Goal: Ask a question

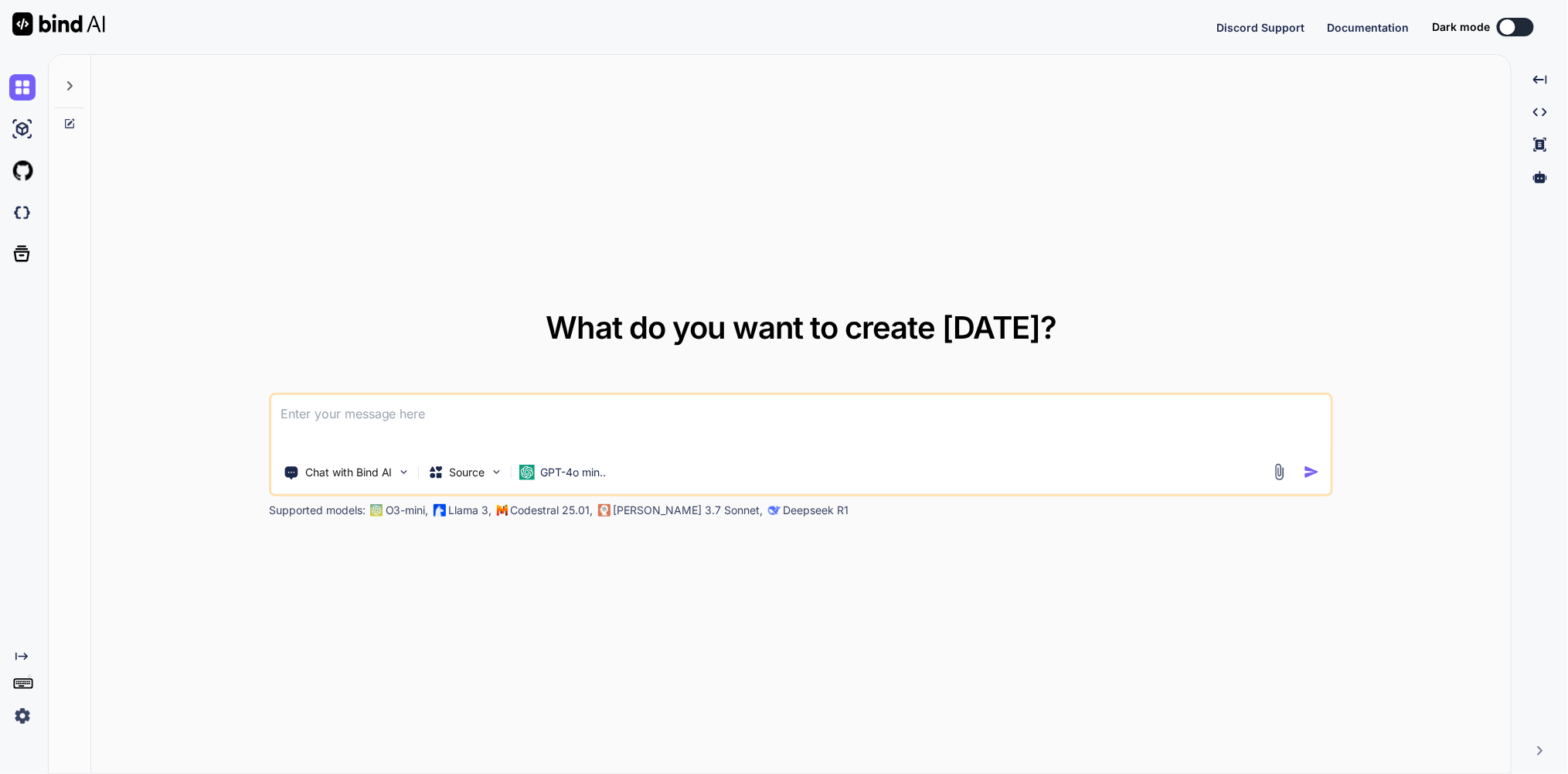
click at [71, 92] on icon at bounding box center [70, 85] width 13 height 13
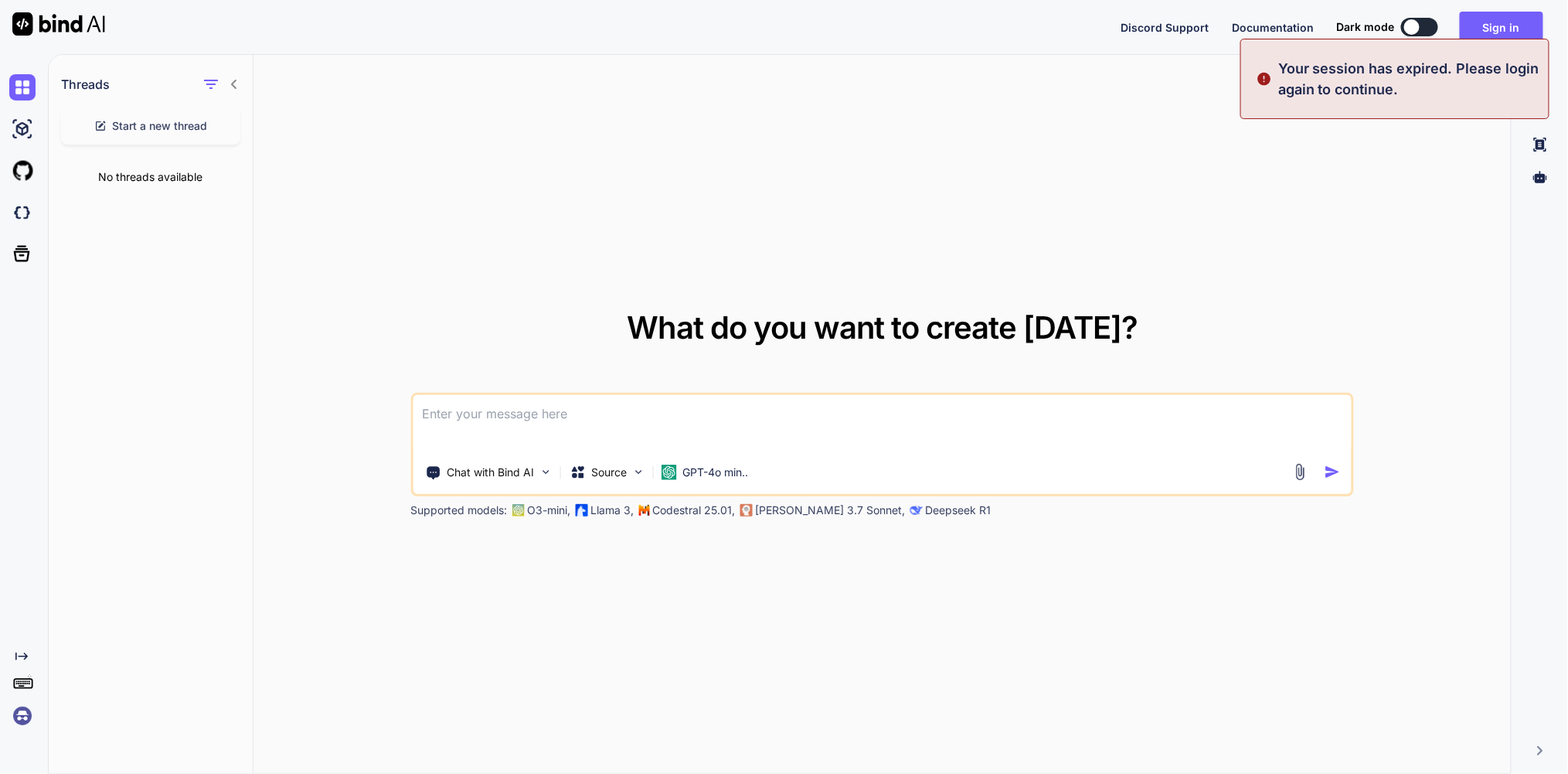
click at [142, 197] on div "No threads available" at bounding box center [150, 177] width 204 height 41
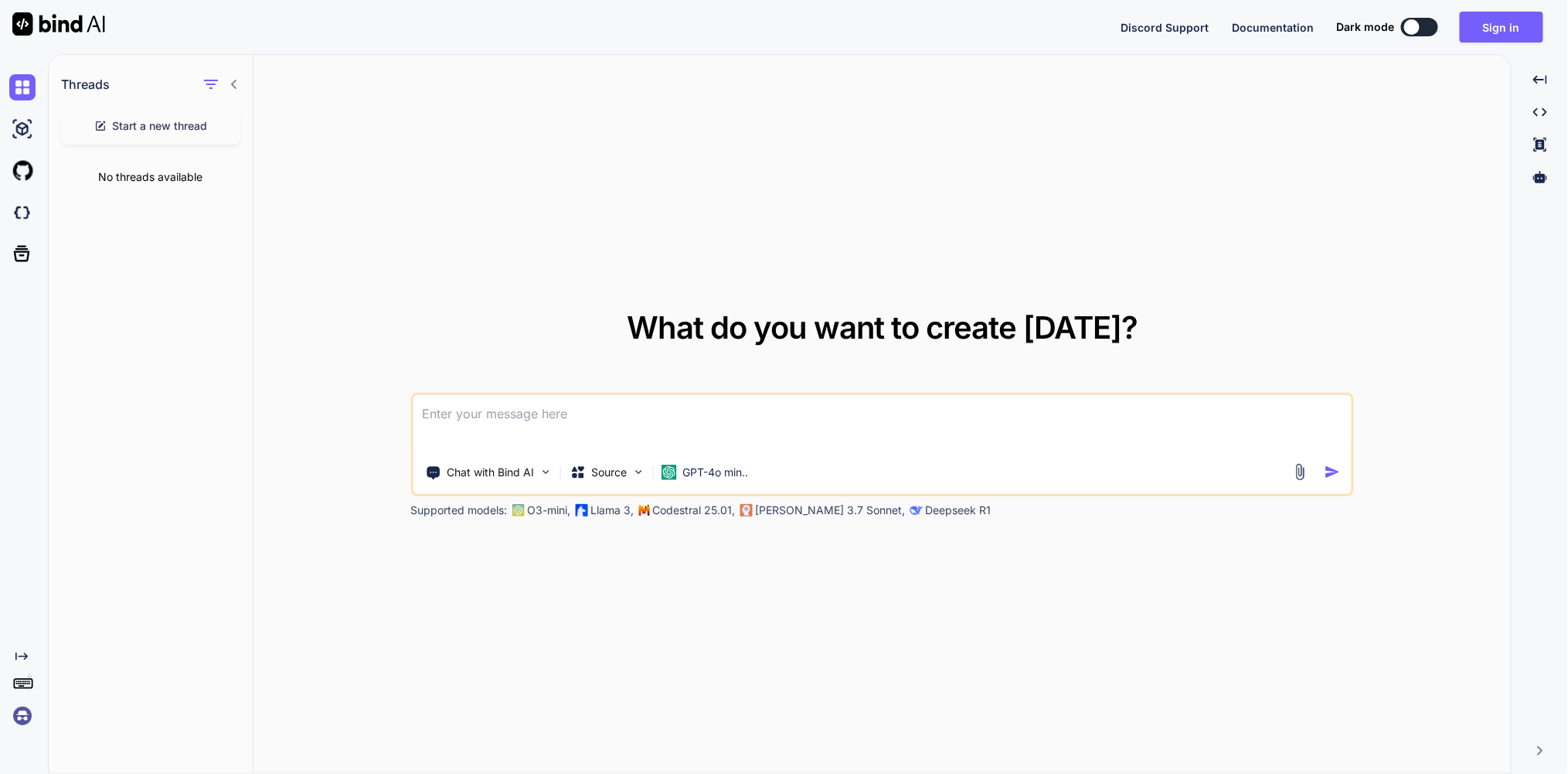
click at [178, 133] on span "Start a new thread" at bounding box center [160, 126] width 95 height 15
type textarea "x"
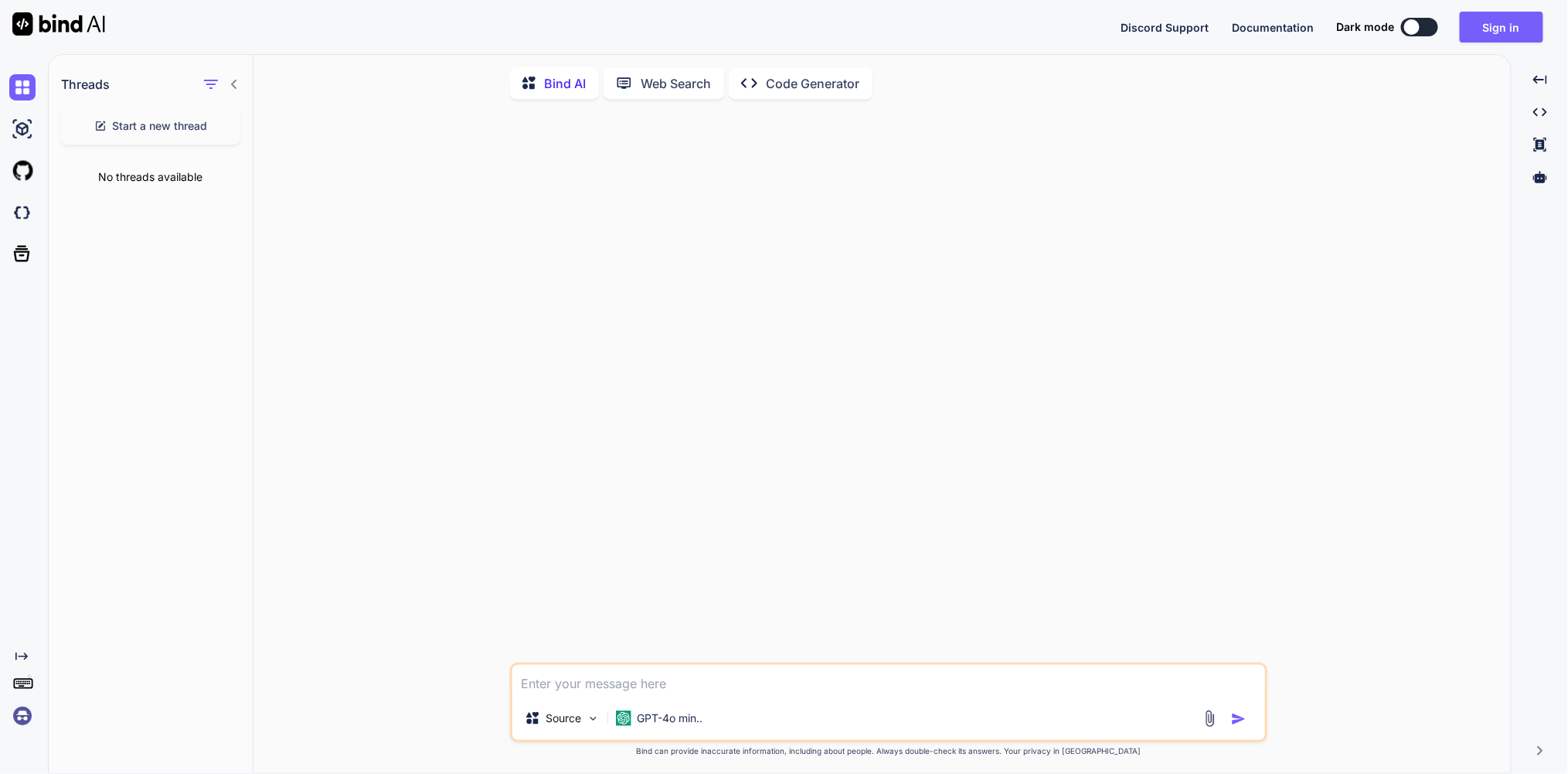
click at [816, 89] on p "Code Generator" at bounding box center [813, 83] width 94 height 18
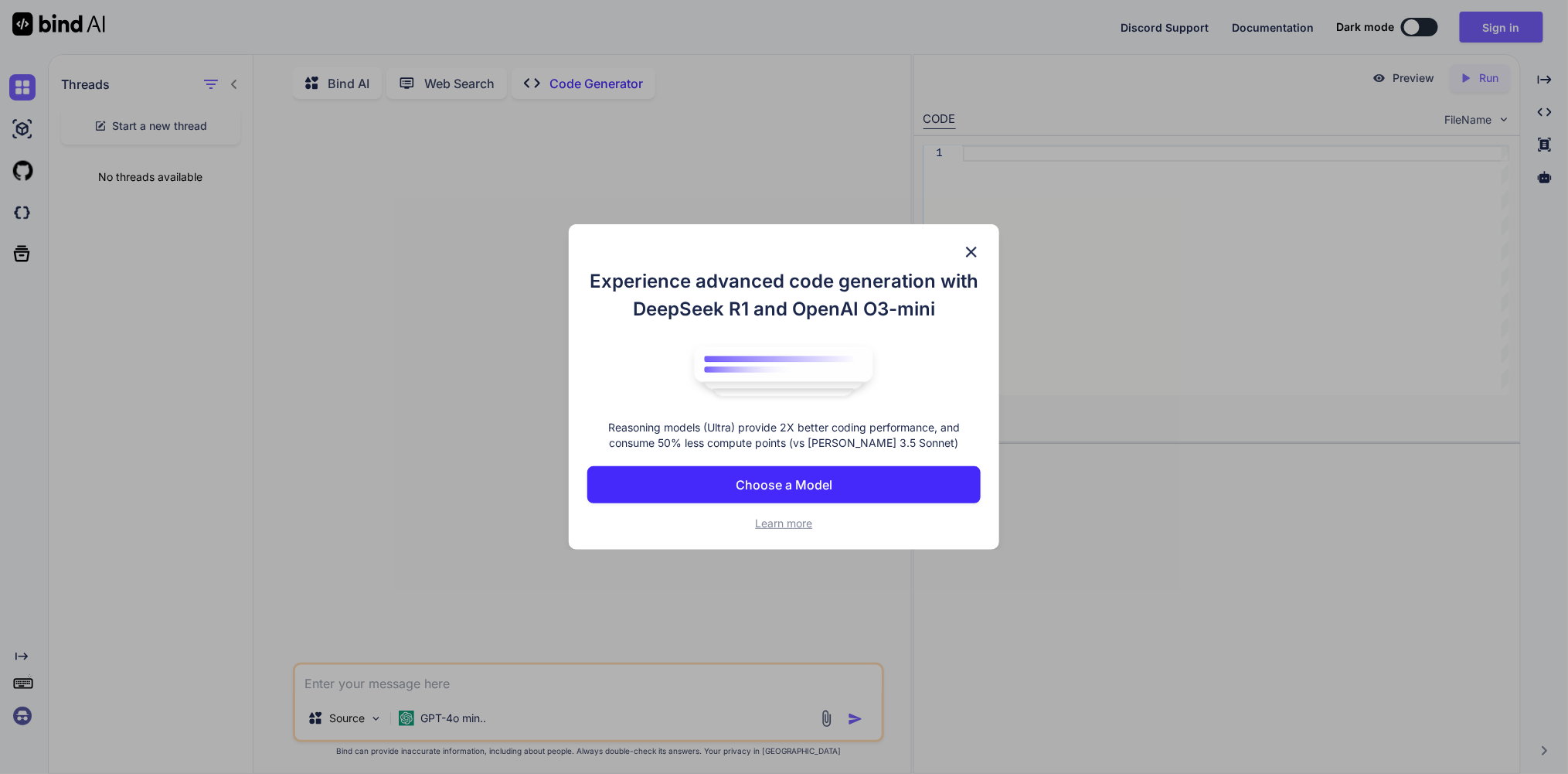
click at [972, 243] on img at bounding box center [971, 251] width 18 height 18
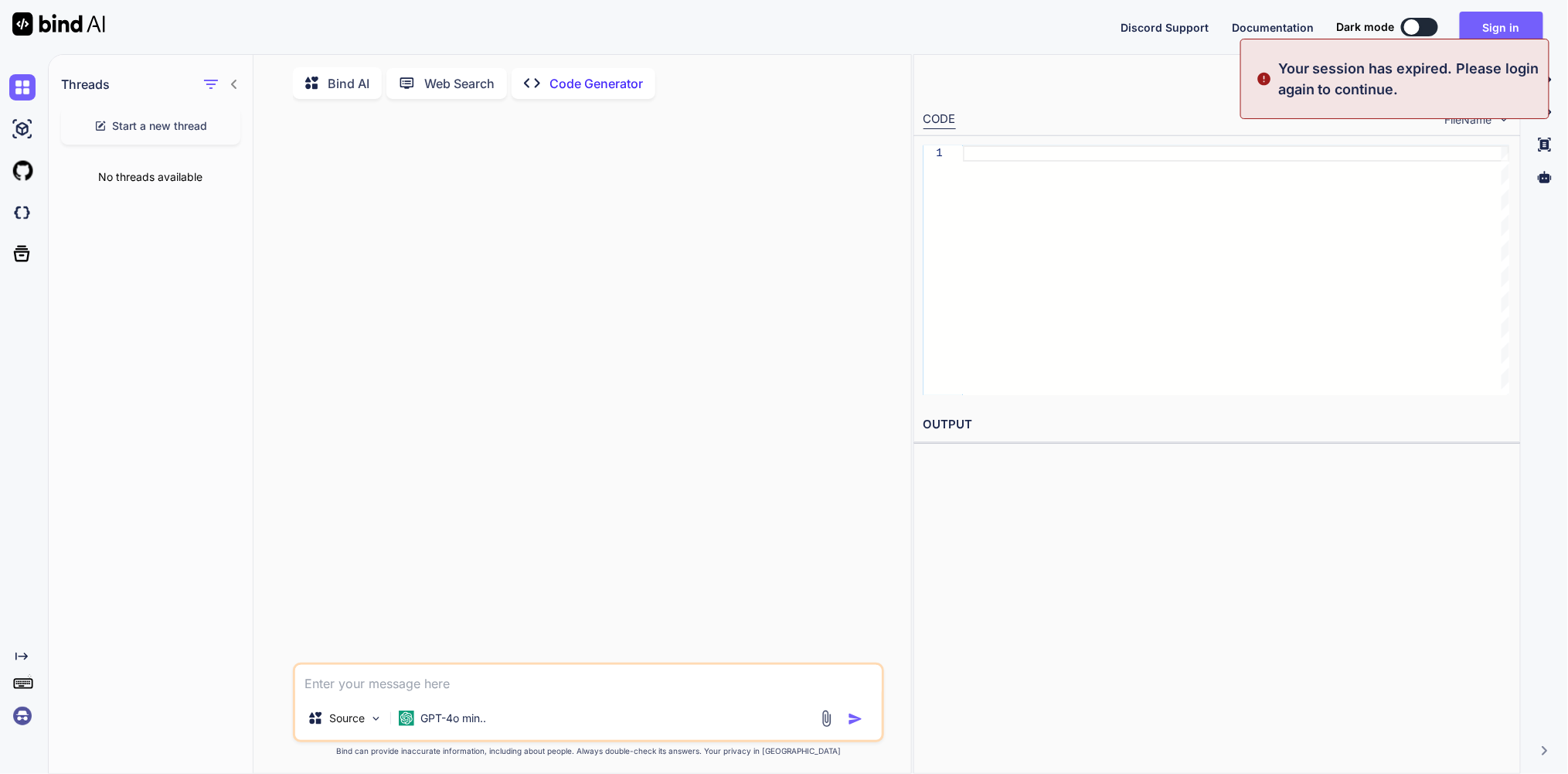
click at [231, 89] on icon at bounding box center [234, 84] width 6 height 10
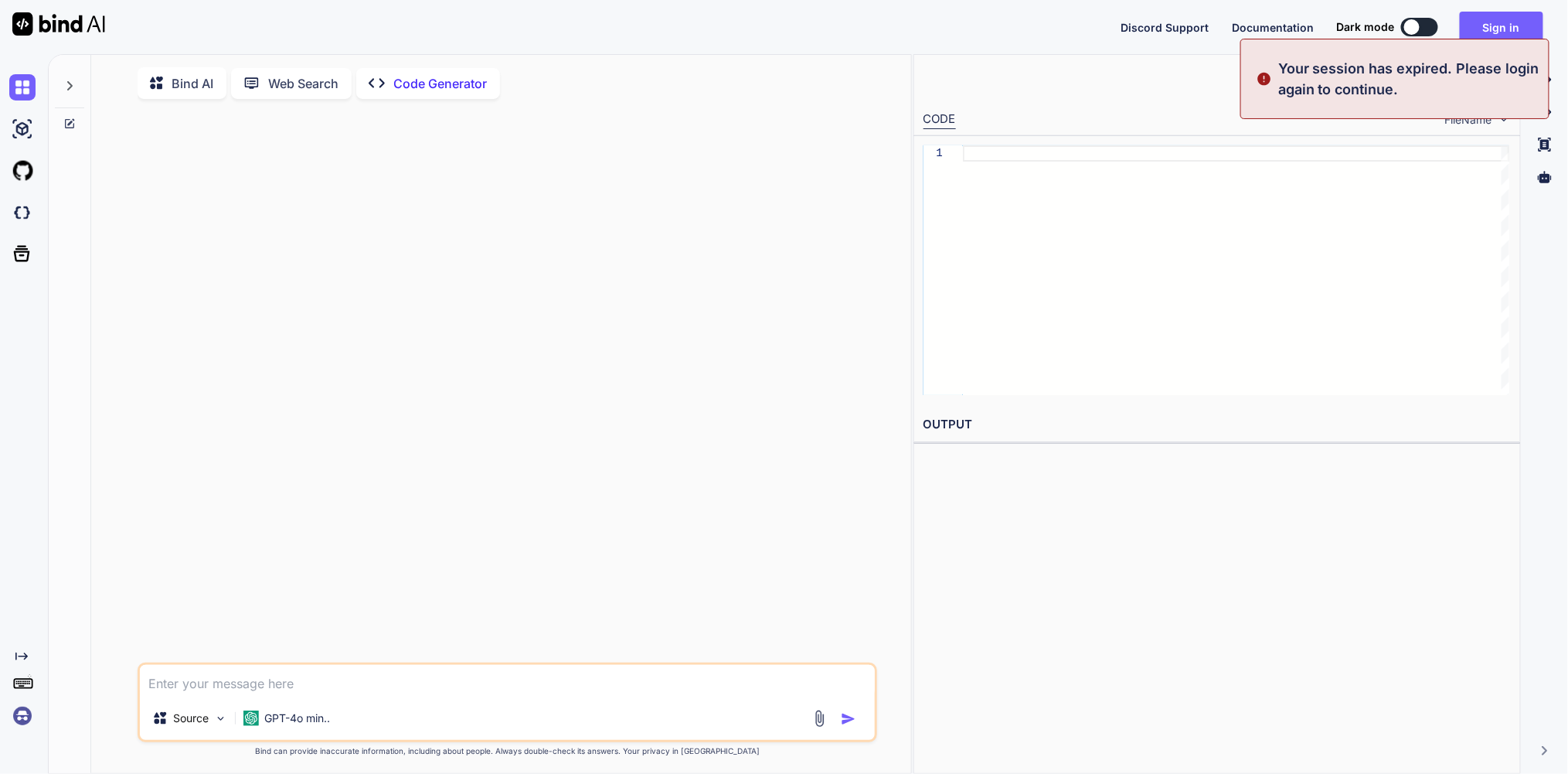
click at [76, 94] on div at bounding box center [70, 81] width 29 height 53
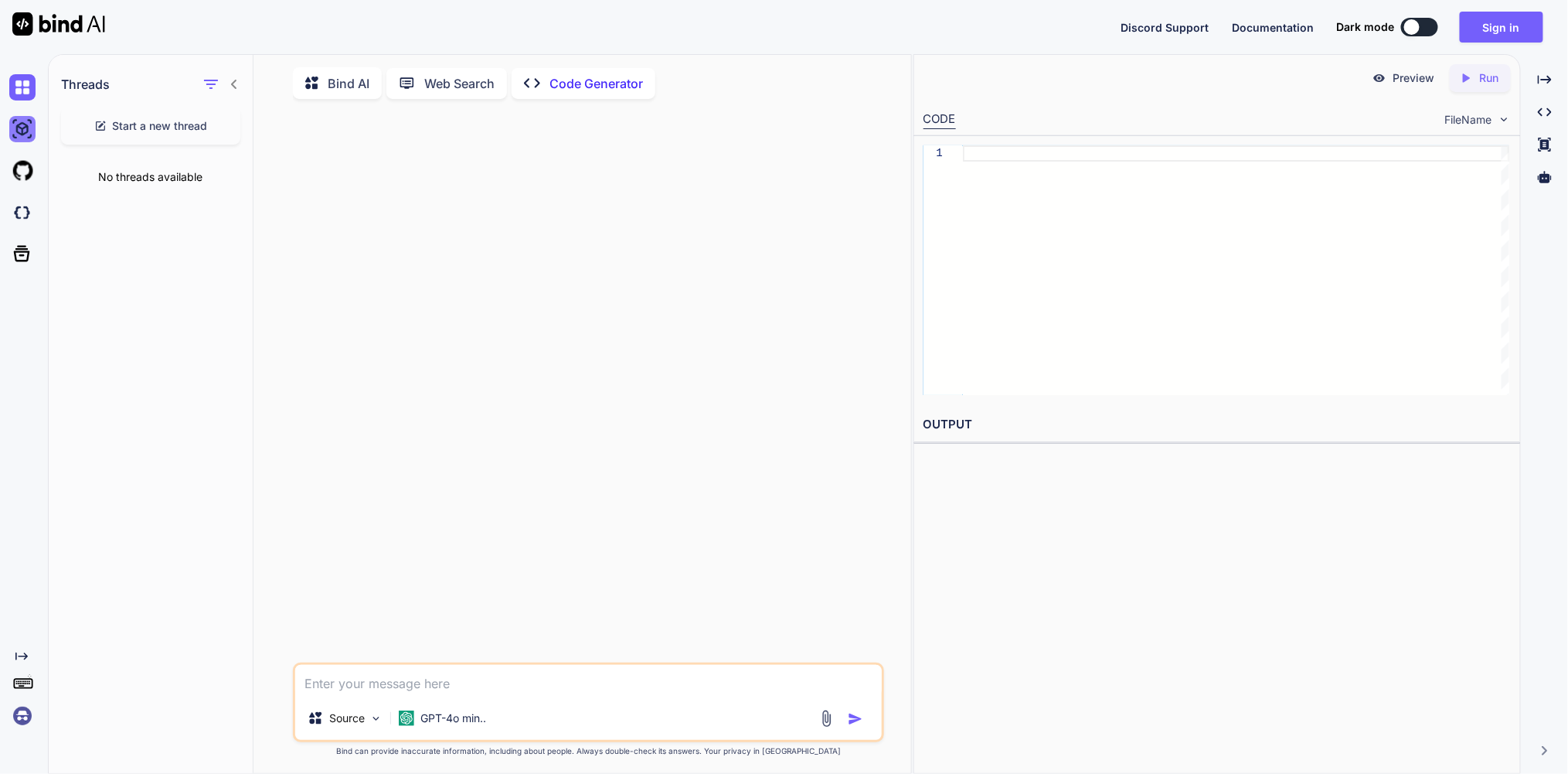
click at [24, 133] on img at bounding box center [22, 129] width 26 height 26
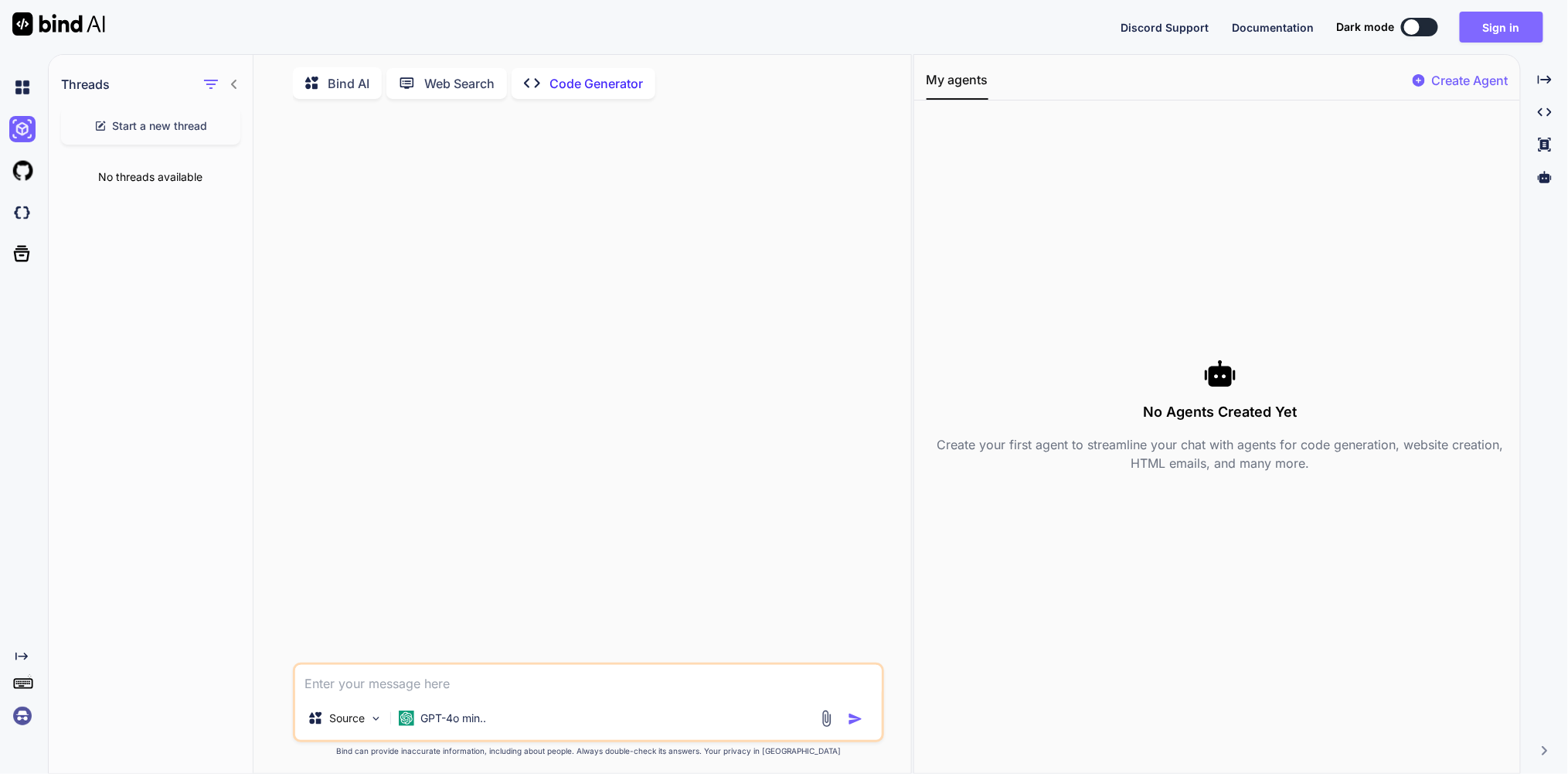
click at [1521, 31] on button "Sign in" at bounding box center [1501, 27] width 83 height 31
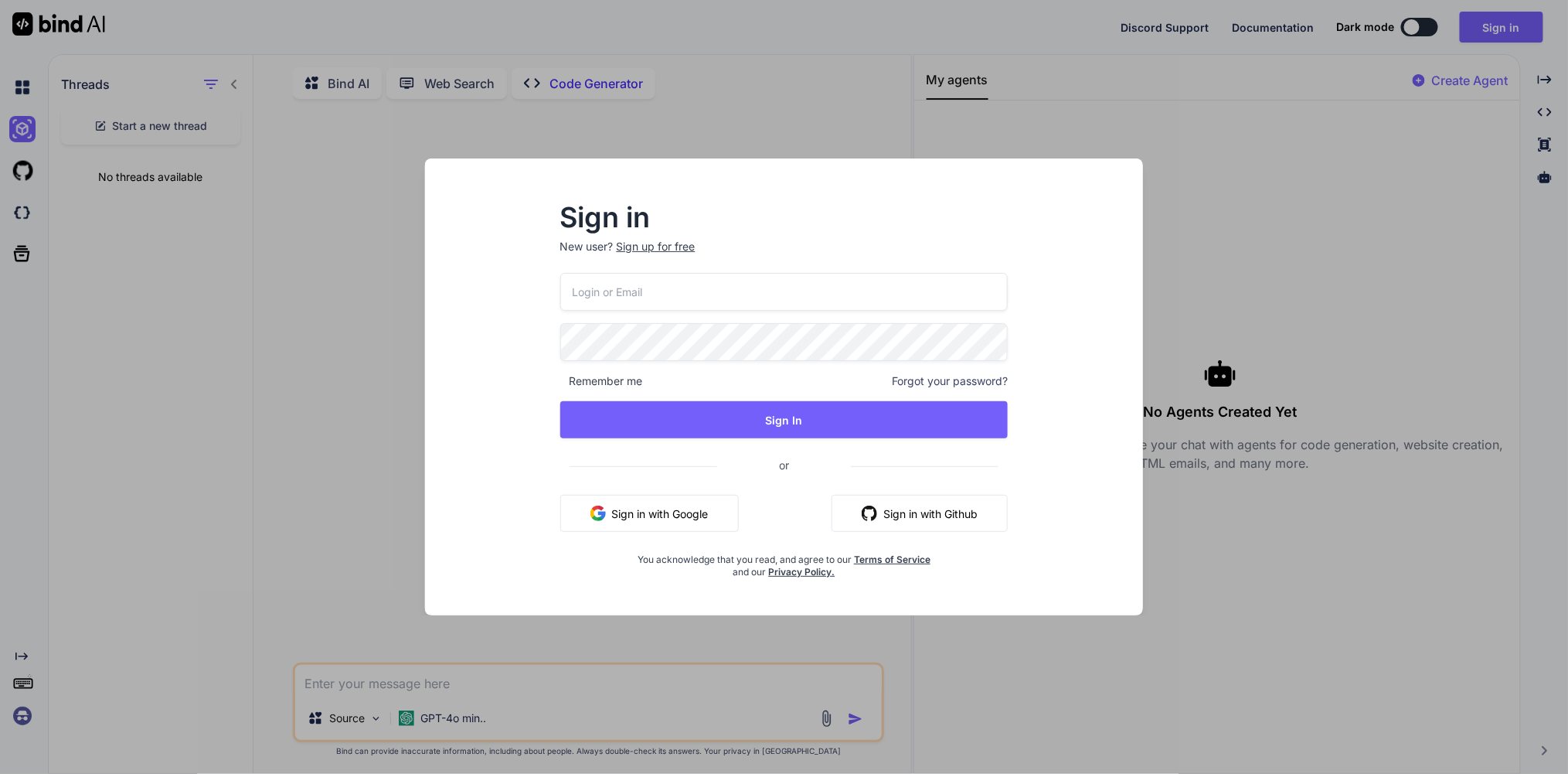
type input "torsten.mohr77@gmail.com"
click at [755, 292] on input "torsten.mohr77@gmail.com" at bounding box center [784, 291] width 448 height 38
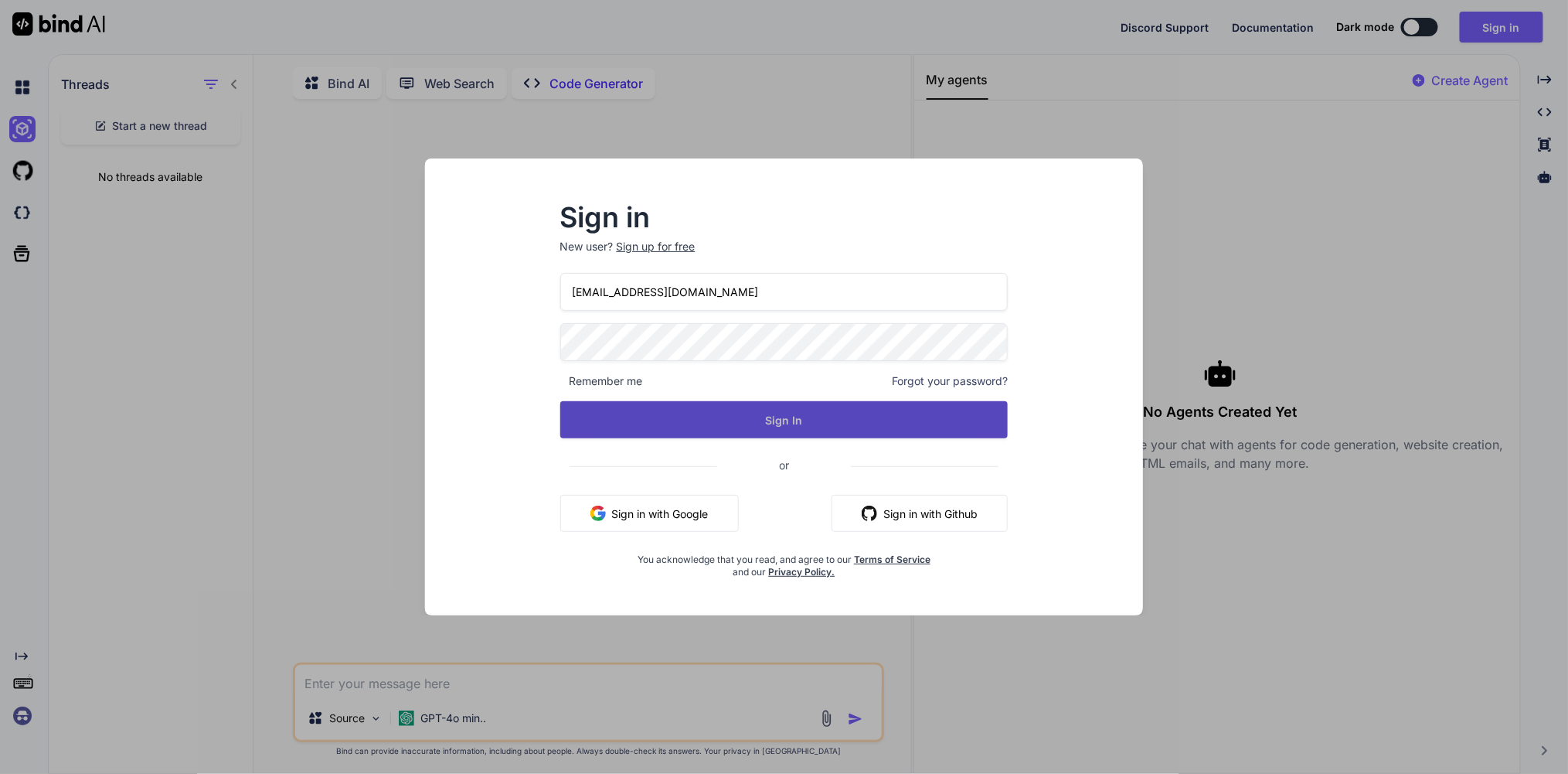
click at [799, 407] on button "Sign In" at bounding box center [784, 419] width 448 height 37
click at [735, 421] on button "Sign In" at bounding box center [784, 419] width 448 height 37
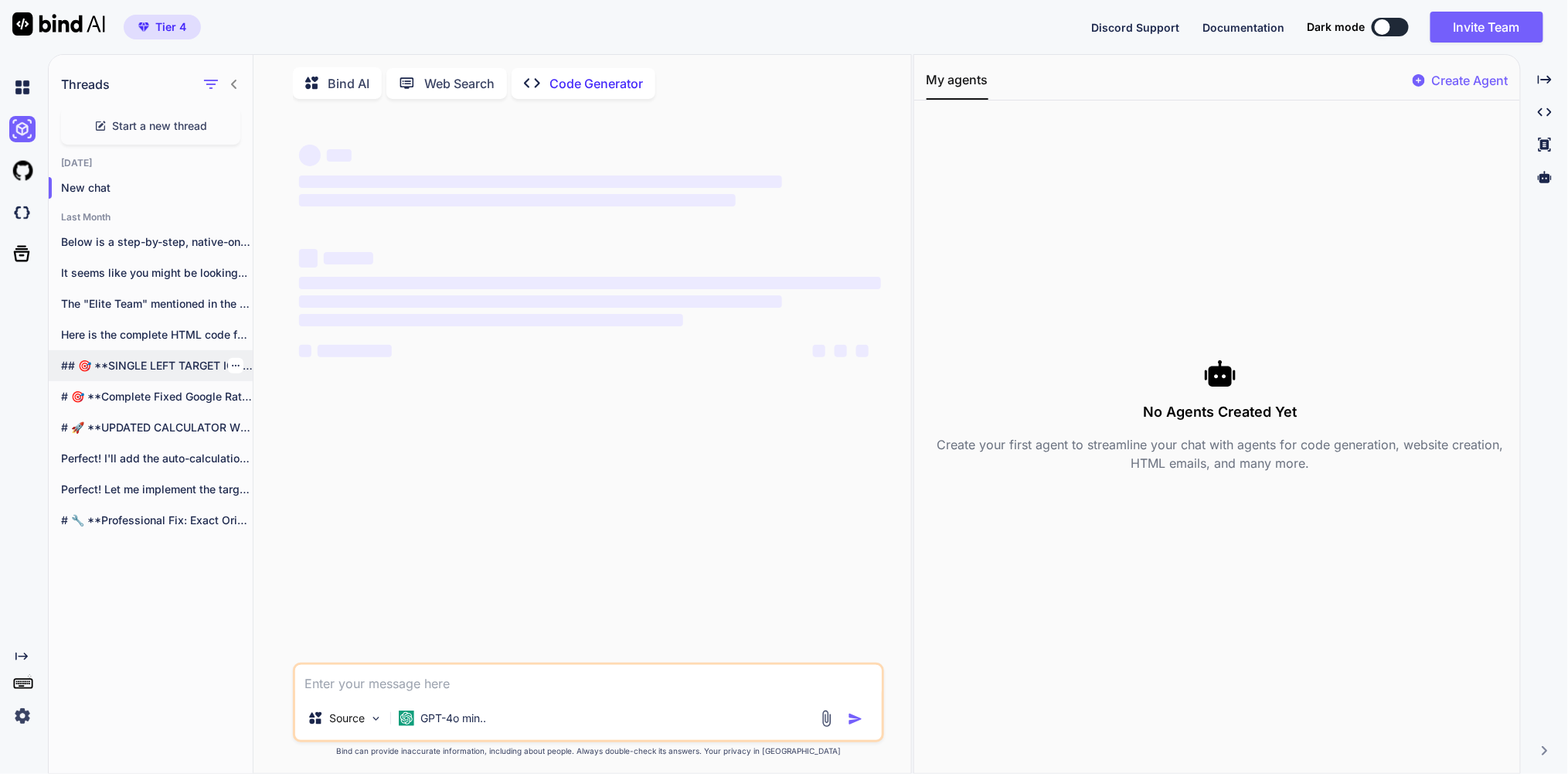
click at [169, 373] on p "## 🎯 **SINGLE LEFT TARGET ICON -..." at bounding box center [157, 365] width 191 height 15
click at [448, 726] on p "GPT-4o min.." at bounding box center [453, 718] width 66 height 15
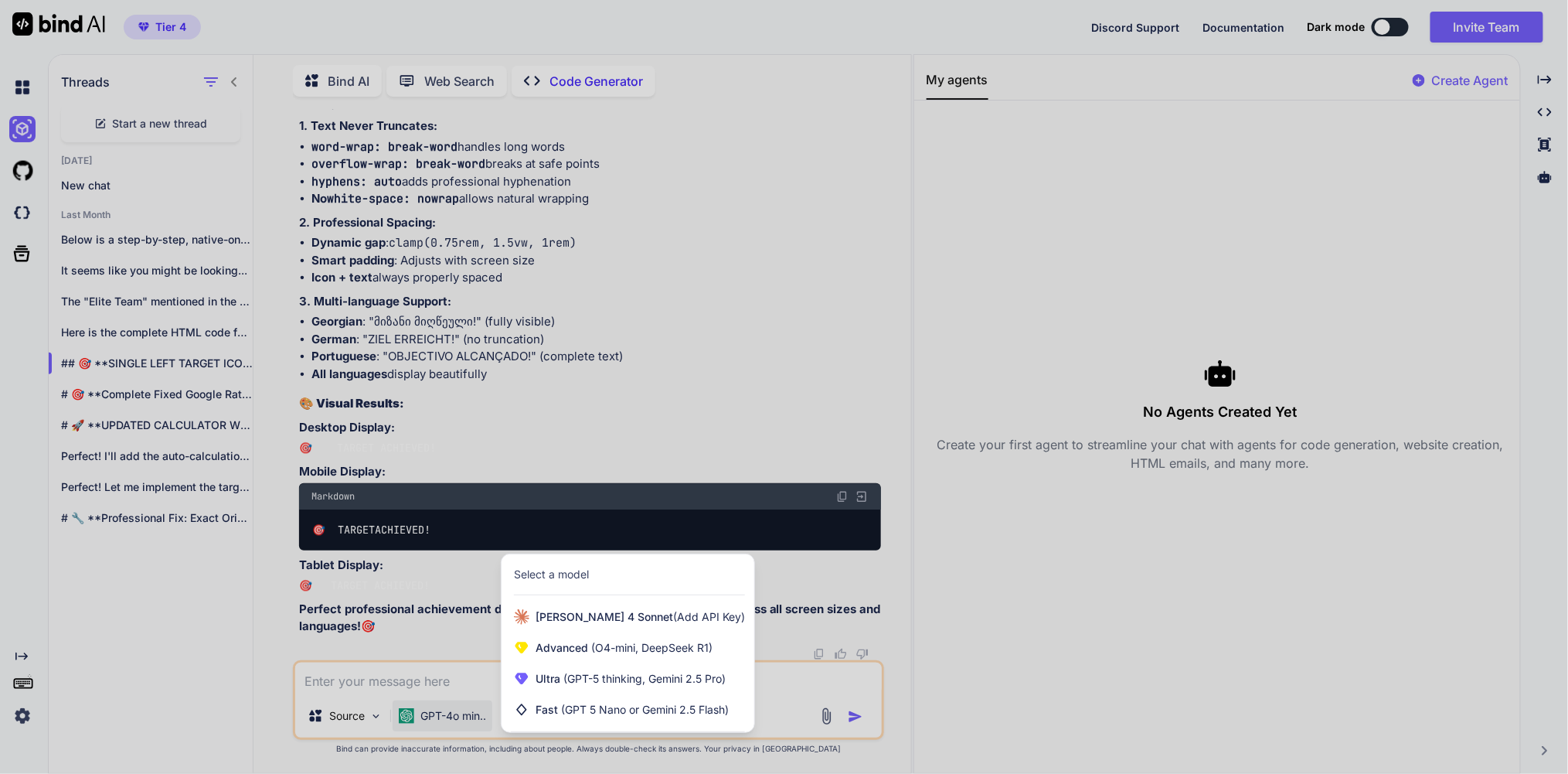
scroll to position [124516, 0]
click at [443, 389] on div at bounding box center [784, 387] width 1568 height 774
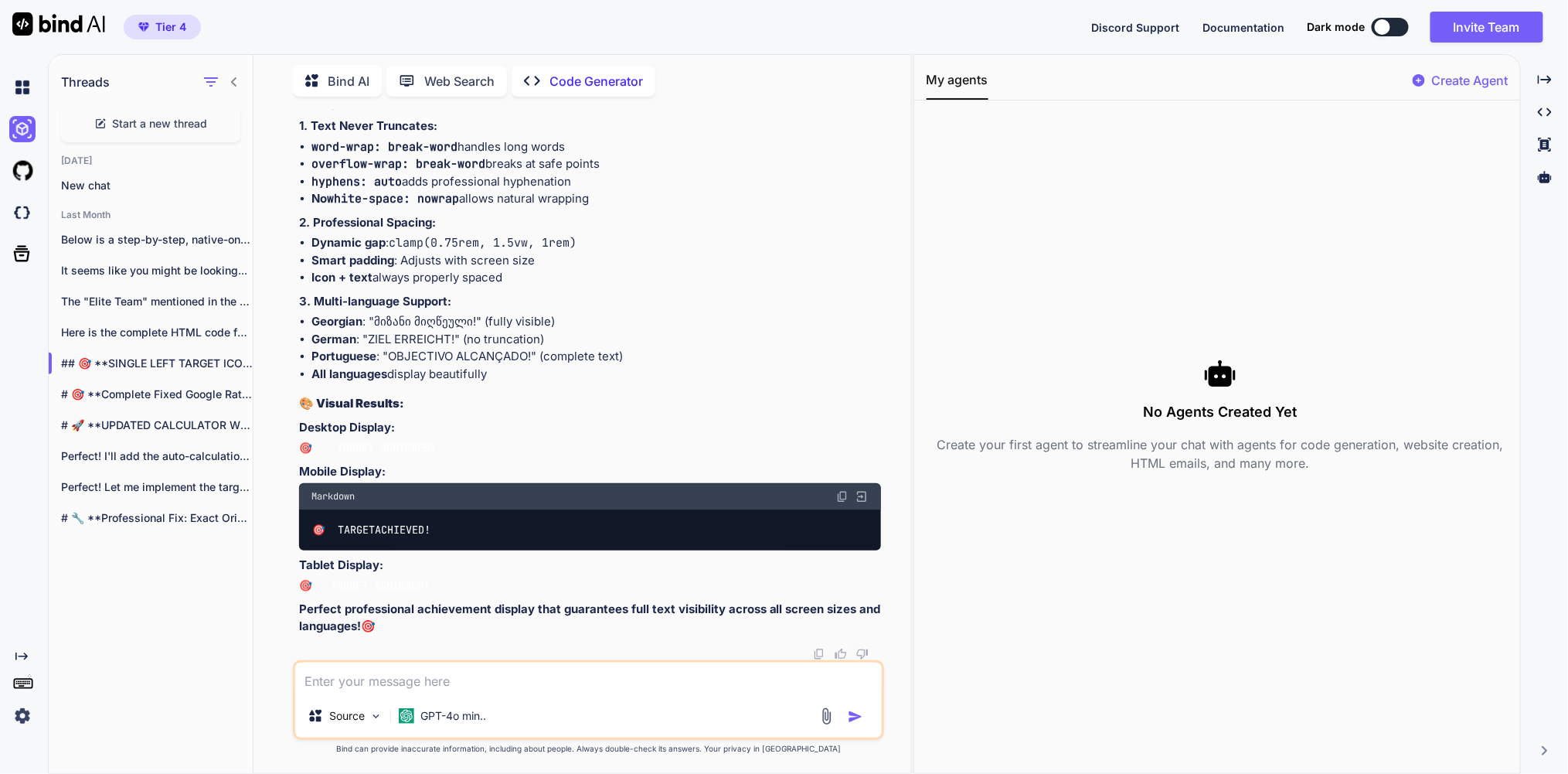
scroll to position [160879, 0]
click at [128, 340] on p "Here is the complete HTML code for..." at bounding box center [157, 332] width 191 height 15
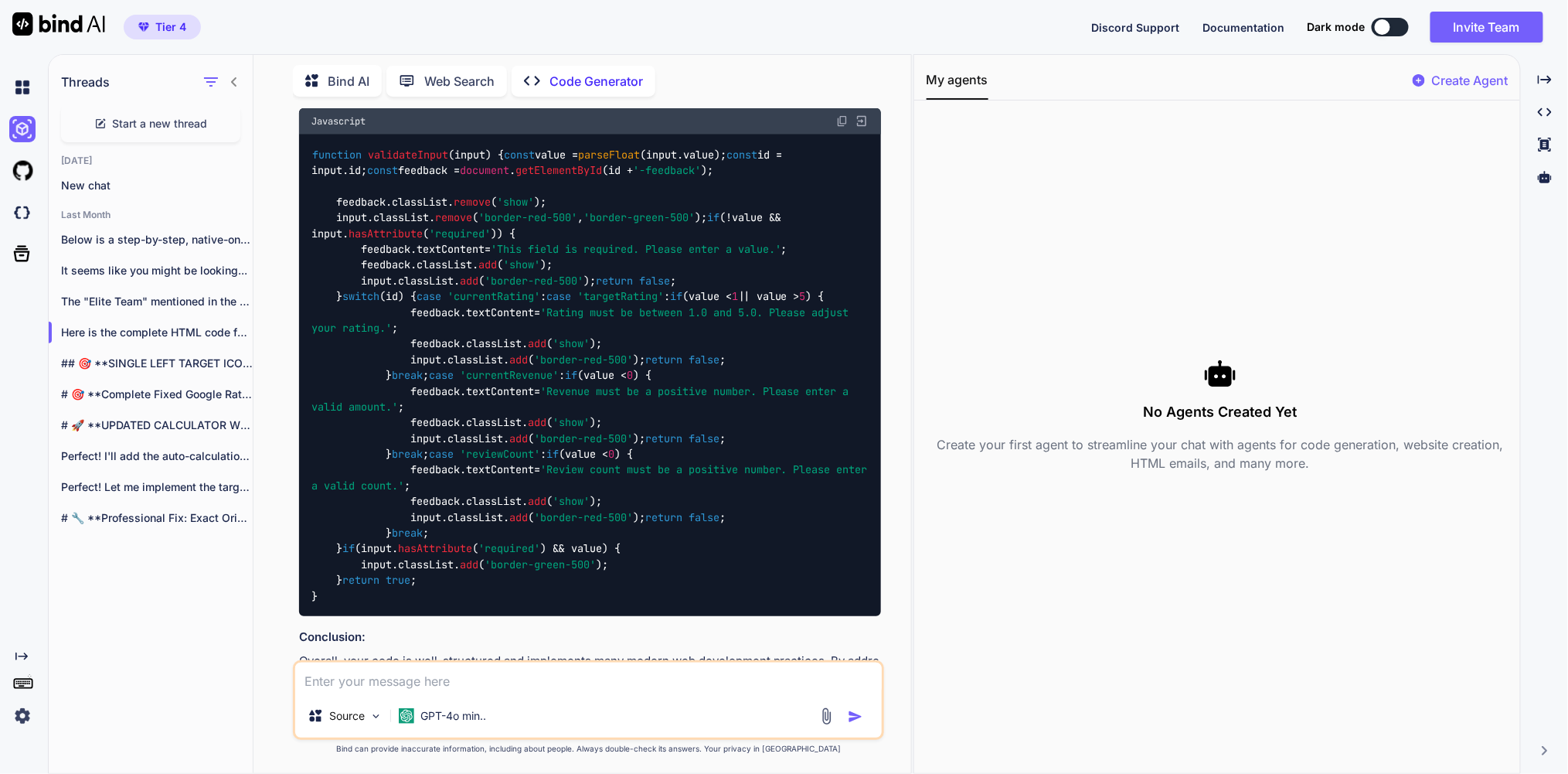
scroll to position [748, 0]
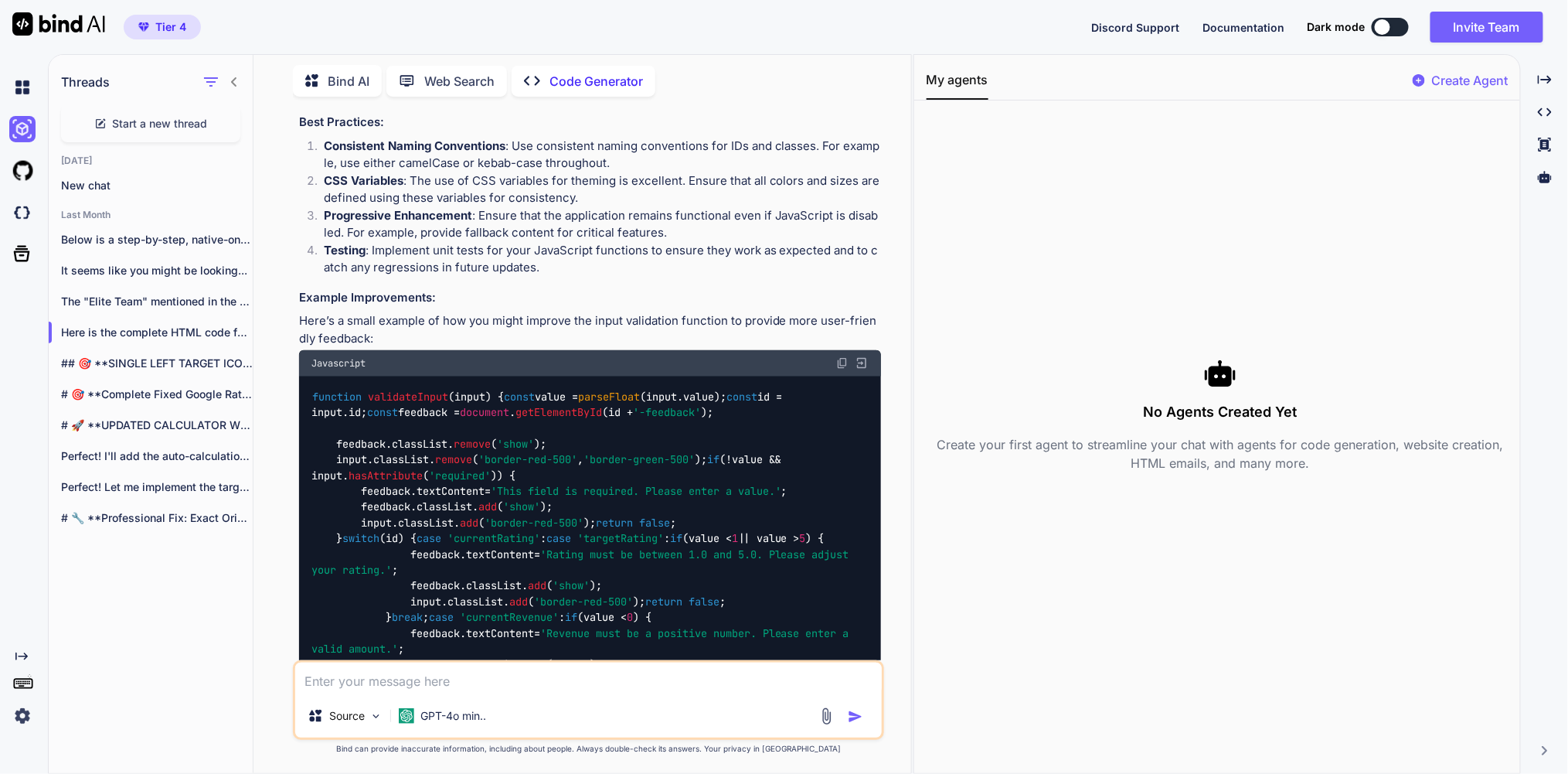
click at [860, 370] on img at bounding box center [862, 363] width 14 height 14
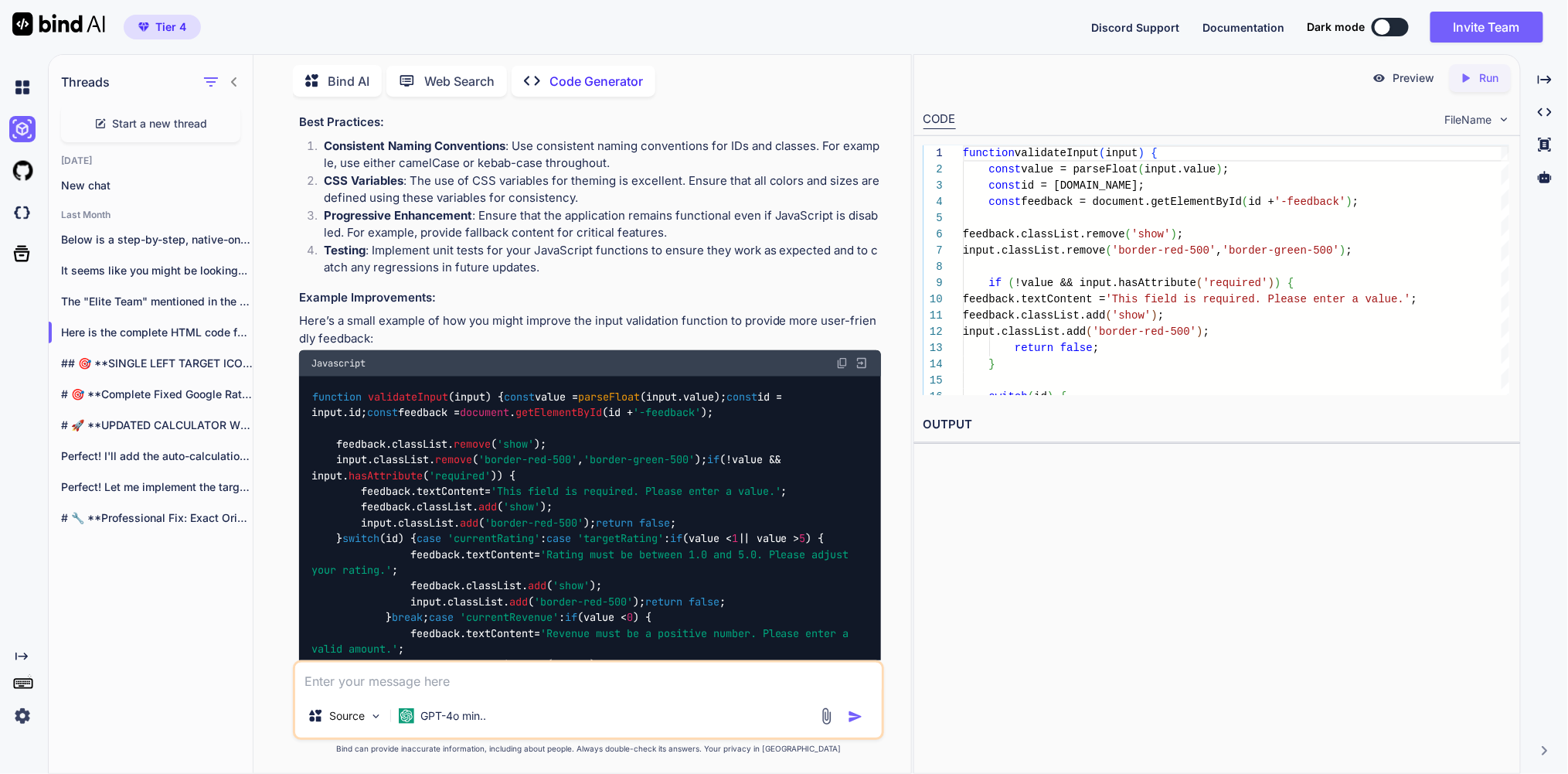
click at [1464, 68] on div "Created with Pixso. Run" at bounding box center [1480, 77] width 61 height 28
click at [1463, 85] on icon "Created with Pixso." at bounding box center [1466, 78] width 14 height 14
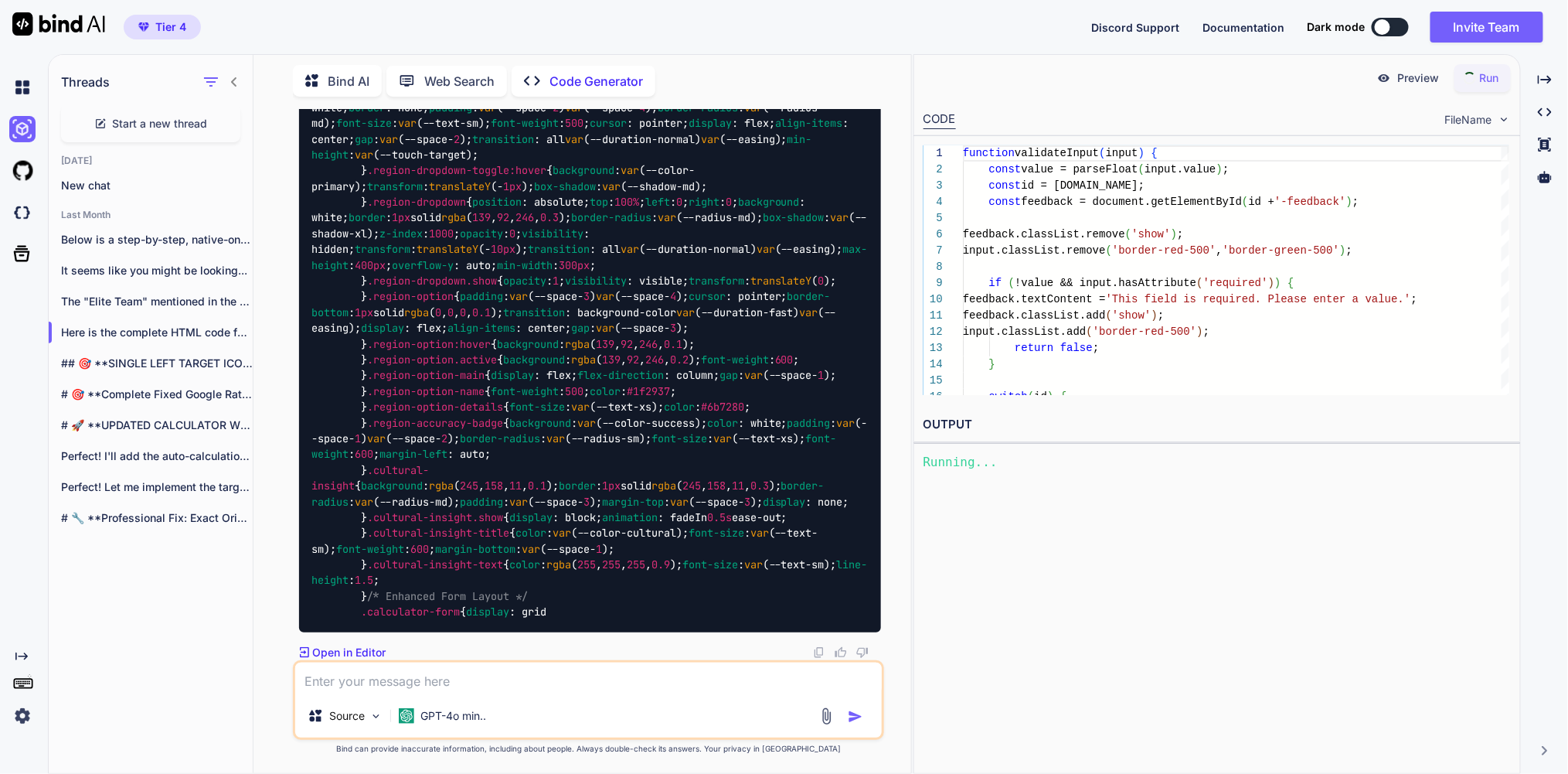
scroll to position [48488, 0]
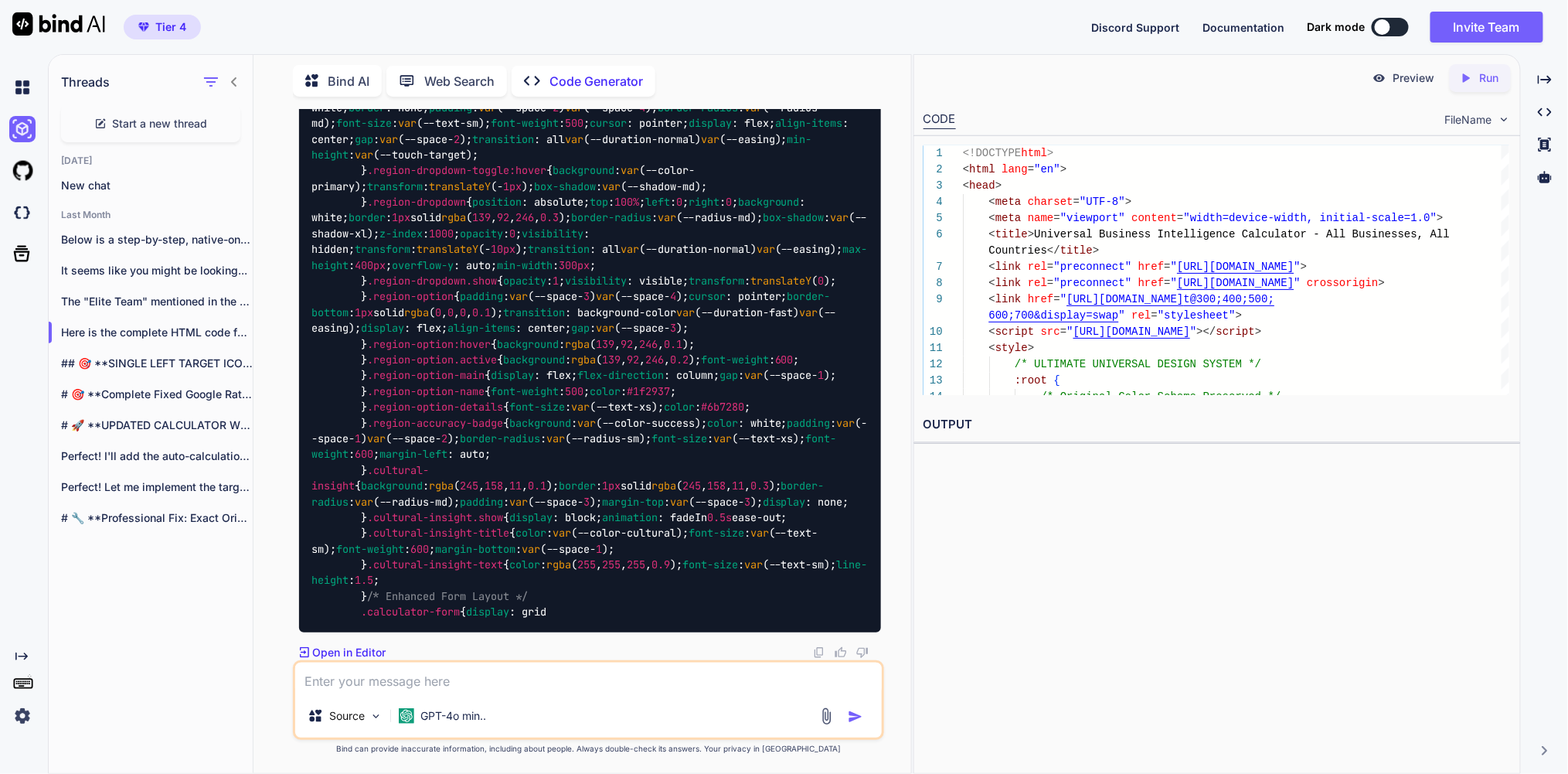
scroll to position [58273, 0]
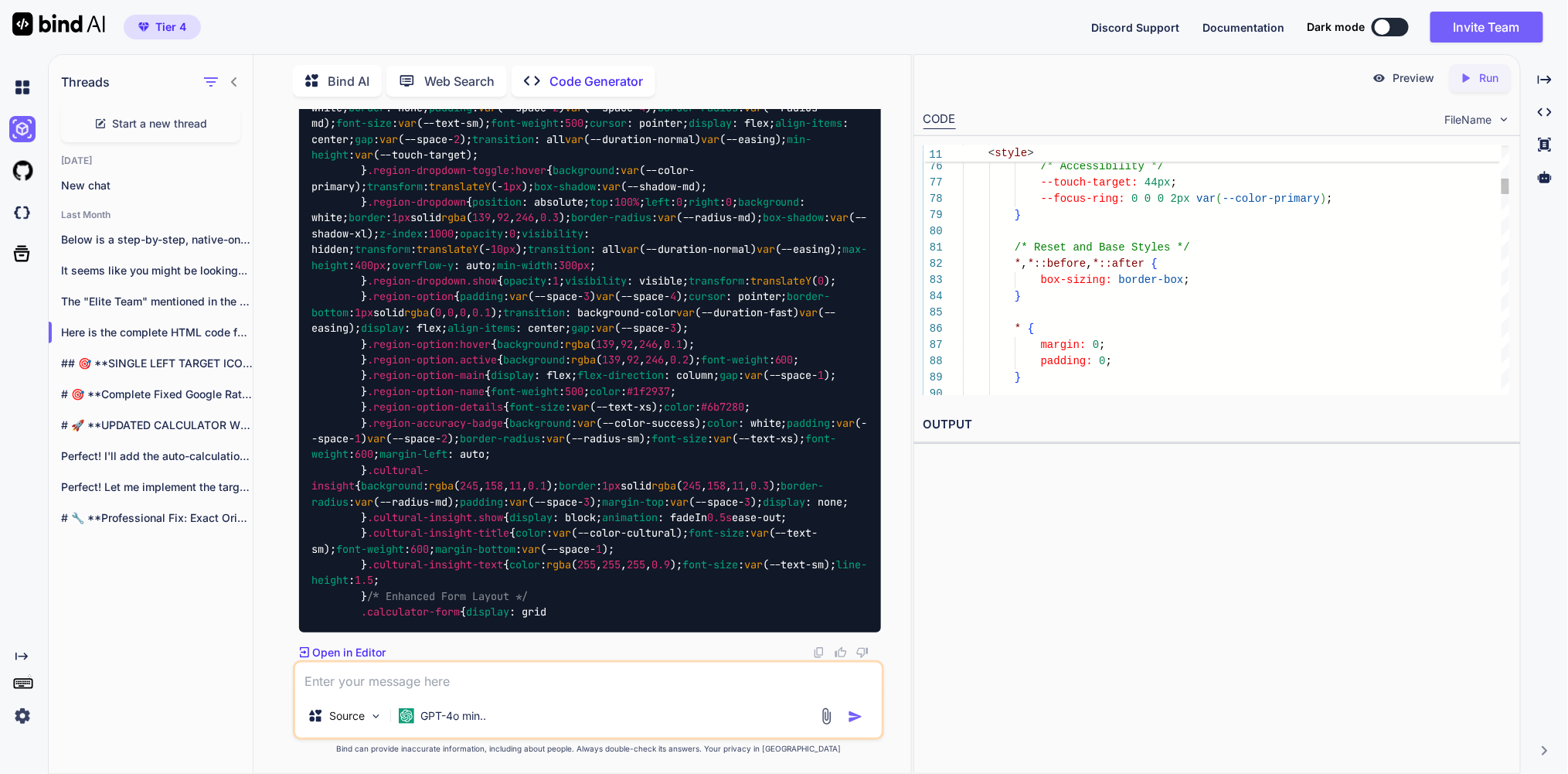
click at [1463, 80] on icon at bounding box center [1466, 77] width 7 height 9
click at [1393, 79] on p "Preview" at bounding box center [1413, 78] width 42 height 15
click at [1049, 469] on link "https://app.onecompiler.com/43wueukd8_43wz3a97a" at bounding box center [986, 461] width 126 height 14
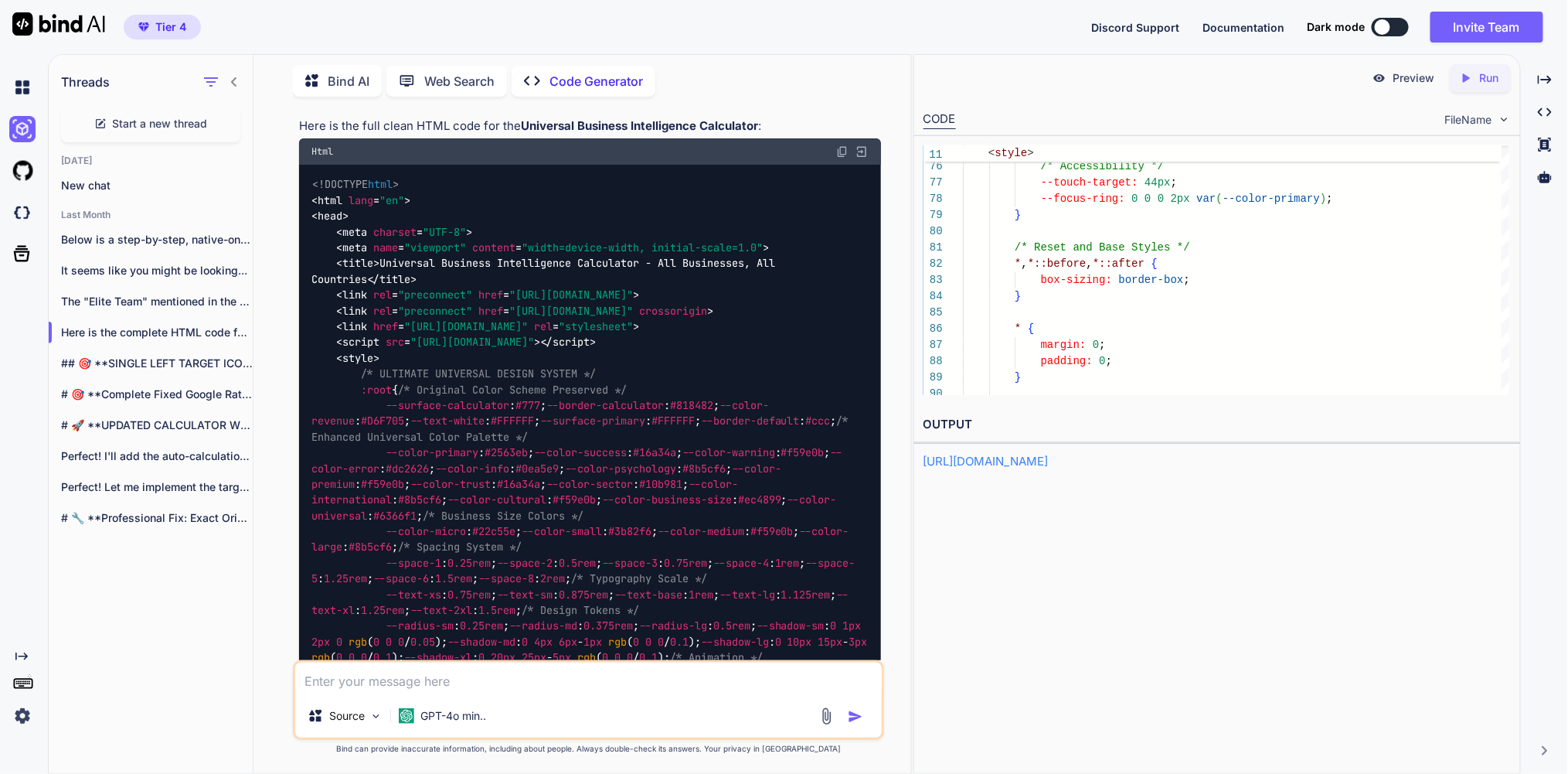
scroll to position [38631, 0]
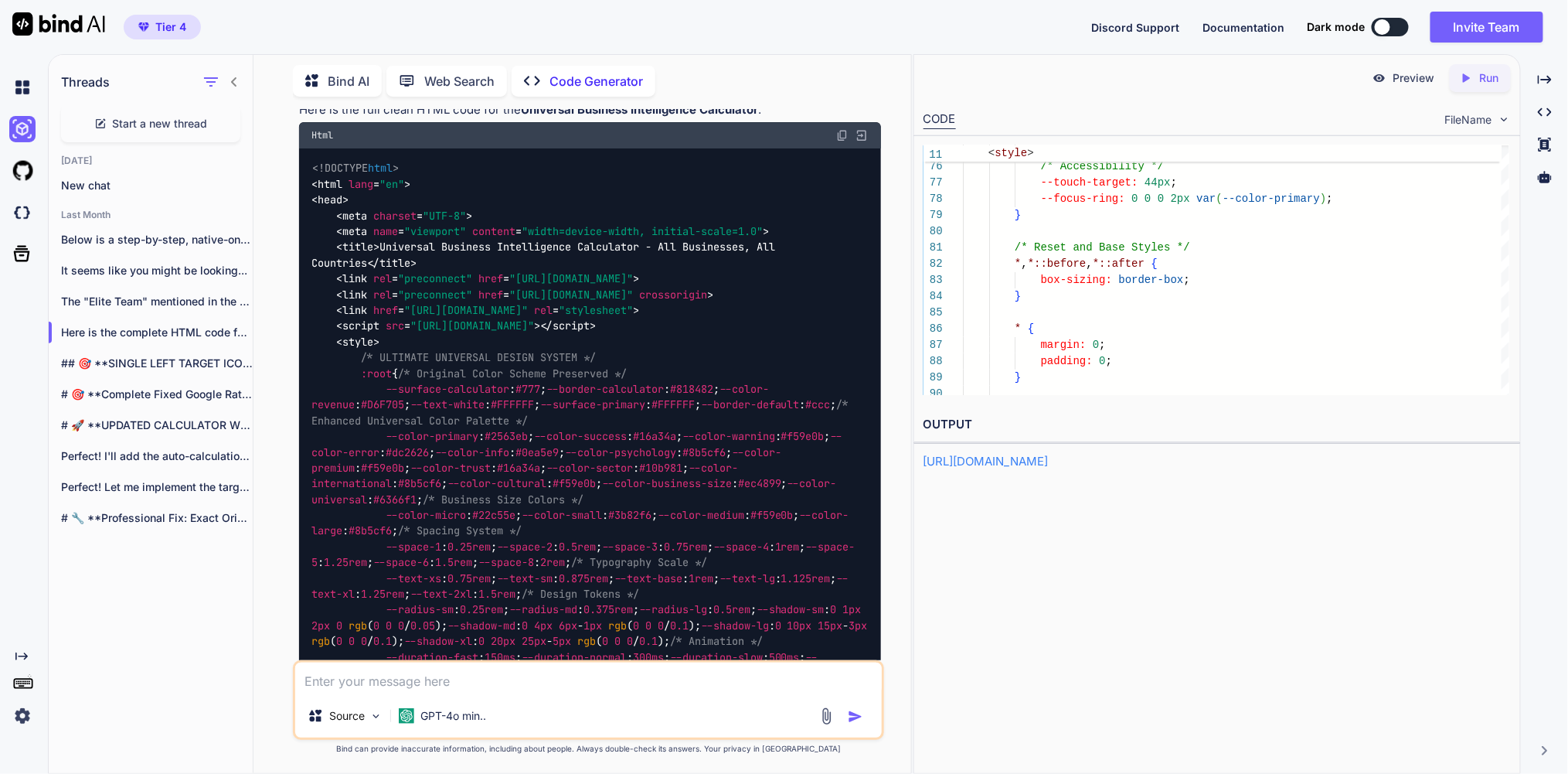
click at [864, 142] on img at bounding box center [862, 135] width 14 height 14
click at [859, 142] on img at bounding box center [862, 135] width 14 height 14
click at [1479, 80] on p "Run" at bounding box center [1489, 78] width 19 height 15
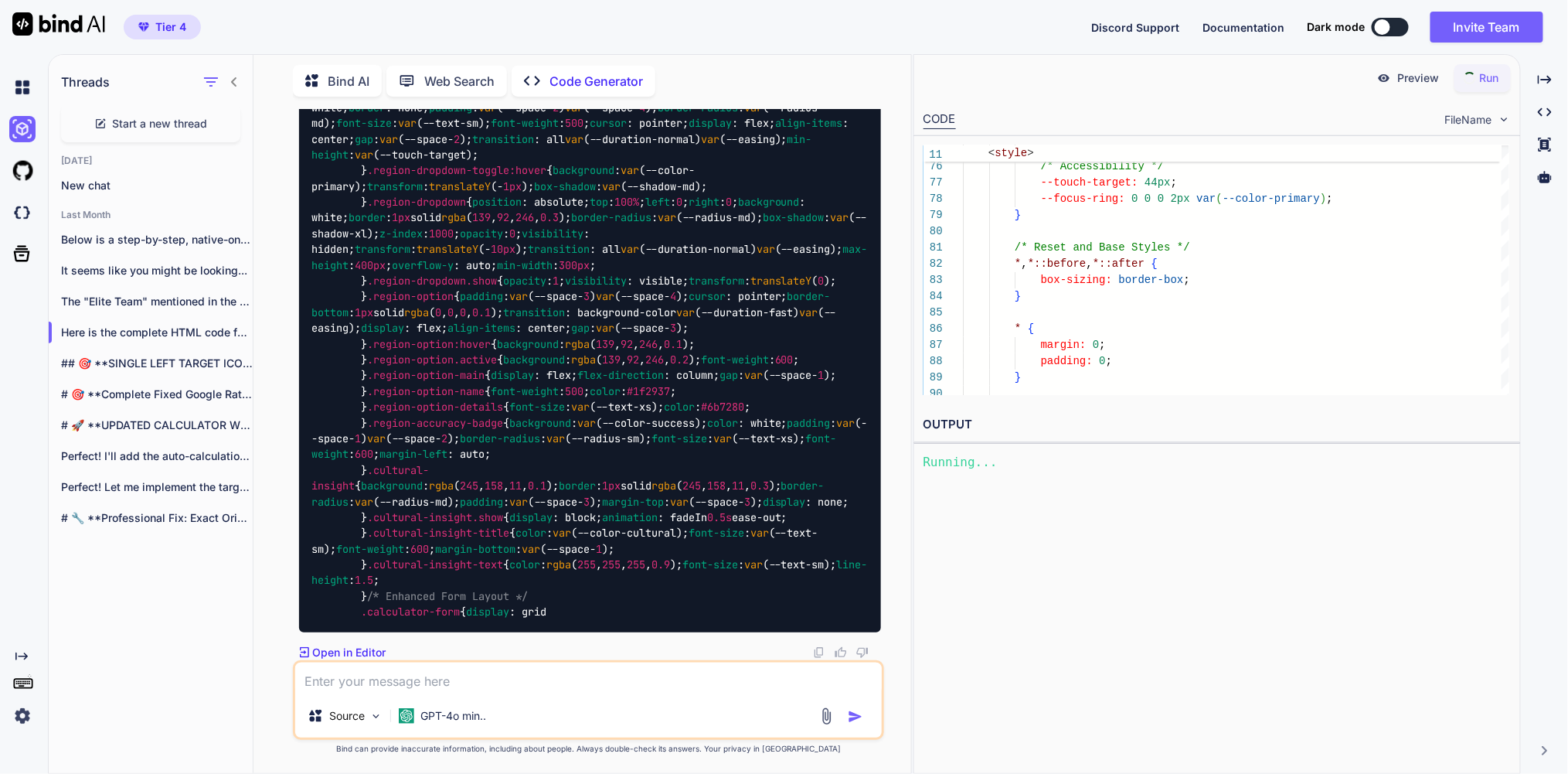
scroll to position [55716, 0]
click at [1049, 469] on link "[URL][DOMAIN_NAME]" at bounding box center [986, 461] width 126 height 14
click at [122, 309] on p "The "Elite Team" mentioned in the context..." at bounding box center [157, 301] width 191 height 15
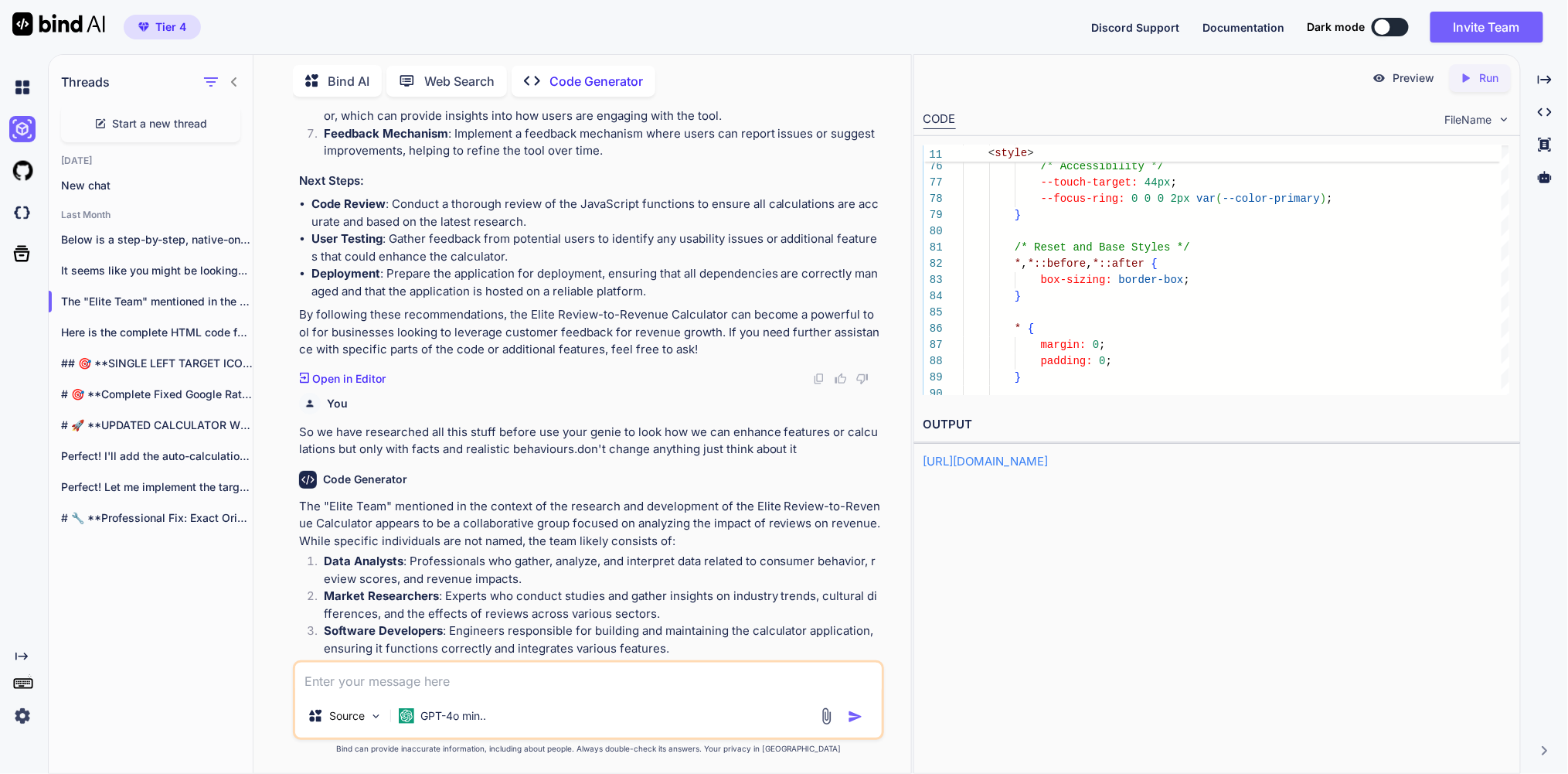
scroll to position [13251, 0]
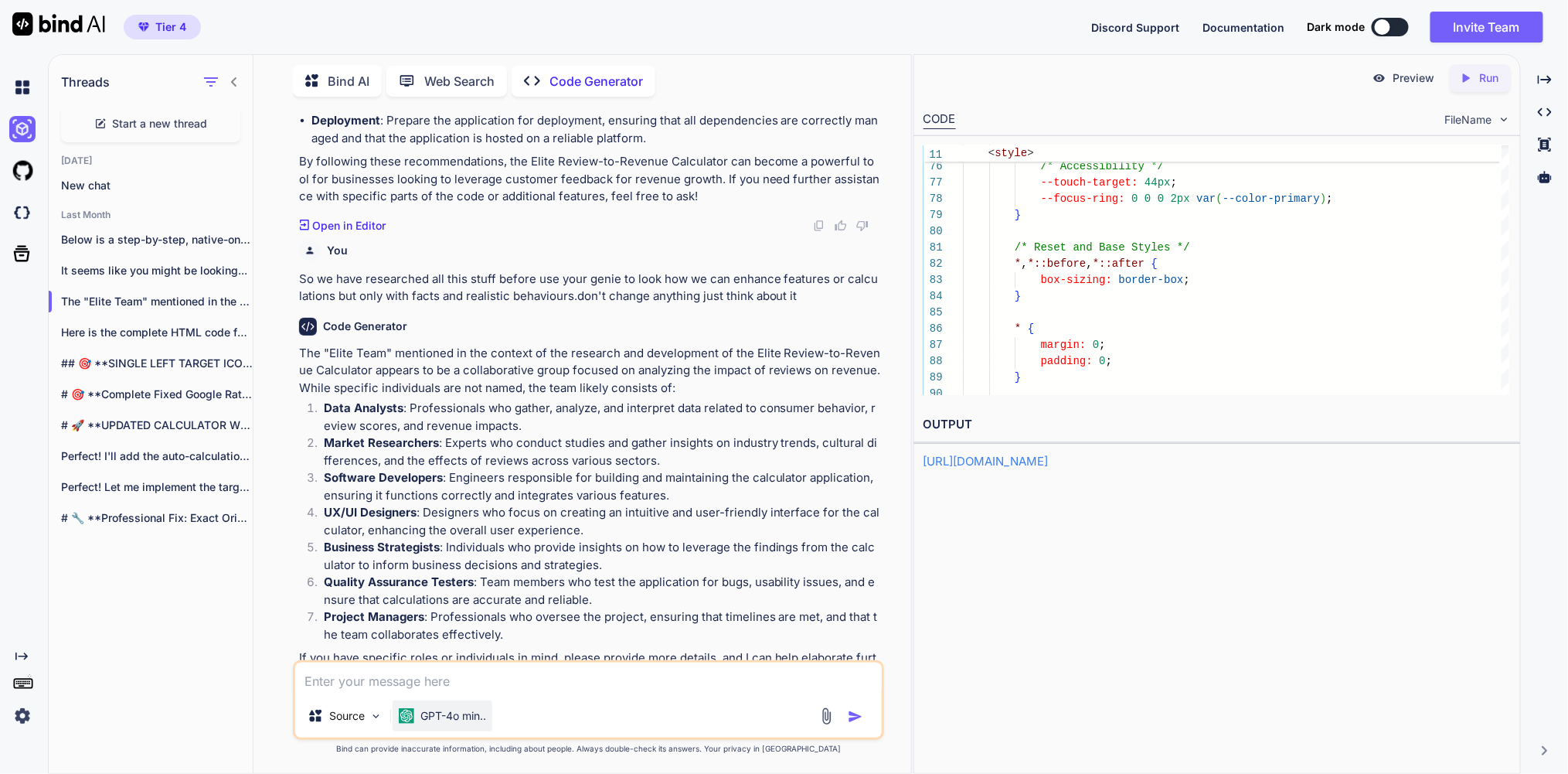
click at [485, 708] on p "GPT-4o min.." at bounding box center [453, 716] width 66 height 15
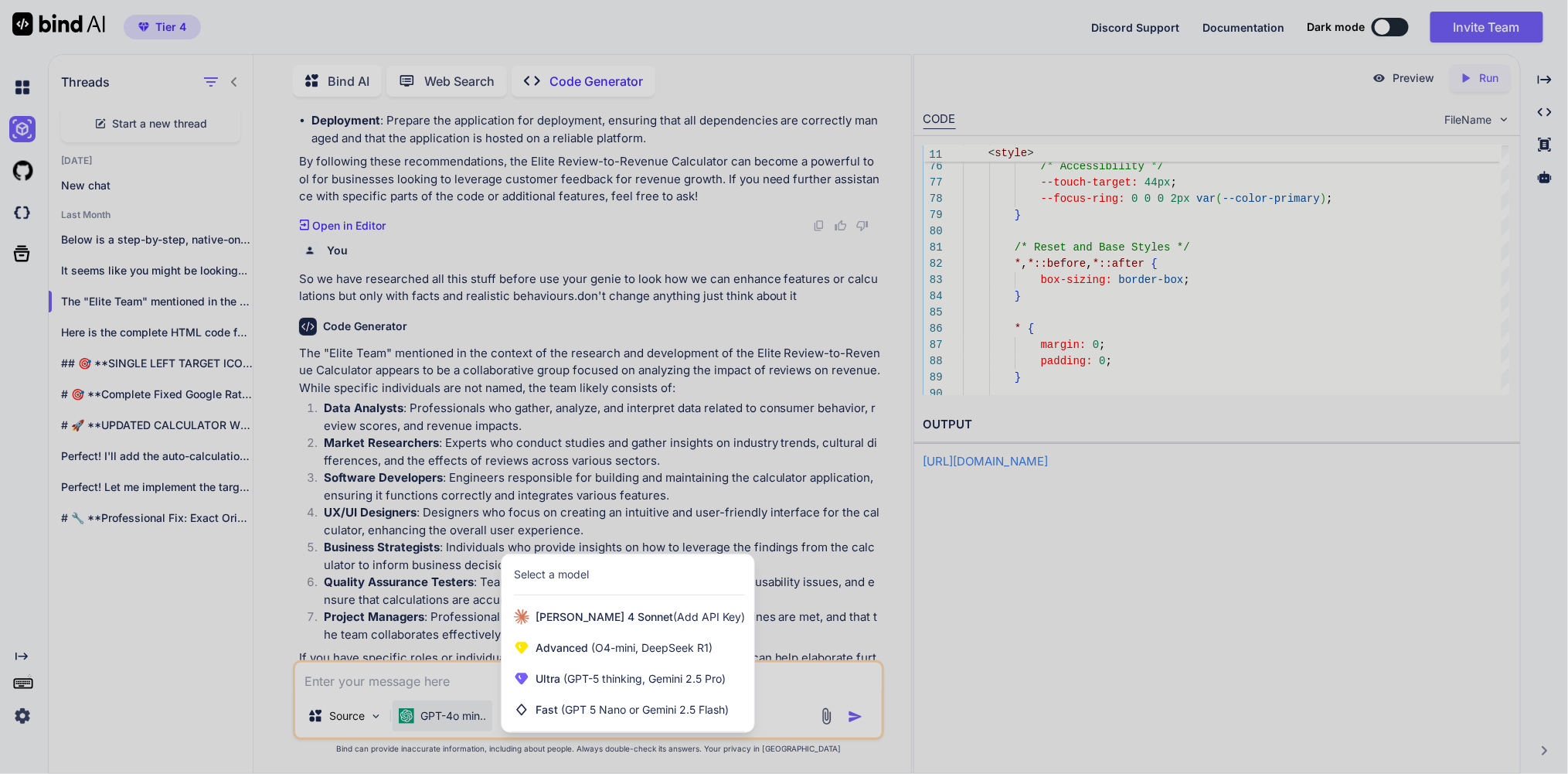
click at [574, 566] on div "Select a model" at bounding box center [552, 574] width 75 height 15
click at [481, 683] on div at bounding box center [784, 387] width 1568 height 774
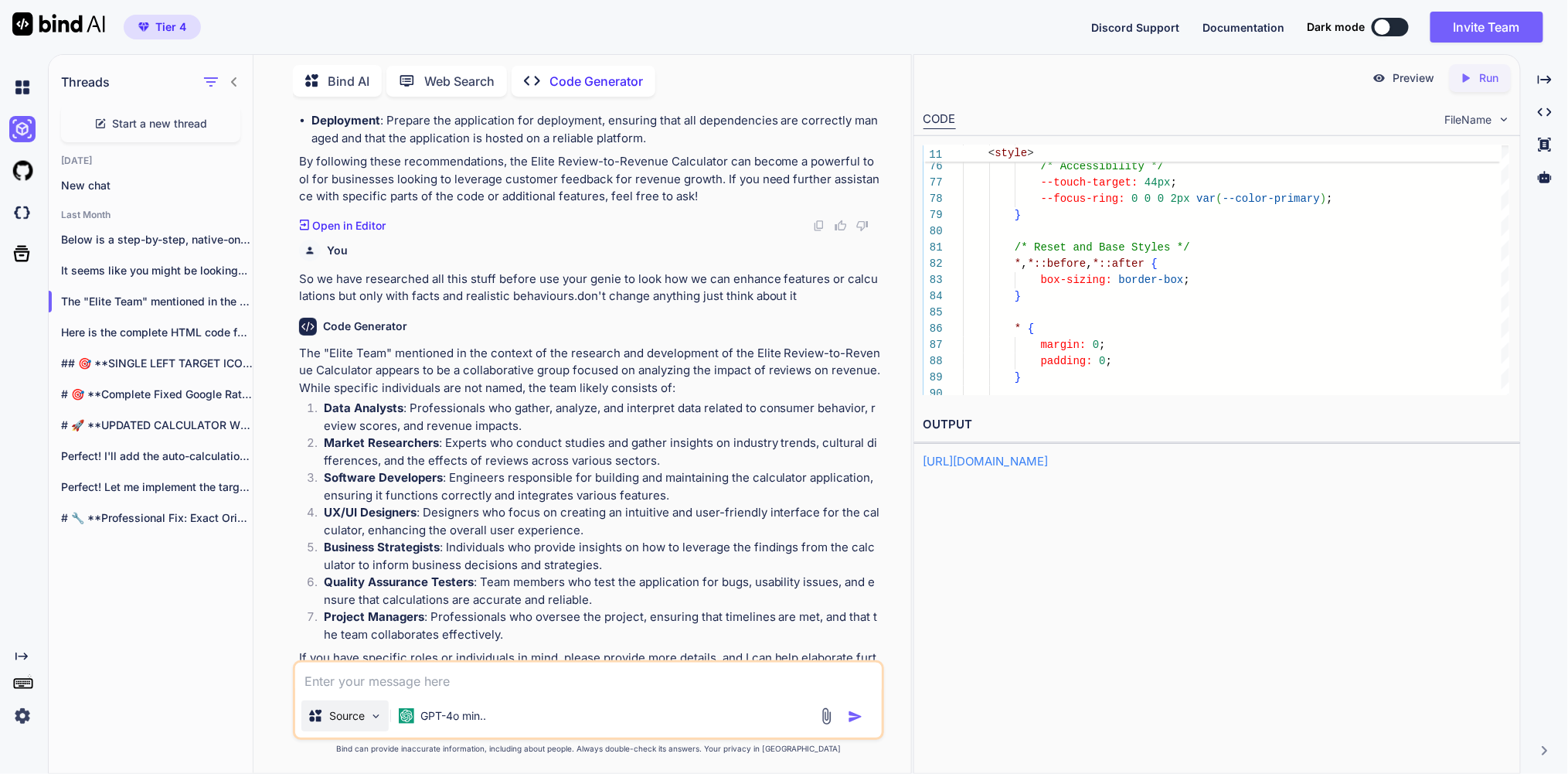
click at [383, 709] on img at bounding box center [376, 716] width 14 height 14
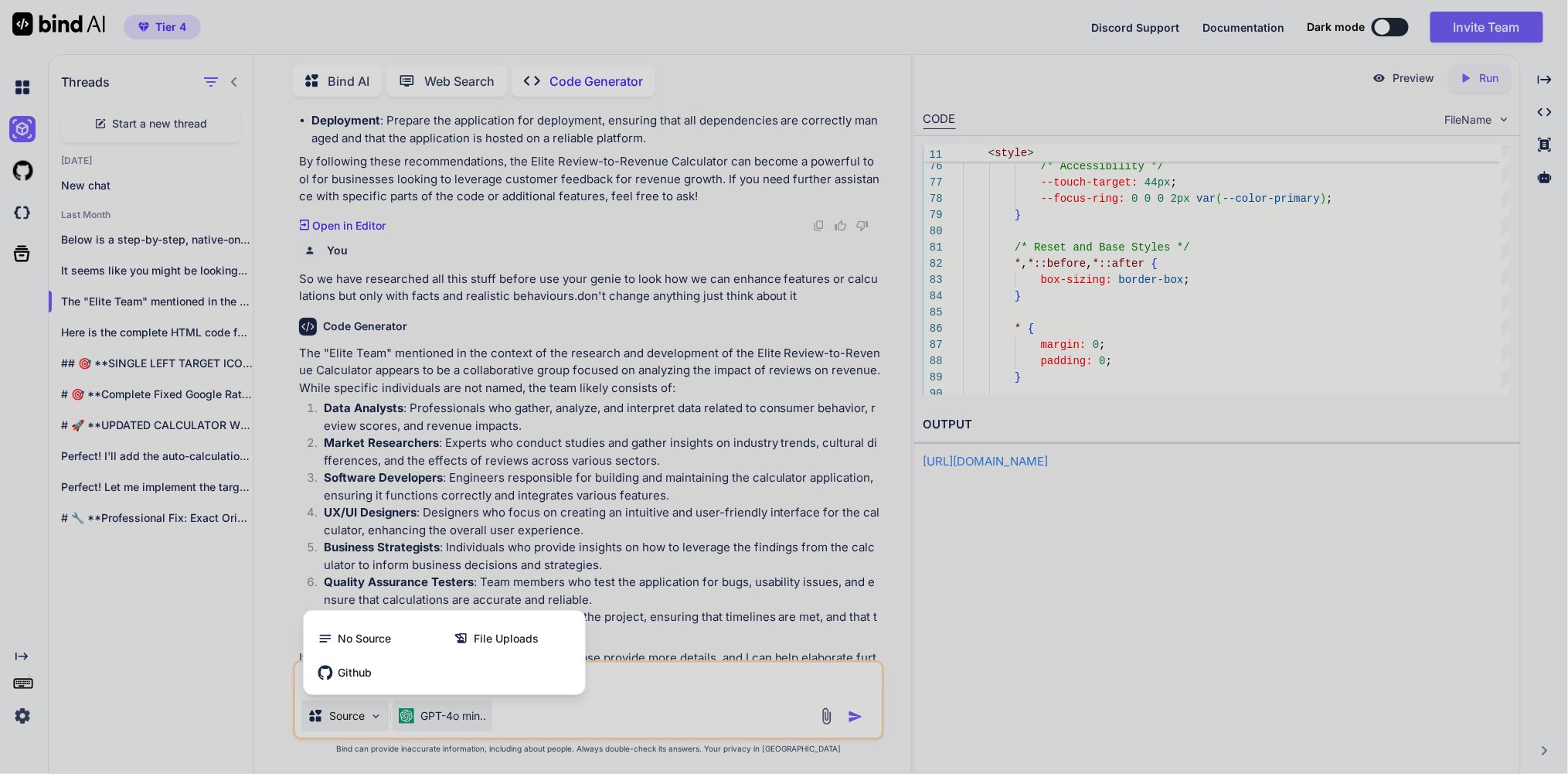
click at [443, 705] on div at bounding box center [784, 387] width 1568 height 774
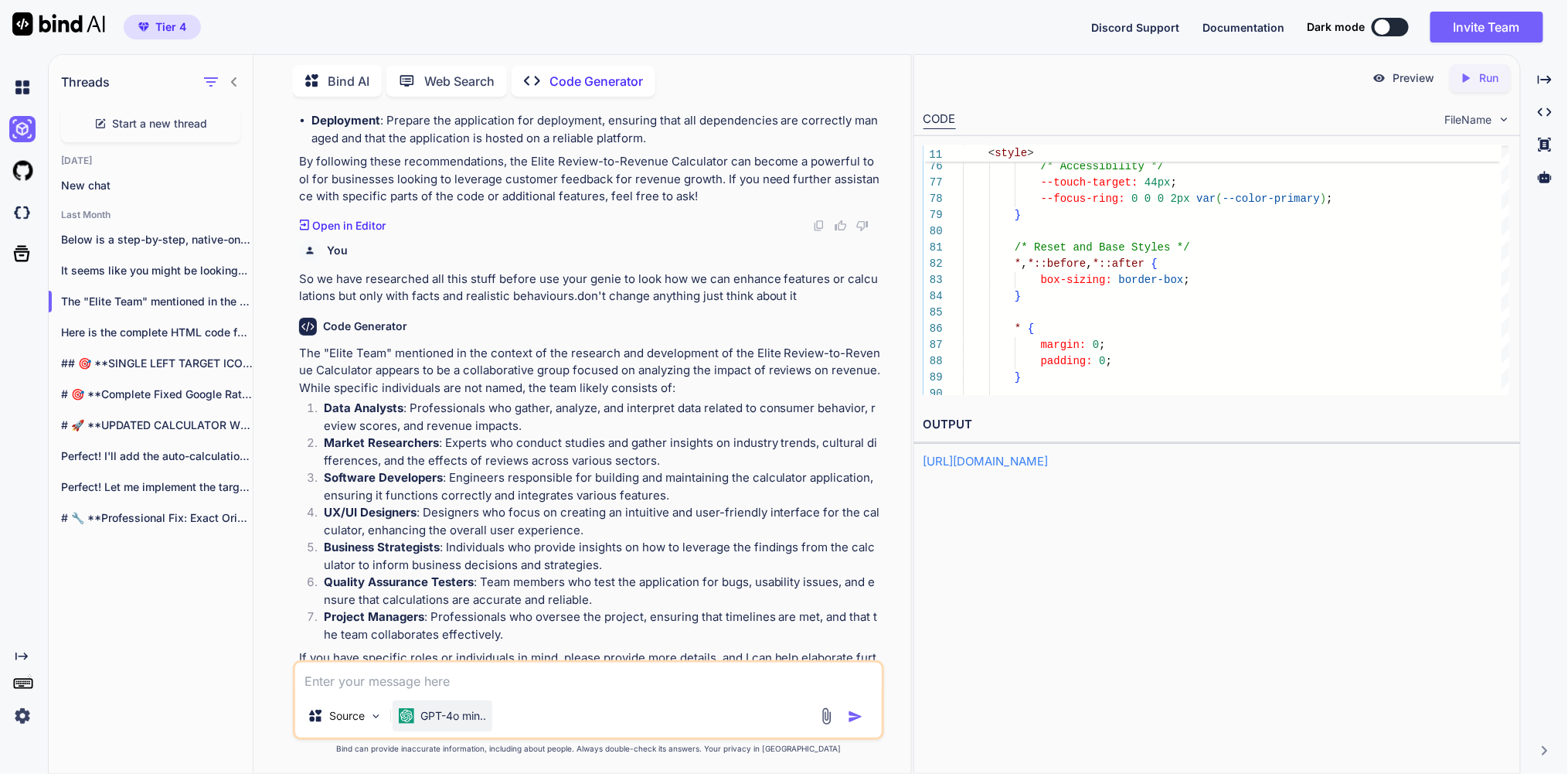
click at [457, 708] on p "GPT-4o min.." at bounding box center [453, 716] width 66 height 15
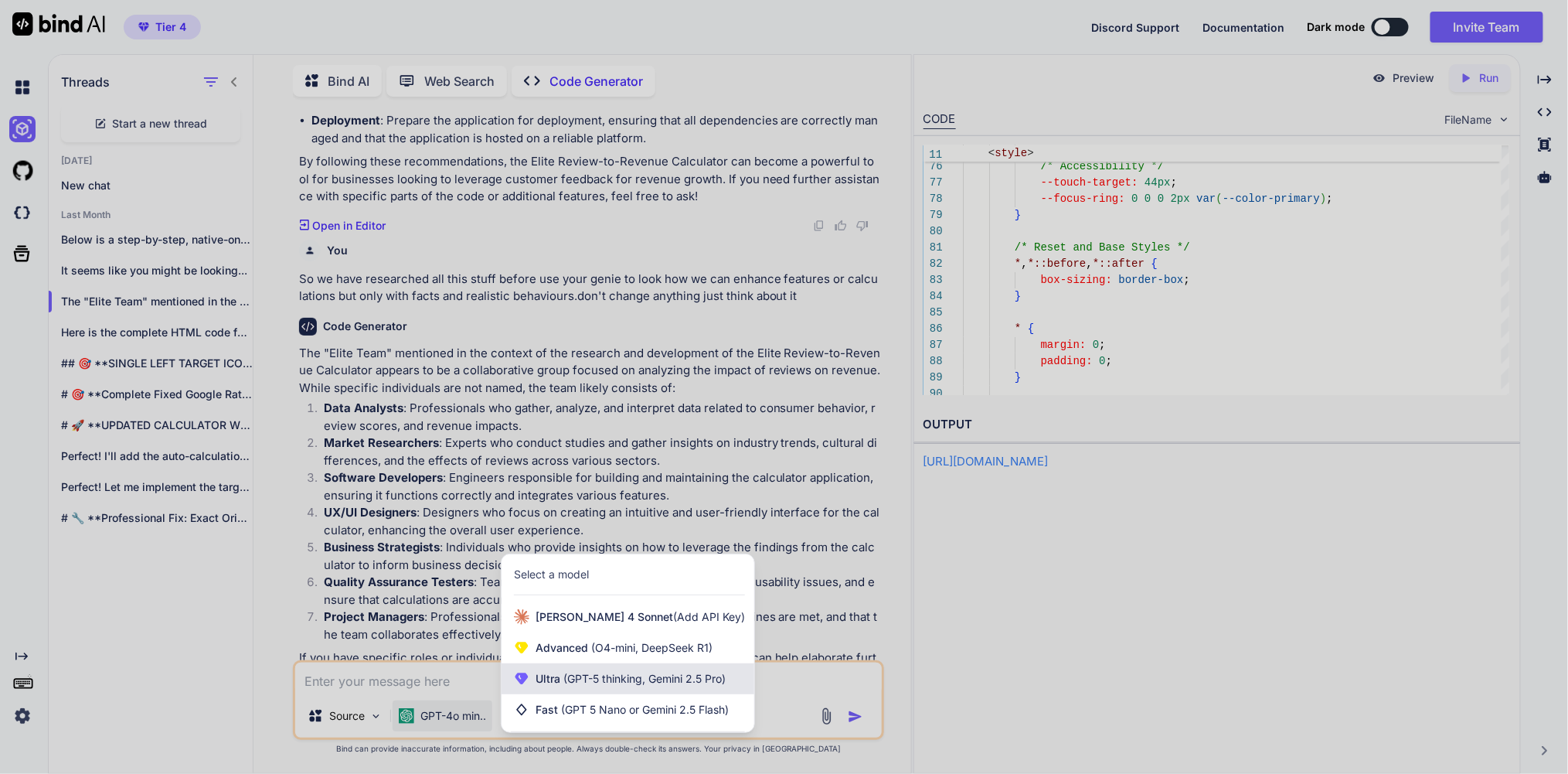
click at [574, 672] on span "Ultra (GPT-5 thinking, Gemini 2.5 Pro)" at bounding box center [630, 678] width 190 height 15
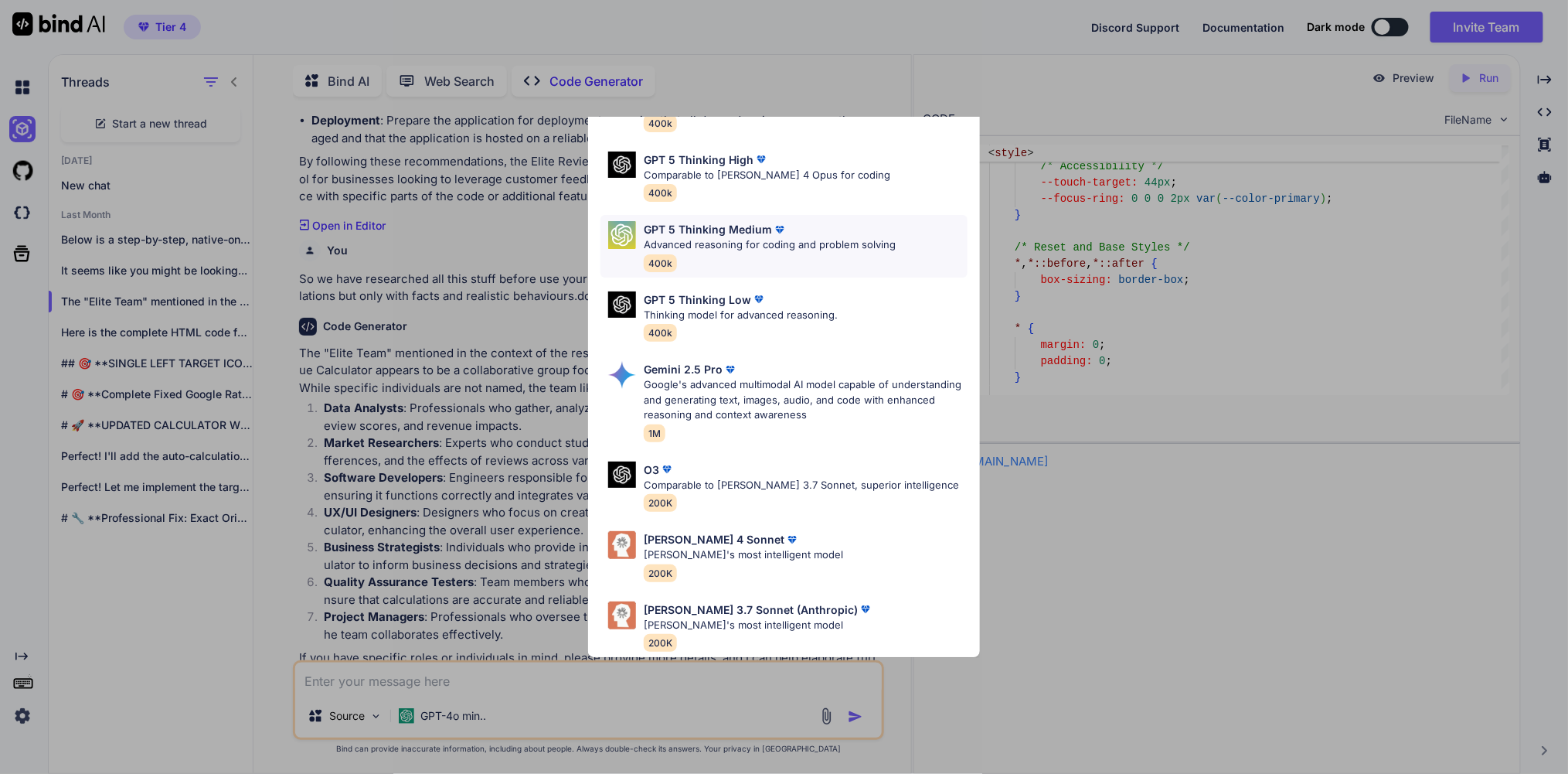
scroll to position [153, 0]
click at [740, 547] on p "Claude's most intelligent model" at bounding box center [743, 555] width 199 height 15
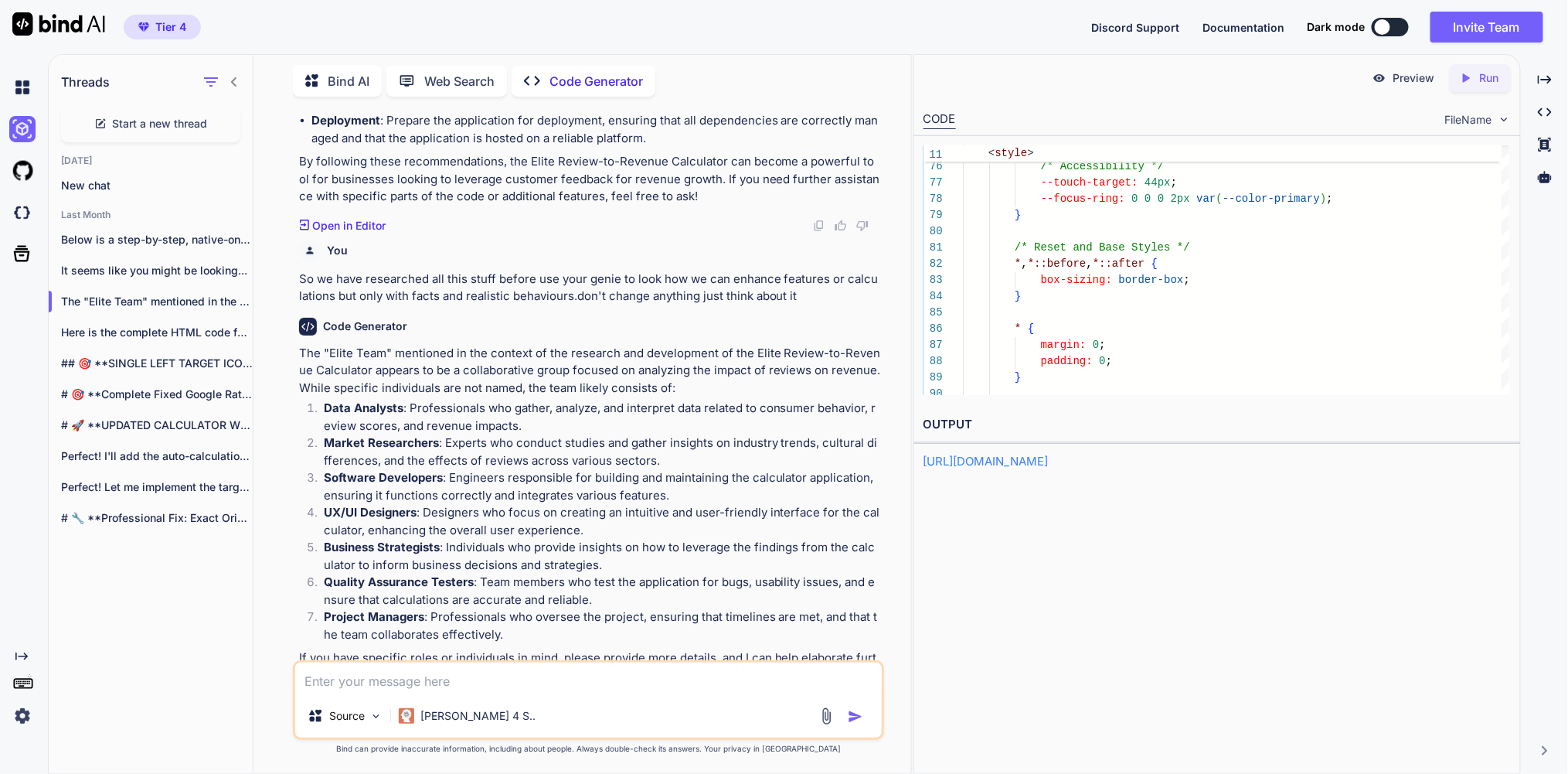
click at [852, 709] on img "button" at bounding box center [856, 717] width 15 height 15
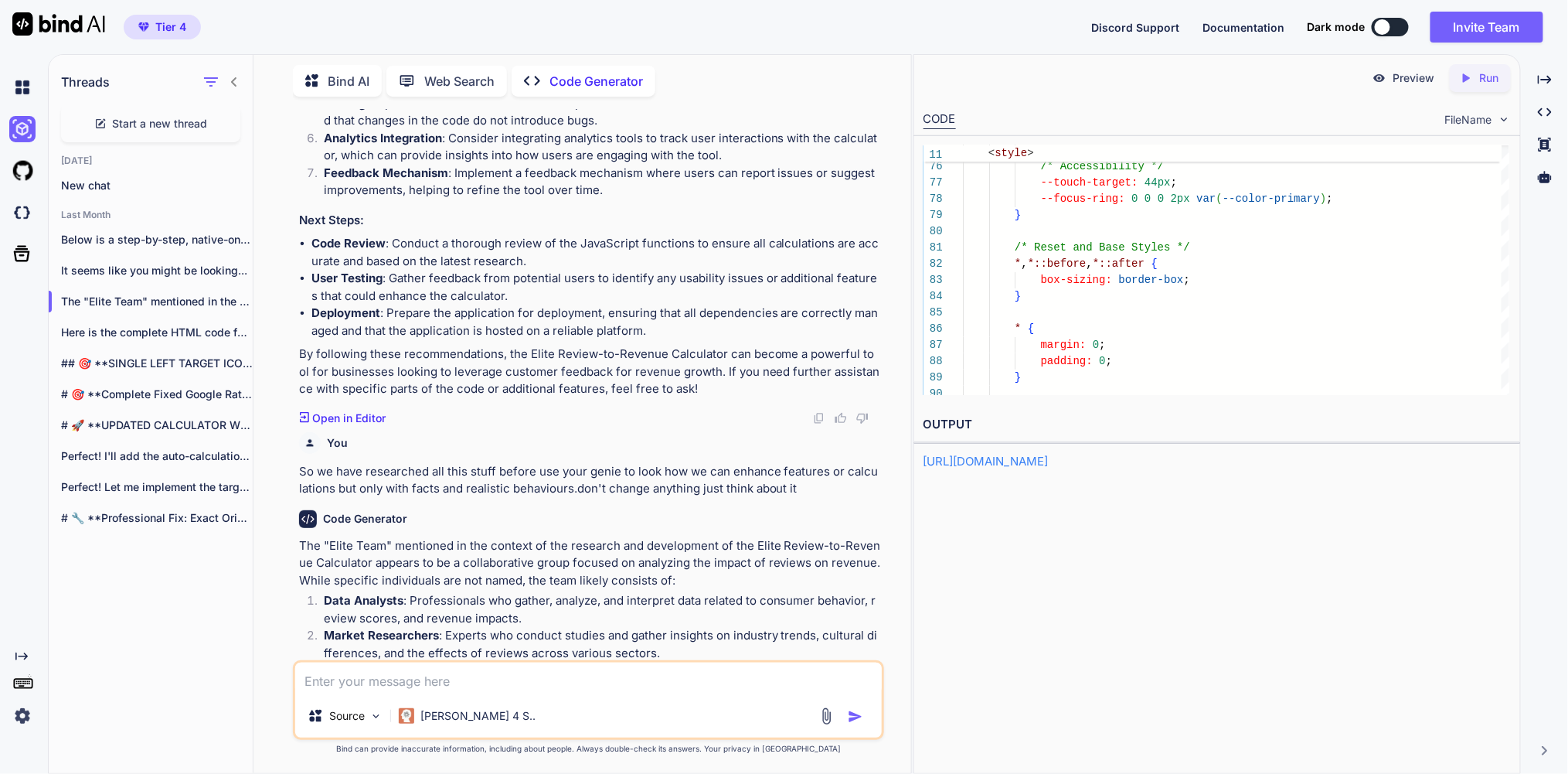
scroll to position [13251, 0]
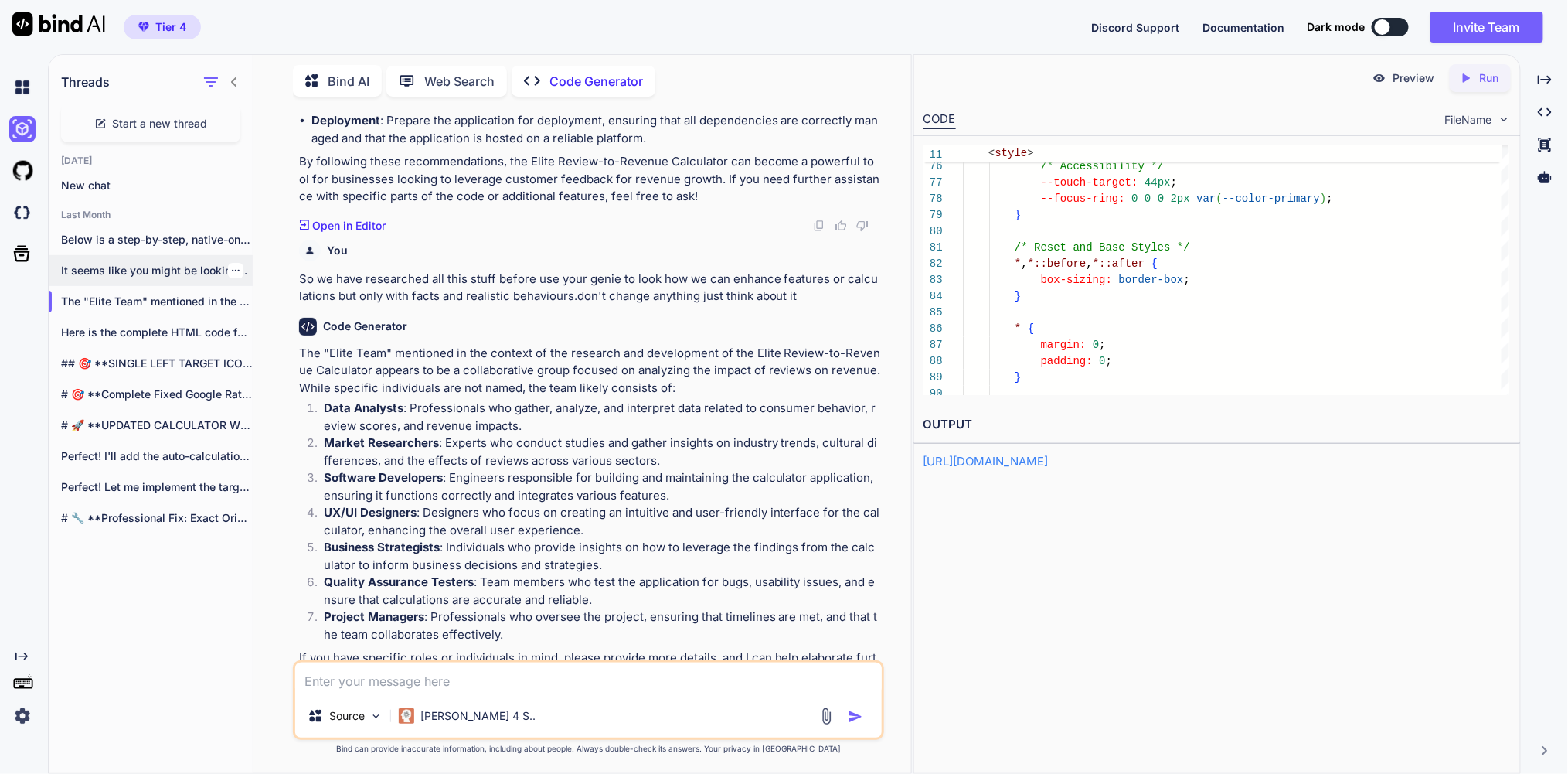
click at [176, 278] on p "It seems like you might be looking..." at bounding box center [157, 271] width 191 height 15
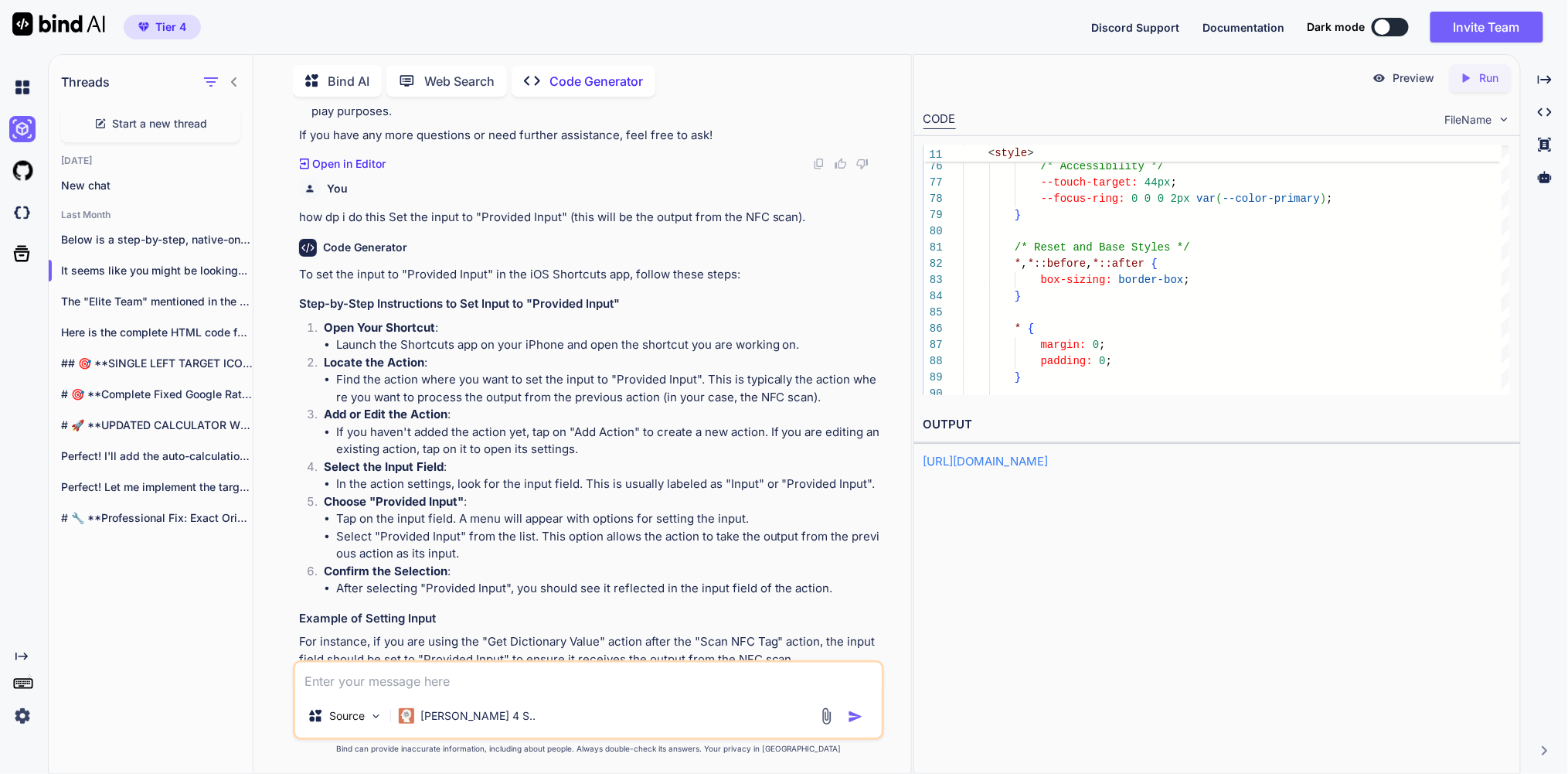
scroll to position [216, 0]
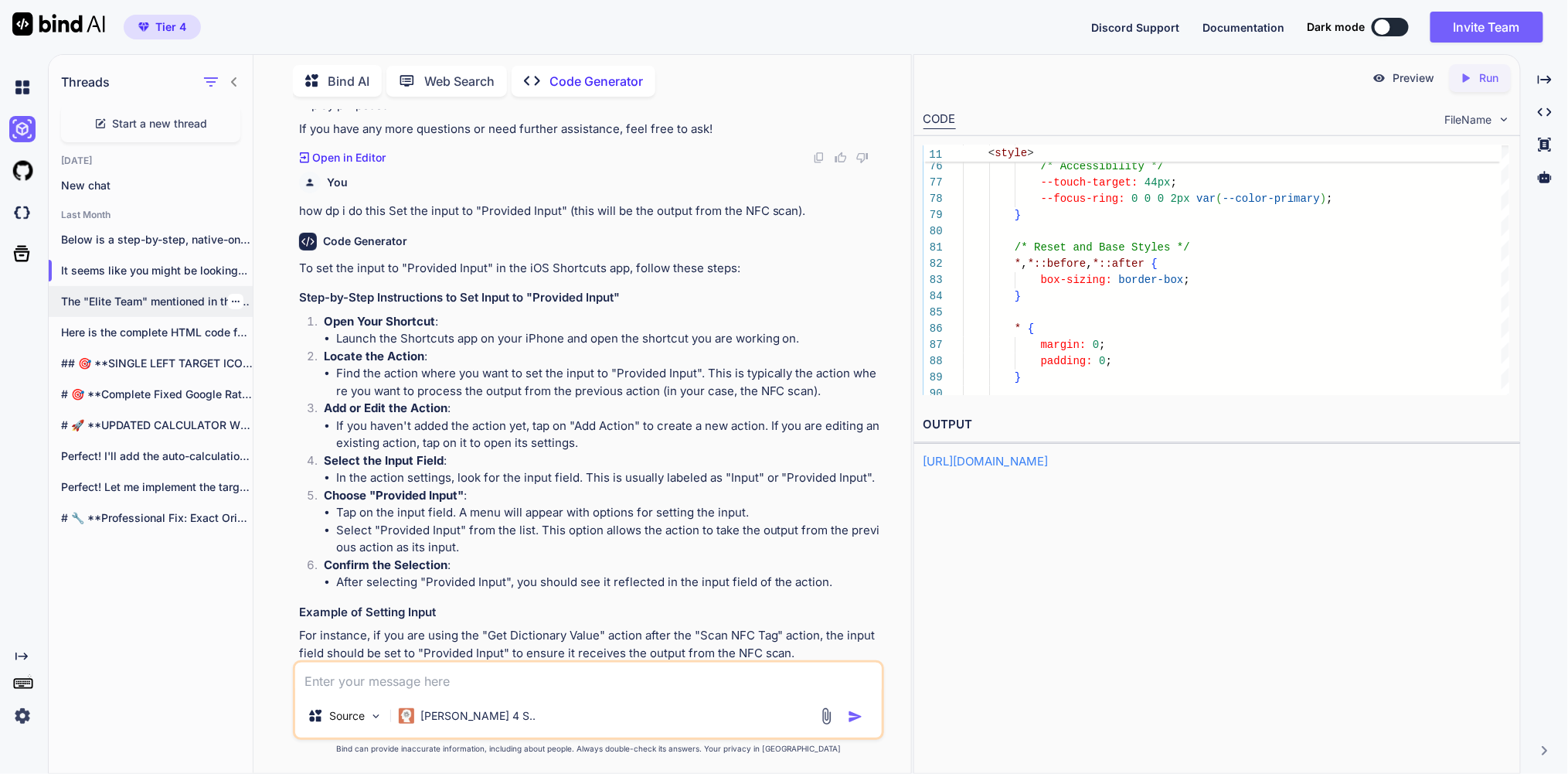
click at [164, 309] on p "The "Elite Team" mentioned in the context..." at bounding box center [157, 301] width 191 height 15
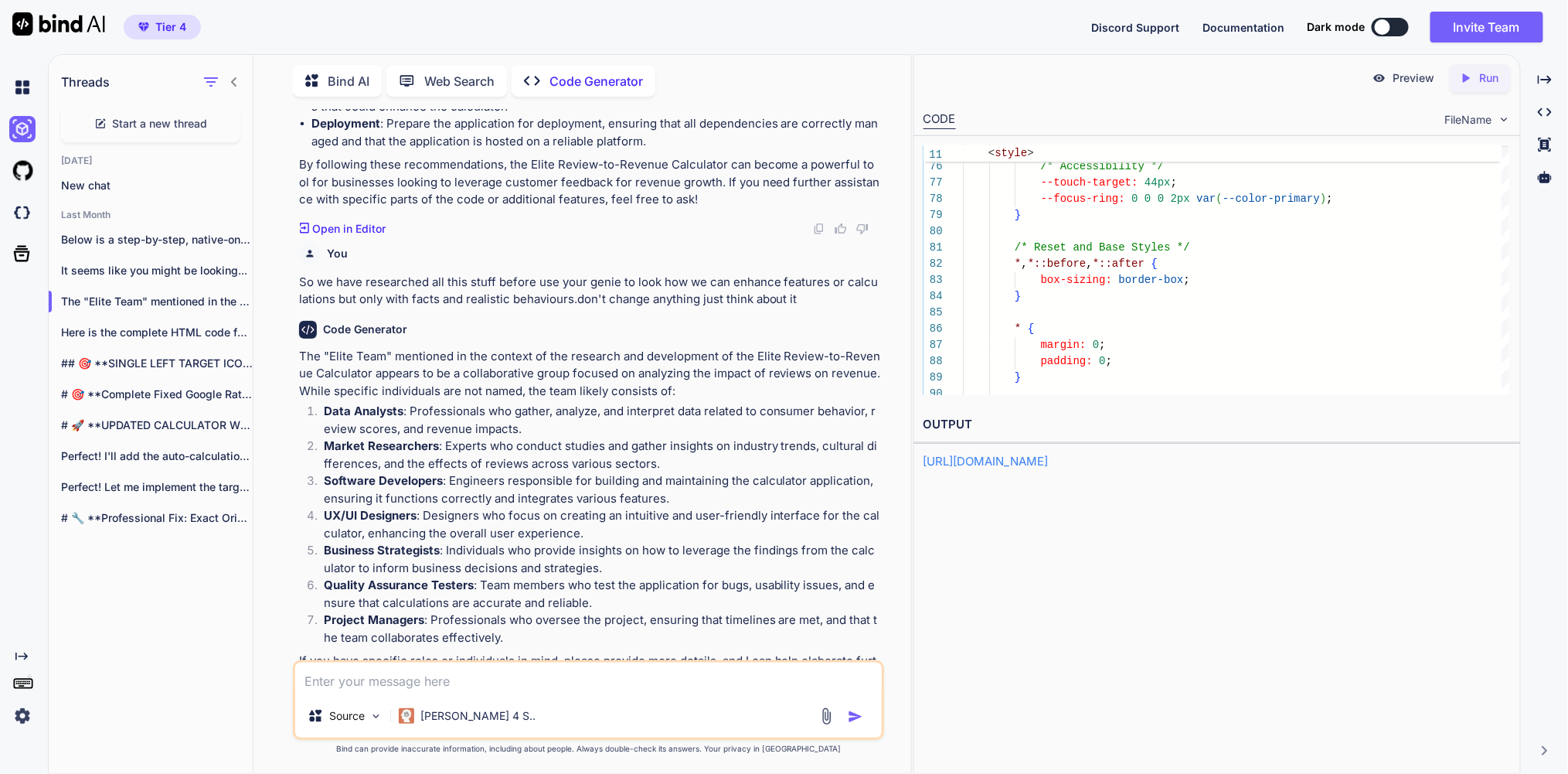
scroll to position [13251, 0]
click at [392, 677] on textarea at bounding box center [588, 678] width 586 height 32
type textarea "please proceed"
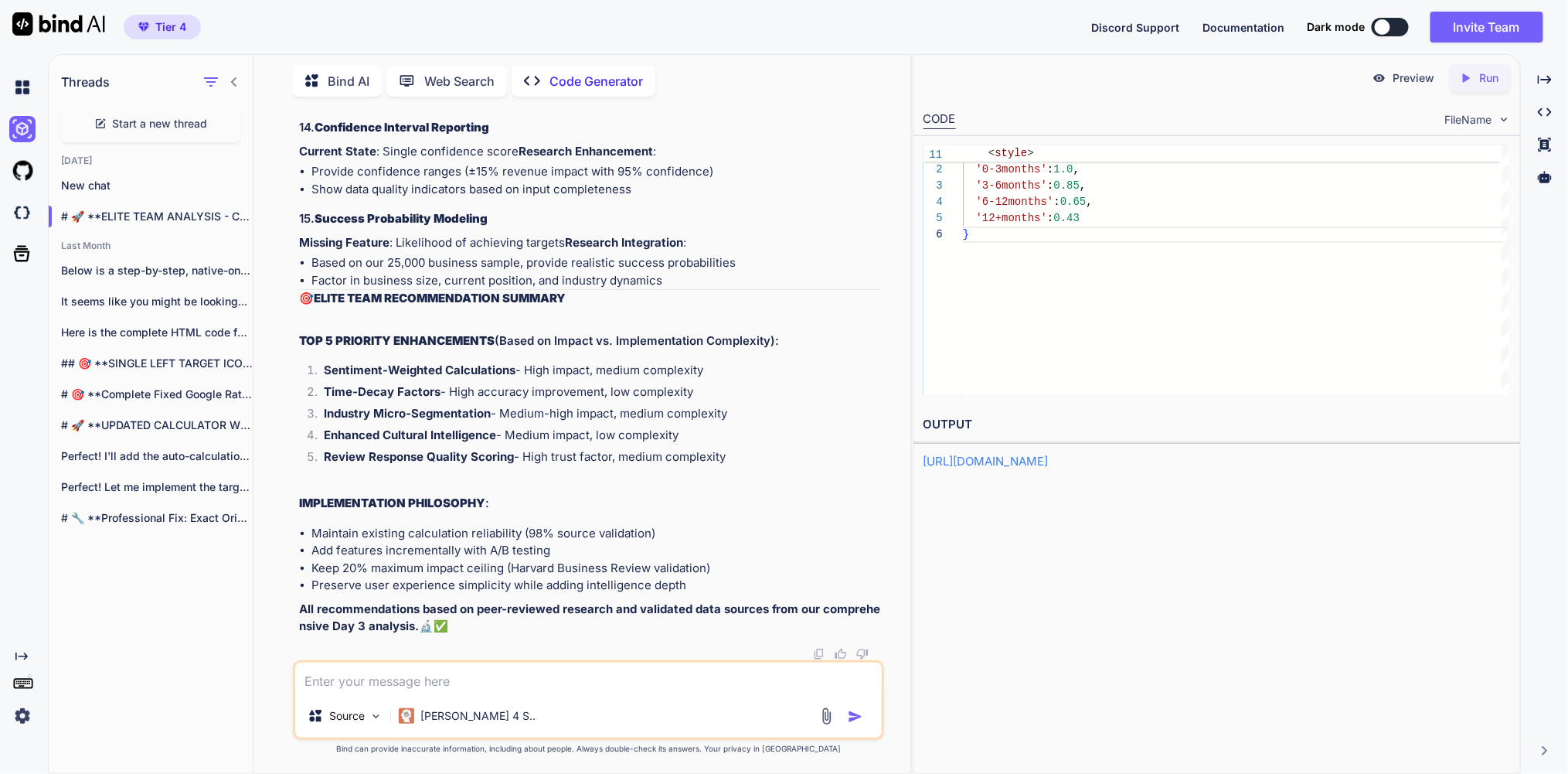
scroll to position [80, 0]
type textarea "ok so how would you implement it"
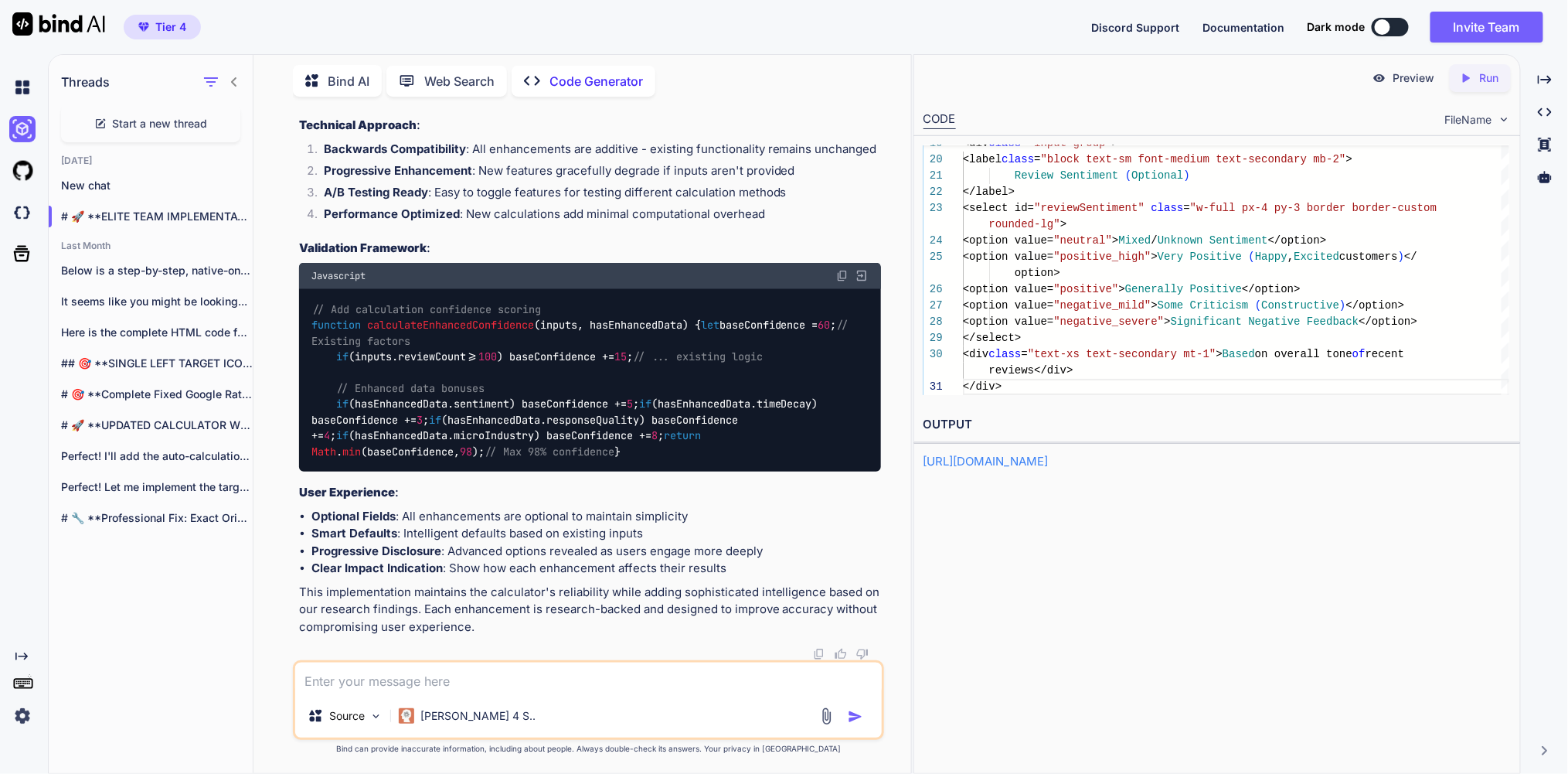
scroll to position [21929, 0]
click at [401, 673] on textarea at bounding box center [588, 678] width 586 height 32
type textarea "can i have the complete html code"
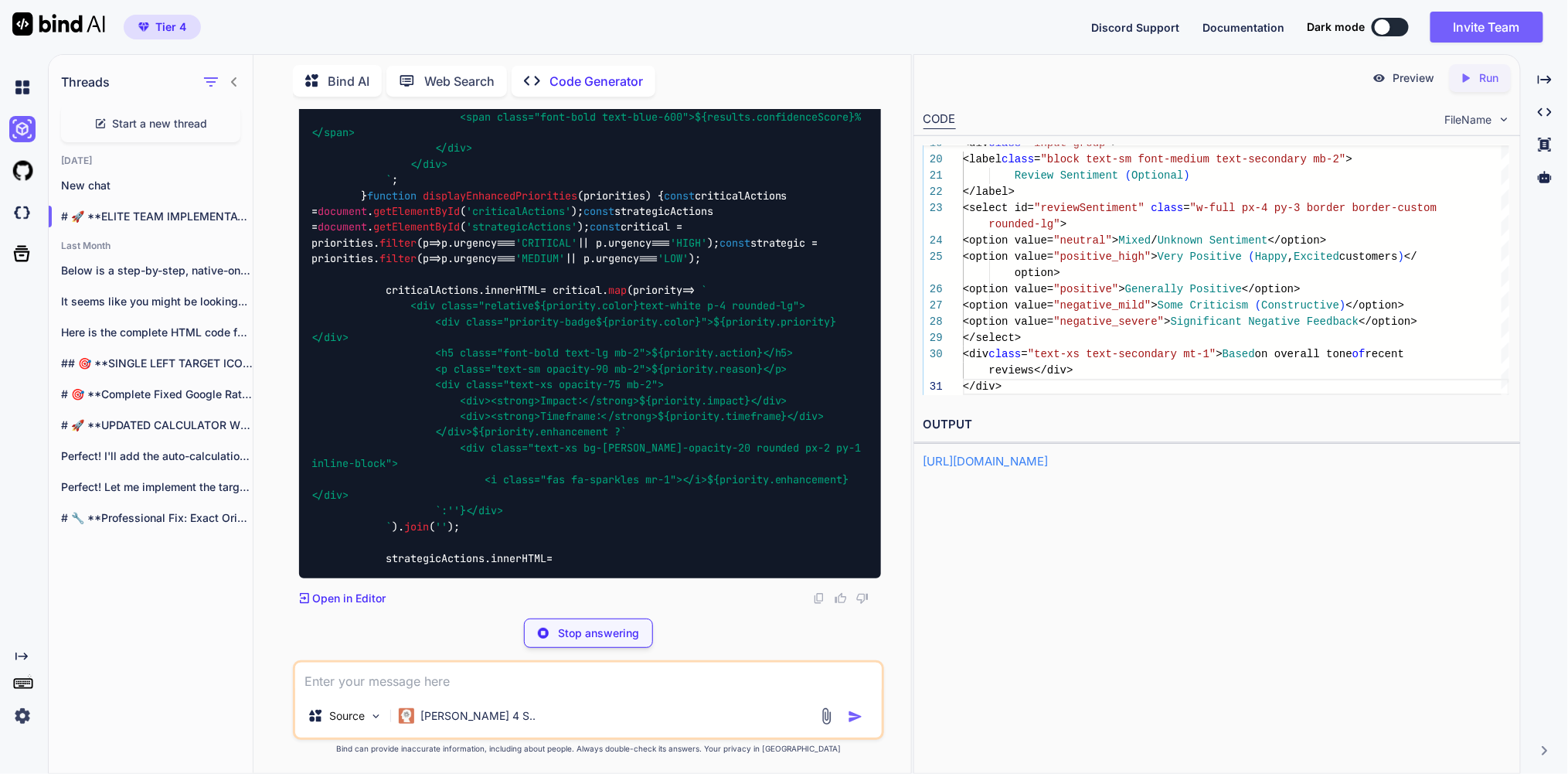
scroll to position [60987, 0]
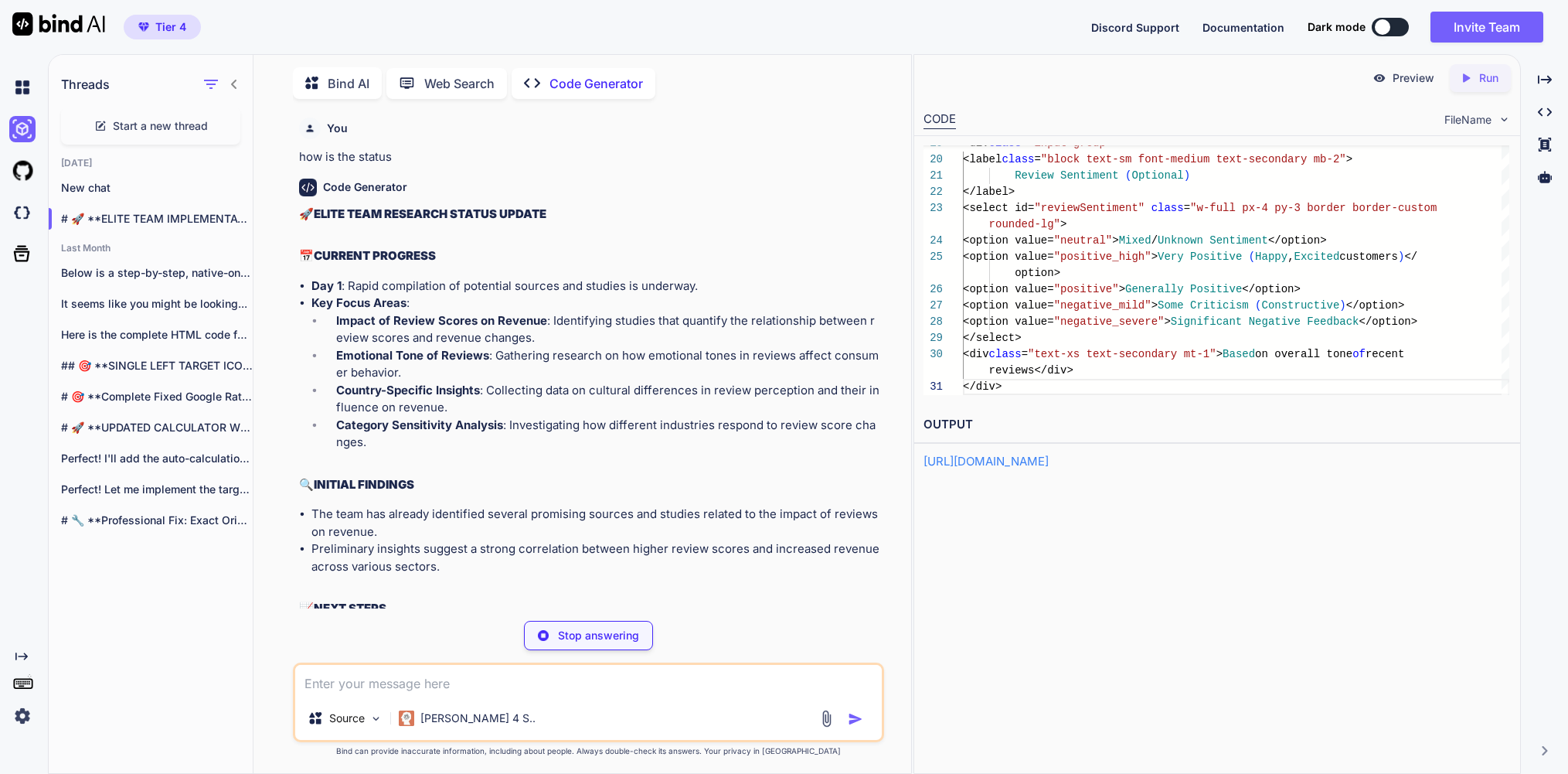
type textarea "x"
type textarea "} </script> </body> </html>"
type textarea "x"
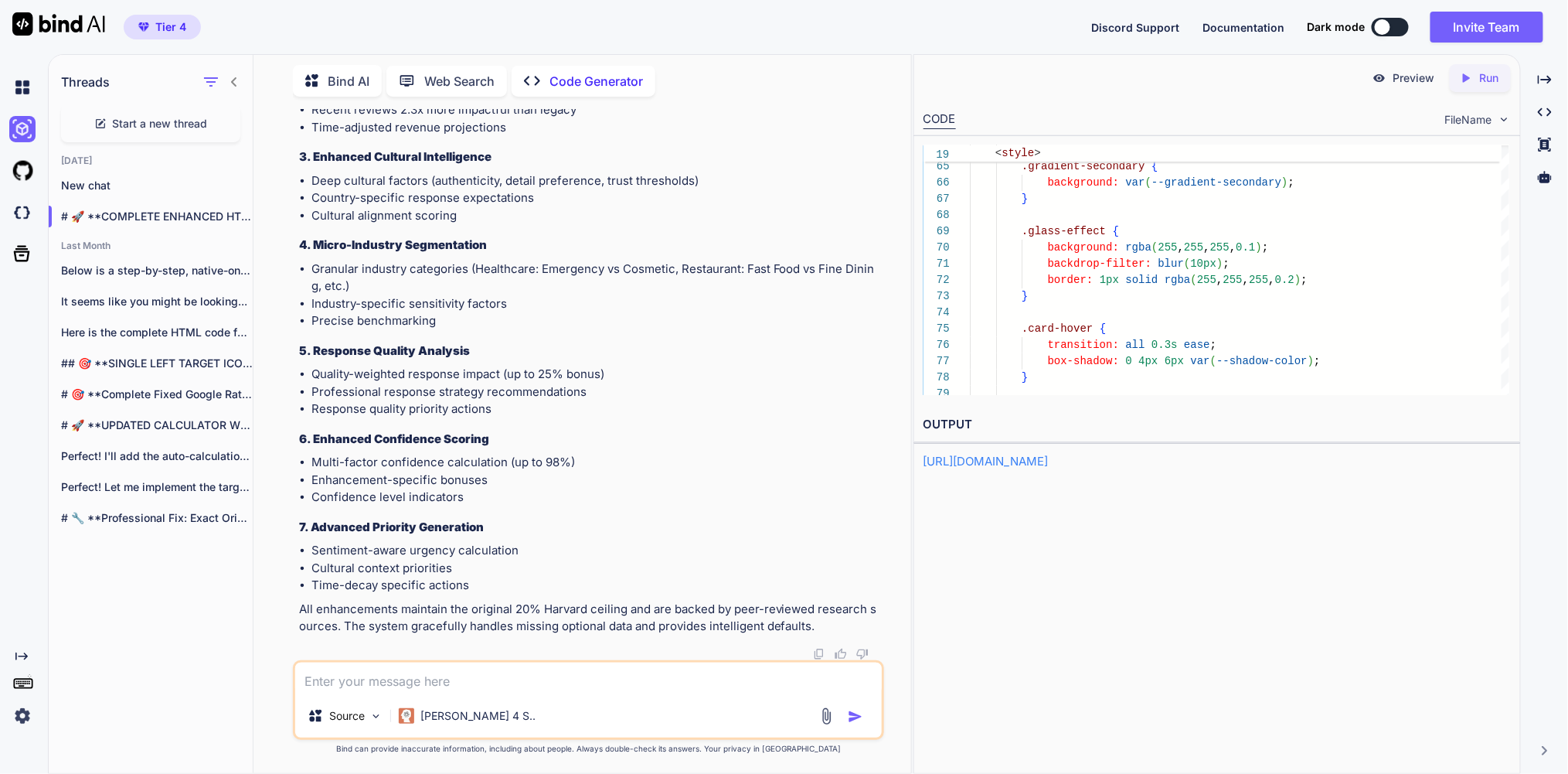
scroll to position [72185, 0]
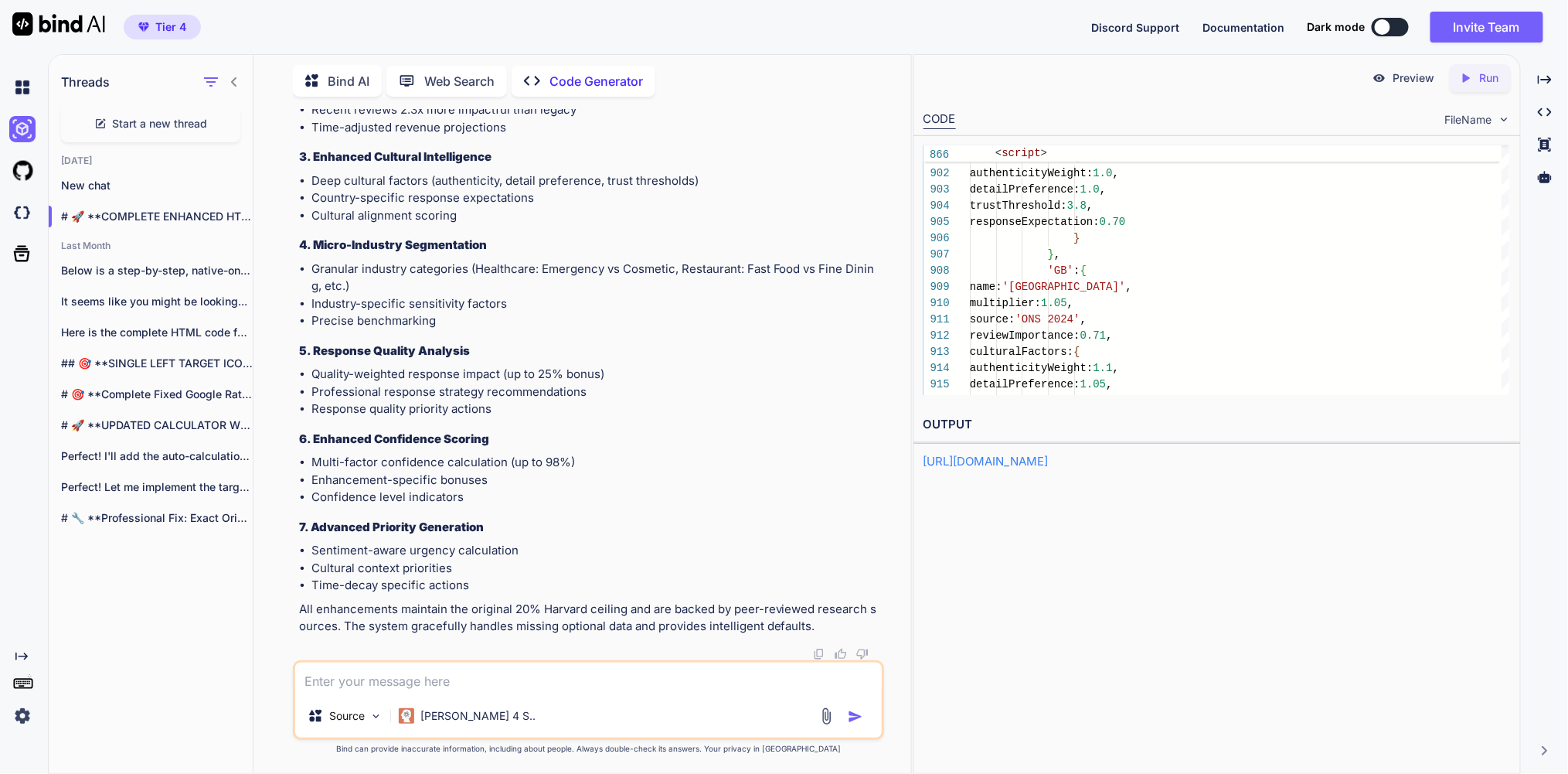
click at [1462, 79] on icon "Created with Pixso." at bounding box center [1466, 78] width 14 height 14
click at [1393, 80] on p "Preview" at bounding box center [1413, 78] width 42 height 15
click at [984, 469] on link "[URL][DOMAIN_NAME]" at bounding box center [986, 461] width 126 height 14
click at [418, 673] on textarea at bounding box center [588, 678] width 586 height 32
type textarea "i"
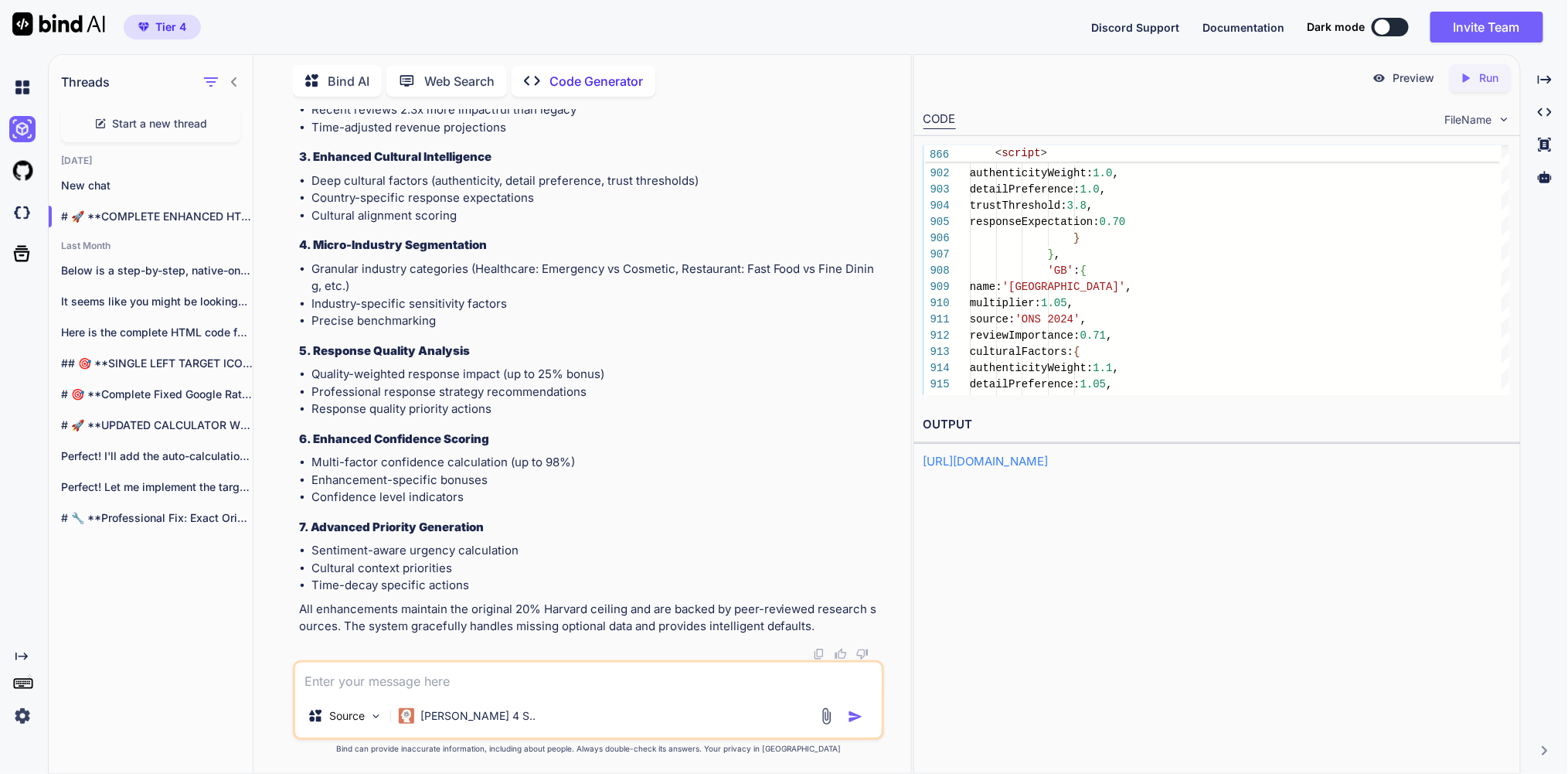
type textarea "x"
type textarea "if"
type textarea "x"
type textarea "if"
type textarea "x"
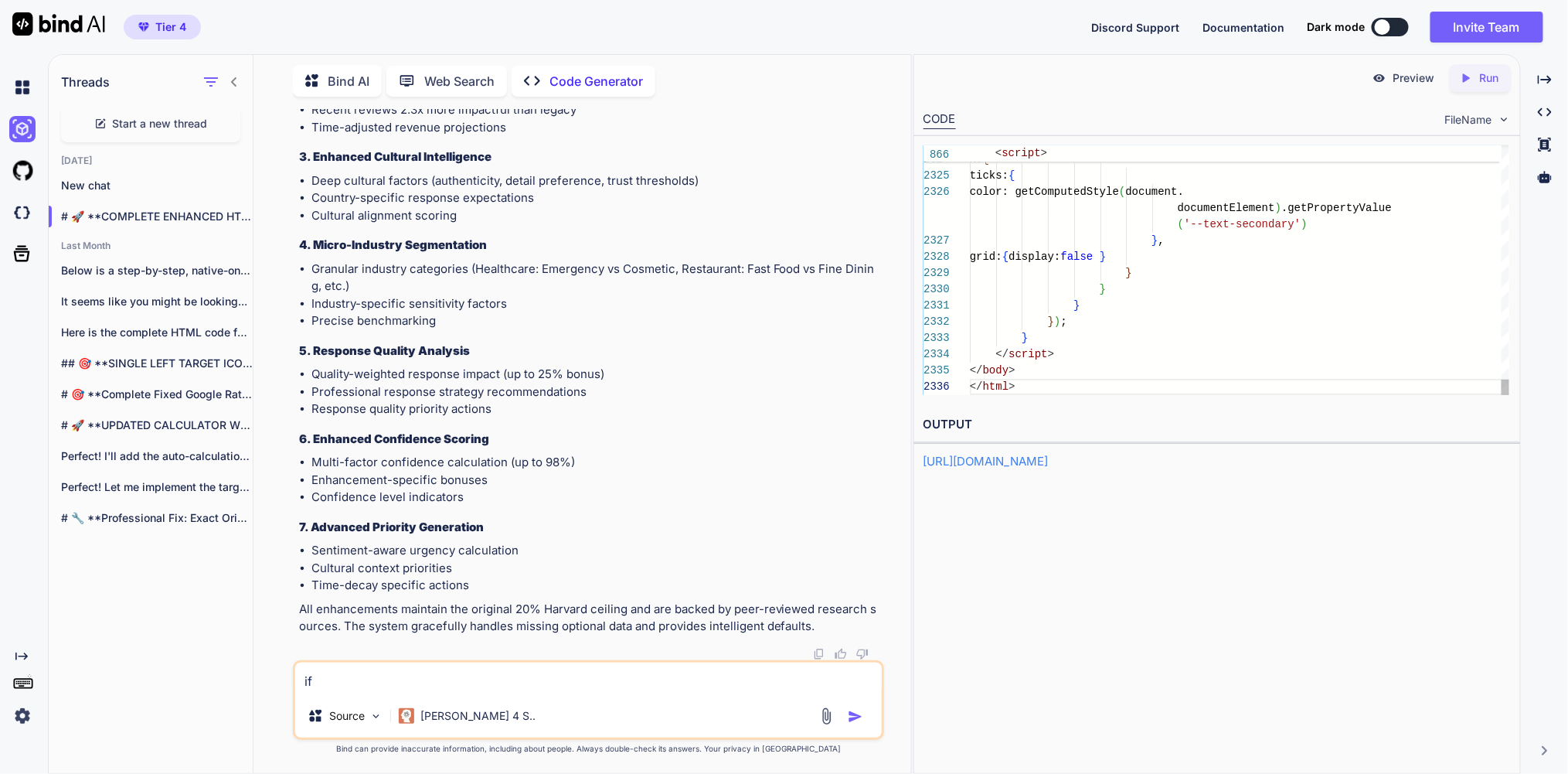
type textarea "if"
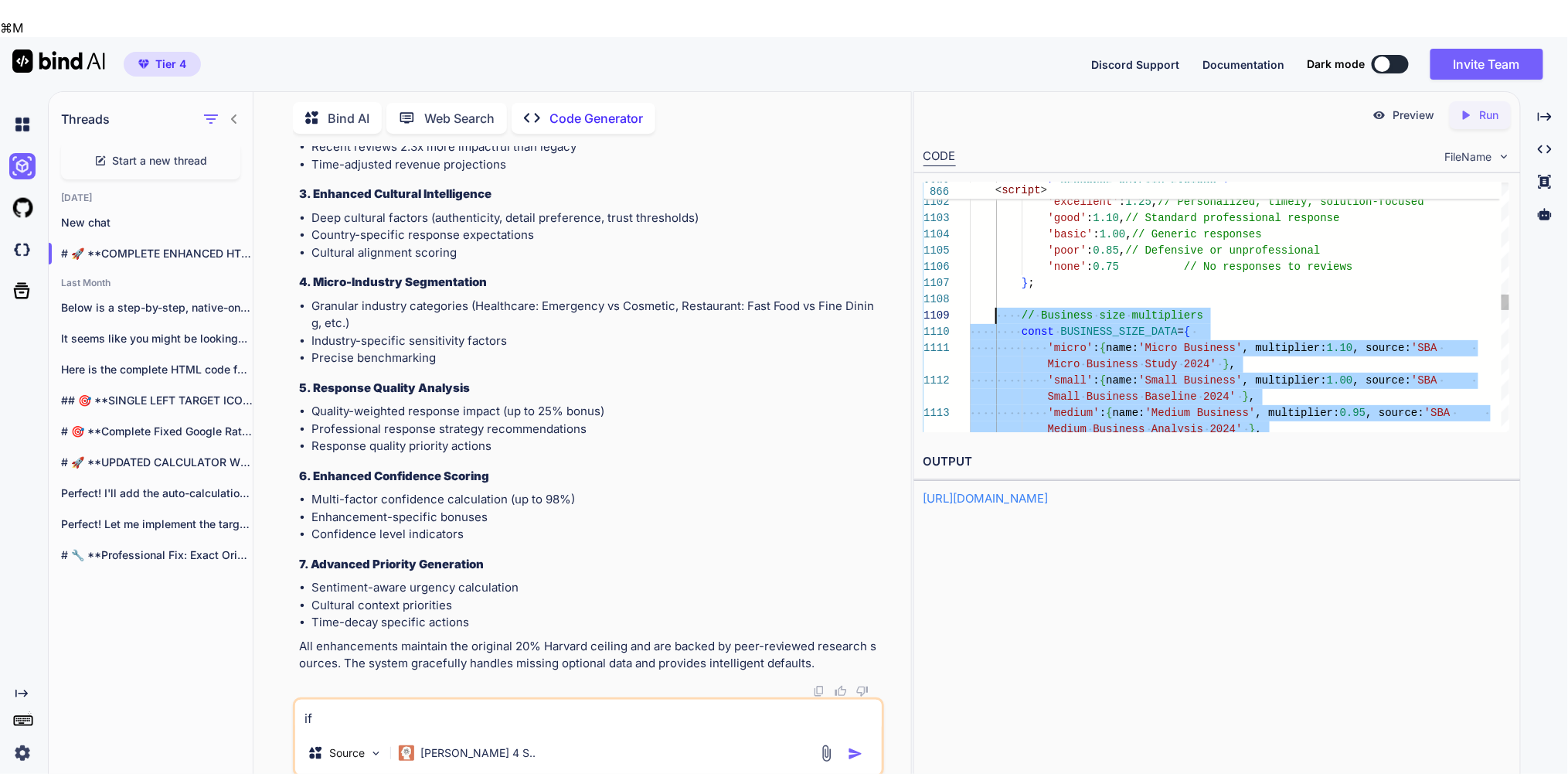
scroll to position [0, 0]
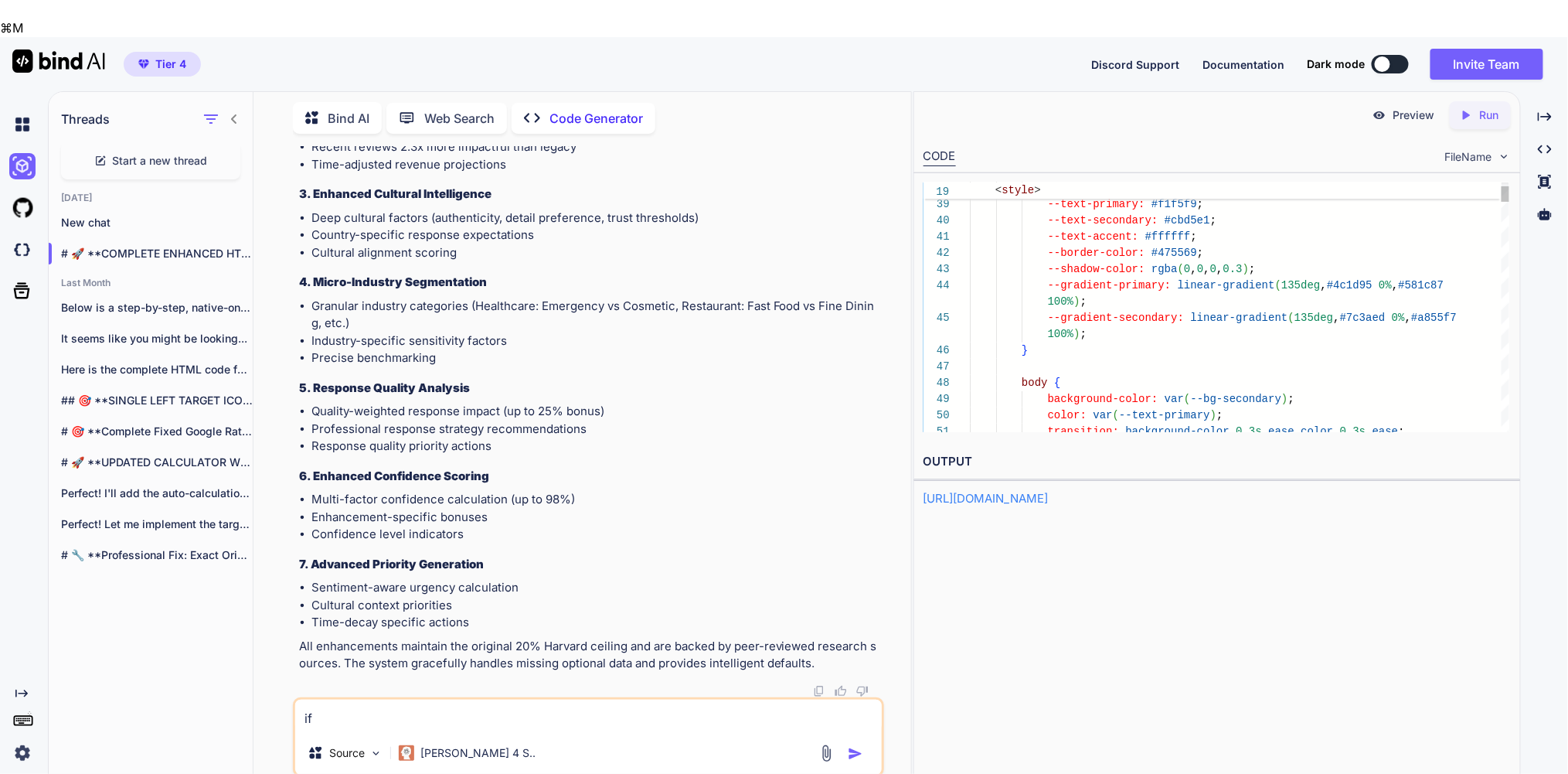
type textarea "<!DOCTYPE html> <html lang="en" data-theme="light"> <head> <meta charset="UTF-8…"
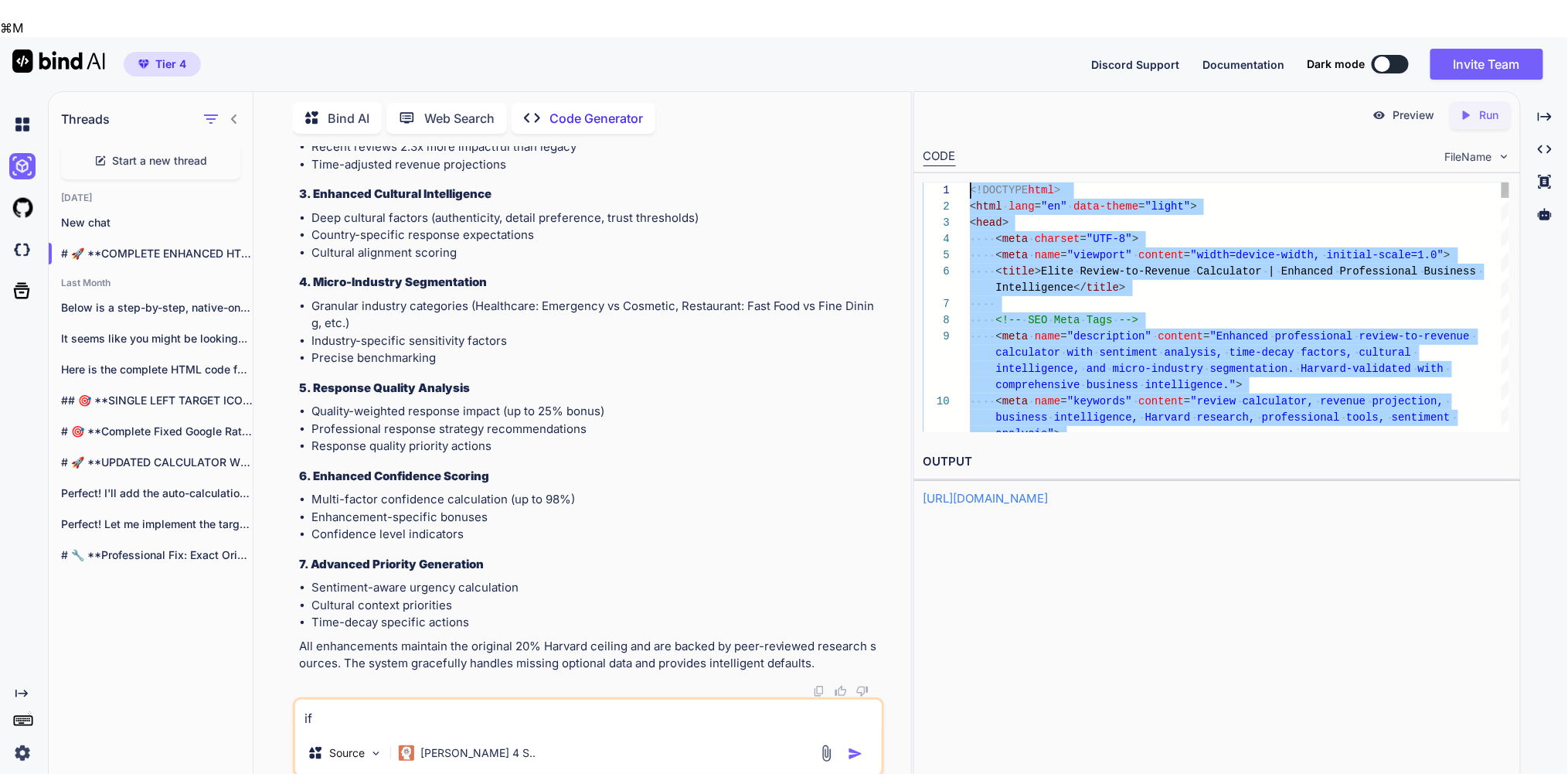
drag, startPoint x: 1085, startPoint y: 398, endPoint x: 964, endPoint y: 137, distance: 287.7
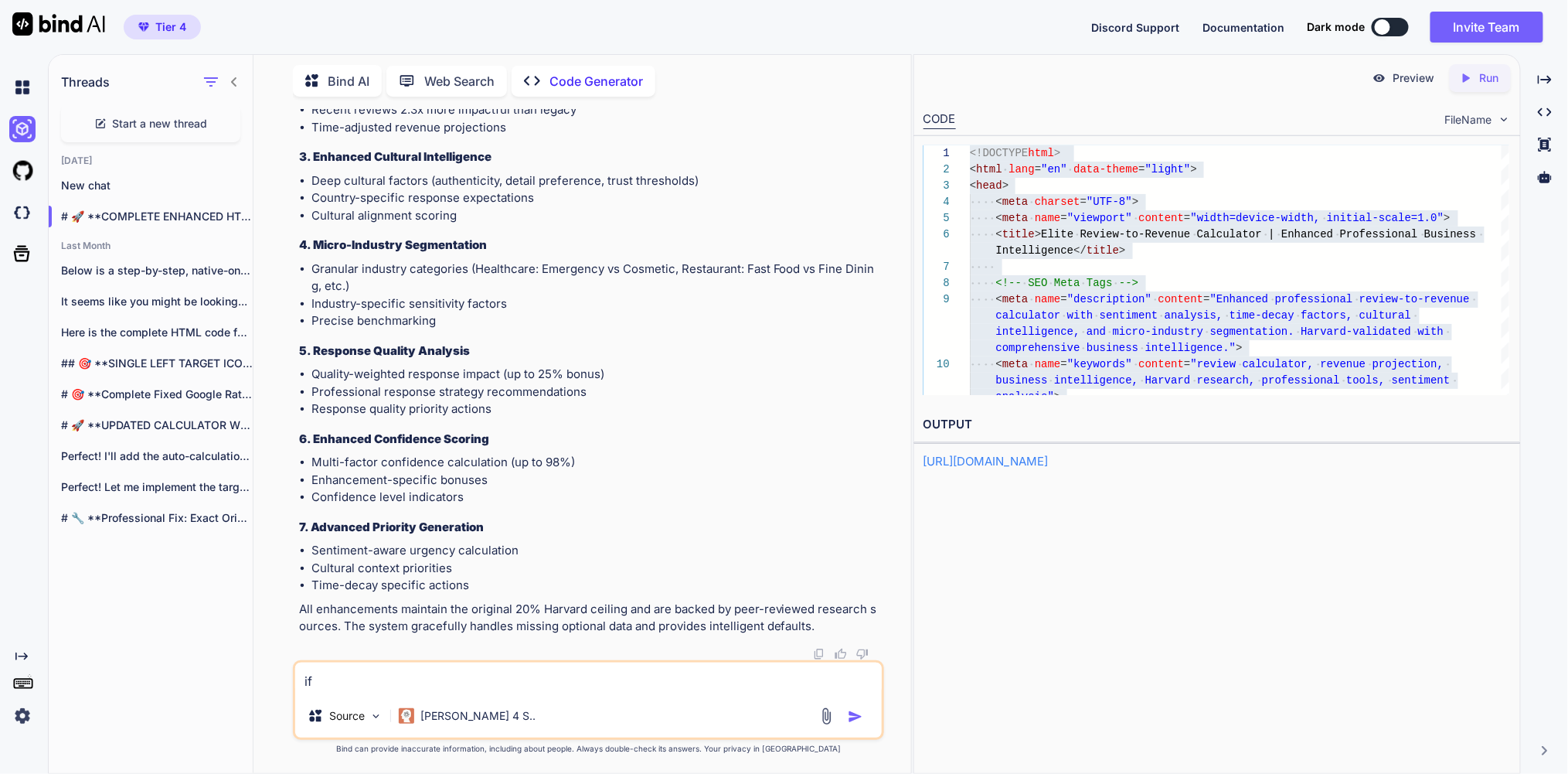
click at [445, 674] on textarea "if" at bounding box center [588, 678] width 586 height 32
type textarea "if y"
type textarea "x"
type textarea "if yo"
type textarea "x"
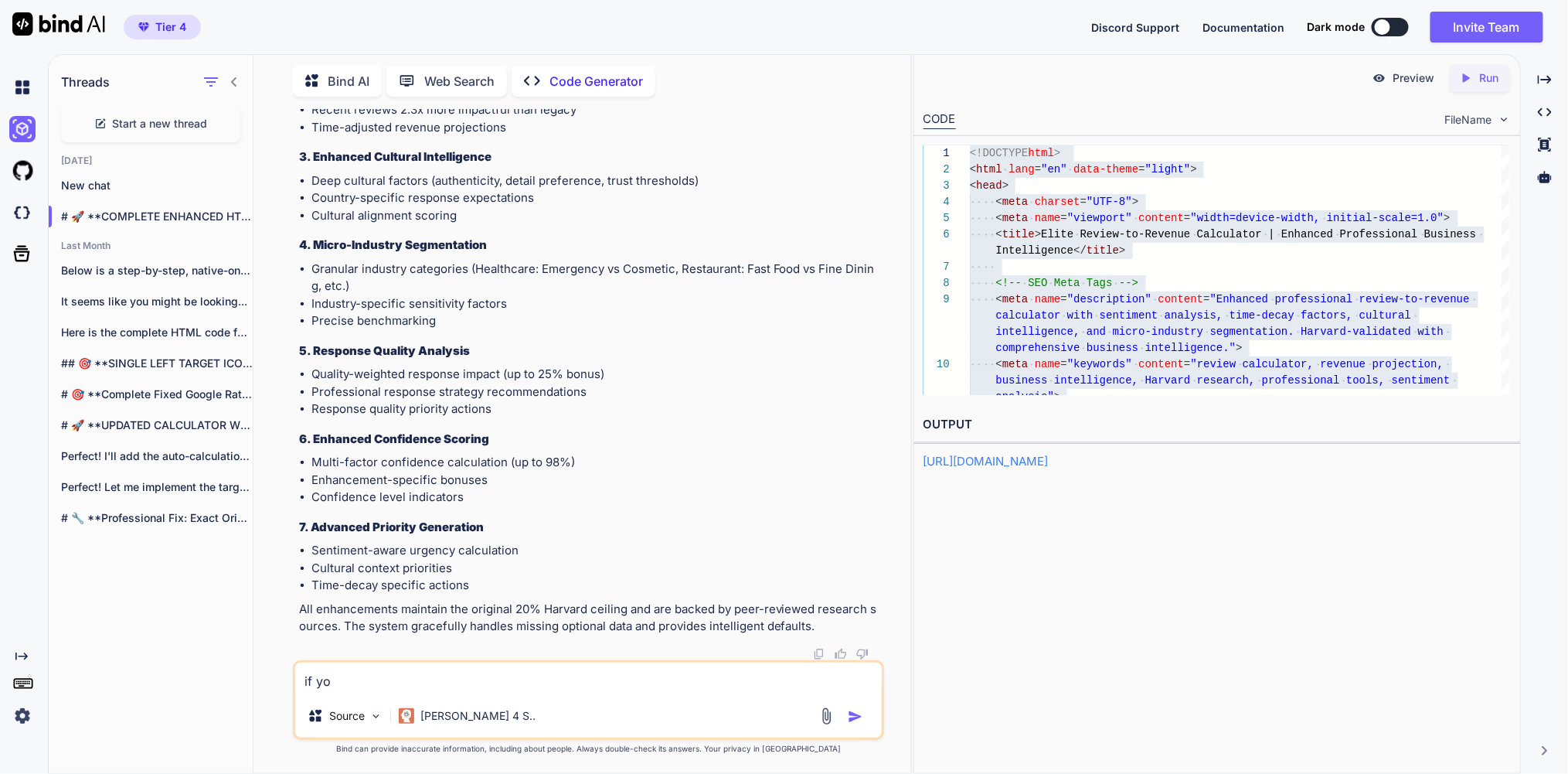
type textarea "if you"
type textarea "x"
type textarea "if you"
type textarea "x"
type textarea "if you r"
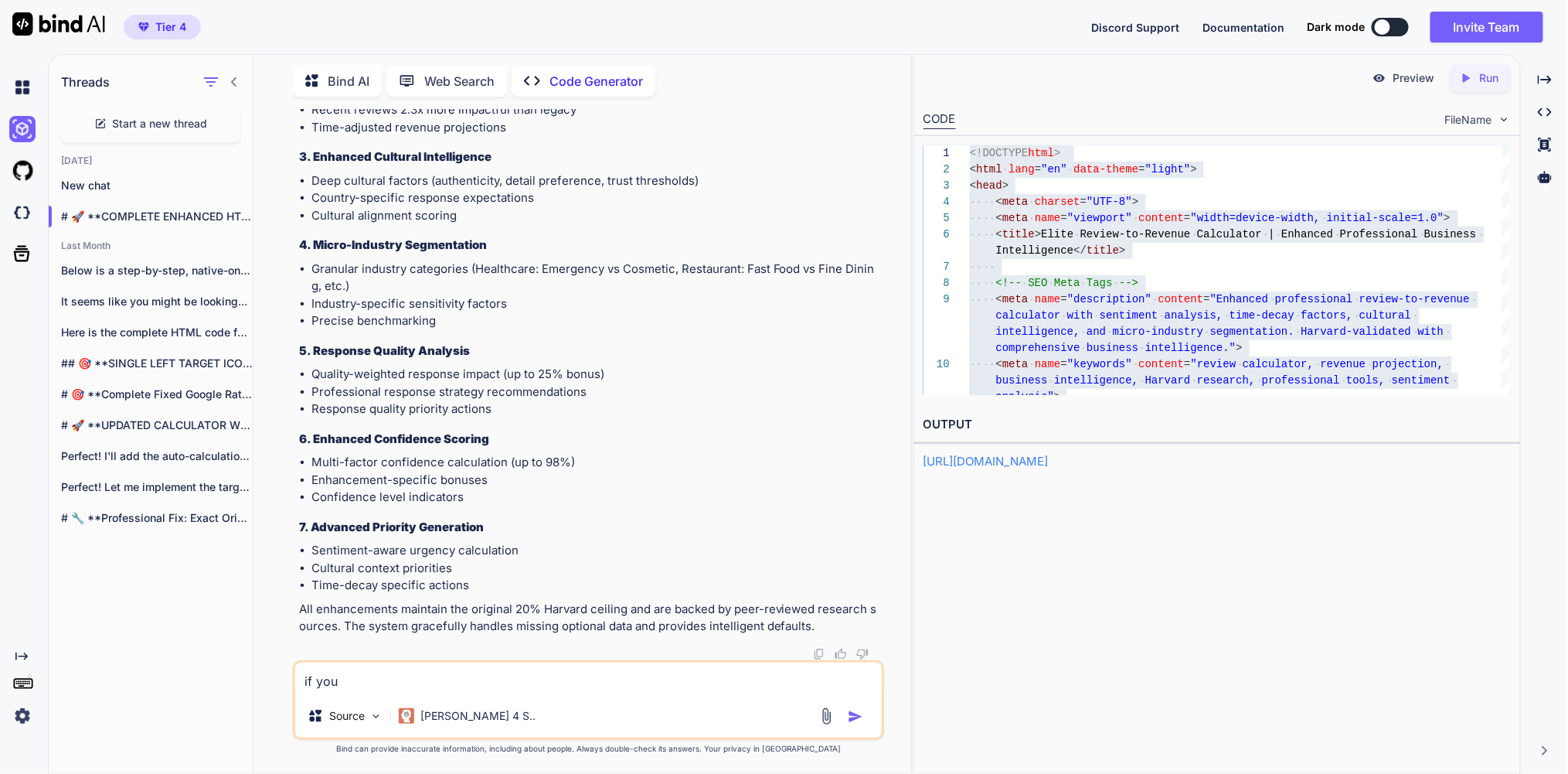
type textarea "x"
type textarea "if you re"
type textarea "x"
type textarea "if you rel"
type textarea "x"
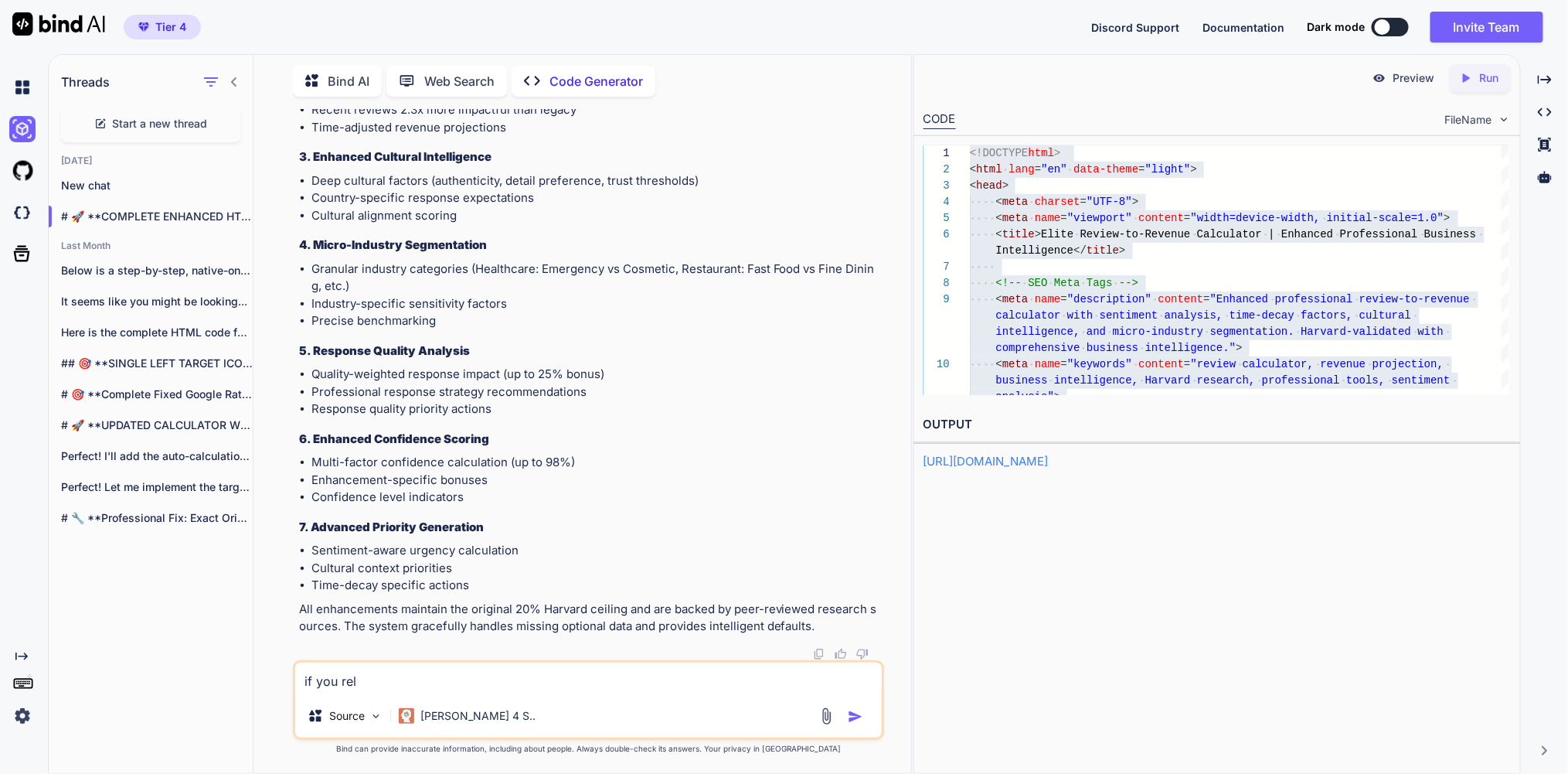
type textarea "if you relo"
type textarea "x"
type textarea "if you reloo"
type textarea "x"
type textarea "if you relook"
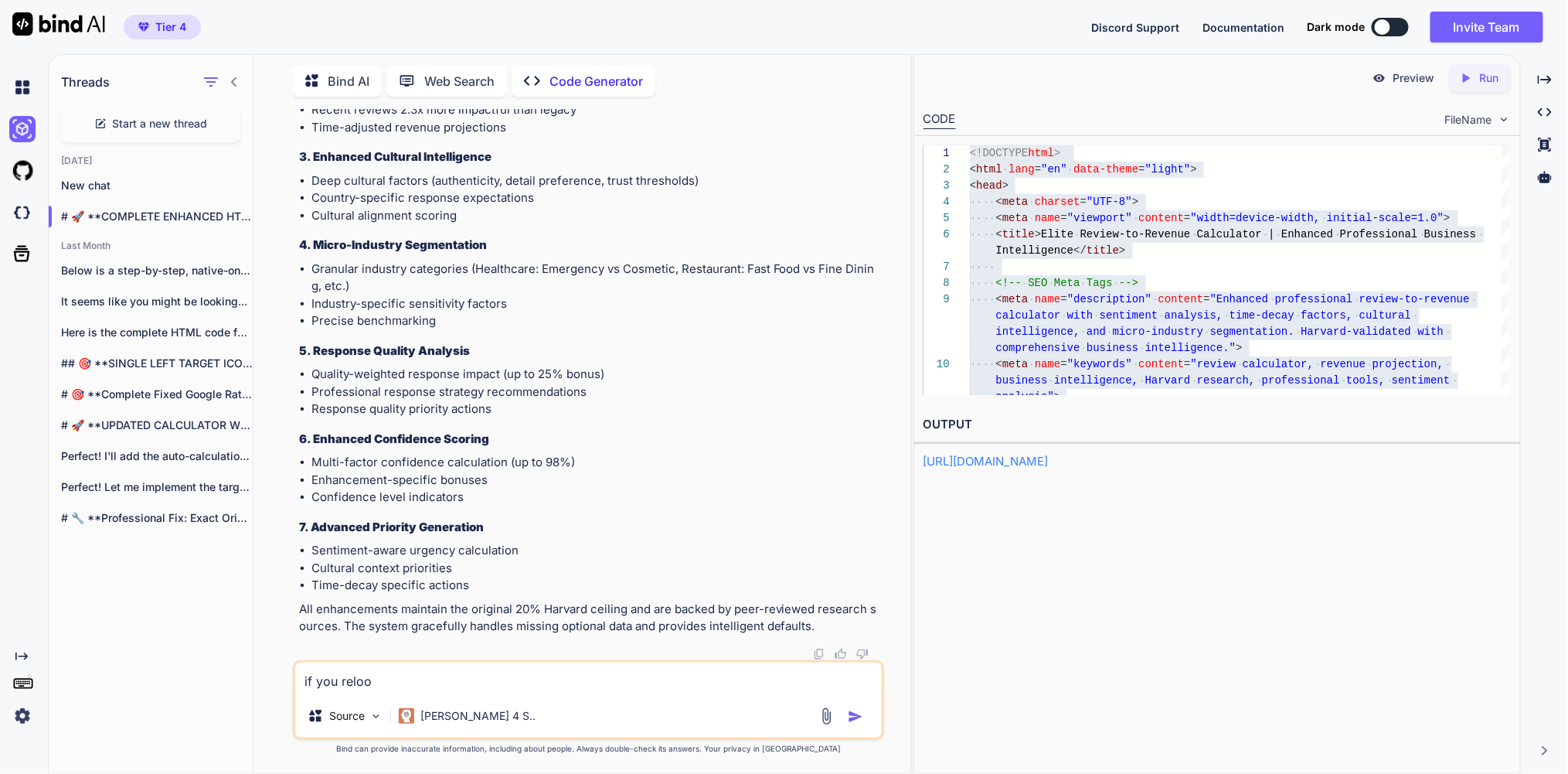
type textarea "x"
type textarea "if you relook"
type textarea "x"
type textarea "if you relook a"
type textarea "x"
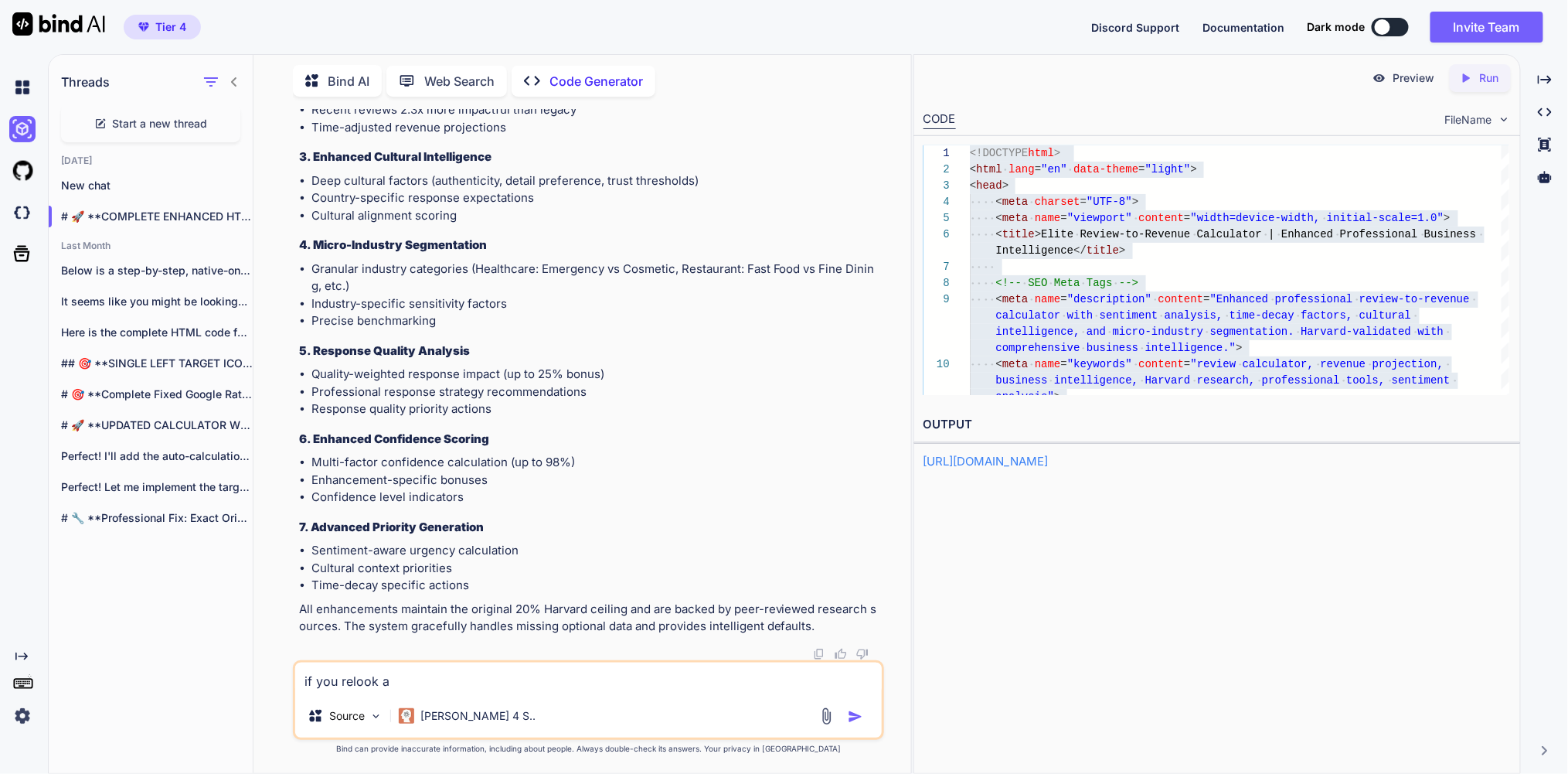
type textarea "if you relook at"
type textarea "x"
type textarea "if you relook at"
type textarea "x"
type textarea "if you relook at t"
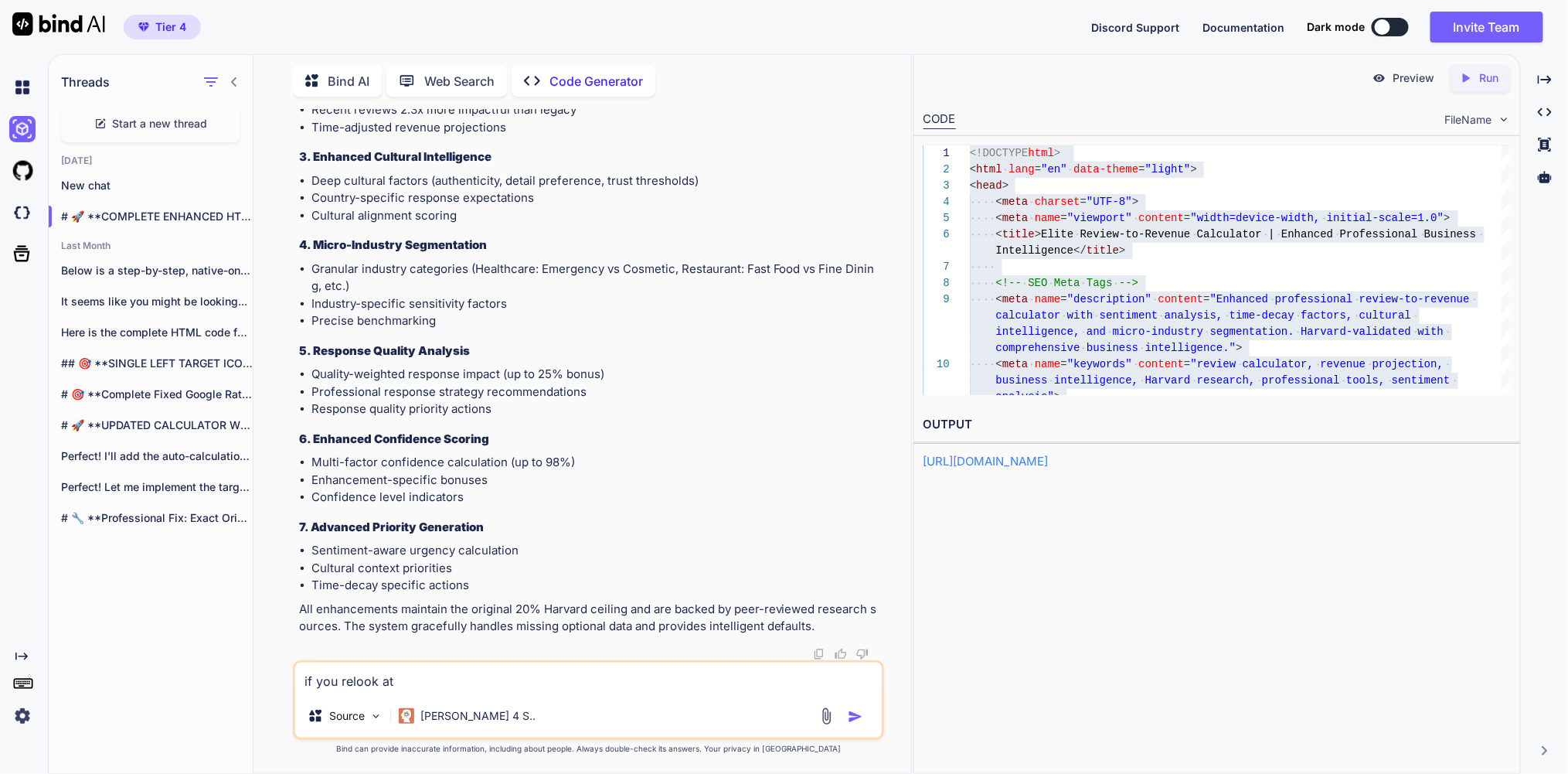
type textarea "x"
type textarea "if you relook at th"
type textarea "x"
type textarea "if you relook at the"
type textarea "x"
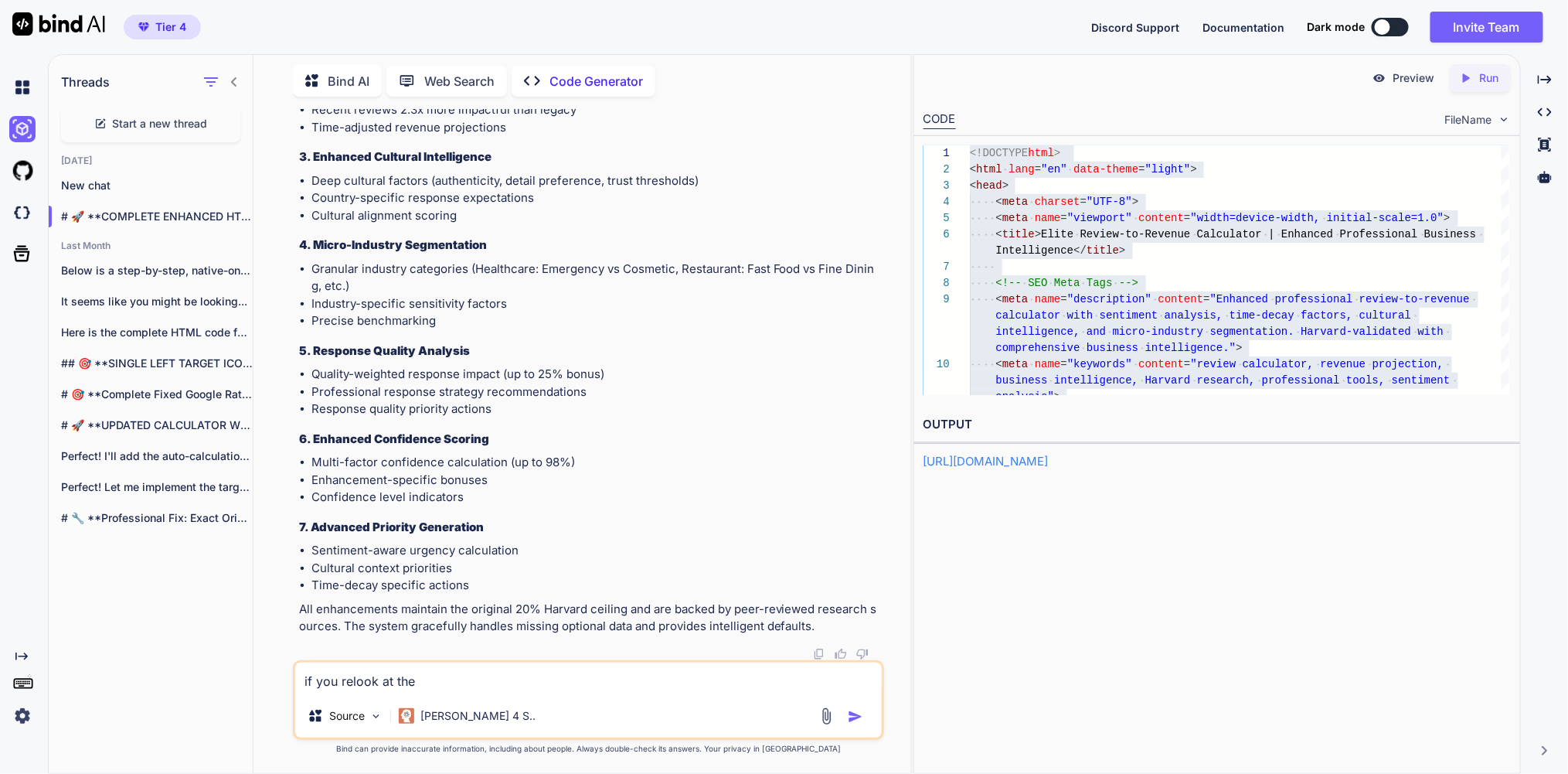
type textarea "if you relook at the"
type textarea "x"
type textarea "if you relook at the c"
type textarea "x"
type textarea "if you relook at the co"
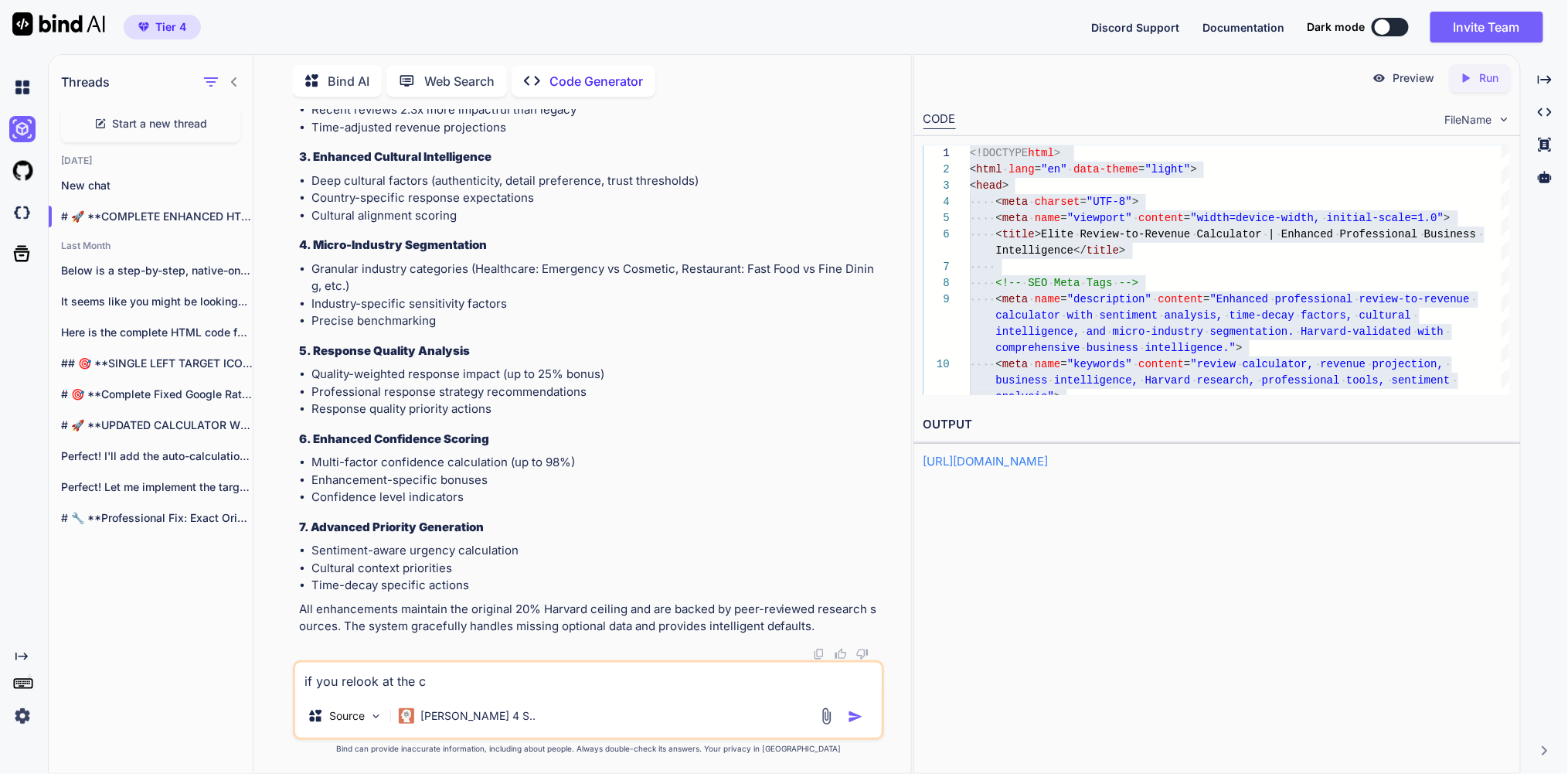
type textarea "x"
type textarea "if you relook at the cod"
type textarea "x"
type textarea "if you relook at the code"
type textarea "x"
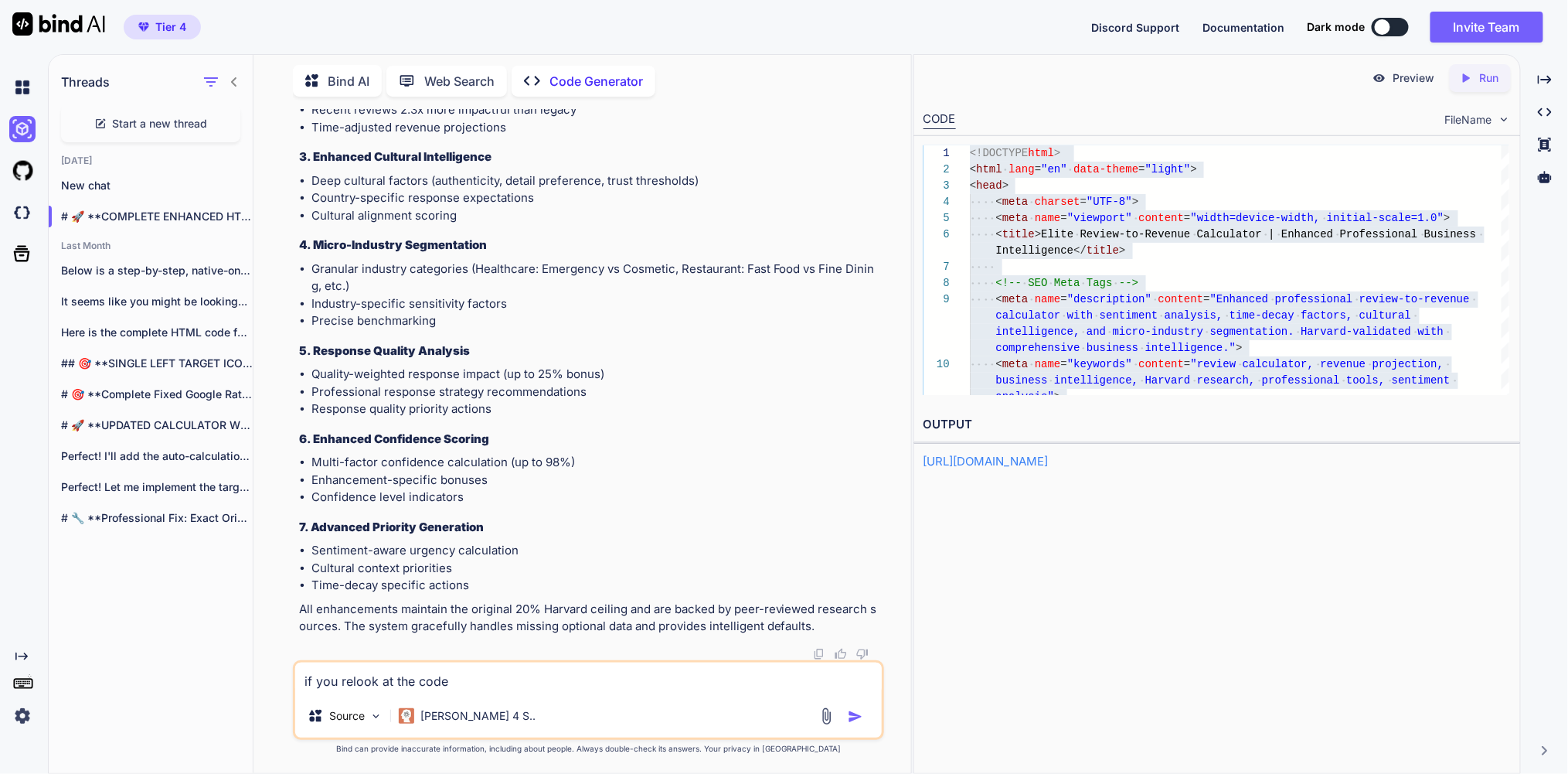
type textarea "if you relook at the code"
type textarea "x"
type textarea "if you relook at the code a"
type textarea "x"
type textarea "if you relook at the code an"
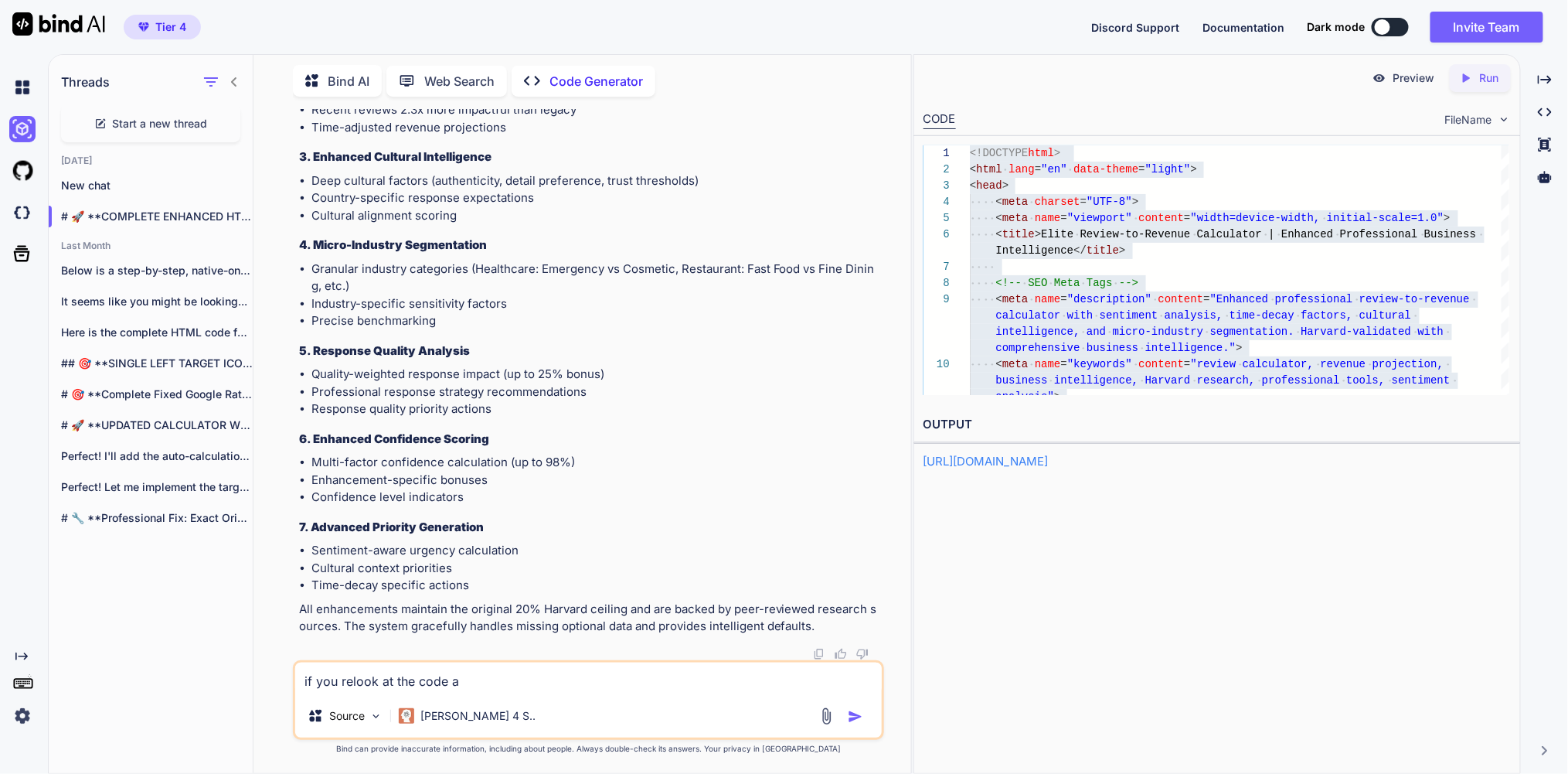
type textarea "x"
type textarea "if you relook at the code and"
type textarea "x"
type textarea "if you relook at the code and"
type textarea "x"
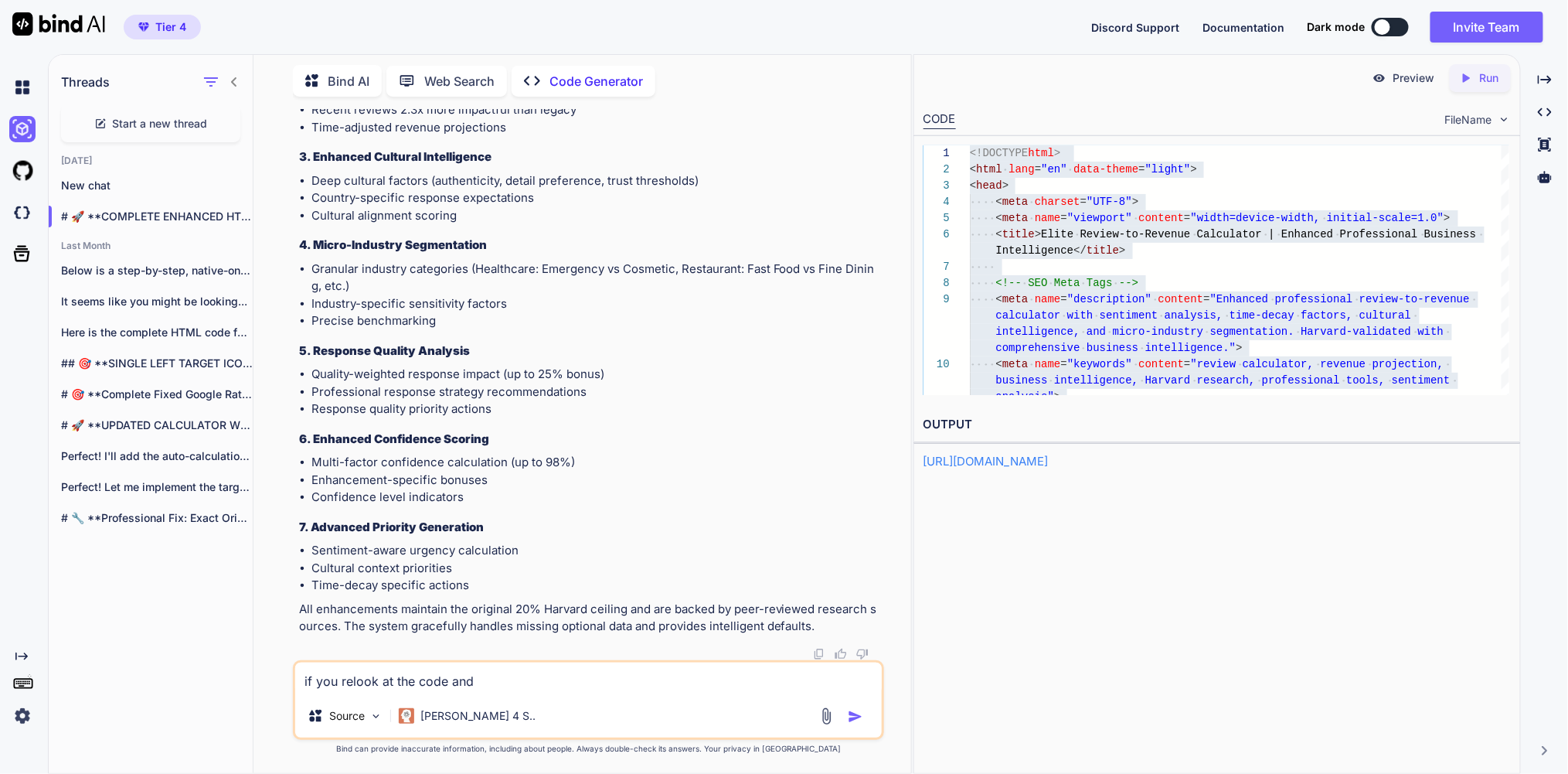
type textarea "if you relook at the code and a"
type textarea "x"
type textarea "if you relook at the code and al"
type textarea "x"
type textarea "if you relook at the code and all"
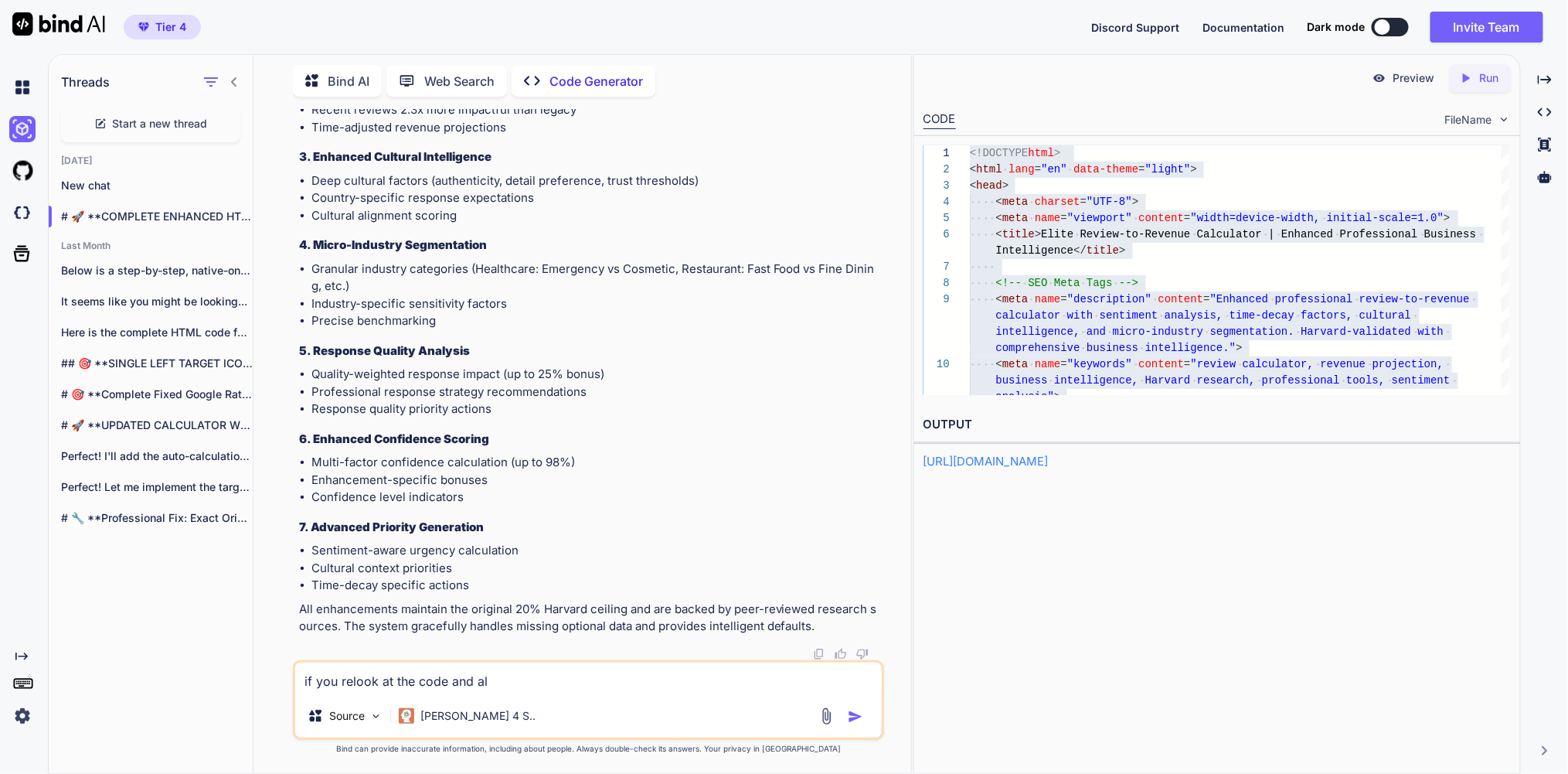
type textarea "x"
type textarea "if you relook at the code and all"
type textarea "x"
type textarea "if you relook at the code and all t"
type textarea "x"
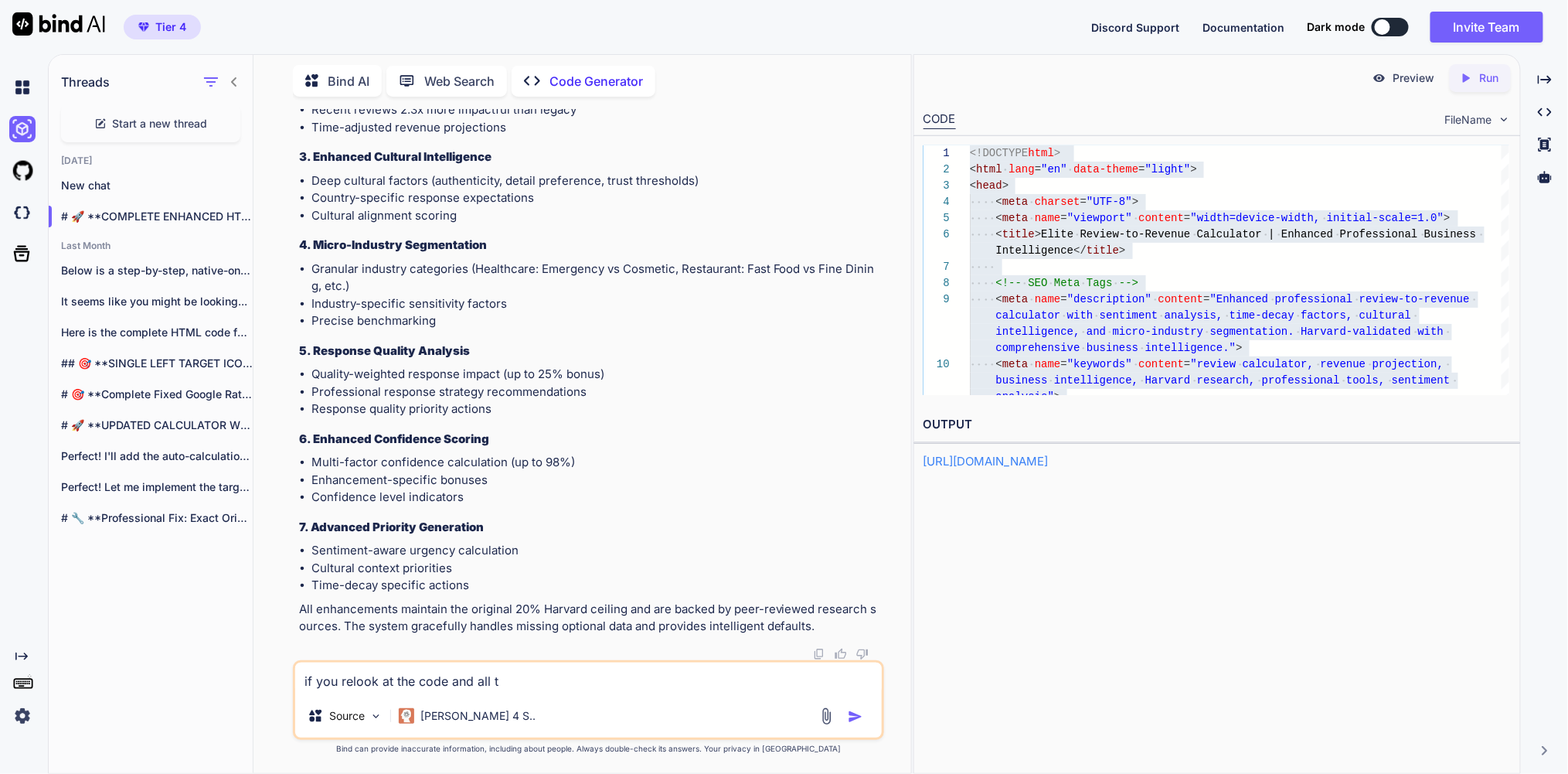
type textarea "if you relook at the code and all th"
type textarea "x"
type textarea "if you relook at the code and all the"
type textarea "x"
type textarea "if you relook at the code and all the"
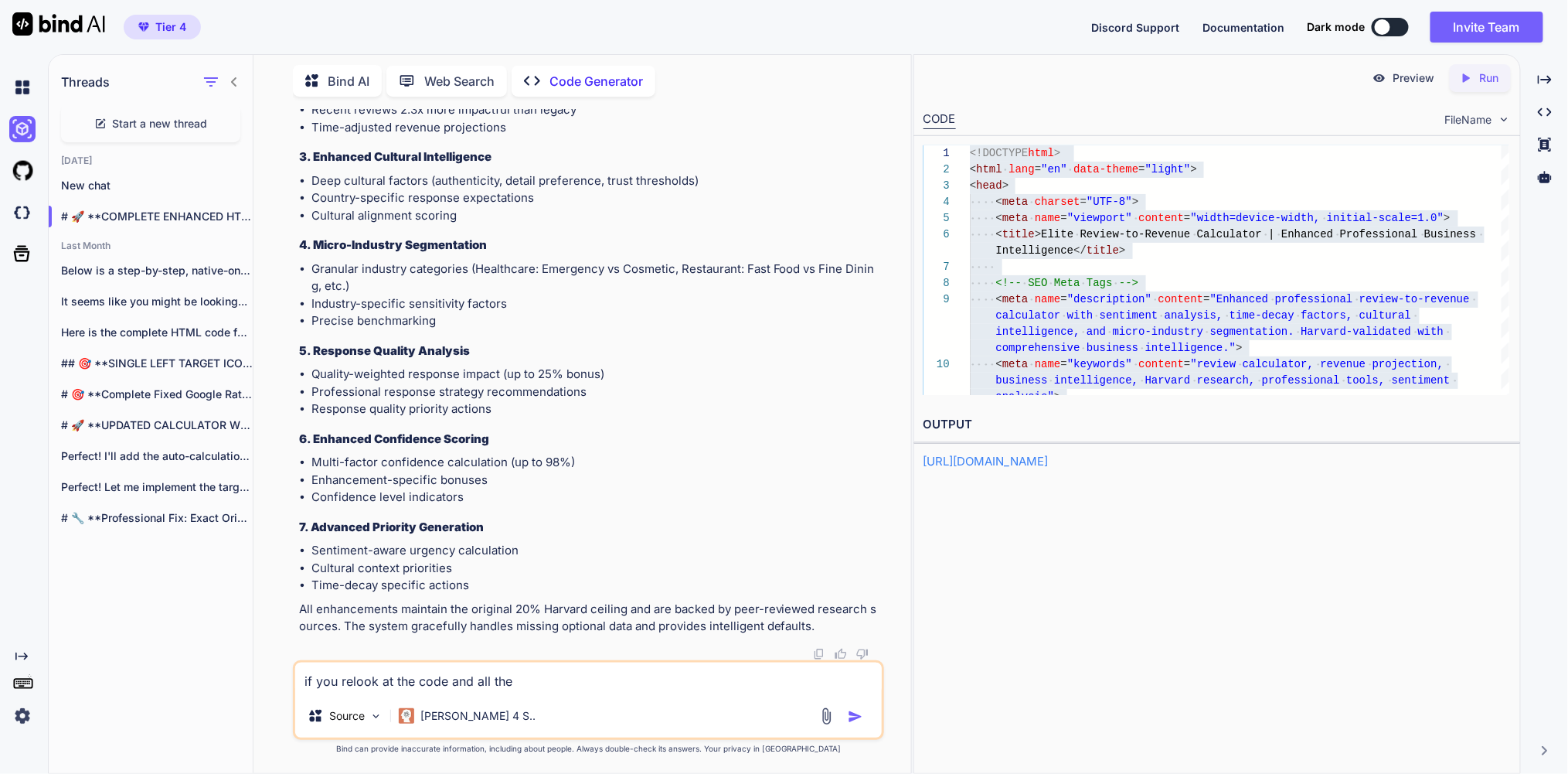
type textarea "x"
type textarea "if you relook at the code and all the f"
type textarea "x"
type textarea "if you relook at the code and all the fu"
type textarea "x"
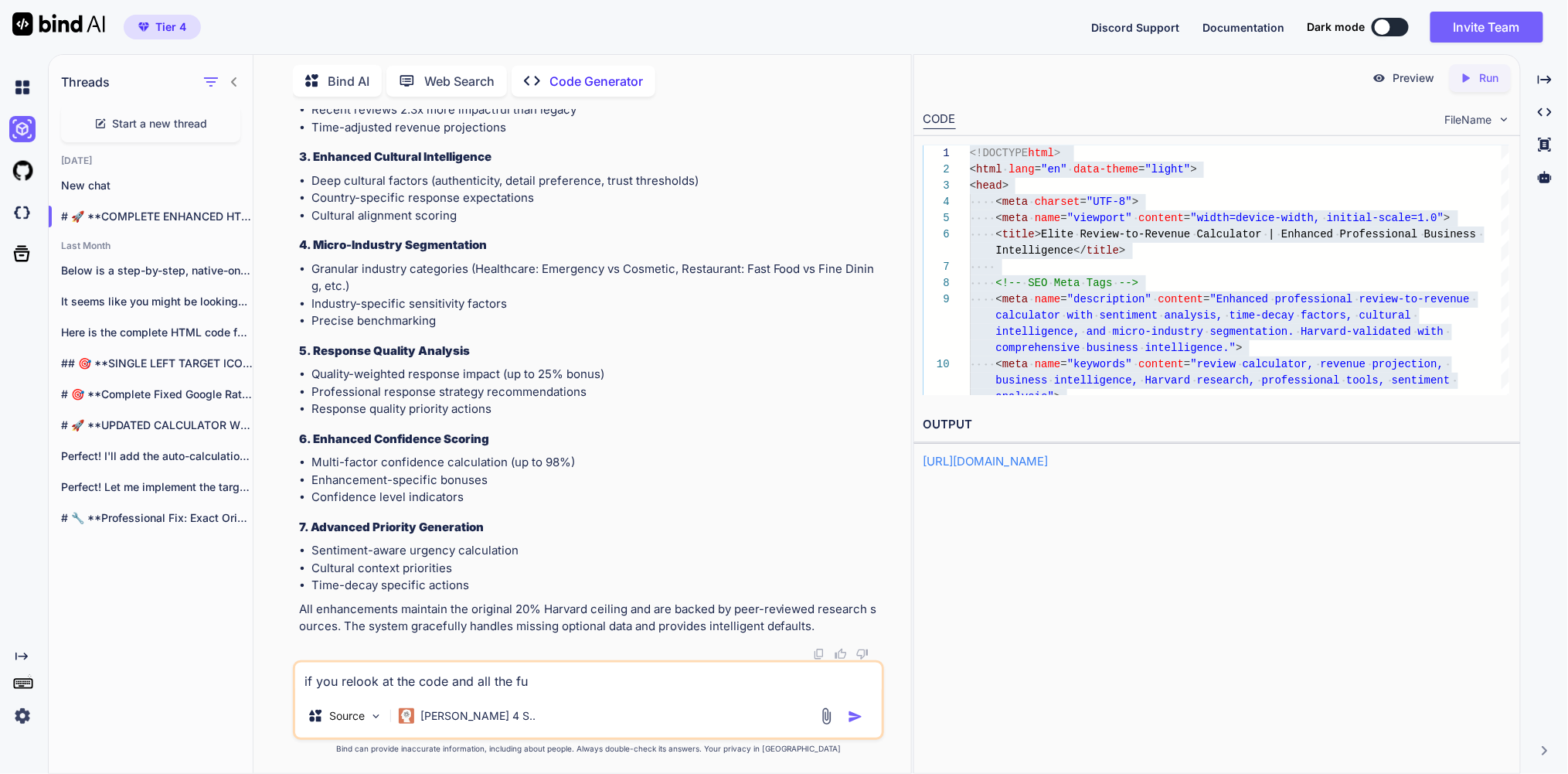
type textarea "if you relook at the code and all the fuc"
type textarea "x"
type textarea "if you relook at the code and all the fuct"
type textarea "x"
type textarea "if you relook at the code and all the fucti"
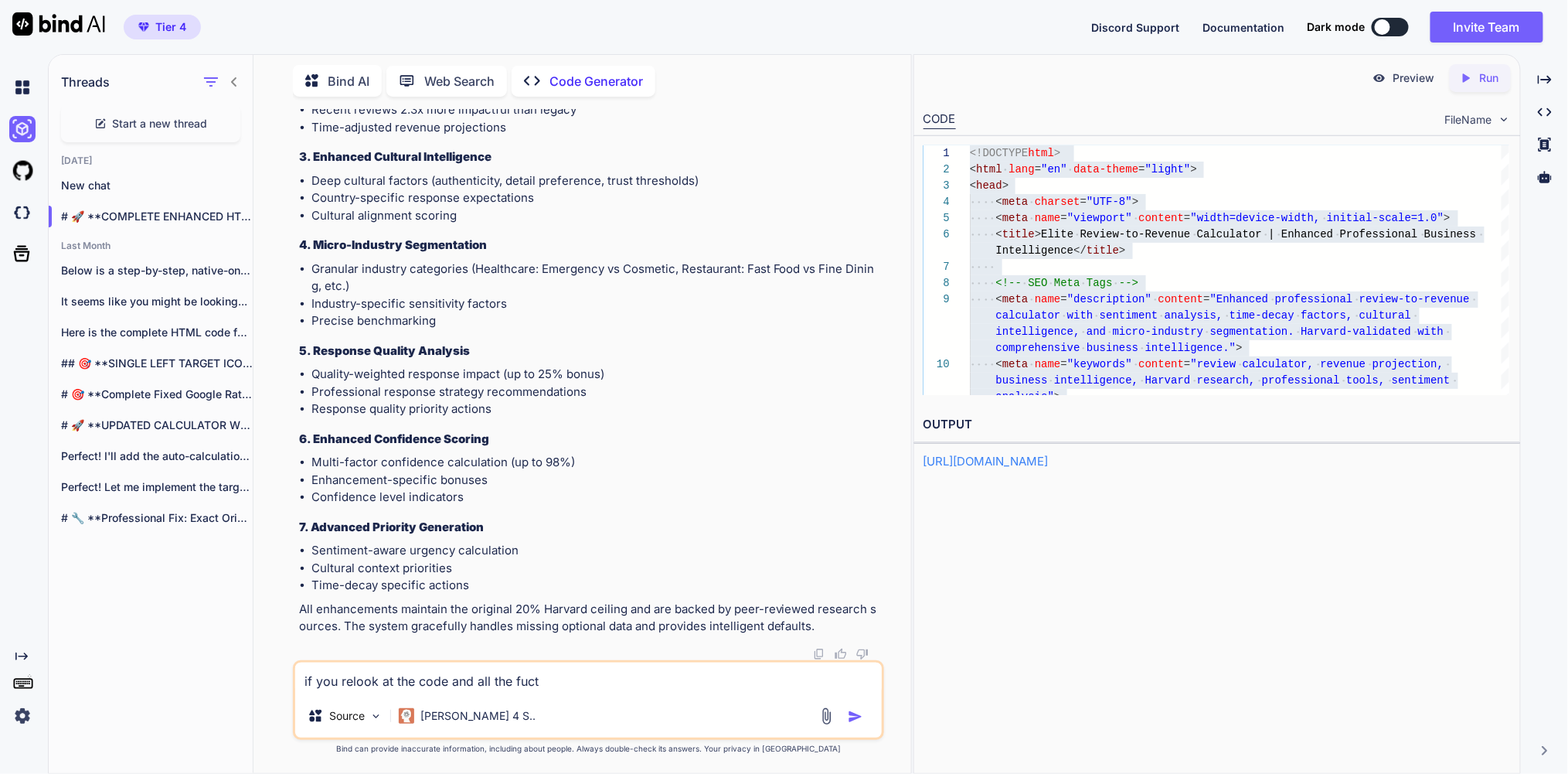
type textarea "x"
type textarea "if you relook at the code and all the fuctio"
type textarea "x"
type textarea "if you relook at the code and all the fuction"
type textarea "x"
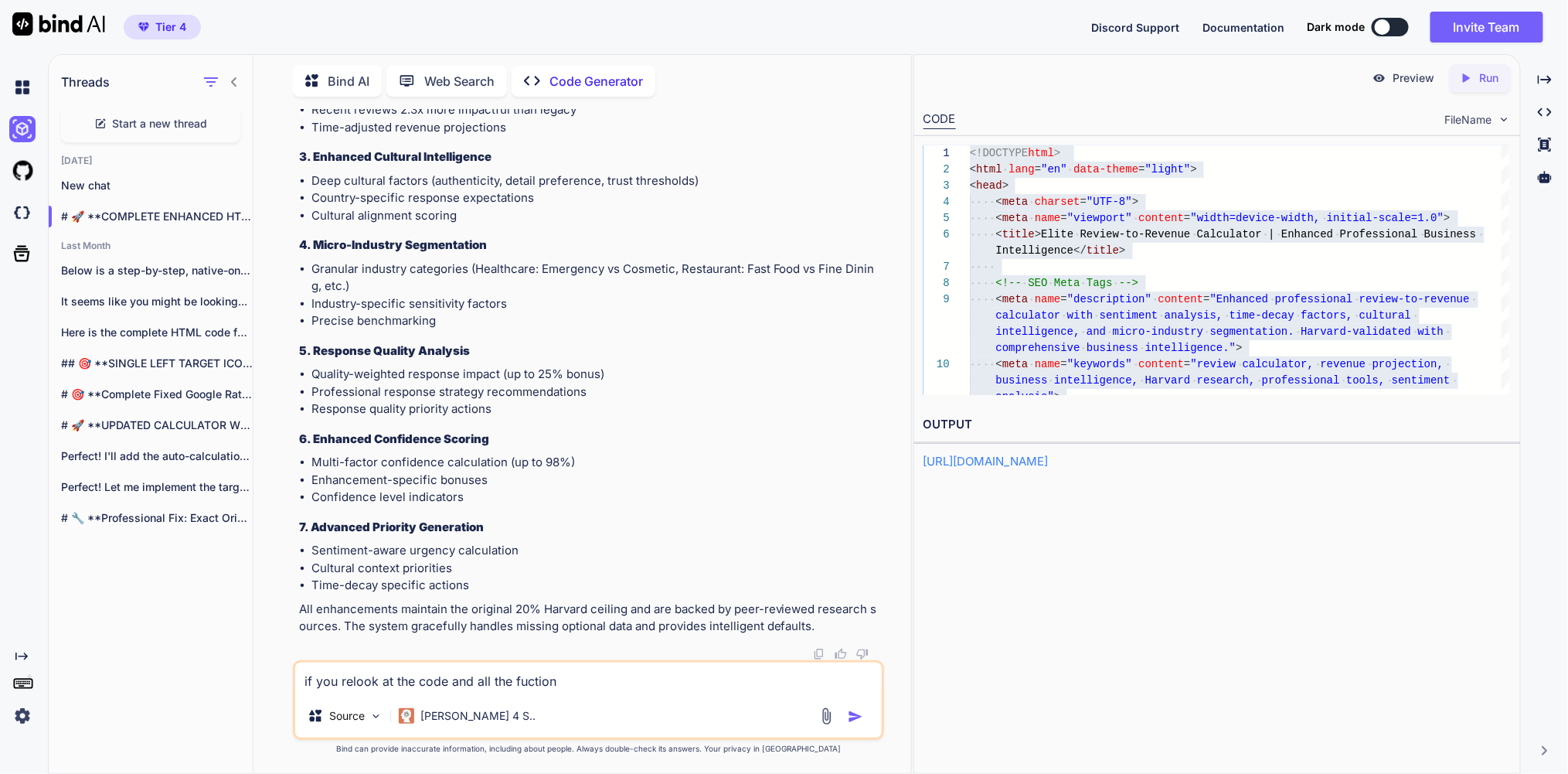
type textarea "if you relook at the code and all the fuctions"
type textarea "x"
type textarea "if you relook at the code and all the fuctions"
type textarea "x"
type textarea "if you relook at the code and all the fuctions"
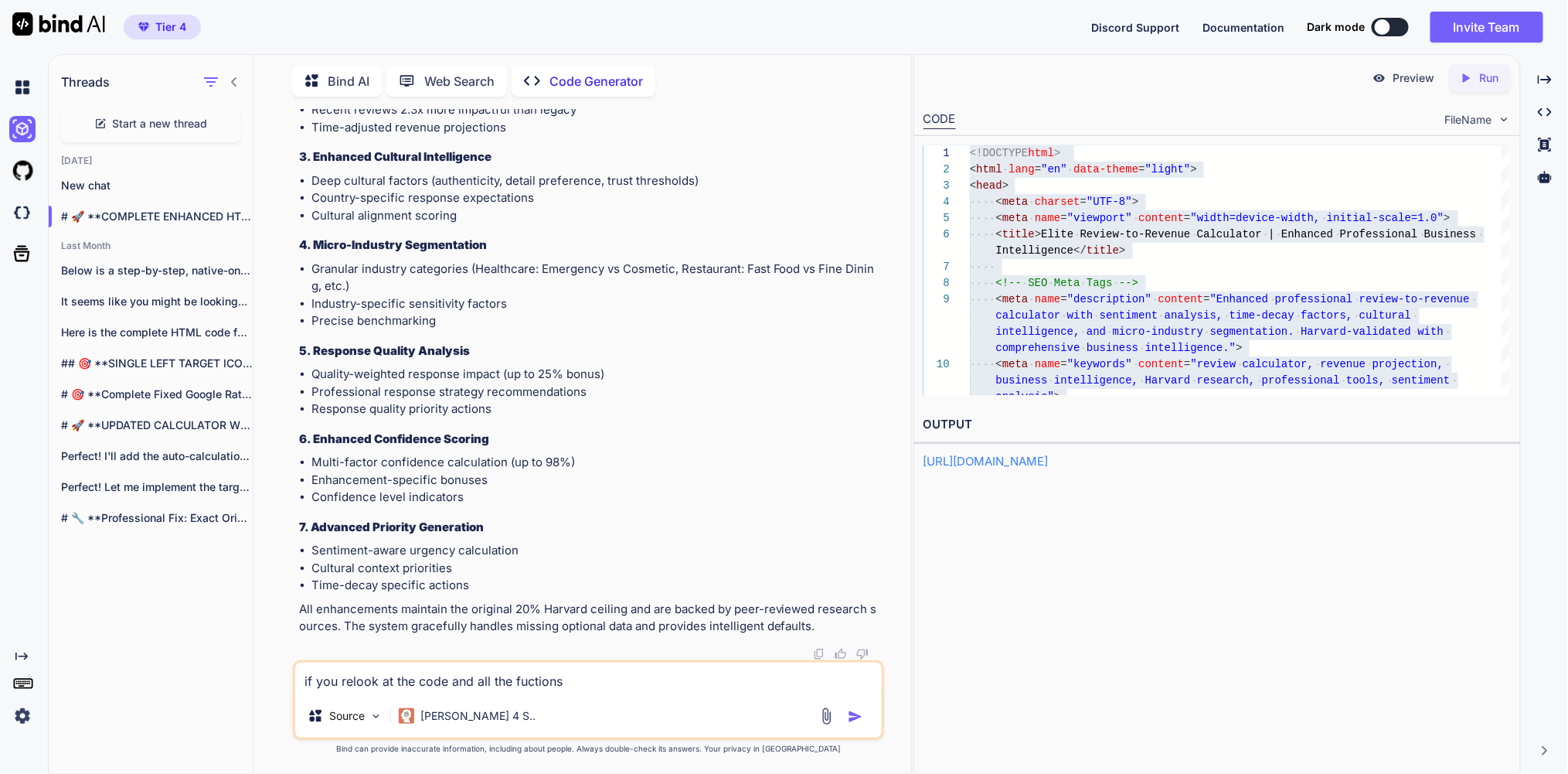
type textarea "x"
type textarea "if you relook at the code and all the fuction"
type textarea "x"
type textarea "if you relook at the code and all the fuction"
type textarea "x"
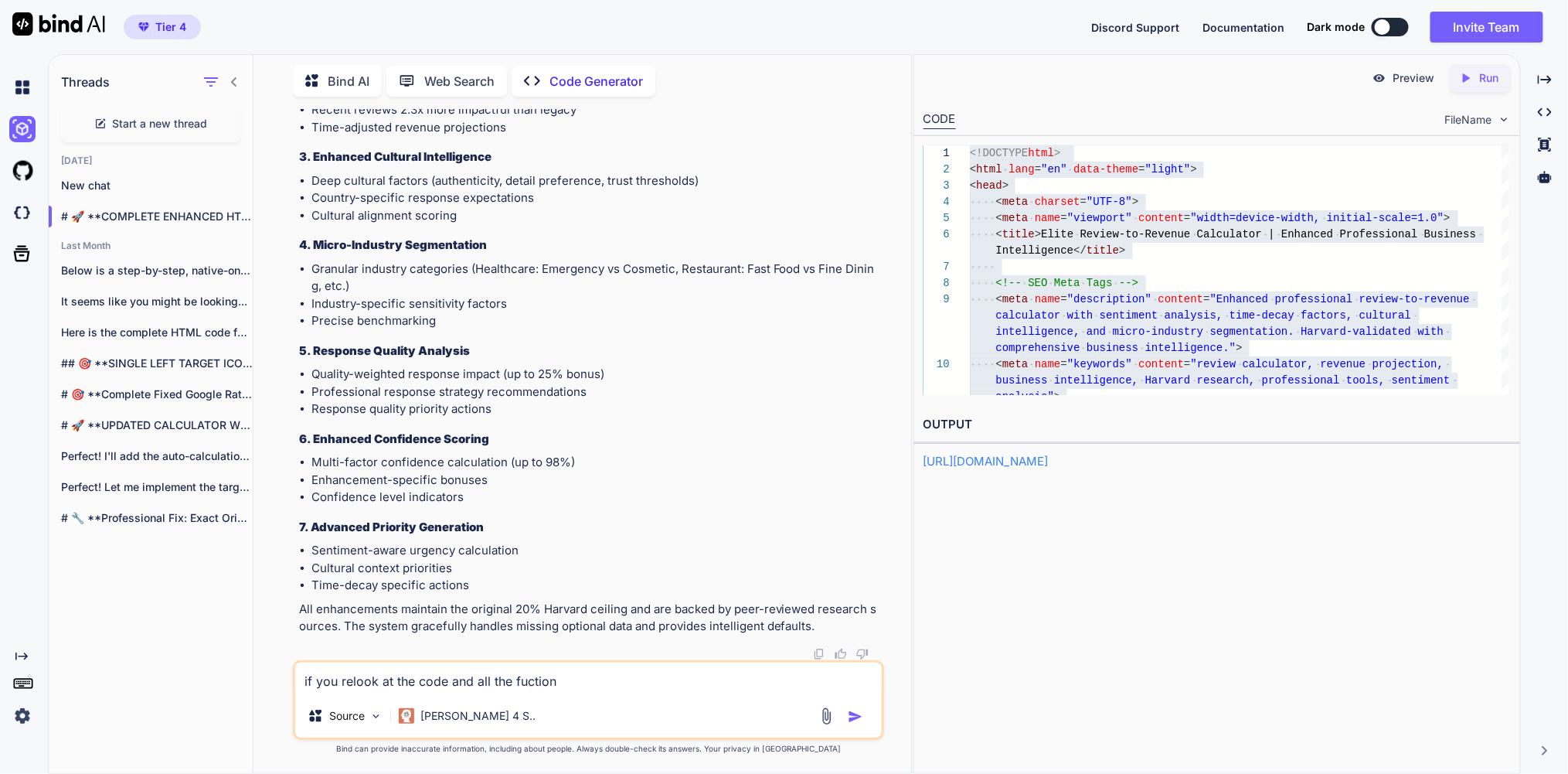
type textarea "if you relook at the code and all the fuction"
type textarea "x"
type textarea "if you relook at the code and all the fuctio"
type textarea "x"
type textarea "if you relook at the code and all the fucti"
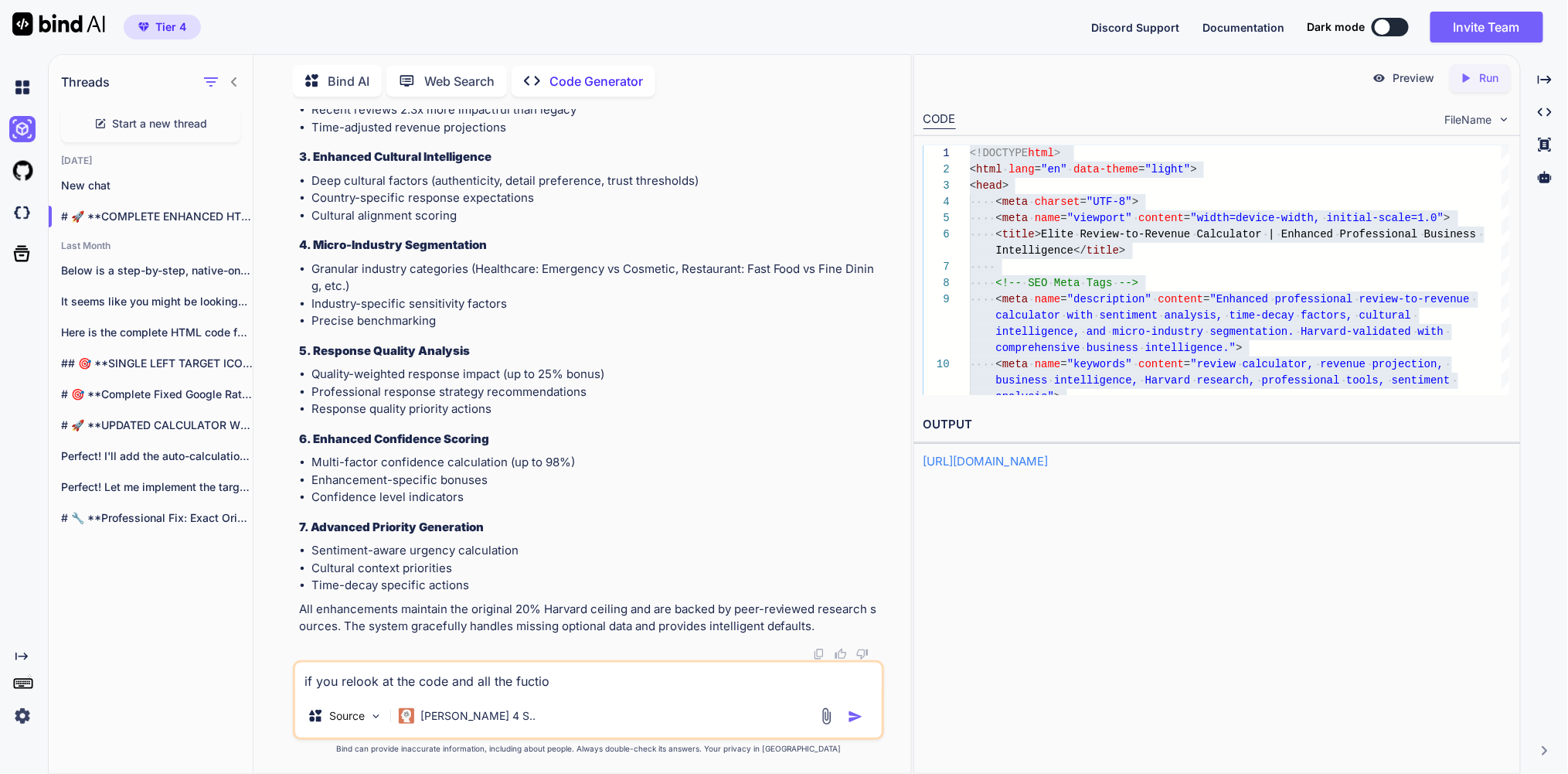
type textarea "x"
type textarea "if you relook at the code and all the fuct"
type textarea "x"
type textarea "if you relook at the code and all the fuc"
type textarea "x"
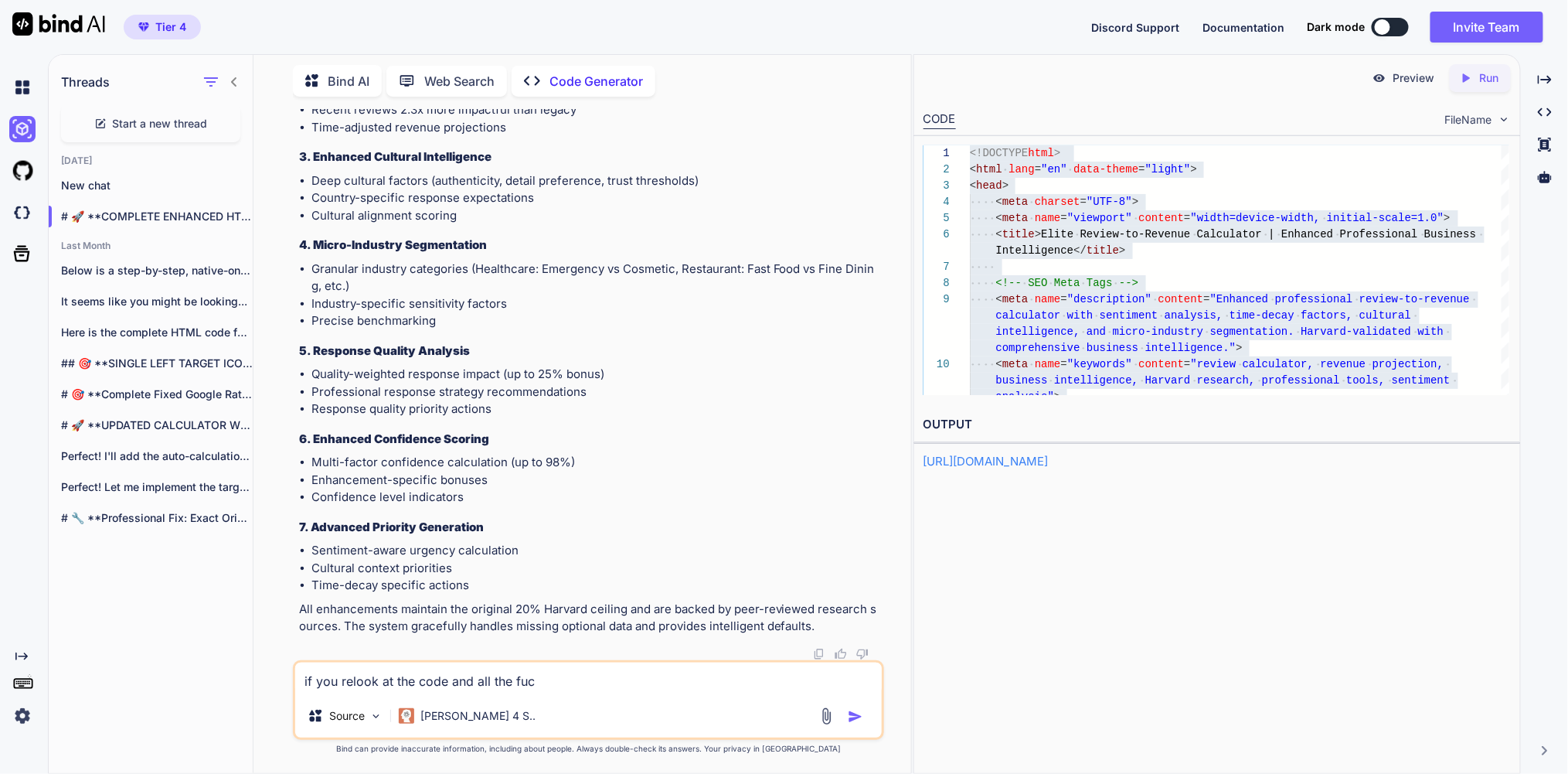
type textarea "if you relook at the code and all the fu"
type textarea "x"
type textarea "if you relook at the code and all the fun"
type textarea "x"
type textarea "if you relook at the code and all the func"
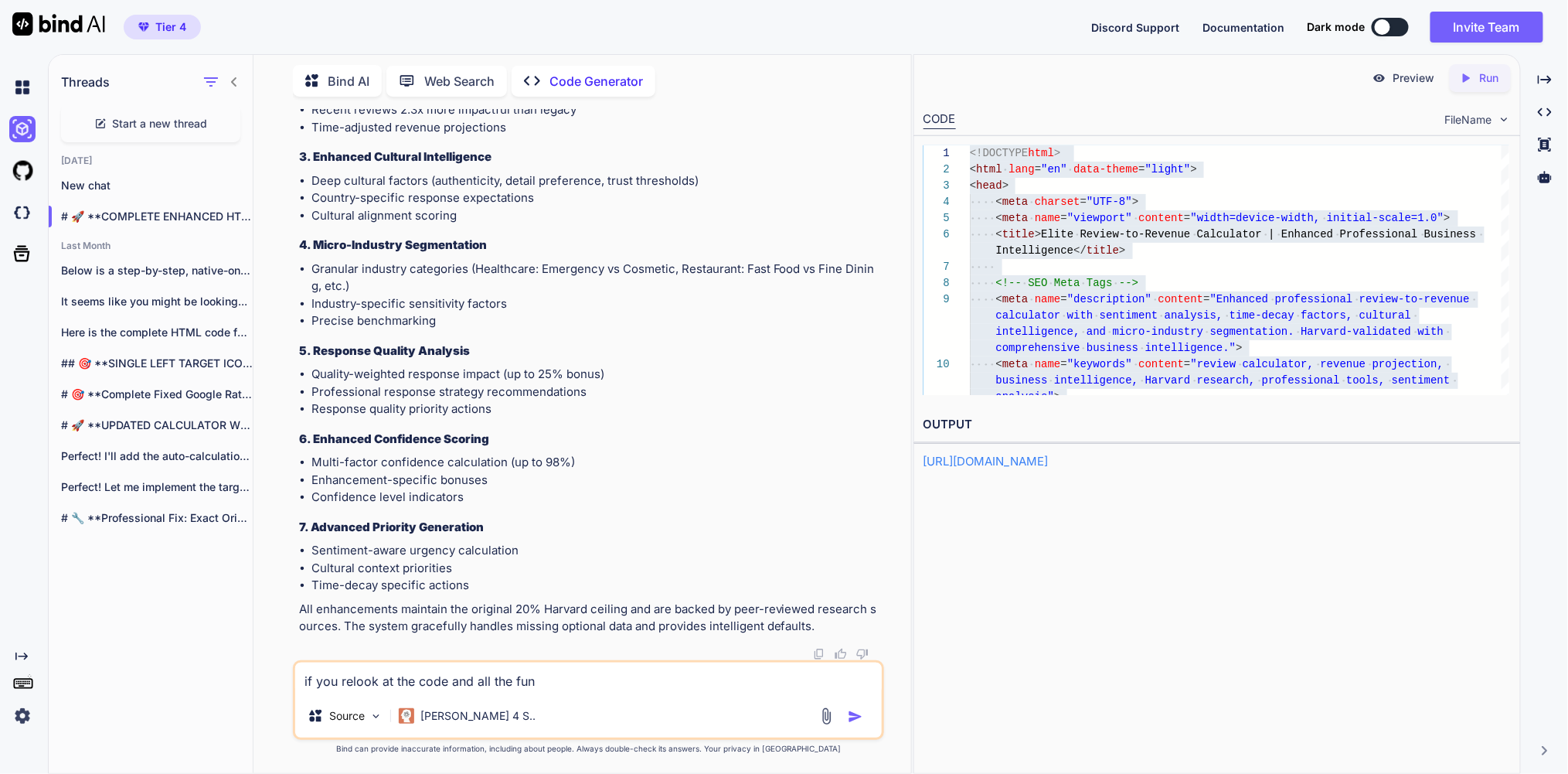
type textarea "x"
type textarea "if you relook at the code and all the funct"
type textarea "x"
type textarea "if you relook at the code and all the functi"
type textarea "x"
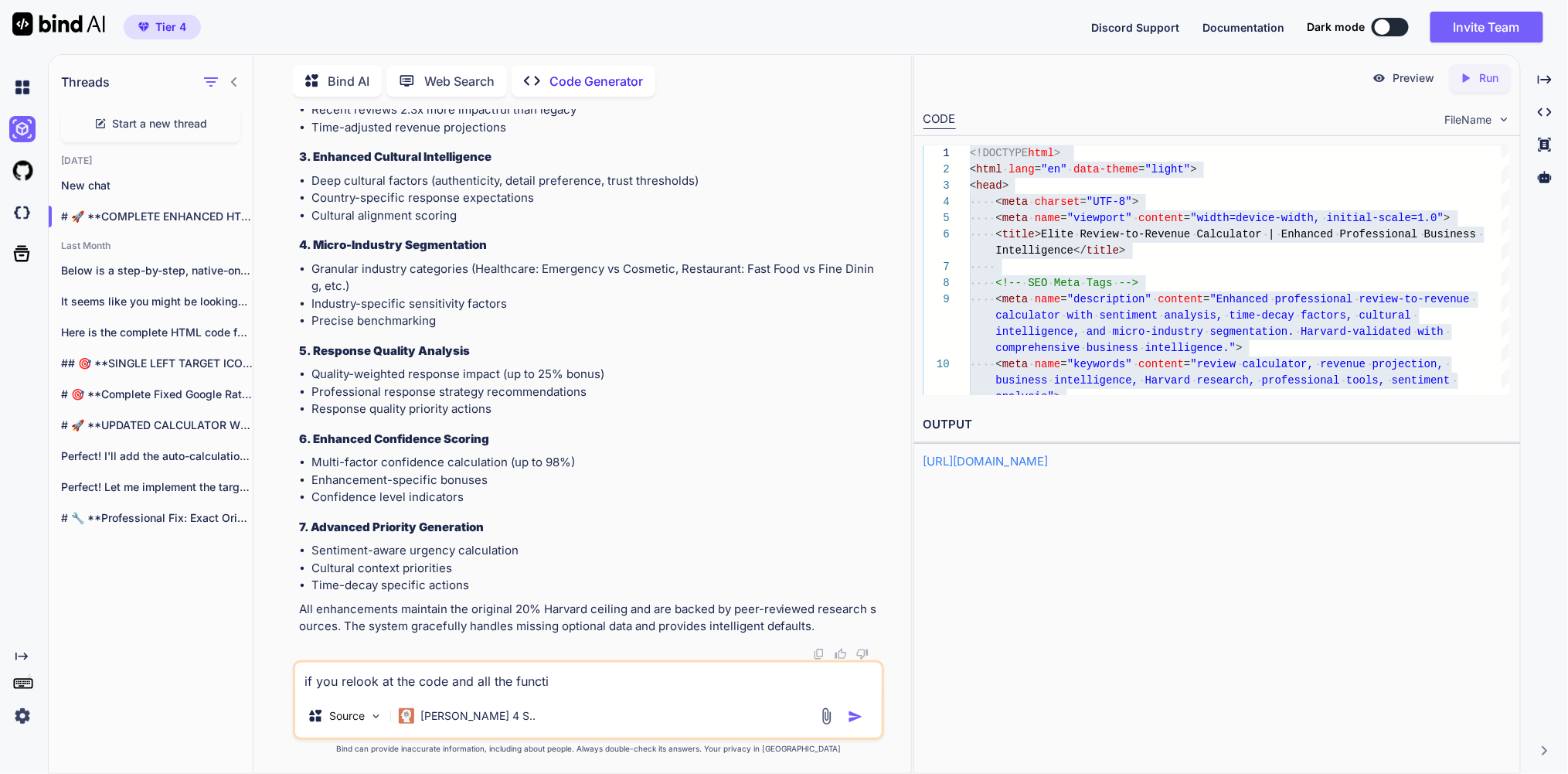
type textarea "if you relook at the code and all the functio"
type textarea "x"
type textarea "if you relook at the code and all the function"
type textarea "x"
type textarea "if you relook at the code and all the functions"
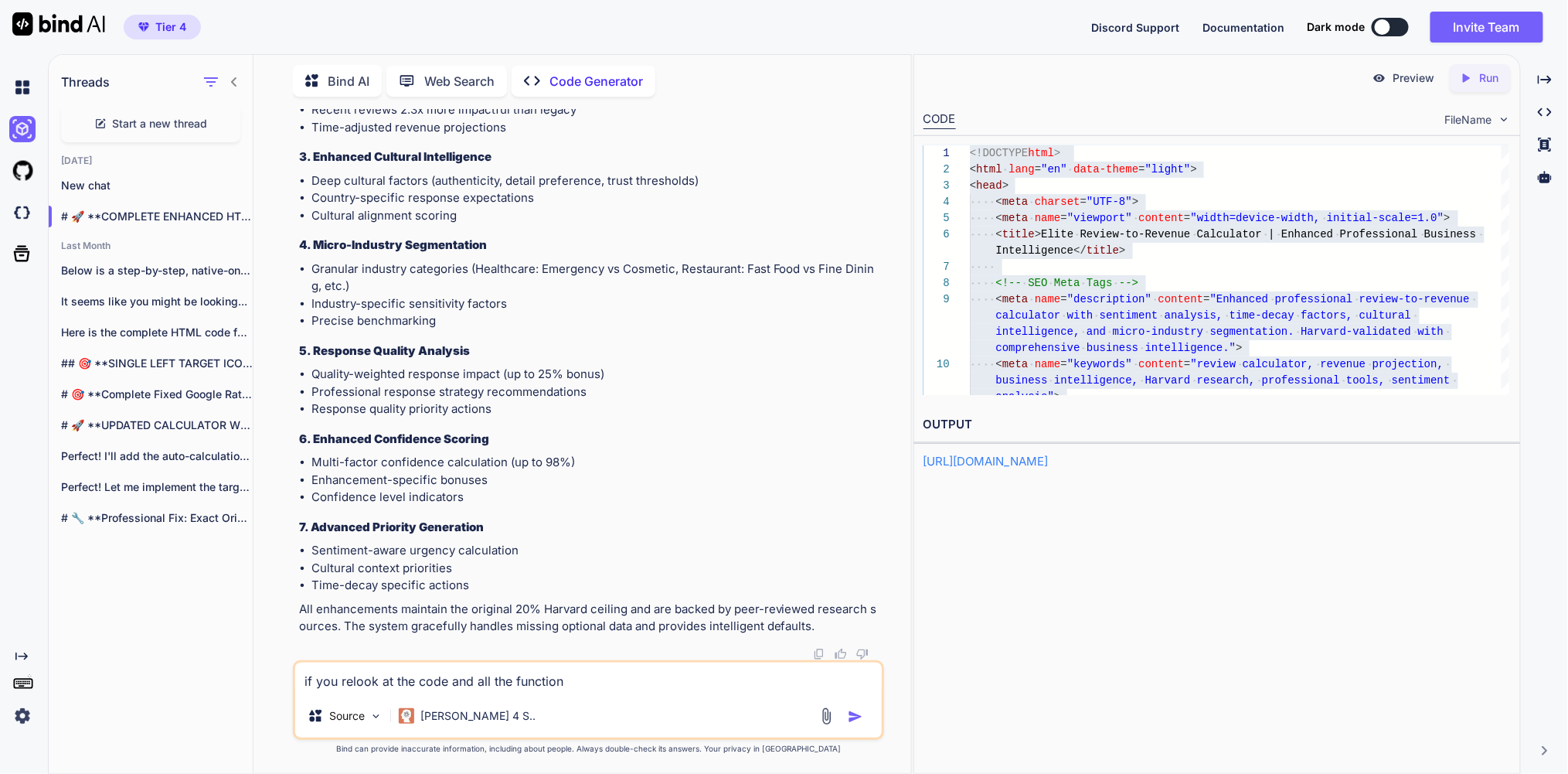
type textarea "x"
type textarea "if you relook at the code and all the functions,"
type textarea "x"
type textarea "if you relook at the code and all the functions,"
type textarea "x"
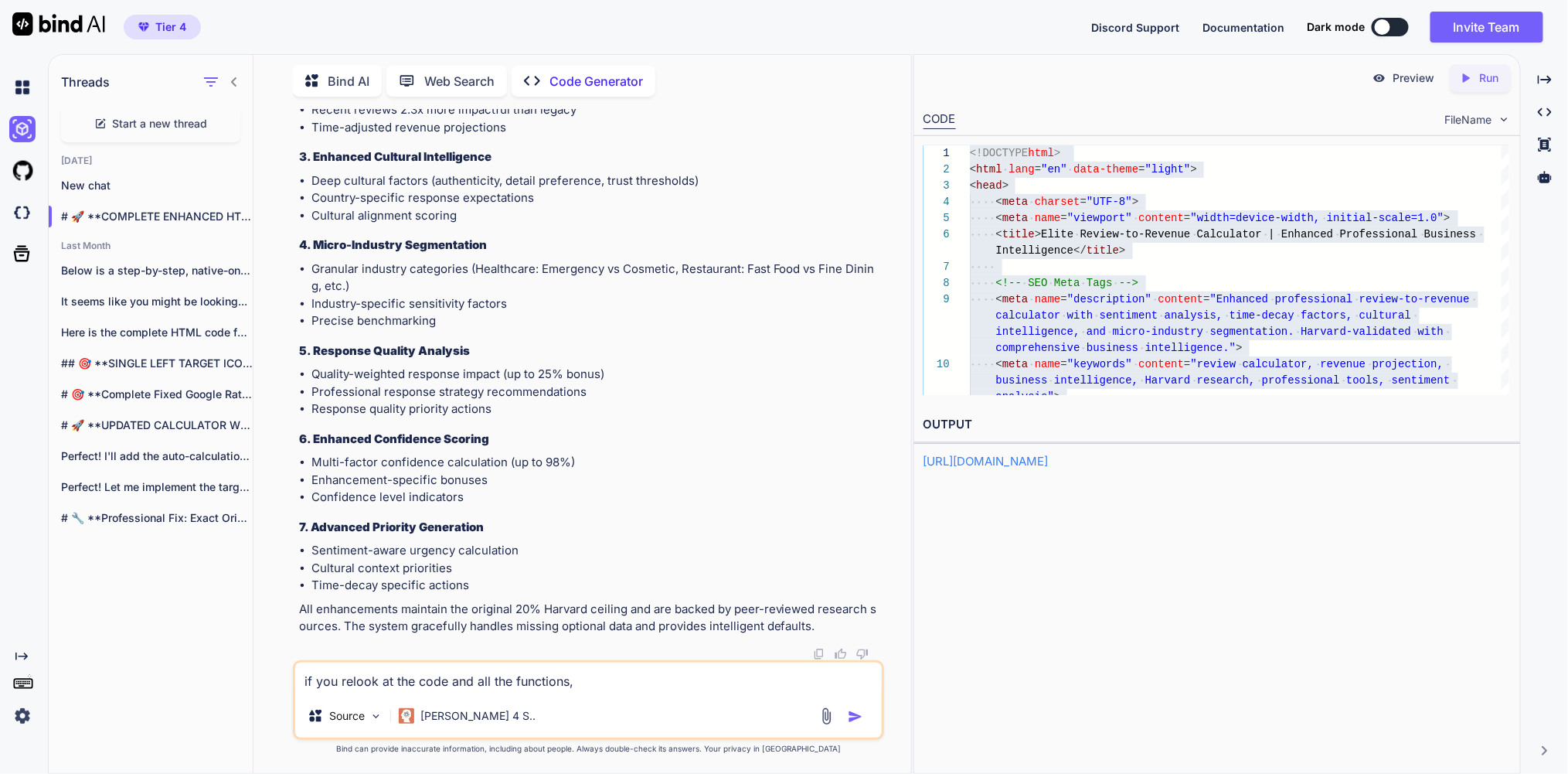
type textarea "if you relook at the code and all the functions, i"
type textarea "x"
type textarea "if you relook at the code and all the functions,"
type textarea "x"
type textarea "if you relook at the code and all the functions,"
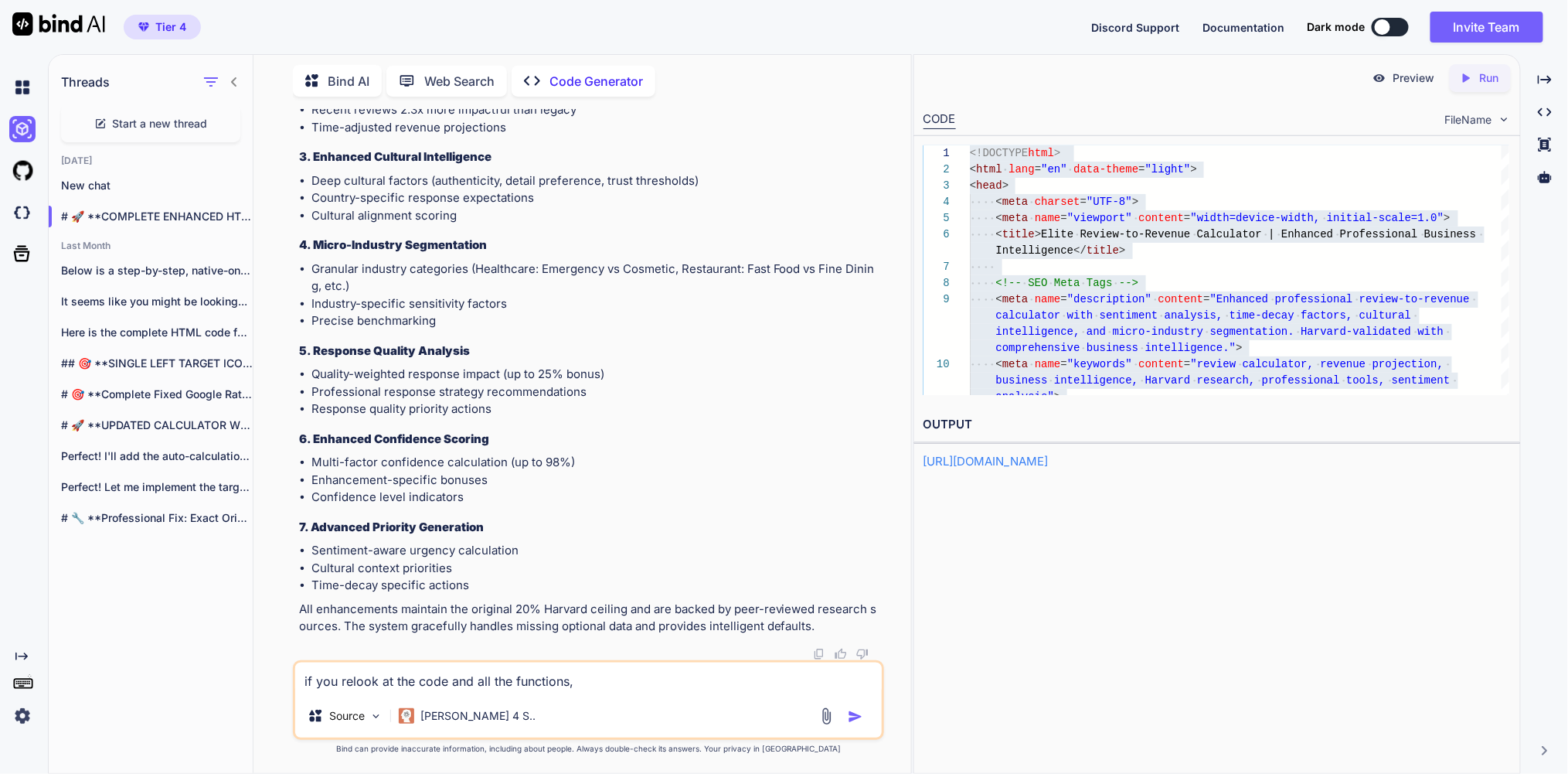
type textarea "x"
type textarea "if you relook at the code and all the functions,"
type textarea "x"
type textarea "if you relook at the code and all the functions, w"
type textarea "x"
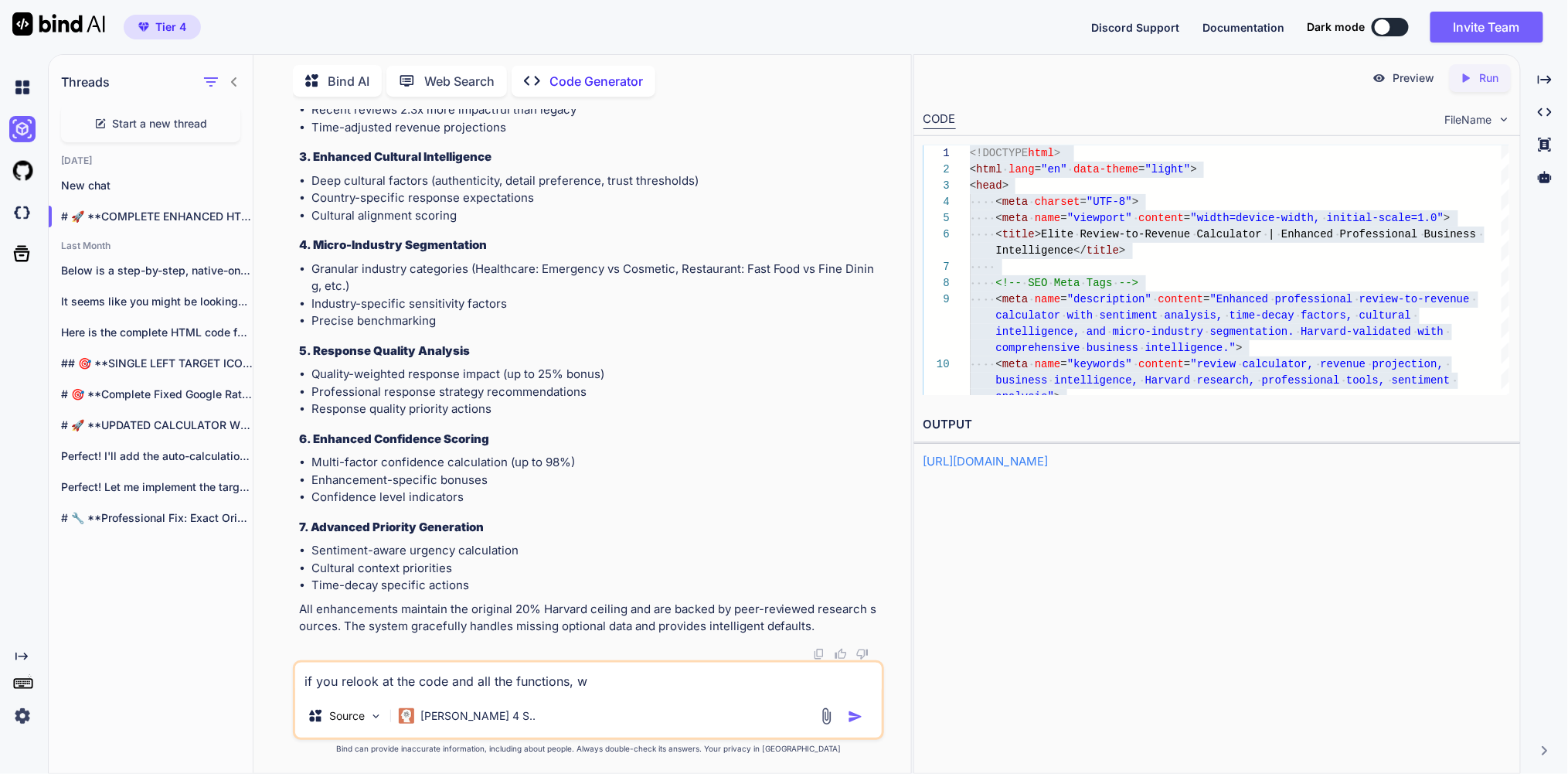
type textarea "if you relook at the code and all the functions, wo"
type textarea "x"
type textarea "if you relook at the code and all the functions, w"
type textarea "x"
type textarea "if you relook at the code and all the functions, wh"
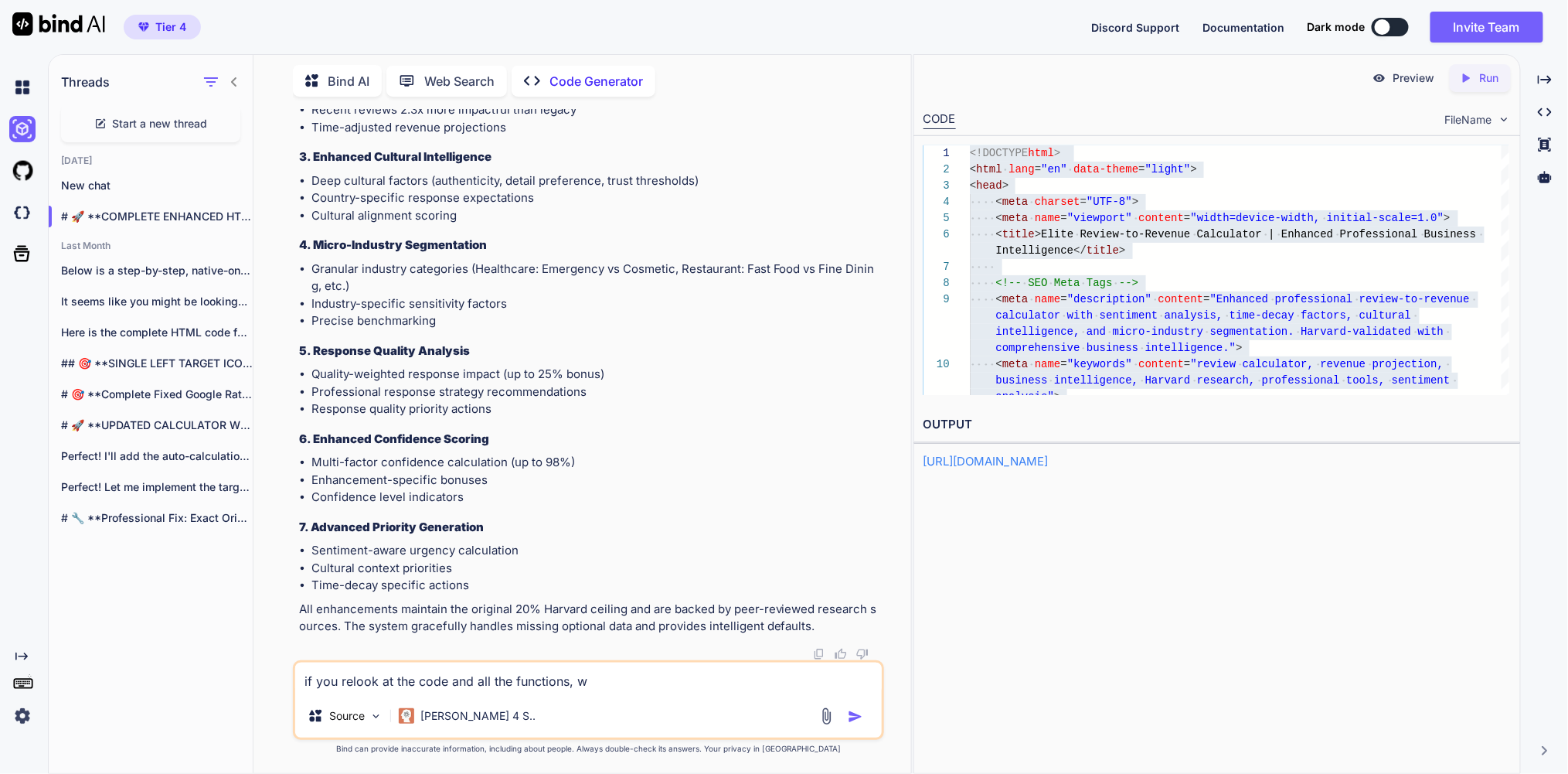
type textarea "x"
type textarea "if you relook at the code and all the functions, wha"
type textarea "x"
type textarea "if you relook at the code and all the functions, what"
type textarea "x"
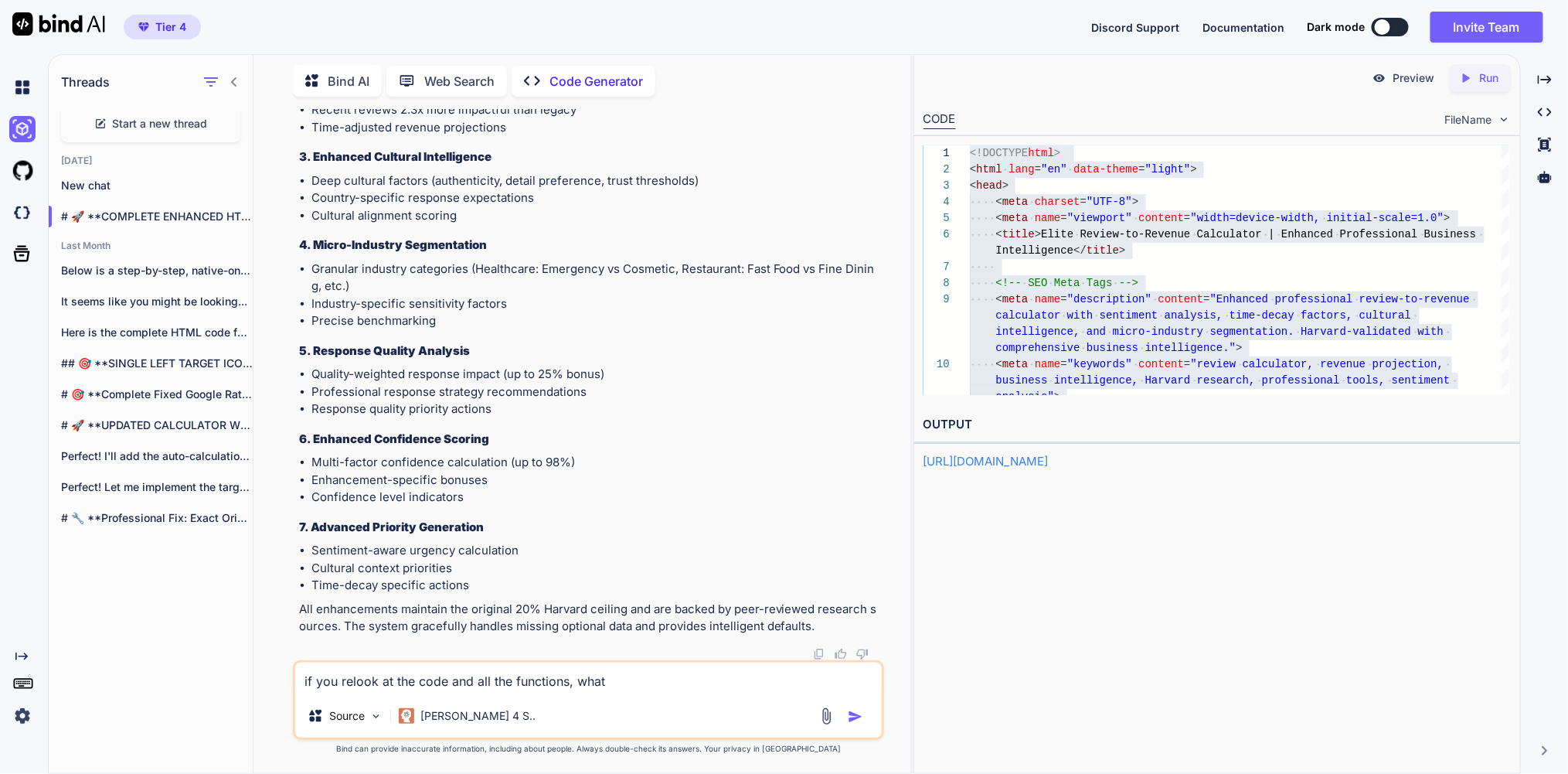
type textarea "if you relook at the code and all the functions, what"
type textarea "x"
type textarea "if you relook at the code and all the functions, what w"
type textarea "x"
type textarea "if you relook at the code and all the functions, what wo"
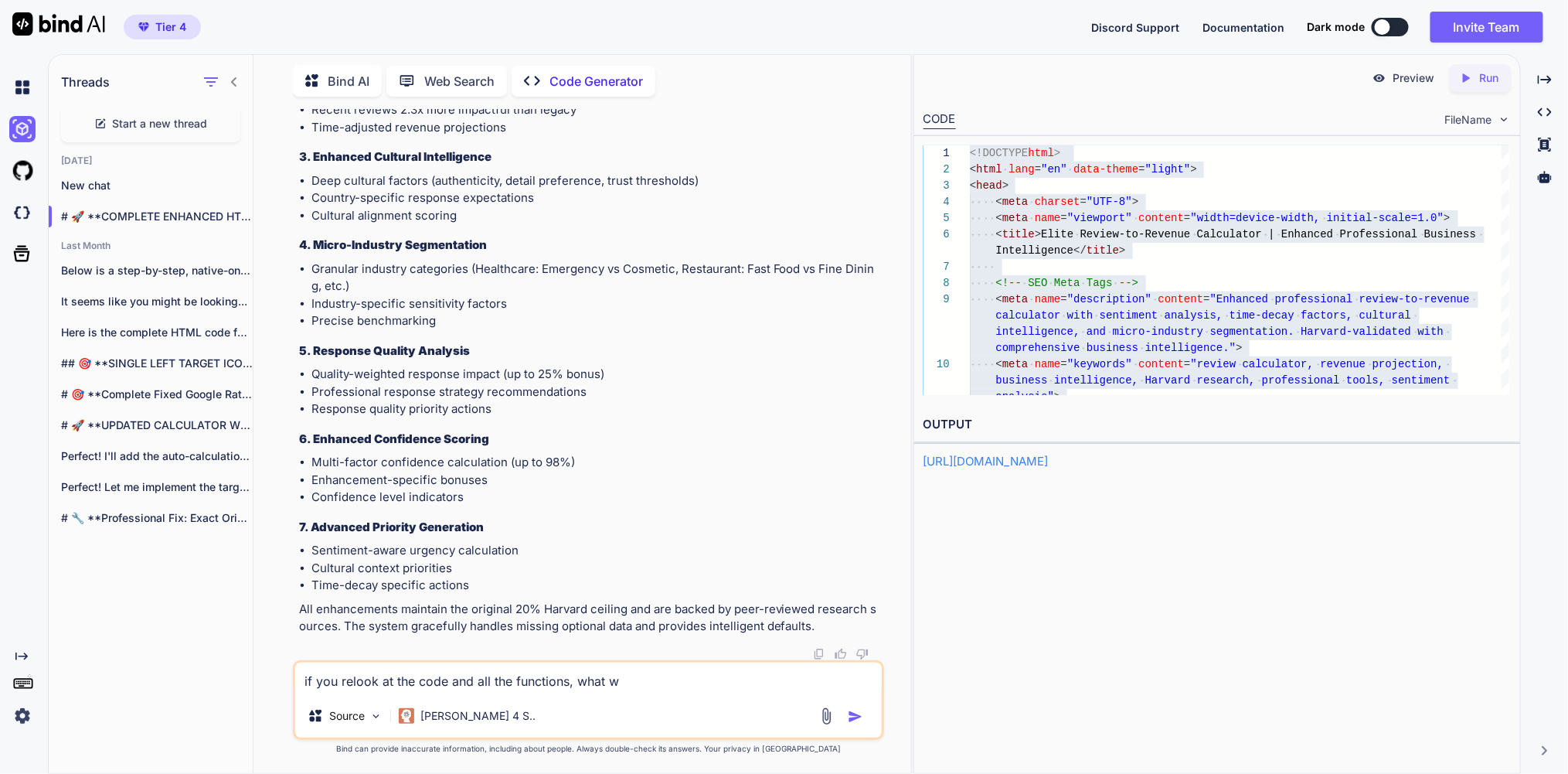
type textarea "x"
type textarea "if you relook at the code and all the functions, what wou"
type textarea "x"
type textarea "if you relook at the code and all the functions, what woul"
type textarea "x"
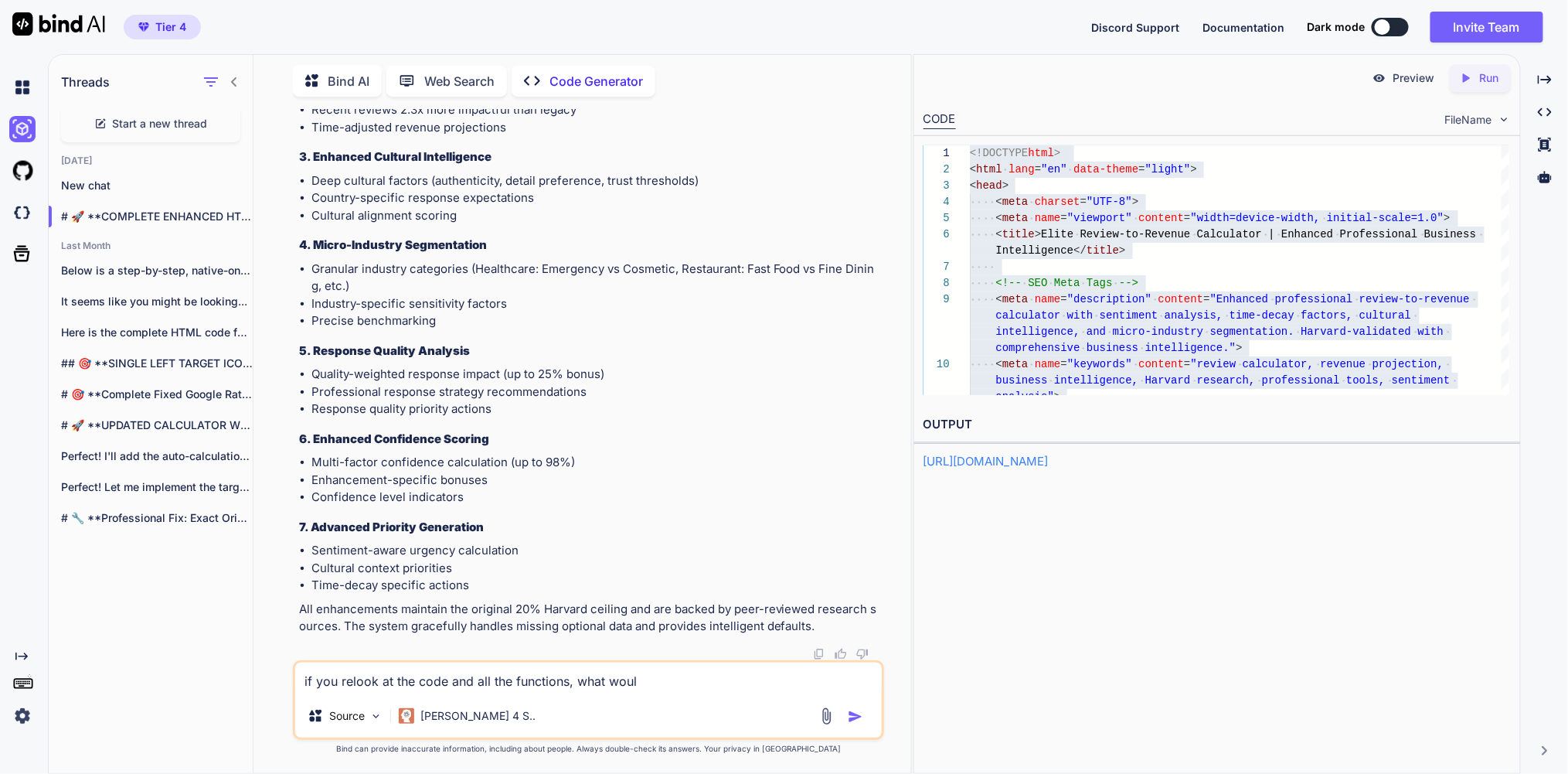
type textarea "if you relook at the code and all the functions, what would"
type textarea "x"
type textarea "if you relook at the code and all the functions, what would"
type textarea "x"
type textarea "if you relook at the code and all the functions, what would y"
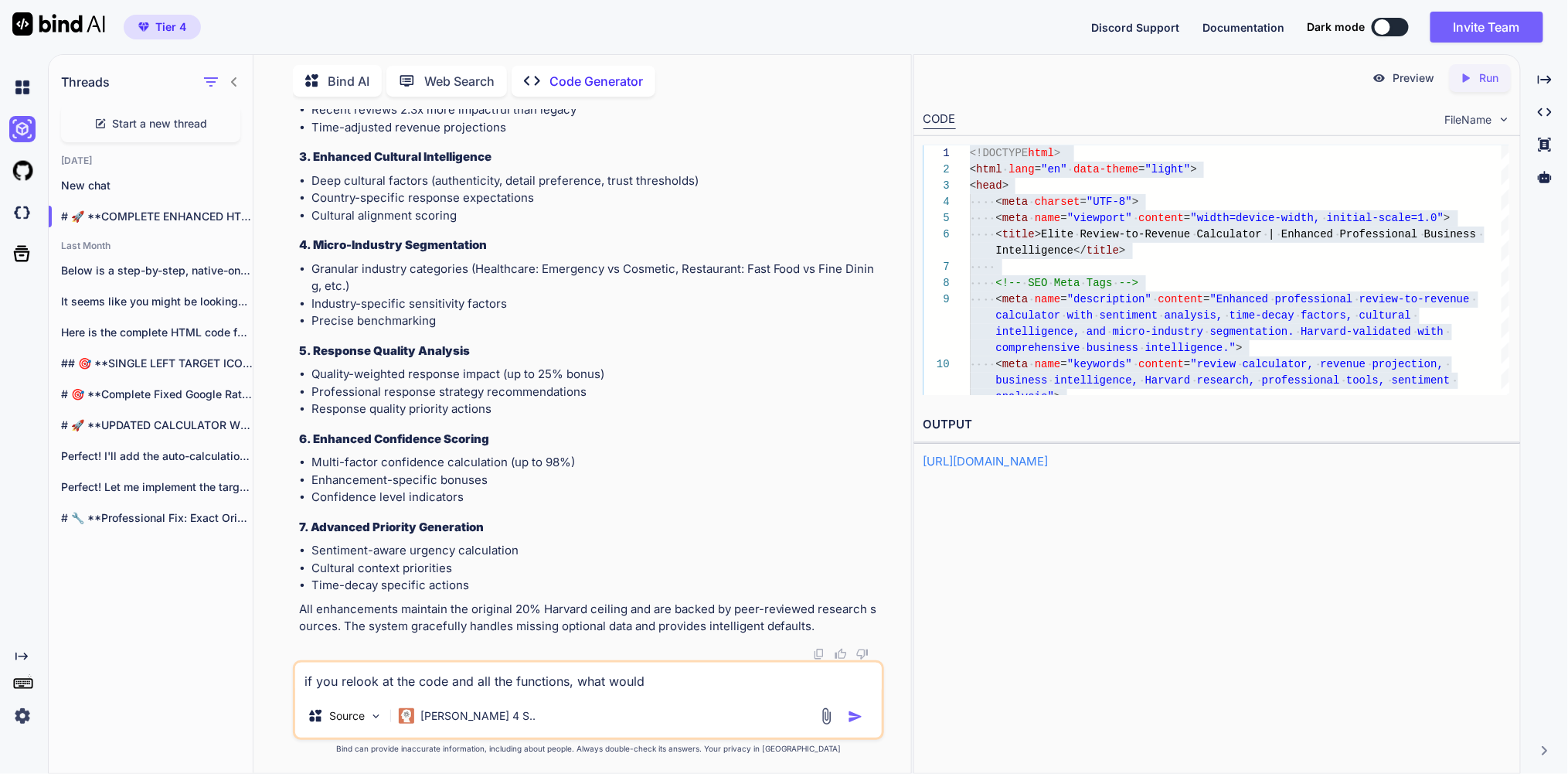
type textarea "x"
type textarea "if you relook at the code and all the functions, what would yo"
type textarea "x"
type textarea "if you relook at the code and all the functions, what would you"
type textarea "x"
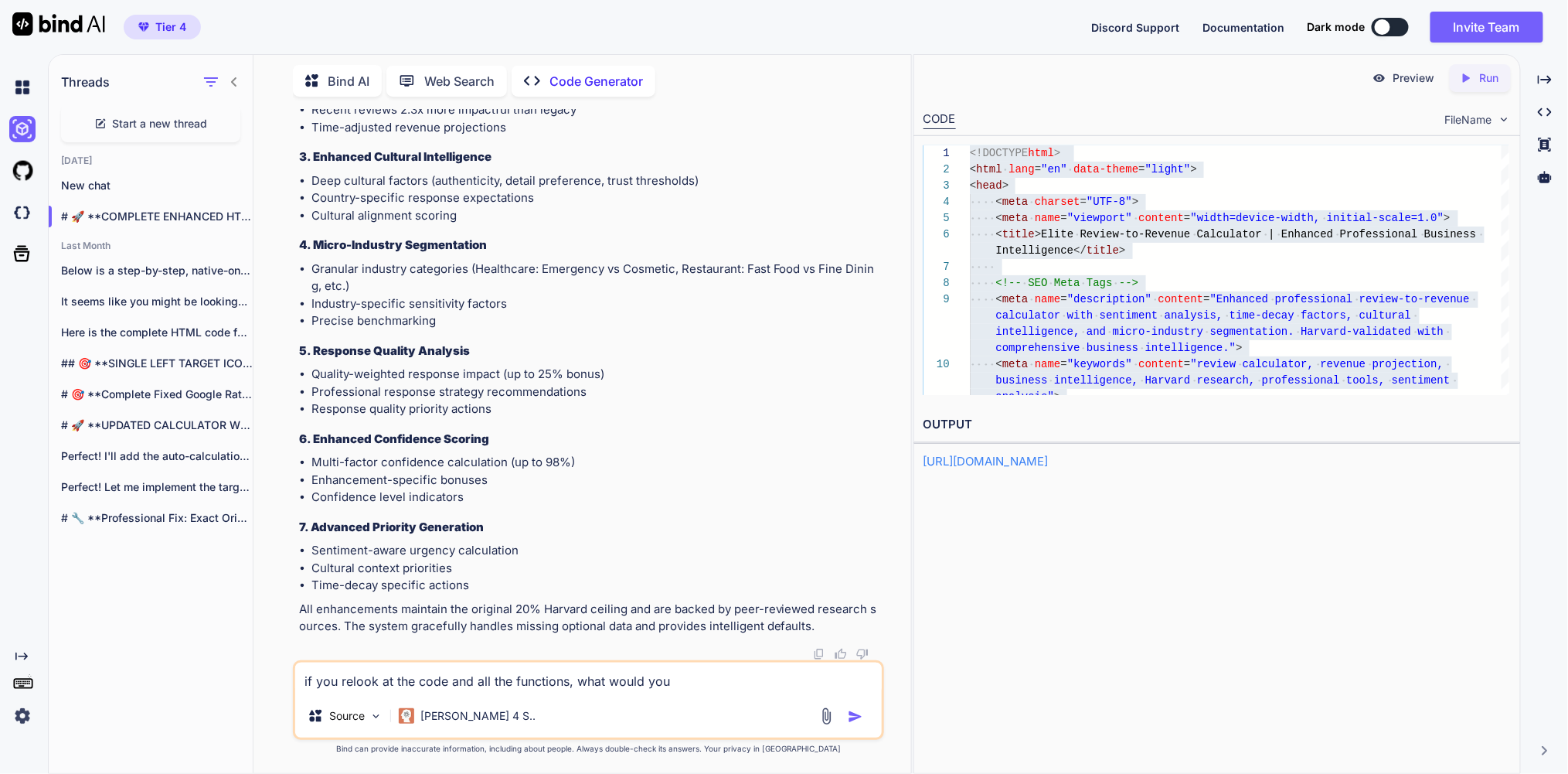
type textarea "if you relook at the code and all the functions, what would you"
type textarea "x"
type textarea "if you relook at the code and all the functions, what would you d"
type textarea "x"
type textarea "if you relook at the code and all the functions, what would you do"
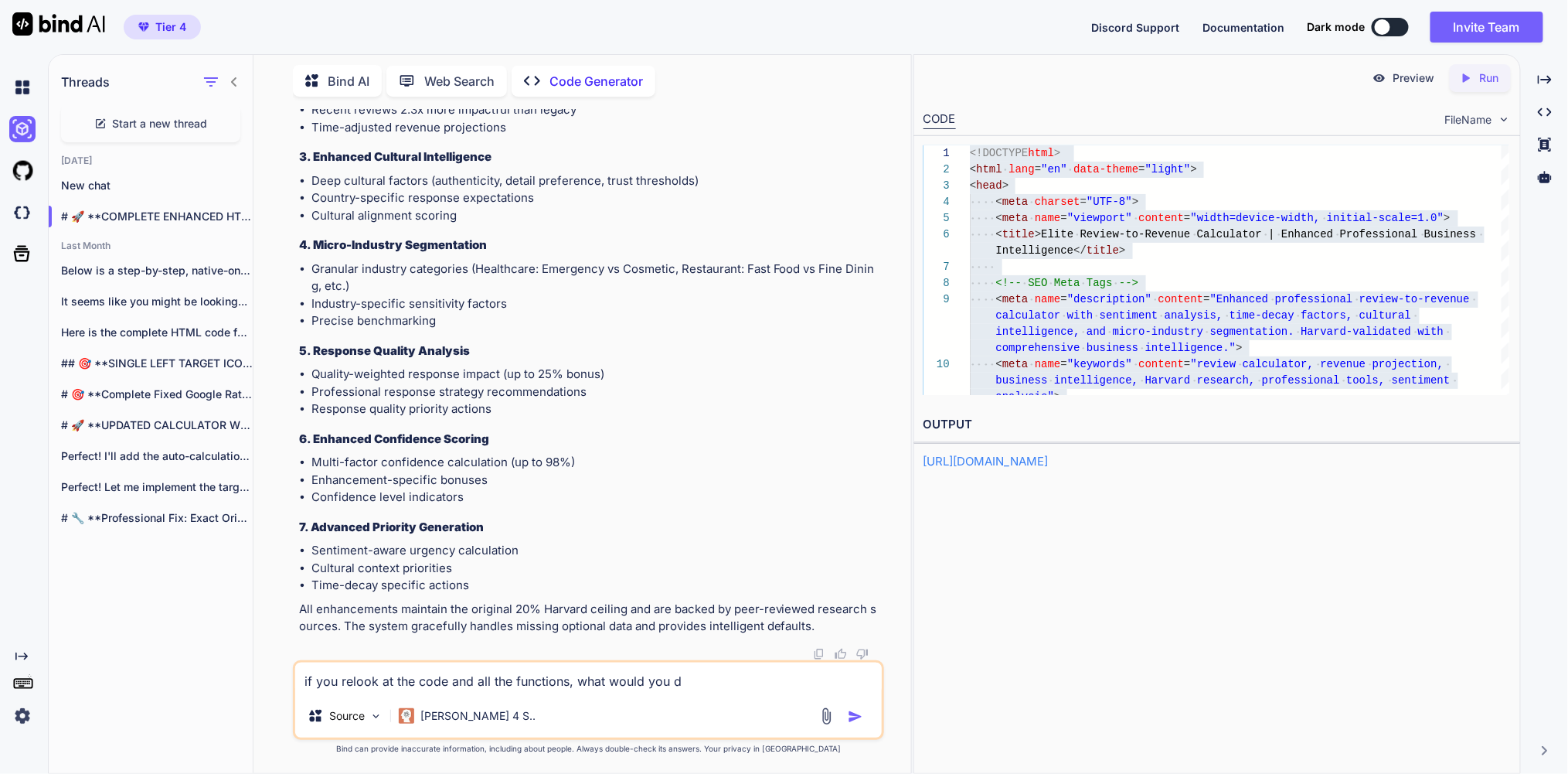
type textarea "x"
type textarea "if you relook at the code and all the functions, what would you do"
type textarea "x"
type textarea "if you relook at the code and all the functions, what would you do ?"
type textarea "x"
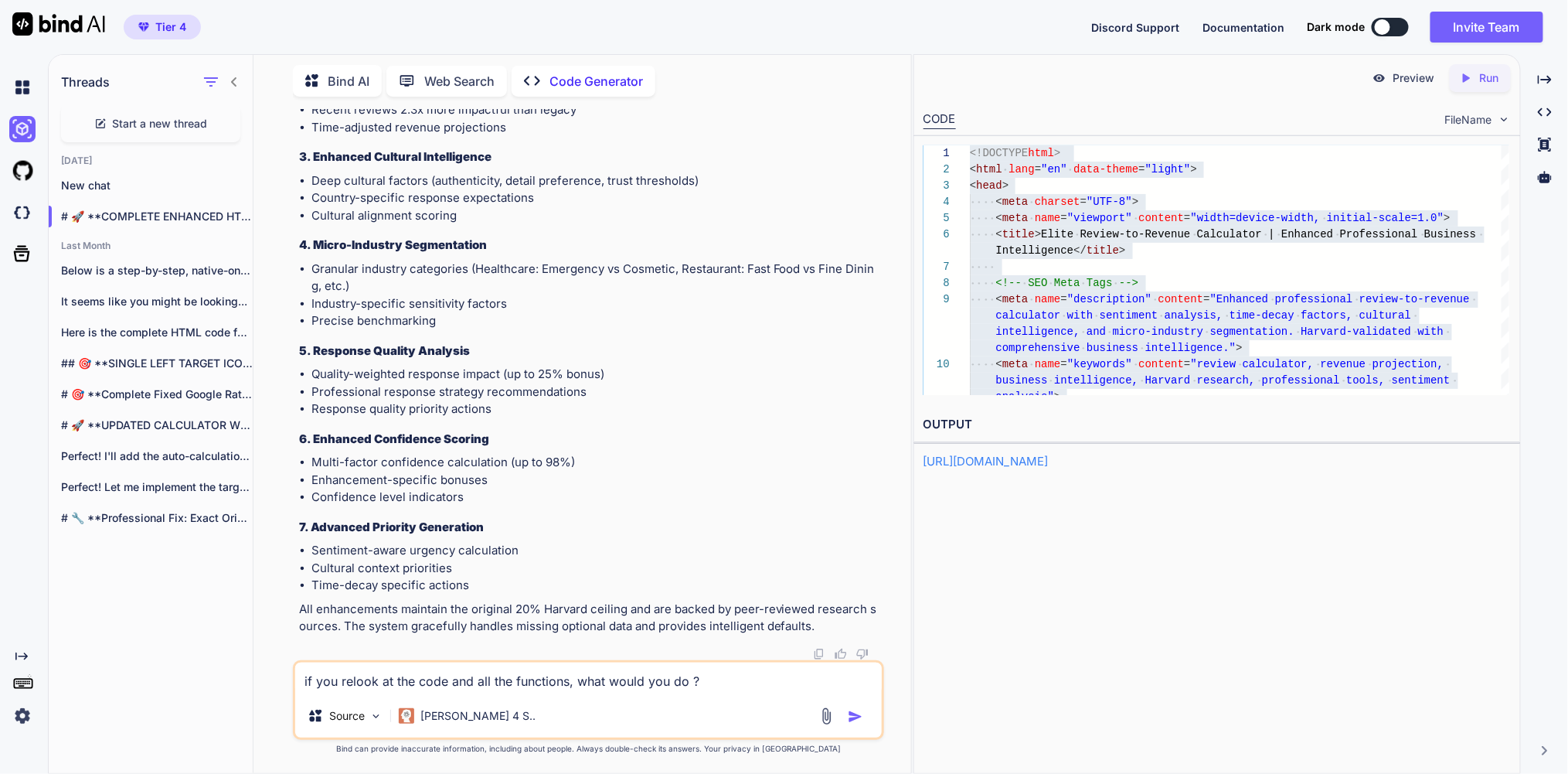
type textarea "if you relook at the code and all the functions, what would you do ?"
type textarea "x"
type textarea "if you relook at the code and all the functions, what would you do ? O"
type textarea "x"
type textarea "if you relook at the code and all the functions, what would you do ? Or"
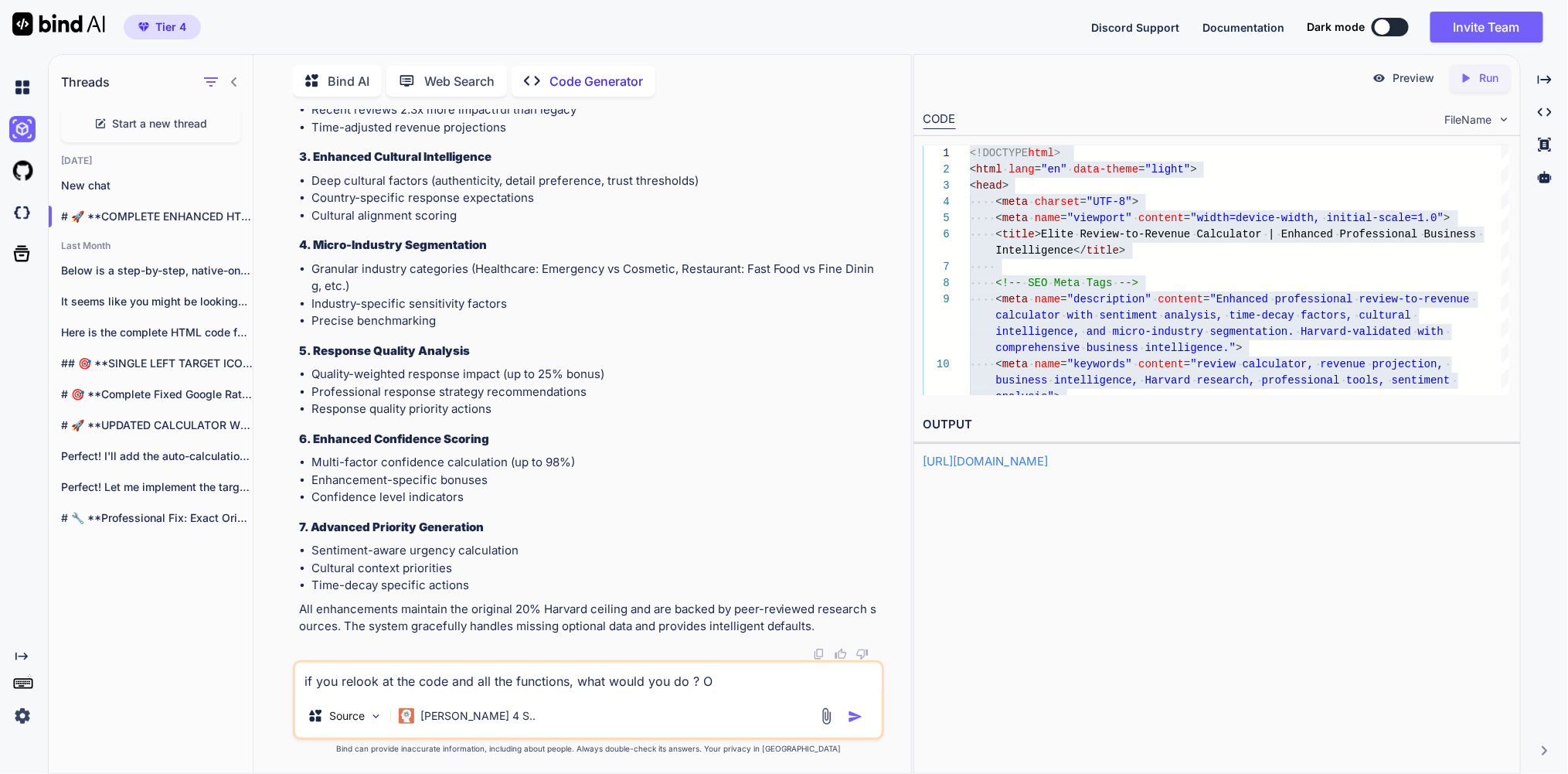
type textarea "x"
type textarea "if you relook at the code and all the functions, what would you do ? Or"
type textarea "x"
type textarea "if you relook at the code and all the functions, what would you do ? Or w"
type textarea "x"
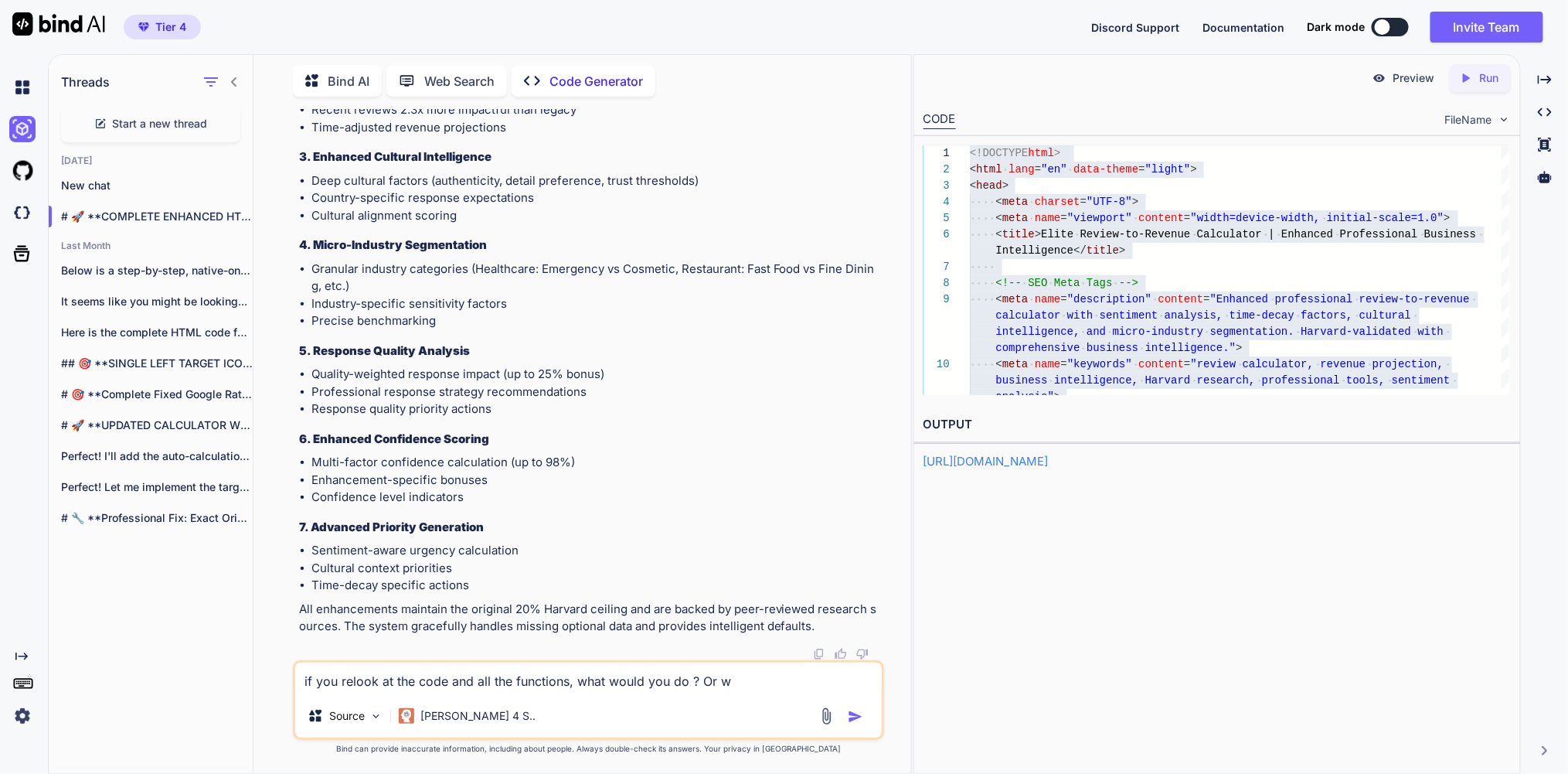
type textarea "if you relook at the code and all the functions, what would you do ? Or wh"
type textarea "x"
type textarea "if you relook at the code and all the functions, what would you do ? Or wha"
type textarea "x"
type textarea "if you relook at the code and all the functions, what would you do ? Or what"
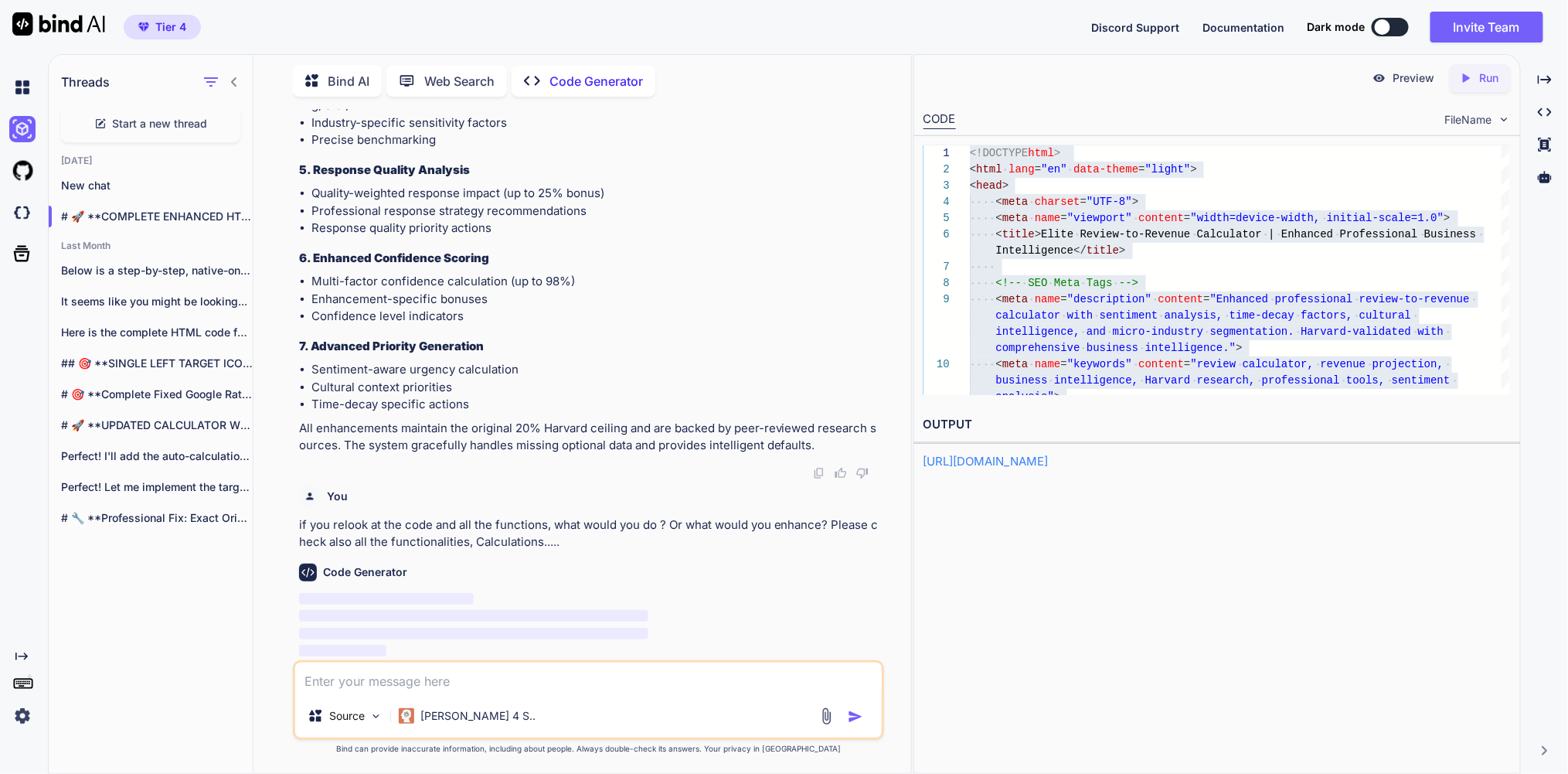
scroll to position [72372, 0]
click at [424, 678] on textarea at bounding box center [588, 678] width 586 height 32
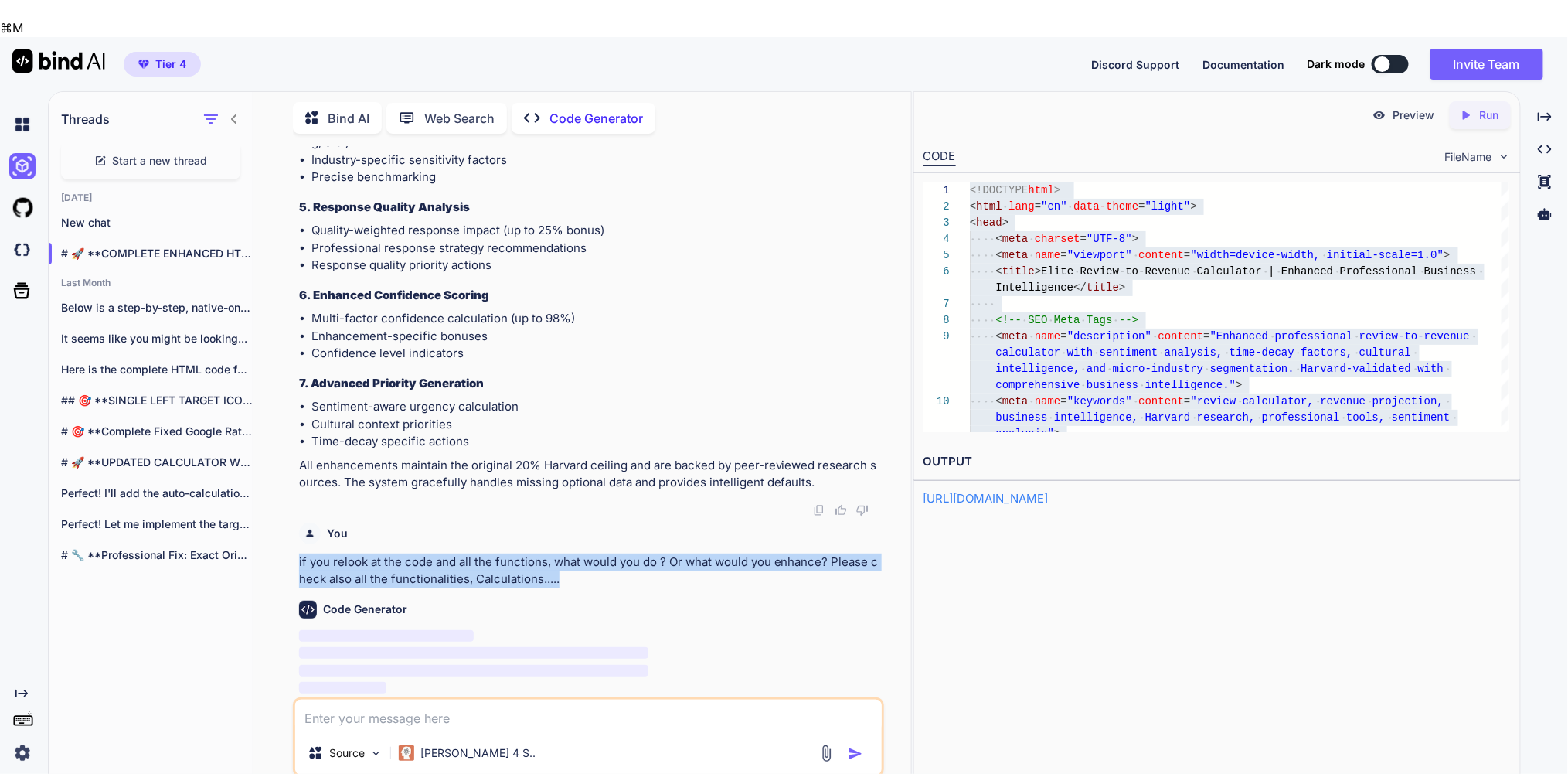
drag, startPoint x: 562, startPoint y: 531, endPoint x: 283, endPoint y: 502, distance: 280.5
click at [283, 502] on div "You how is the status Code Generator 🚀 ELITE TEAM RESEARCH STATUS UPDATE 📅 CURR…" at bounding box center [588, 477] width 645 height 664
copy p "if you relook at the code and all the functions, what would you do ? Or what wo…"
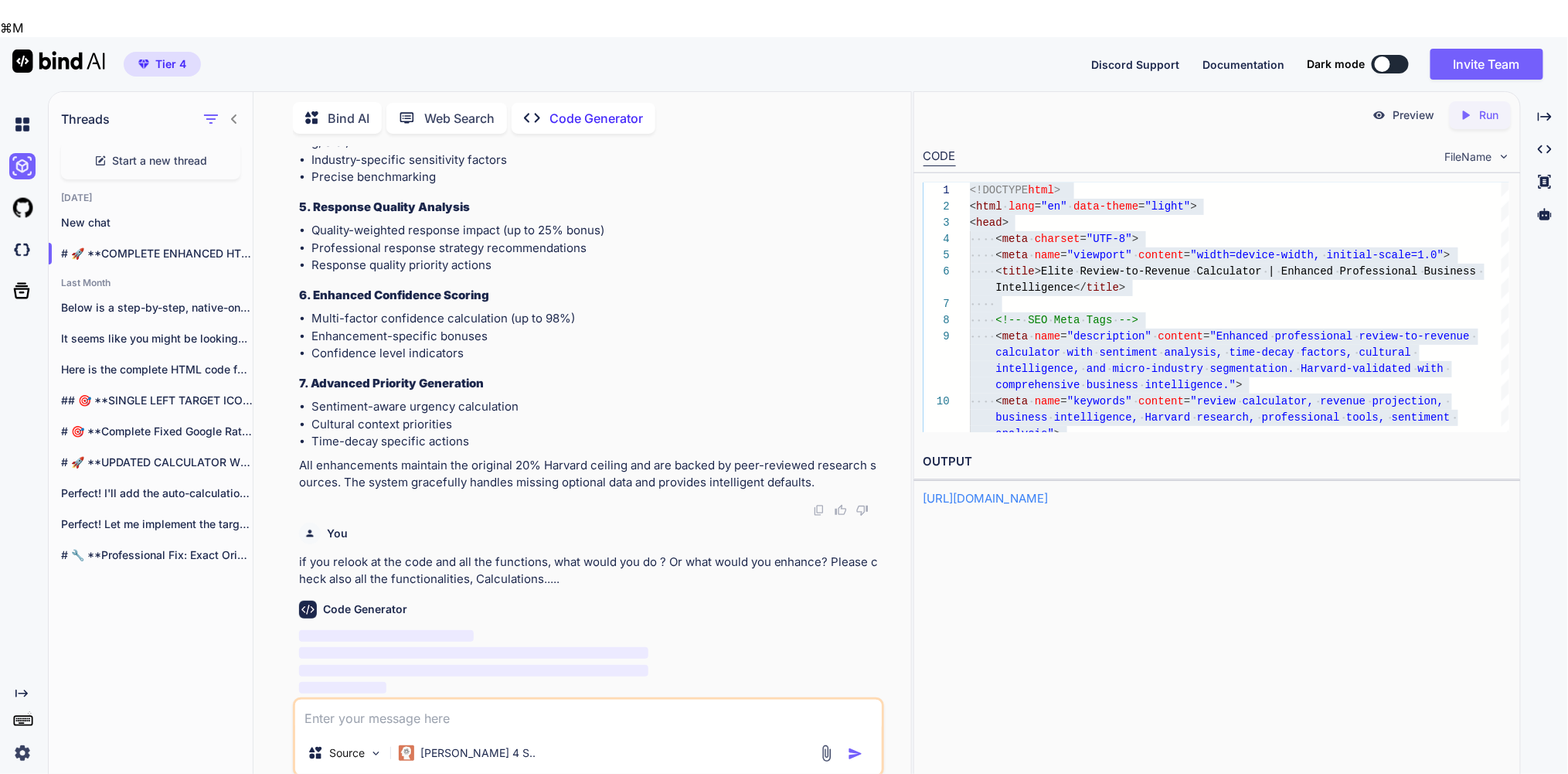
click at [454, 700] on textarea at bounding box center [588, 715] width 586 height 32
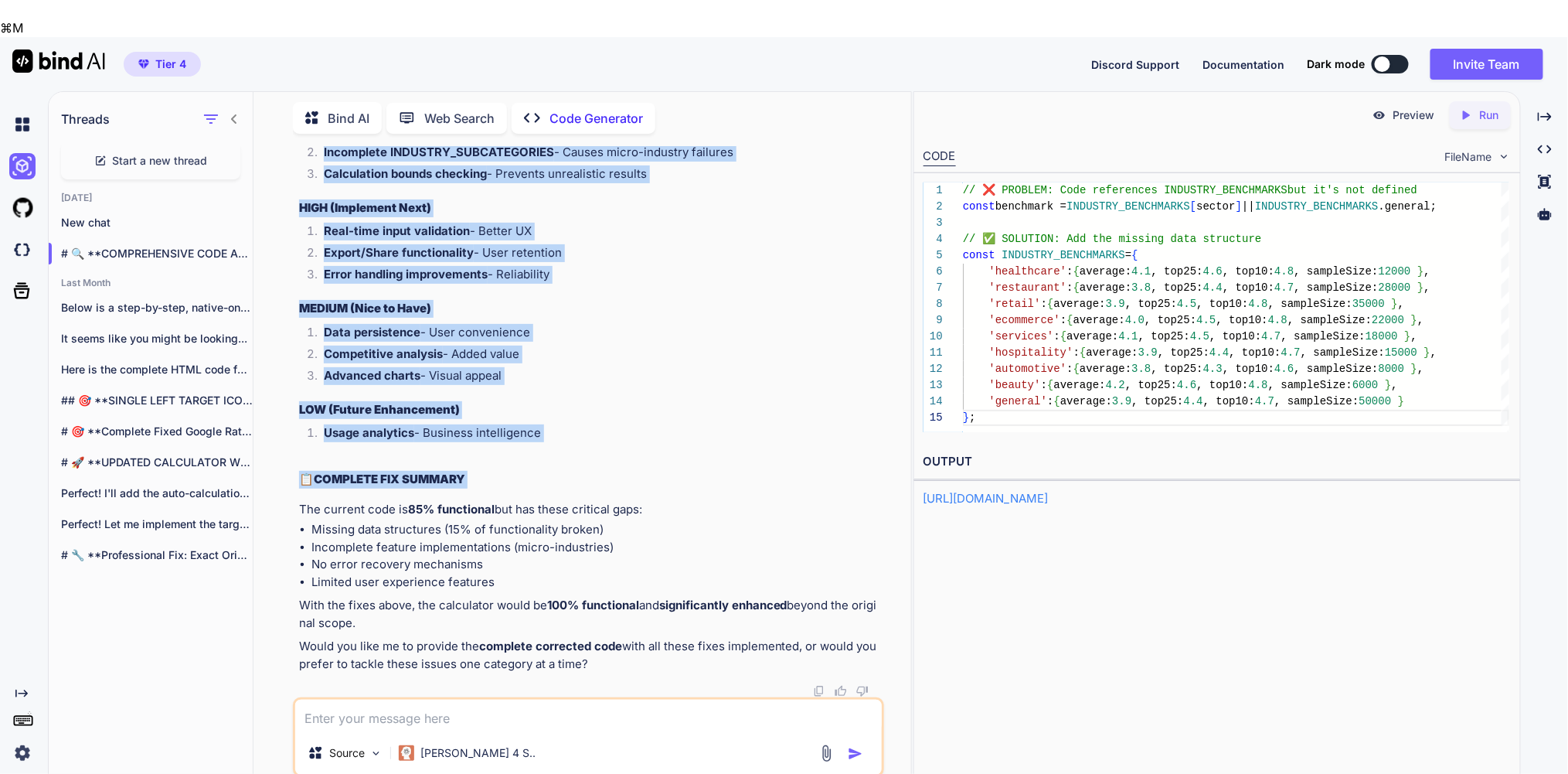
scroll to position [78997, 0]
drag, startPoint x: 298, startPoint y: 230, endPoint x: 590, endPoint y: 484, distance: 387.0
click at [590, 484] on div "You how is the status Code Generator 🚀 ELITE TEAM RESEARCH STATUS UPDATE 📅 CURR…" at bounding box center [589, 421] width 588 height 551
copy div "CRITICAL (Fix Immediately) Missing INDUSTRY_BENCHMARKS - Breaks market analysis…"
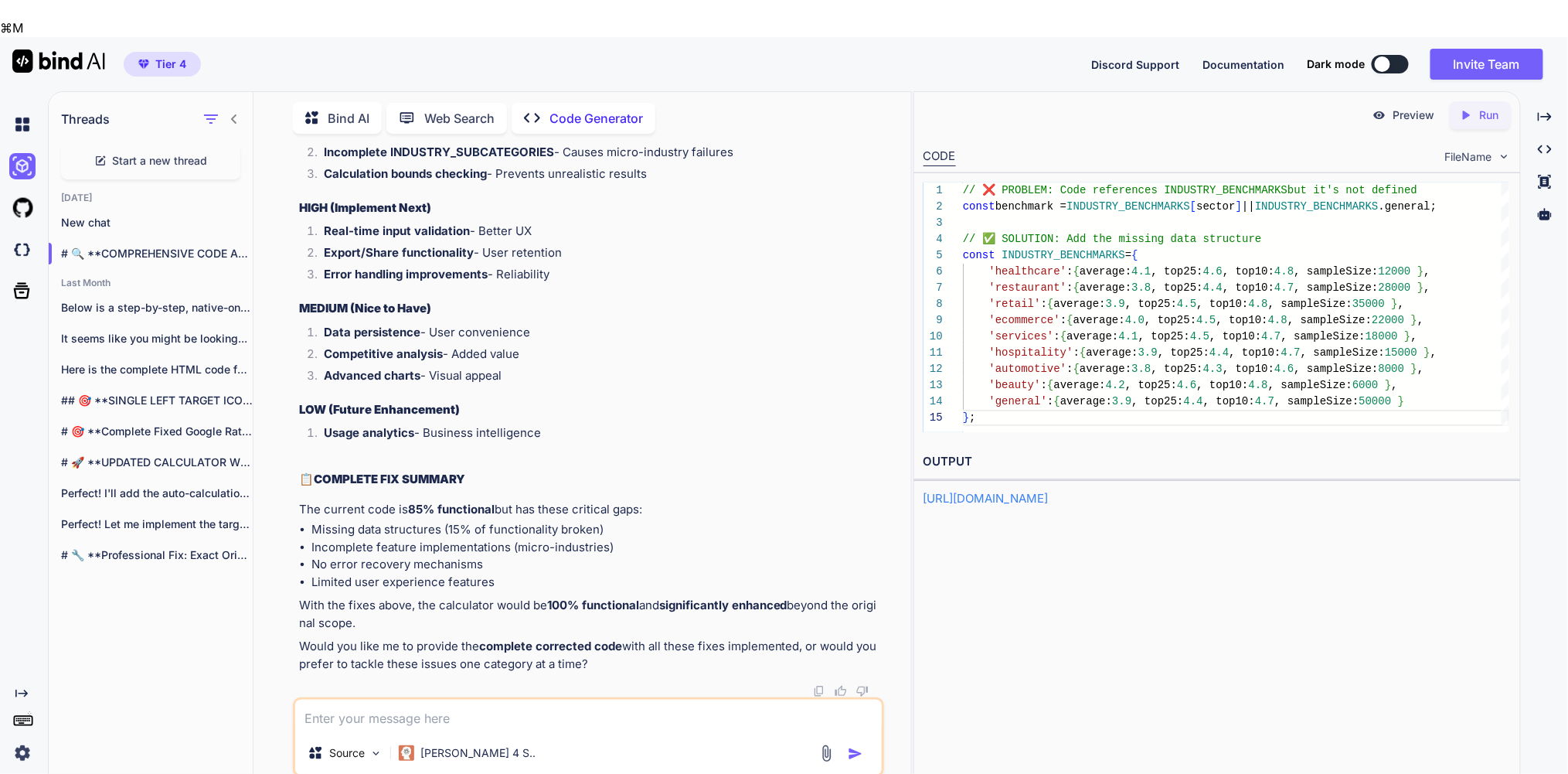
click at [348, 700] on textarea at bounding box center [588, 715] width 586 height 32
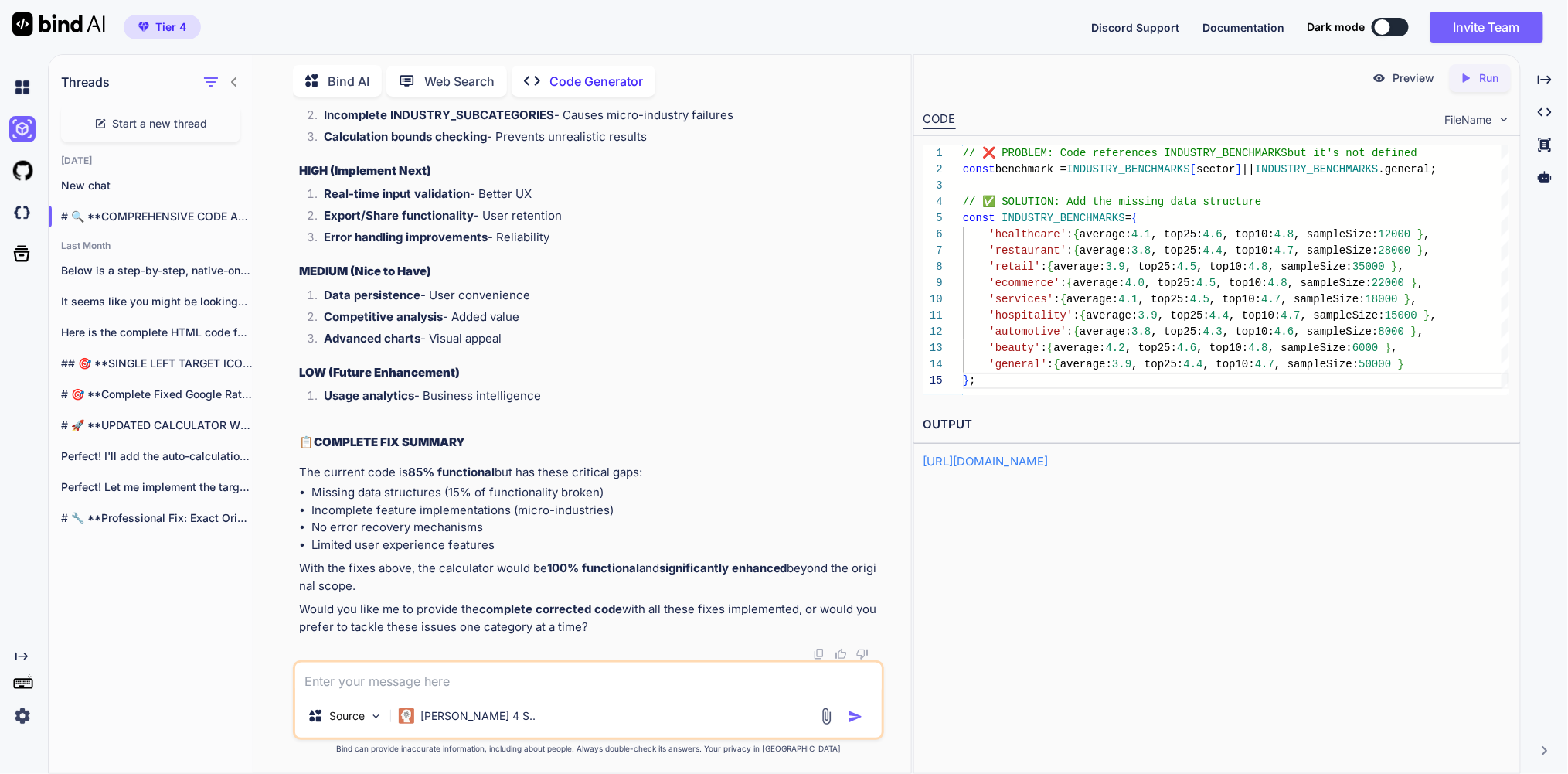
paste textarea "CRITICAL (Fix Immediately) Missing INDUSTRY_BENCHMARKS - Breaks market analysis…"
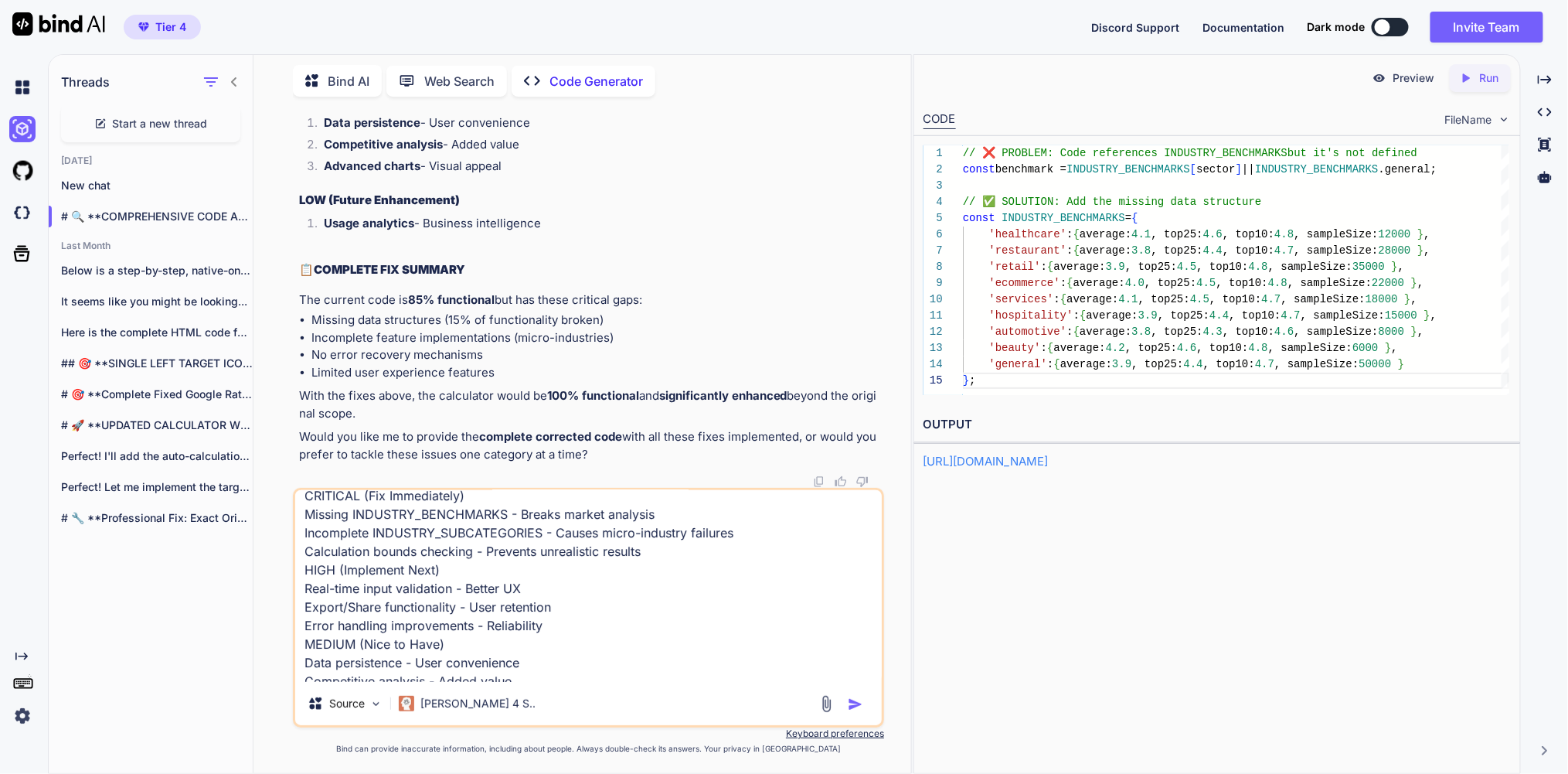
scroll to position [14, 0]
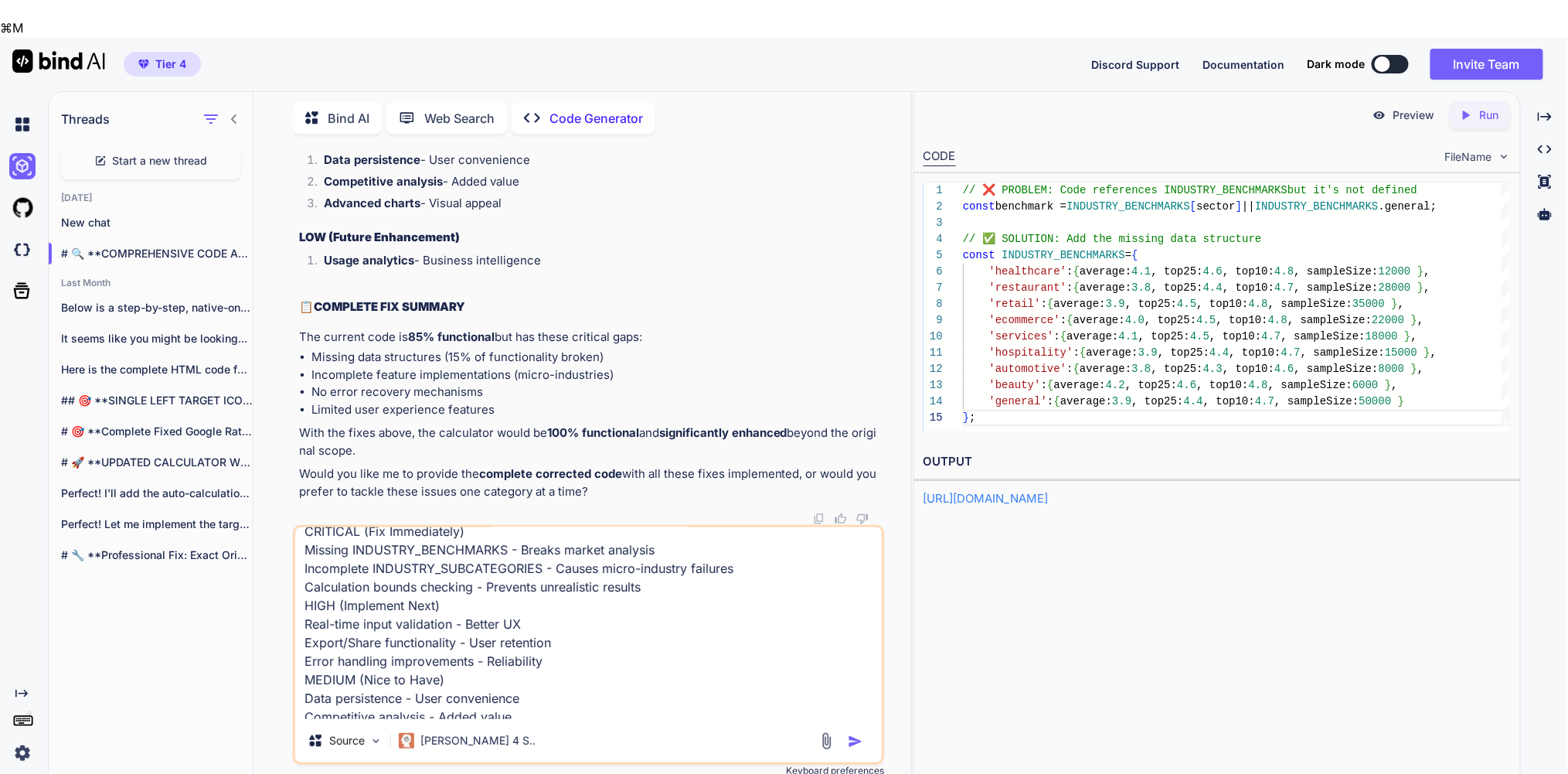
drag, startPoint x: 459, startPoint y: 567, endPoint x: 306, endPoint y: 573, distance: 153.1
click at [306, 573] on textarea "CRITICAL (Fix Immediately) Missing INDUSTRY_BENCHMARKS - Breaks market analysis…" at bounding box center [588, 623] width 586 height 191
drag, startPoint x: 493, startPoint y: 485, endPoint x: 280, endPoint y: 493, distance: 213.2
click at [280, 493] on div "You how is the status Code Generator 🚀 ELITE TEAM RESEARCH STATUS UPDATE 📅 CURR…" at bounding box center [588, 477] width 645 height 664
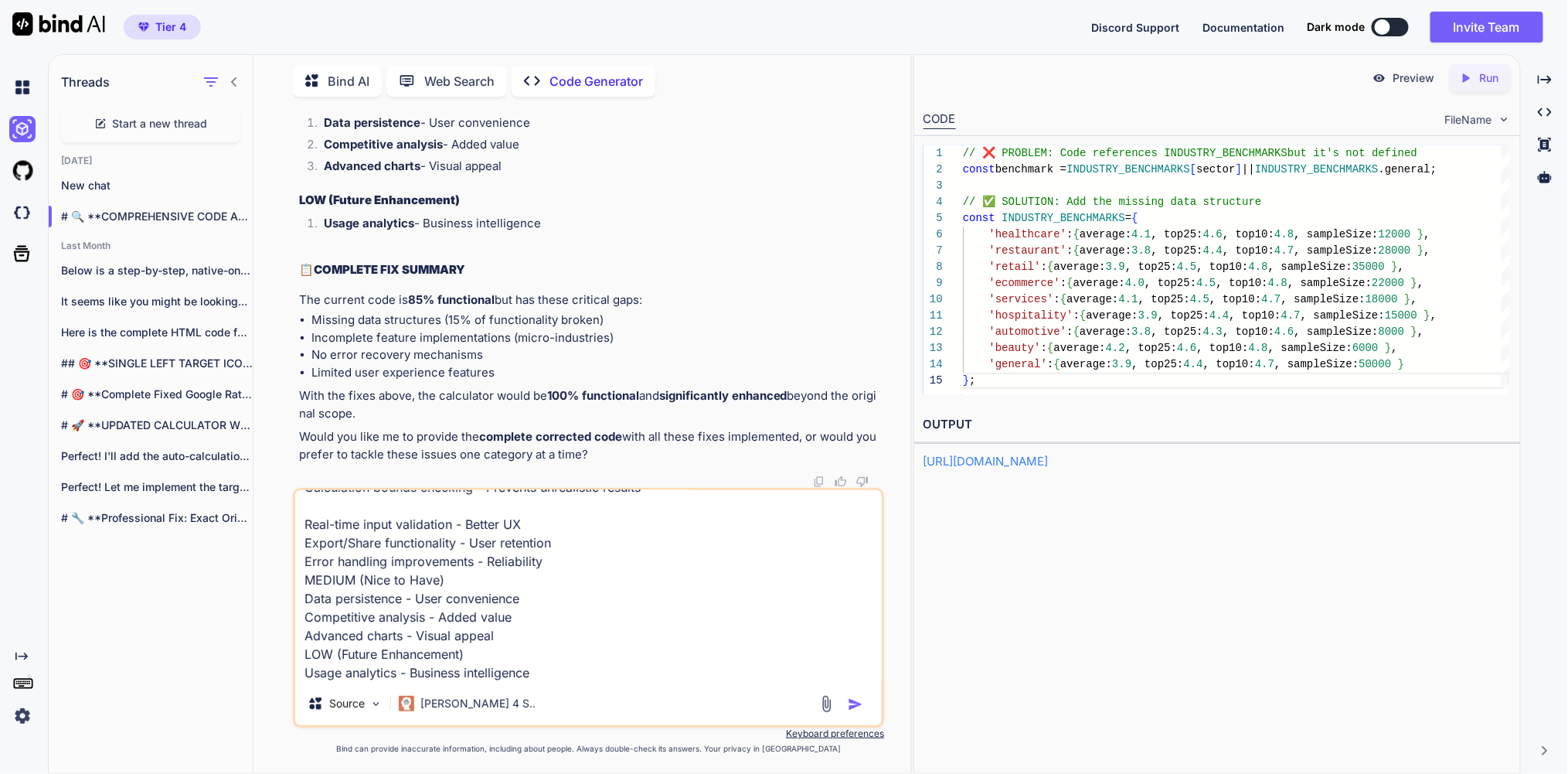
scroll to position [87, 0]
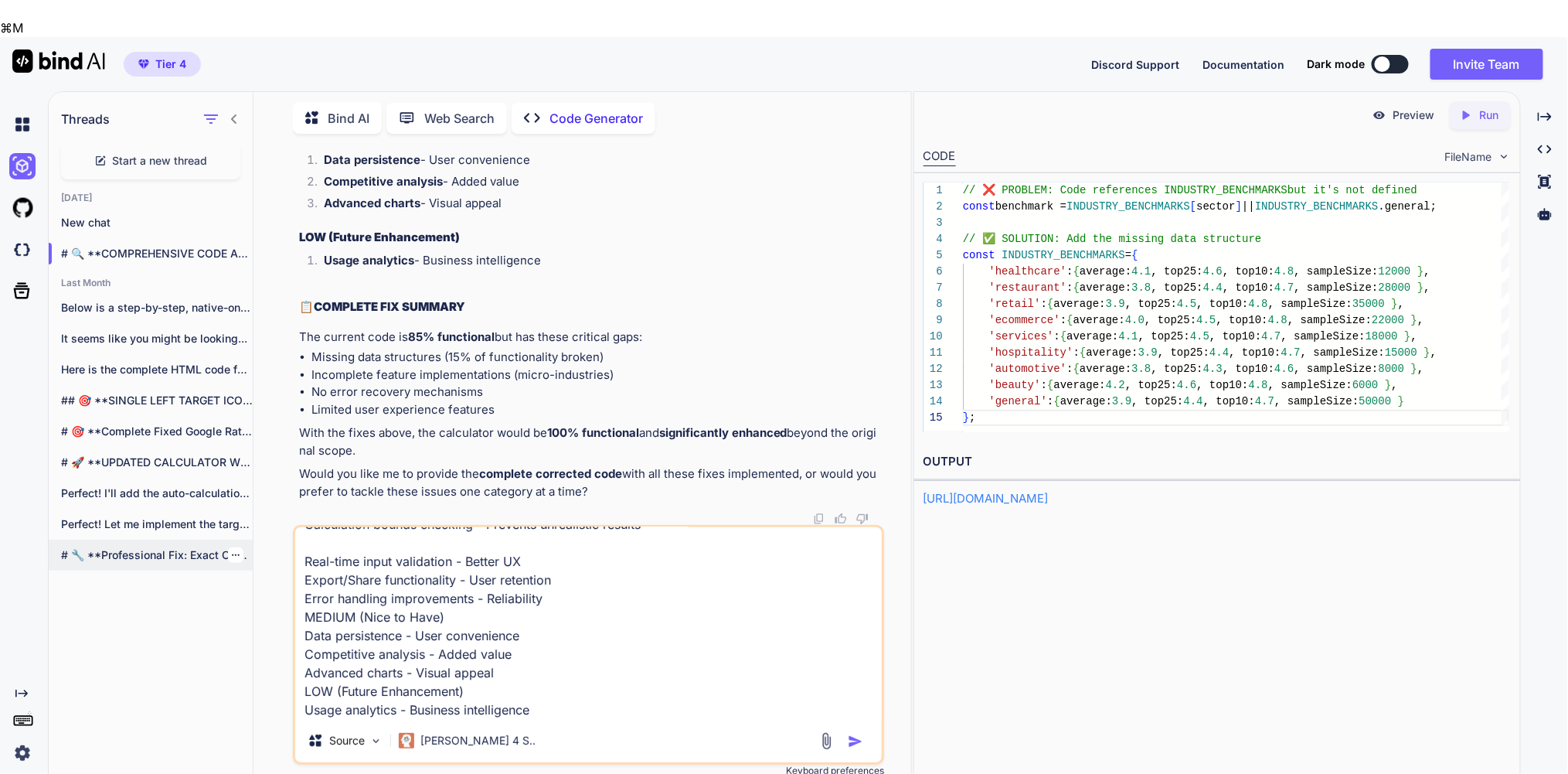
drag, startPoint x: 461, startPoint y: 582, endPoint x: 232, endPoint y: 578, distance: 229.0
click at [232, 578] on div "Threads Start a new thread [DATE] New chat # 🔍 **COMPREHENSIVE CODE AUDIT & ENH…" at bounding box center [479, 450] width 863 height 721
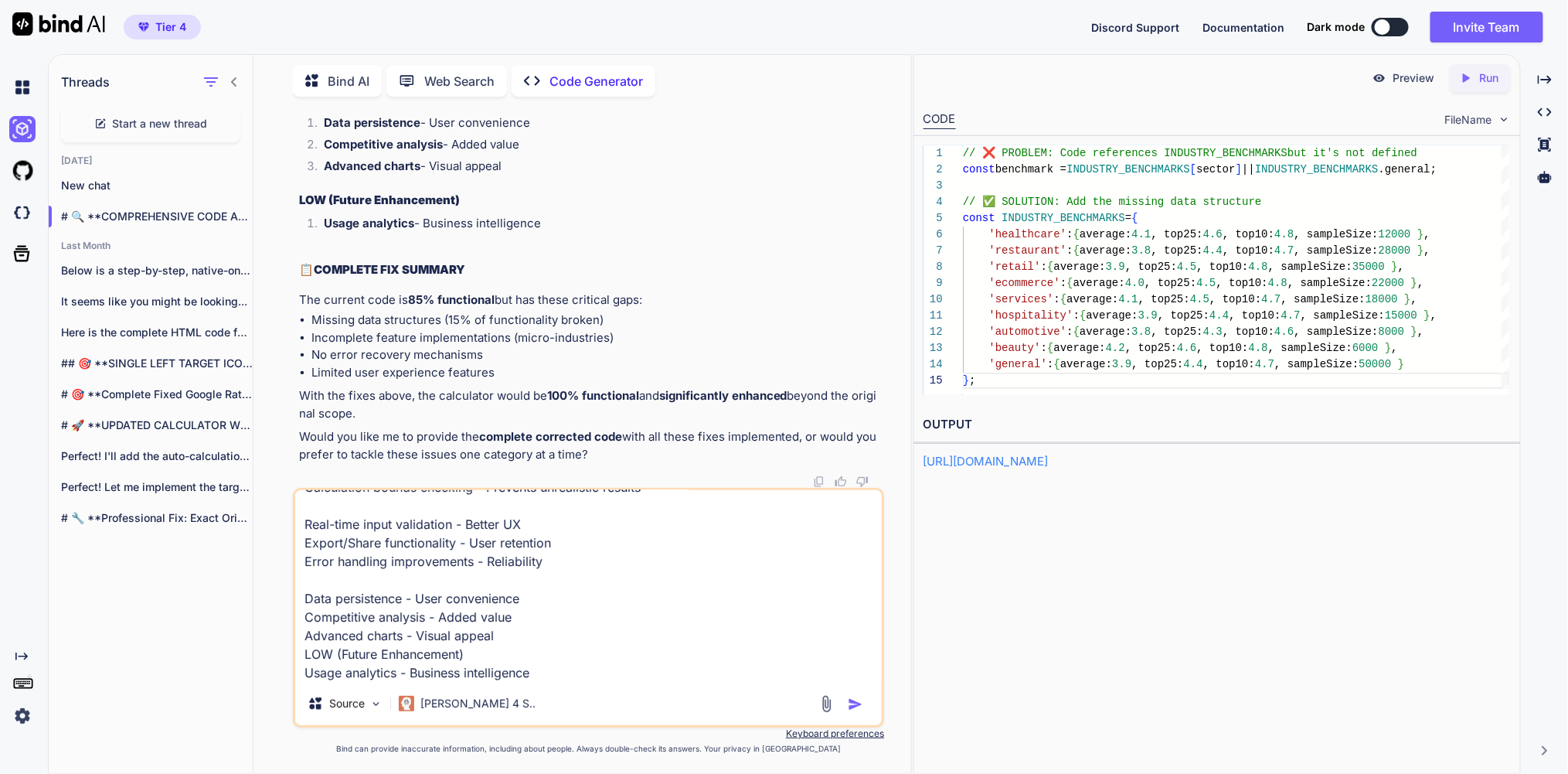
scroll to position [110, 0]
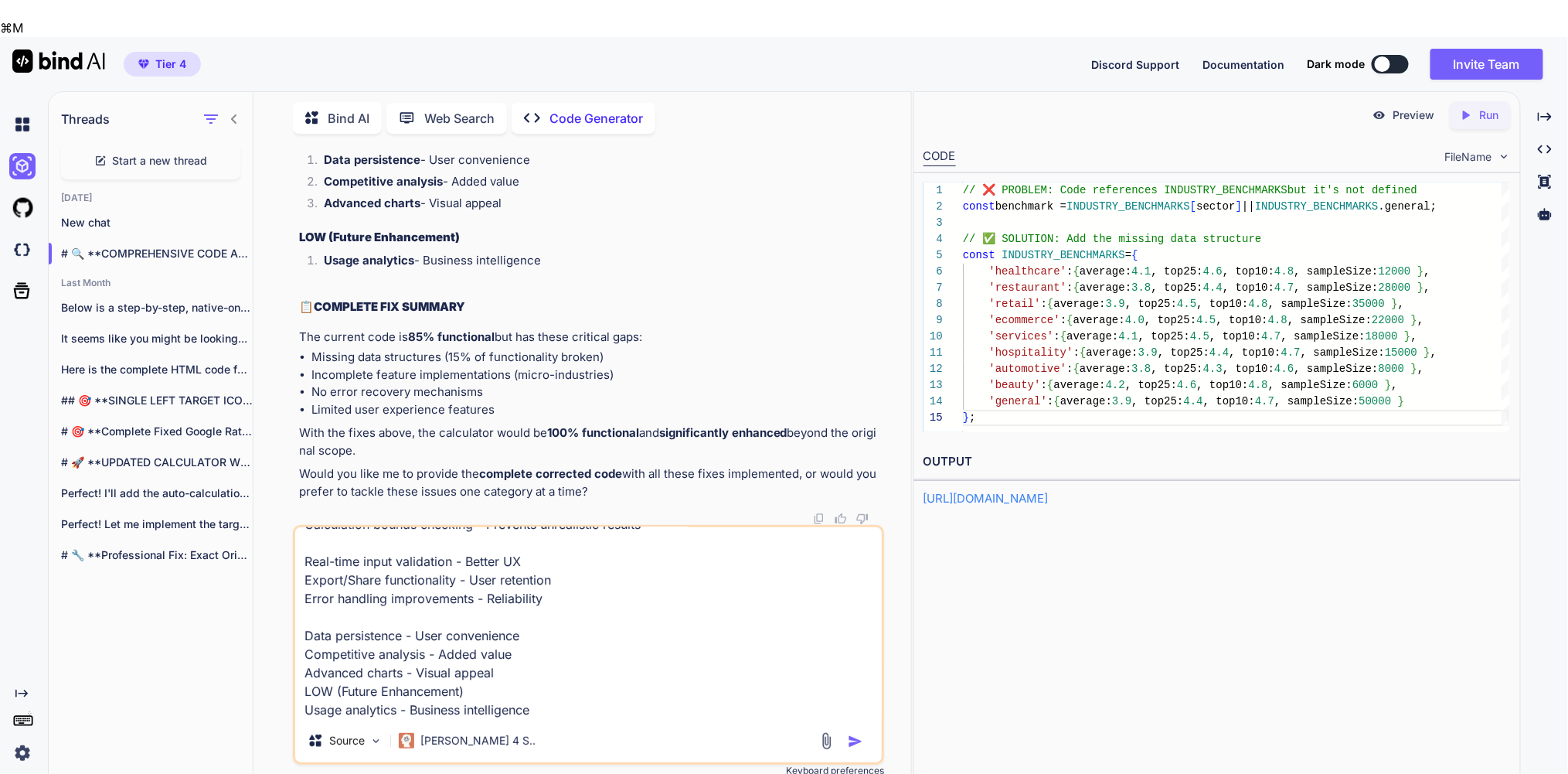
drag, startPoint x: 499, startPoint y: 641, endPoint x: 284, endPoint y: 640, distance: 215.0
click at [284, 640] on div "You how is the status Code Generator 🚀 ELITE TEAM RESEARCH STATUS UPDATE 📅 CURR…" at bounding box center [588, 477] width 645 height 664
drag, startPoint x: 578, startPoint y: 667, endPoint x: 276, endPoint y: 656, distance: 302.2
click at [276, 656] on div "You how is the status Code Generator 🚀 ELITE TEAM RESEARCH STATUS UPDATE 📅 CURR…" at bounding box center [588, 477] width 645 height 664
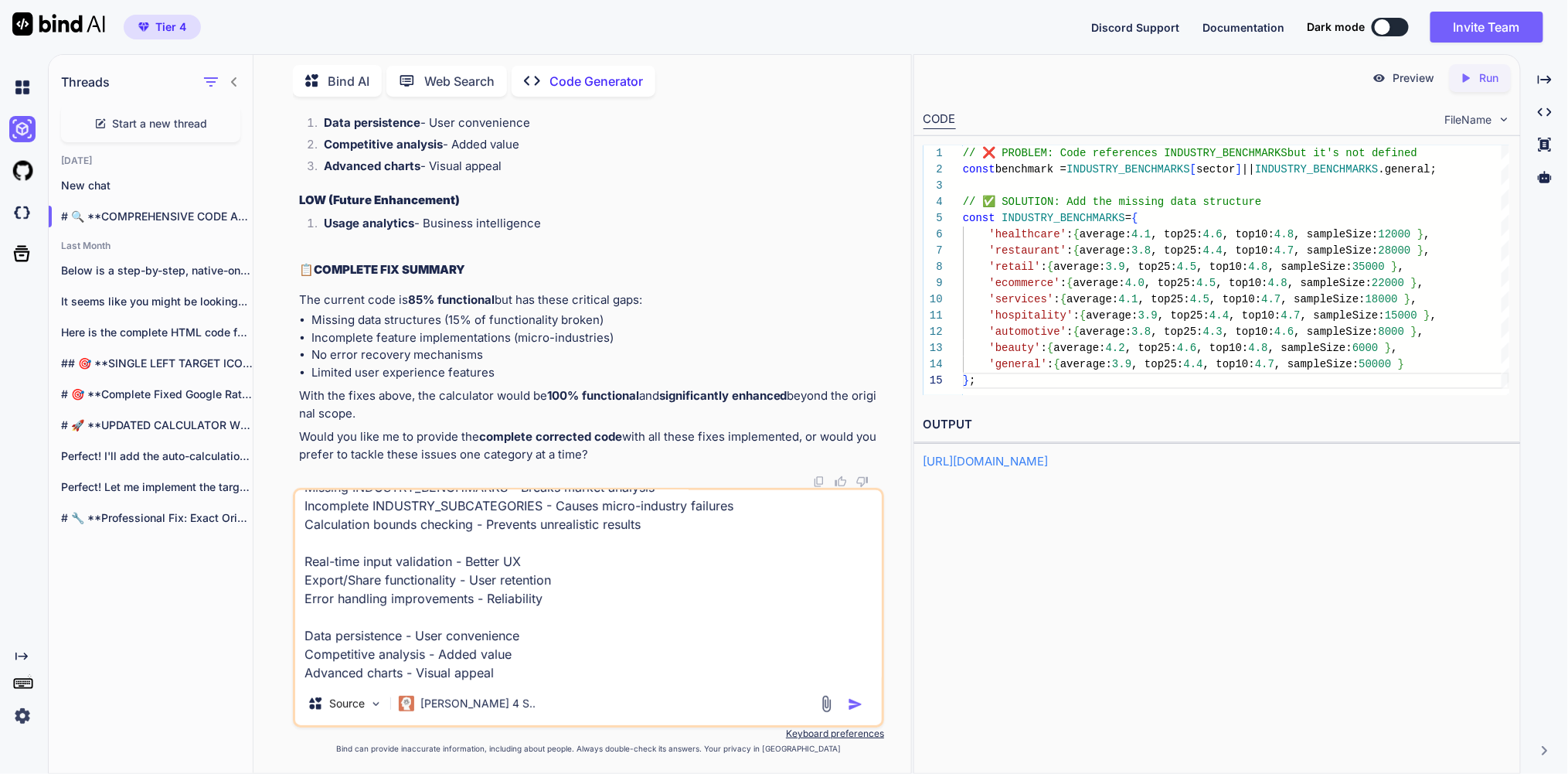
scroll to position [0, 0]
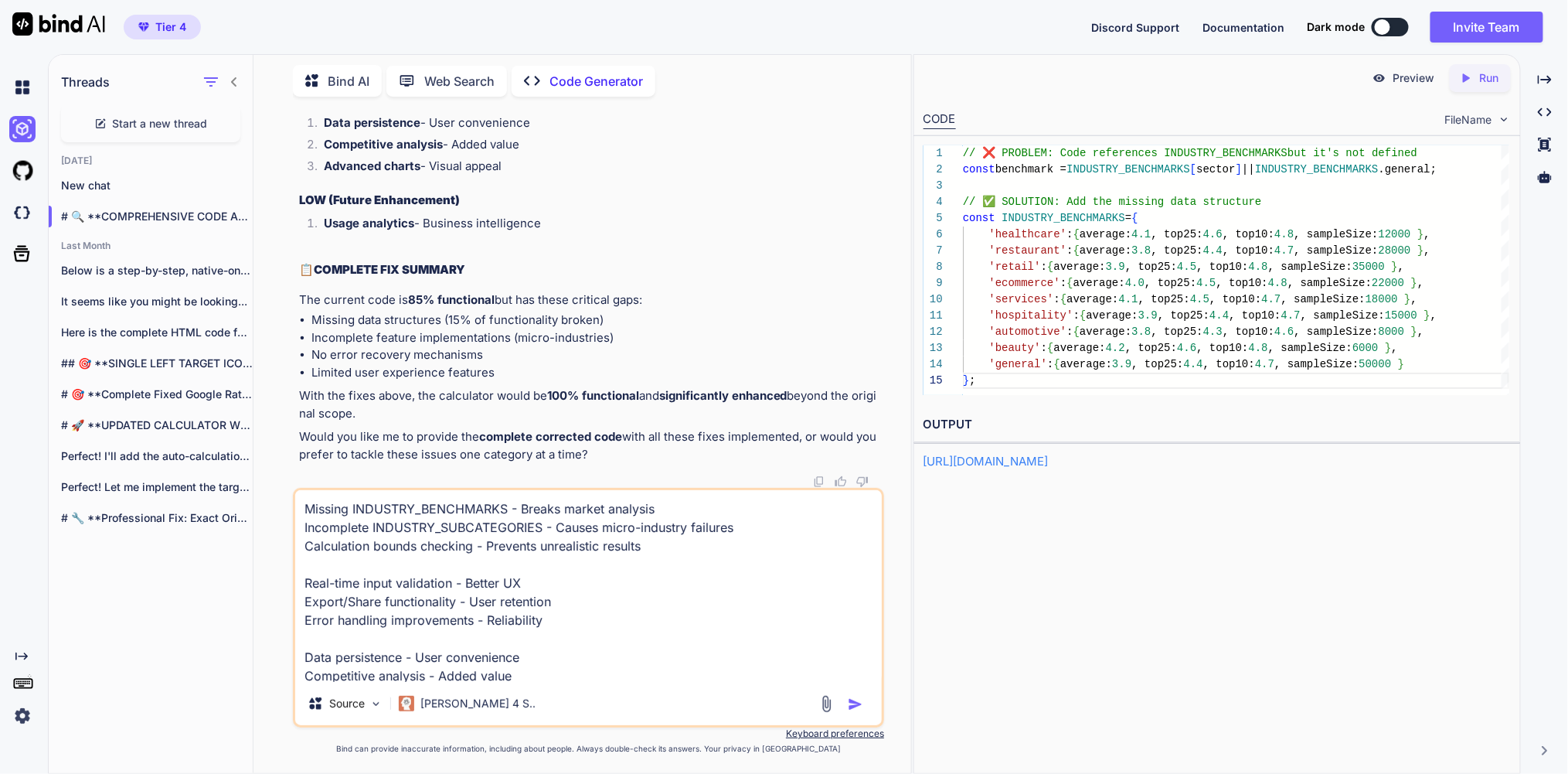
click at [322, 494] on textarea "Missing INDUSTRY_BENCHMARKS - Breaks market analysis Incomplete INDUSTRY_SUBCAT…" at bounding box center [588, 586] width 586 height 191
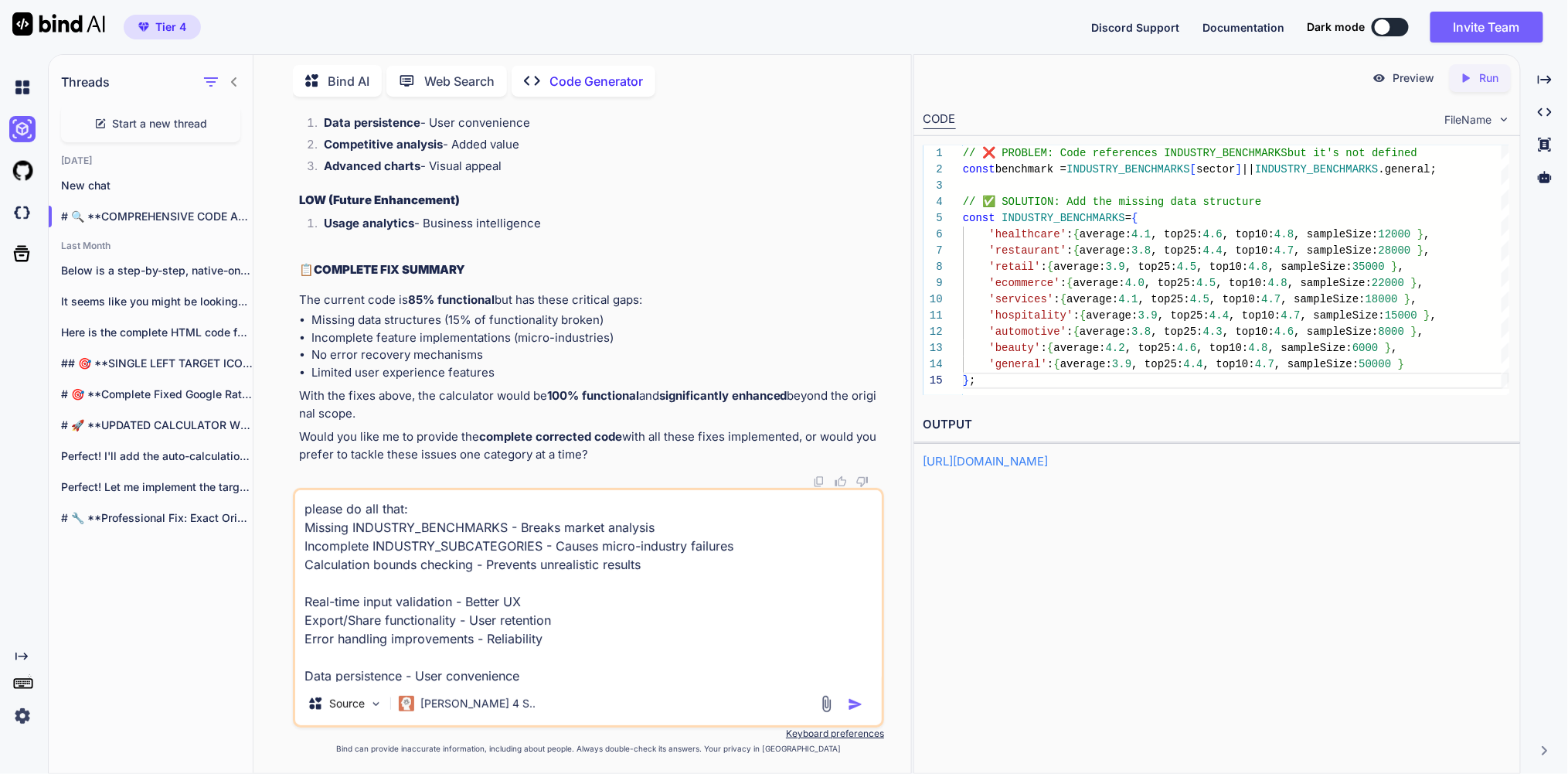
click at [856, 697] on img "button" at bounding box center [856, 704] width 15 height 15
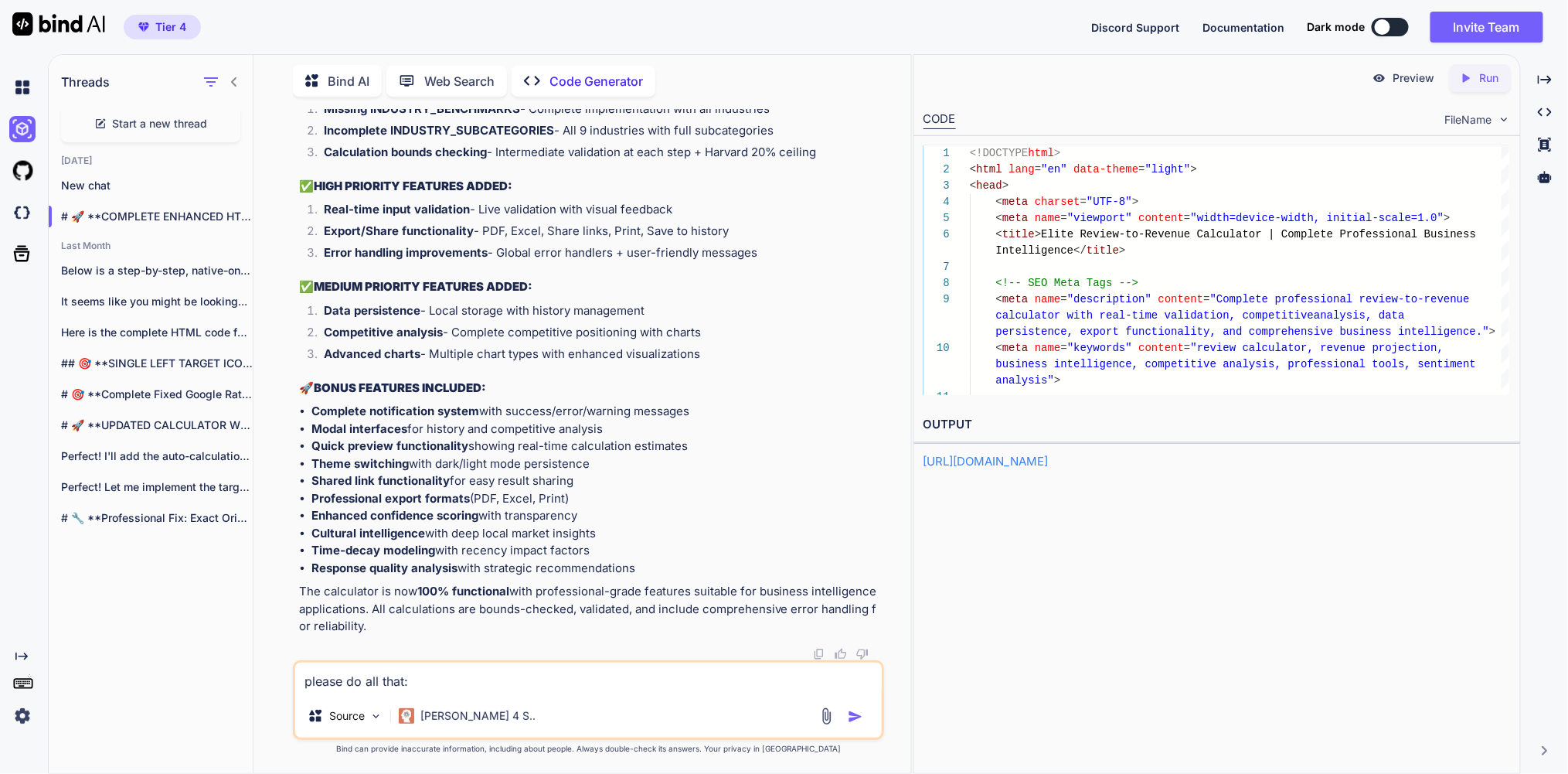
scroll to position [153631, 0]
click at [1485, 84] on p "Run" at bounding box center [1489, 78] width 19 height 15
click at [1393, 84] on p "Preview" at bounding box center [1413, 78] width 42 height 15
click at [436, 671] on textarea "please do all that: Missing INDUSTRY_BENCHMARKS - Breaks market analysis Incomp…" at bounding box center [588, 678] width 586 height 32
paste textarea "Quick Preview"
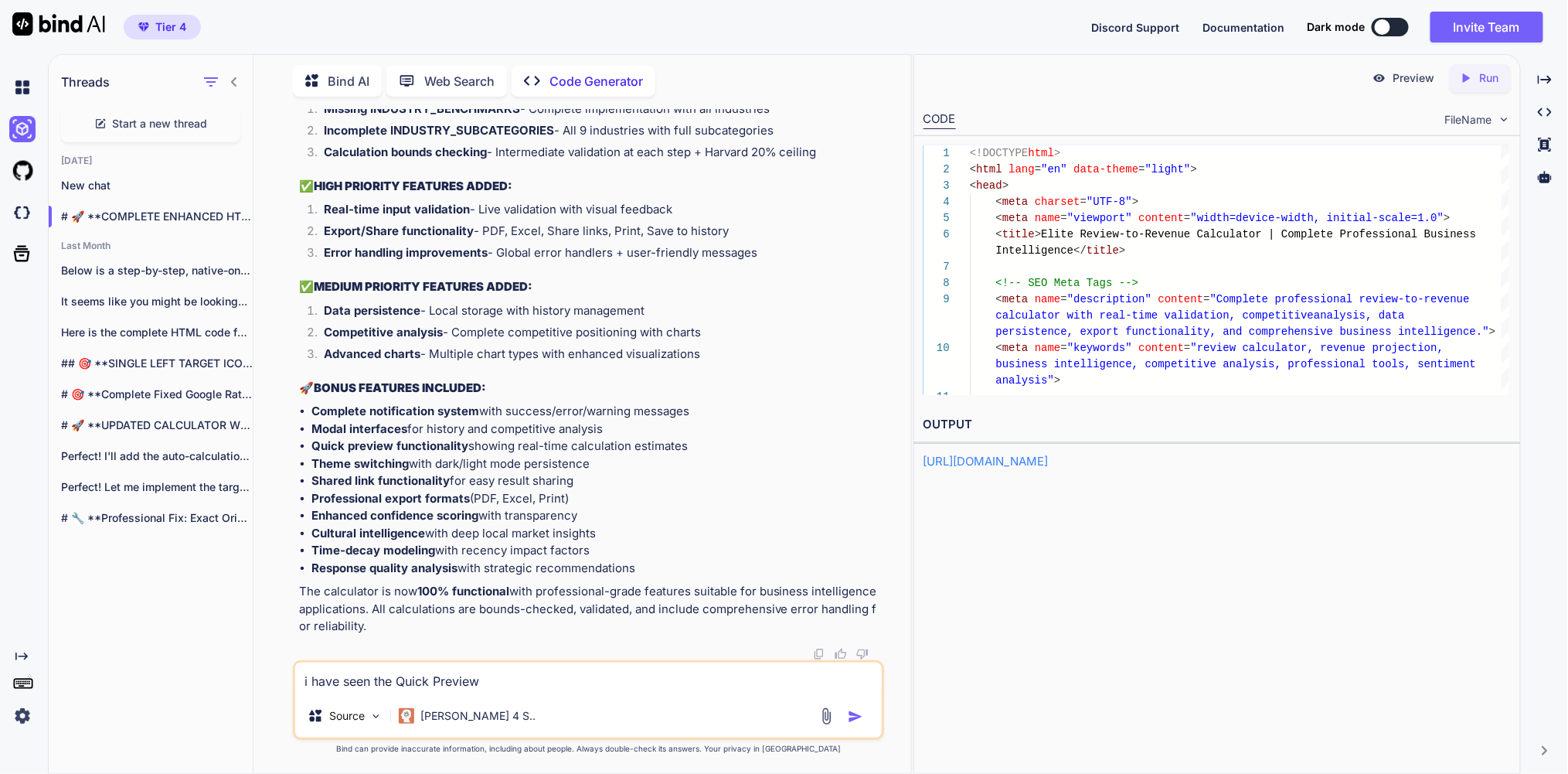
paste textarea "Monthly revenue increase estimate"
drag, startPoint x: 505, startPoint y: 671, endPoint x: 527, endPoint y: 676, distance: 22.6
click at [505, 672] on textarea "i have seen the Quick Preview Monthly revenue increase estimate" at bounding box center [588, 678] width 586 height 32
click at [770, 676] on textarea "i have seen the Quick Preview for Monthly revenue increase estimate" at bounding box center [588, 678] width 586 height 32
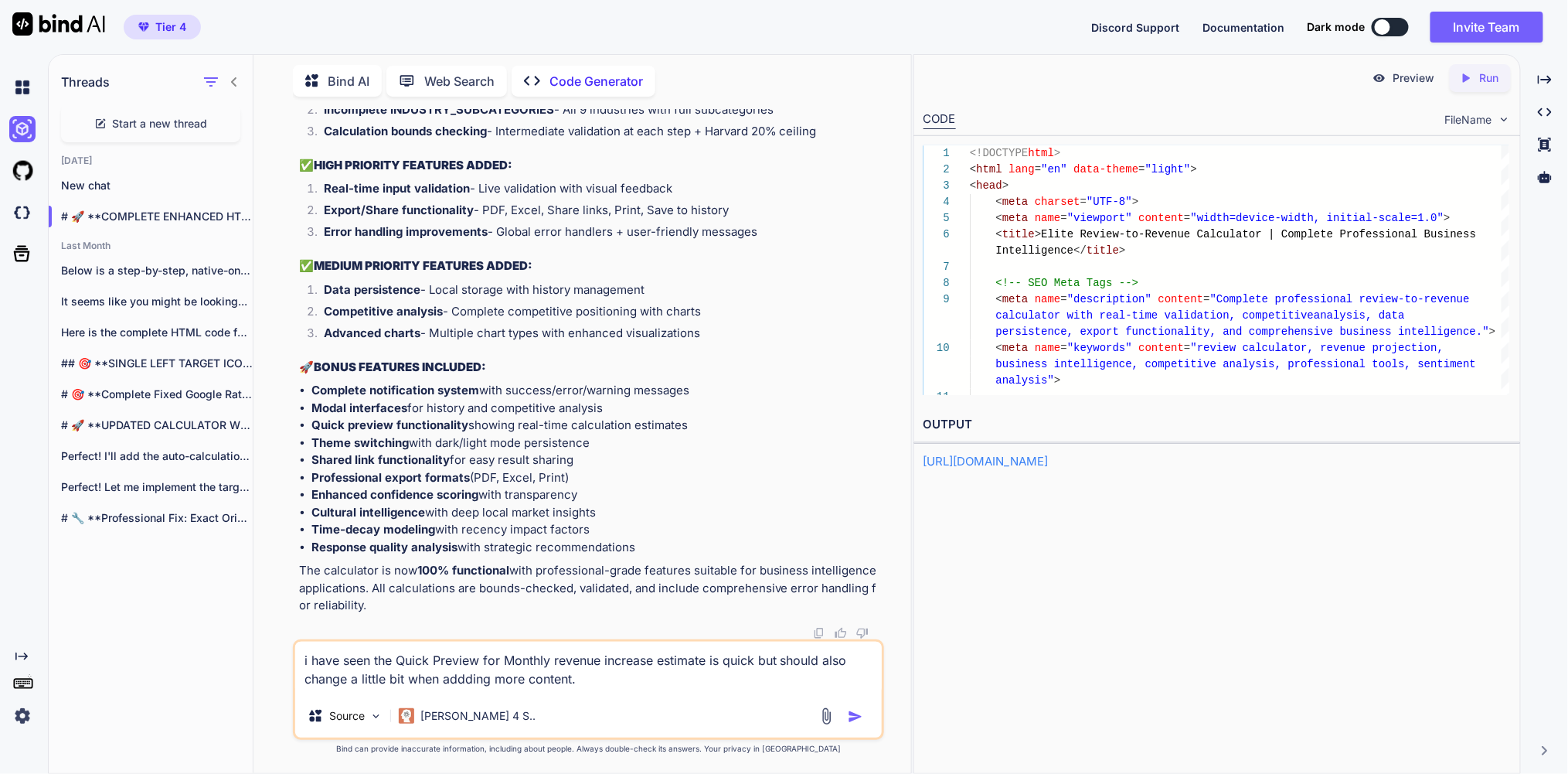
click at [559, 678] on textarea "i have seen the Quick Preview for Monthly revenue increase estimate is quick bu…" at bounding box center [588, 668] width 586 height 52
click at [713, 672] on textarea "i have seen the Quick Preview for Monthly revenue increase estimate is quick bu…" at bounding box center [588, 668] width 586 height 52
paste textarea "Competitive Analysis & Market Position"
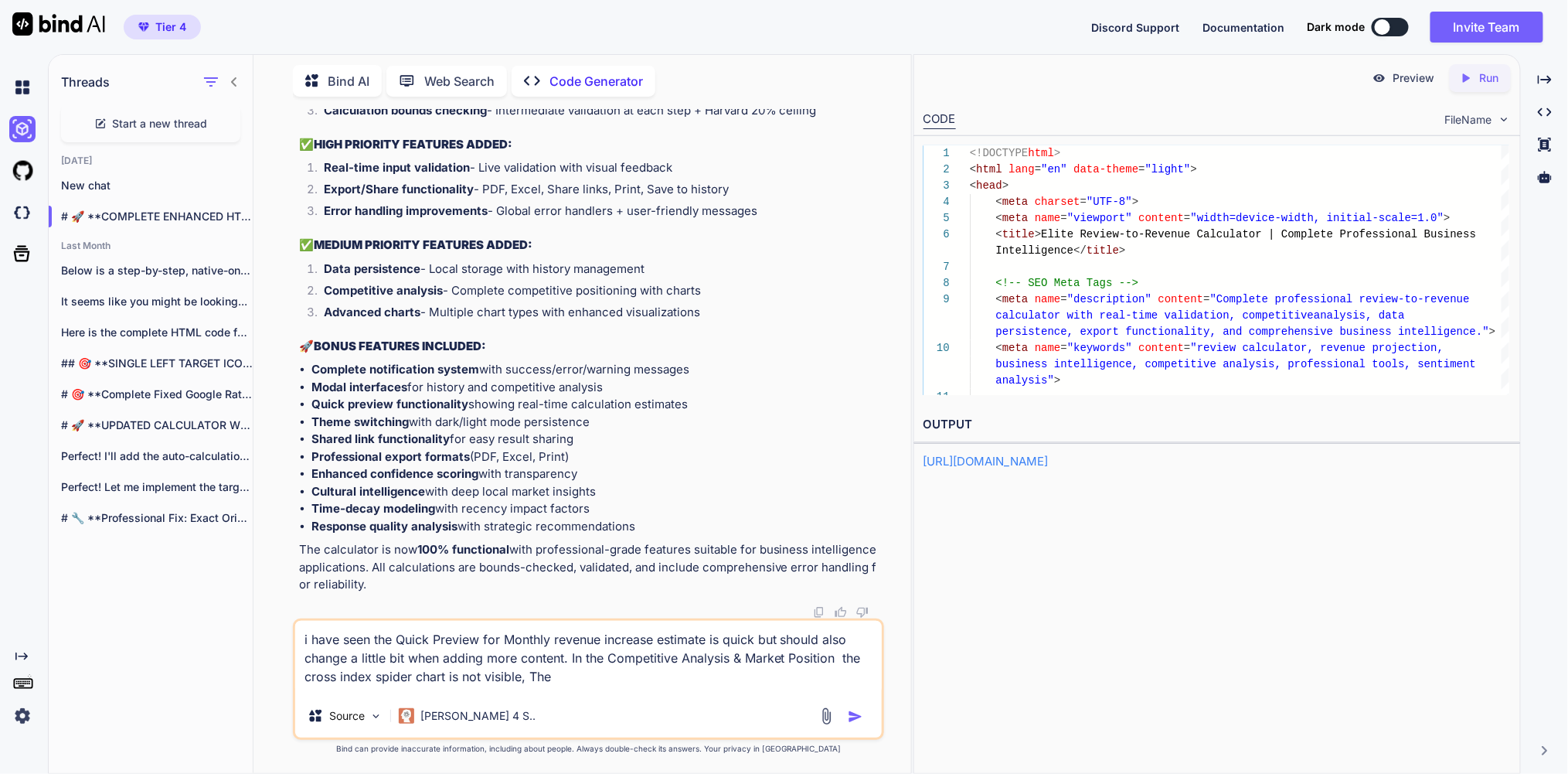
click at [703, 677] on textarea "i have seen the Quick Preview for Monthly revenue increase estimate is quick bu…" at bounding box center [588, 657] width 586 height 73
paste textarea "Complete Revenue Impact Visualization"
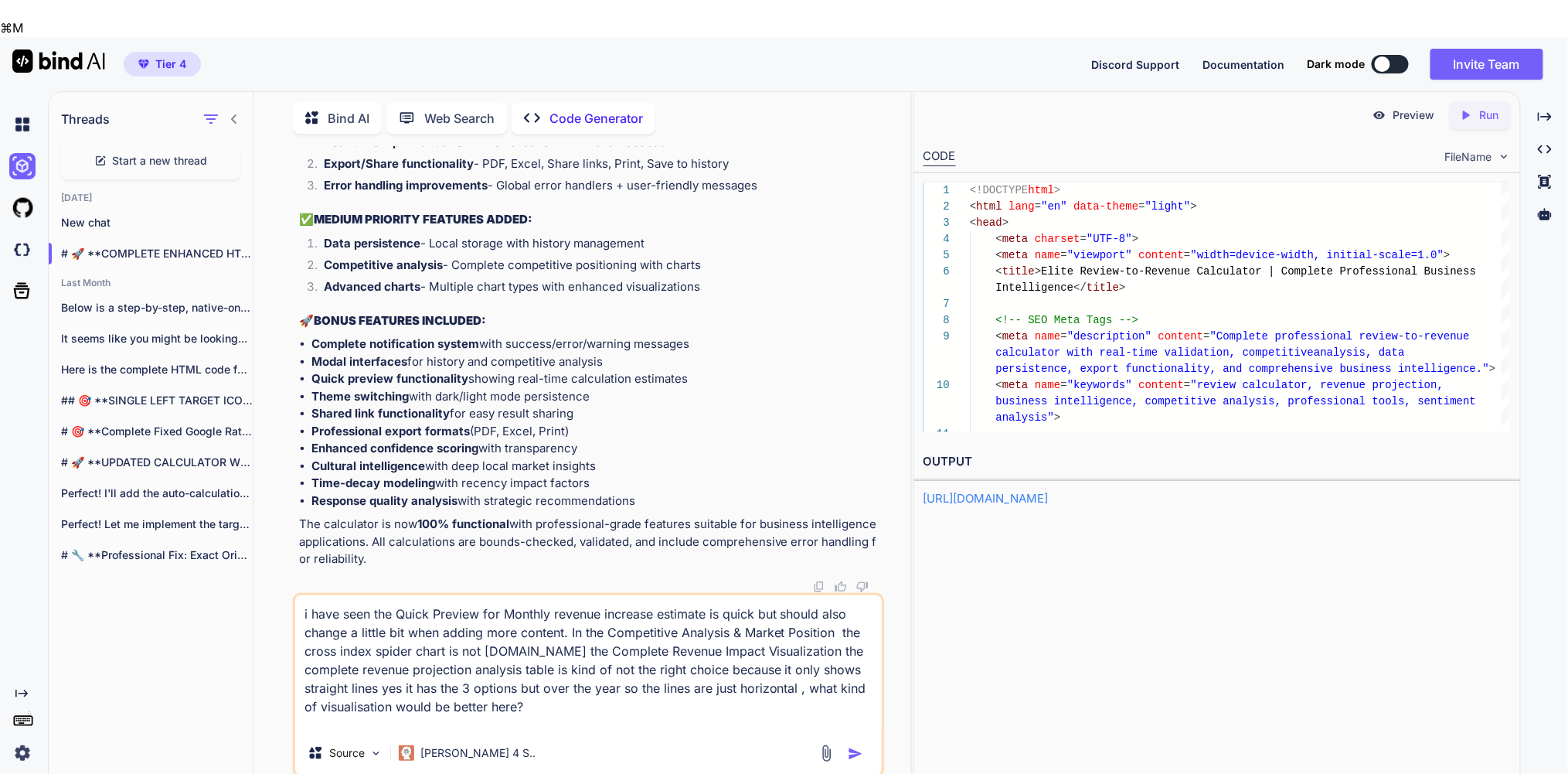
drag, startPoint x: 711, startPoint y: 674, endPoint x: 681, endPoint y: 674, distance: 30.0
click at [681, 674] on textarea "i have seen the Quick Preview for Monthly revenue increase estimate is quick bu…" at bounding box center [588, 663] width 586 height 136
click at [674, 673] on textarea "i have seen the Quick Preview for Monthly revenue increase estimate is quick bu…" at bounding box center [588, 663] width 586 height 136
click at [670, 674] on textarea "i have seen the Quick Preview for Monthly revenue increase estimate is quick bu…" at bounding box center [588, 663] width 586 height 136
drag, startPoint x: 718, startPoint y: 674, endPoint x: 687, endPoint y: 674, distance: 31.0
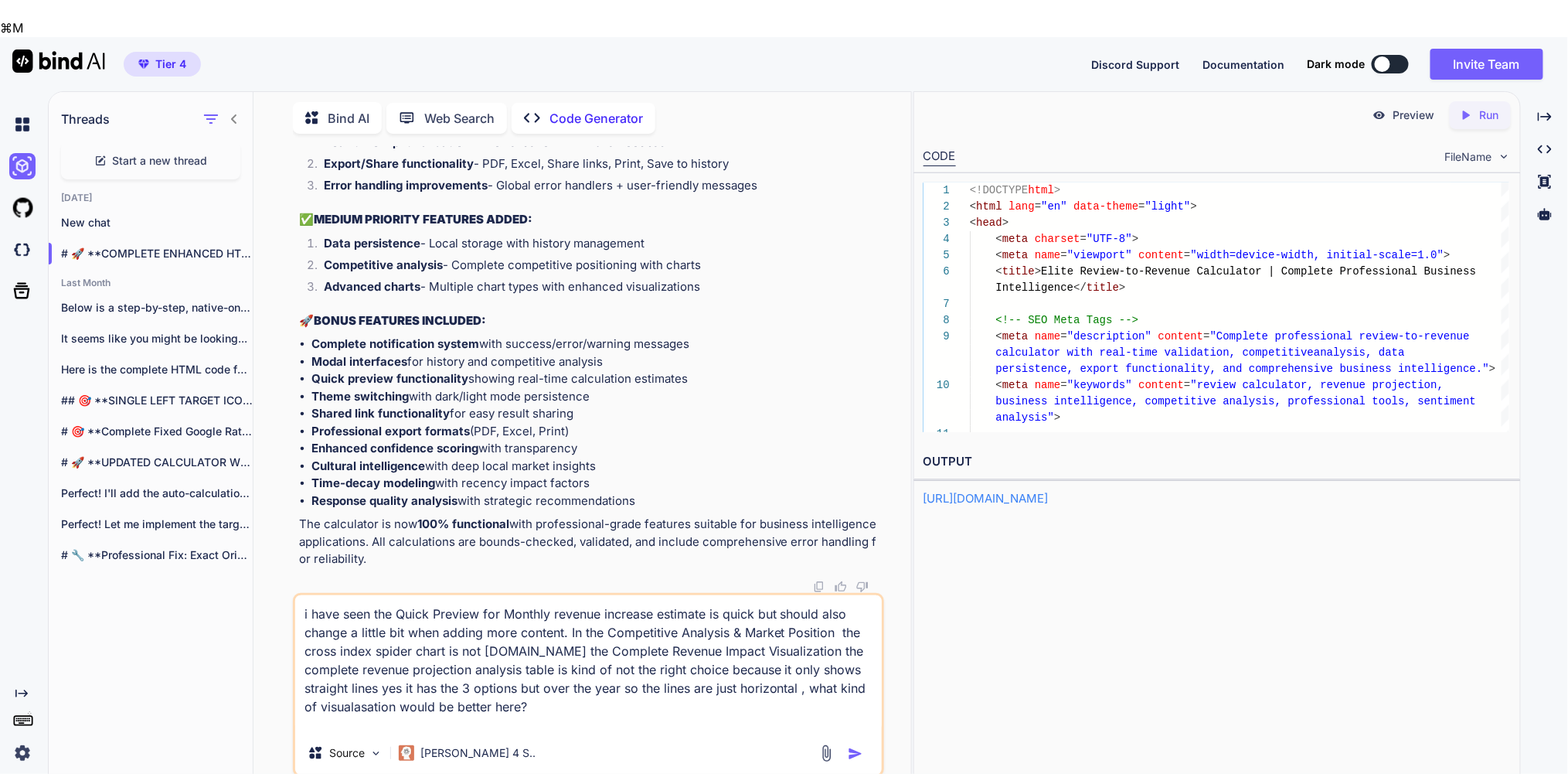
click at [687, 674] on textarea "i have seen the Quick Preview for Monthly revenue increase estimate is quick bu…" at bounding box center [588, 663] width 586 height 136
click at [663, 676] on textarea "i have seen the Quick Preview for Monthly revenue increase estimate is quick bu…" at bounding box center [588, 663] width 586 height 136
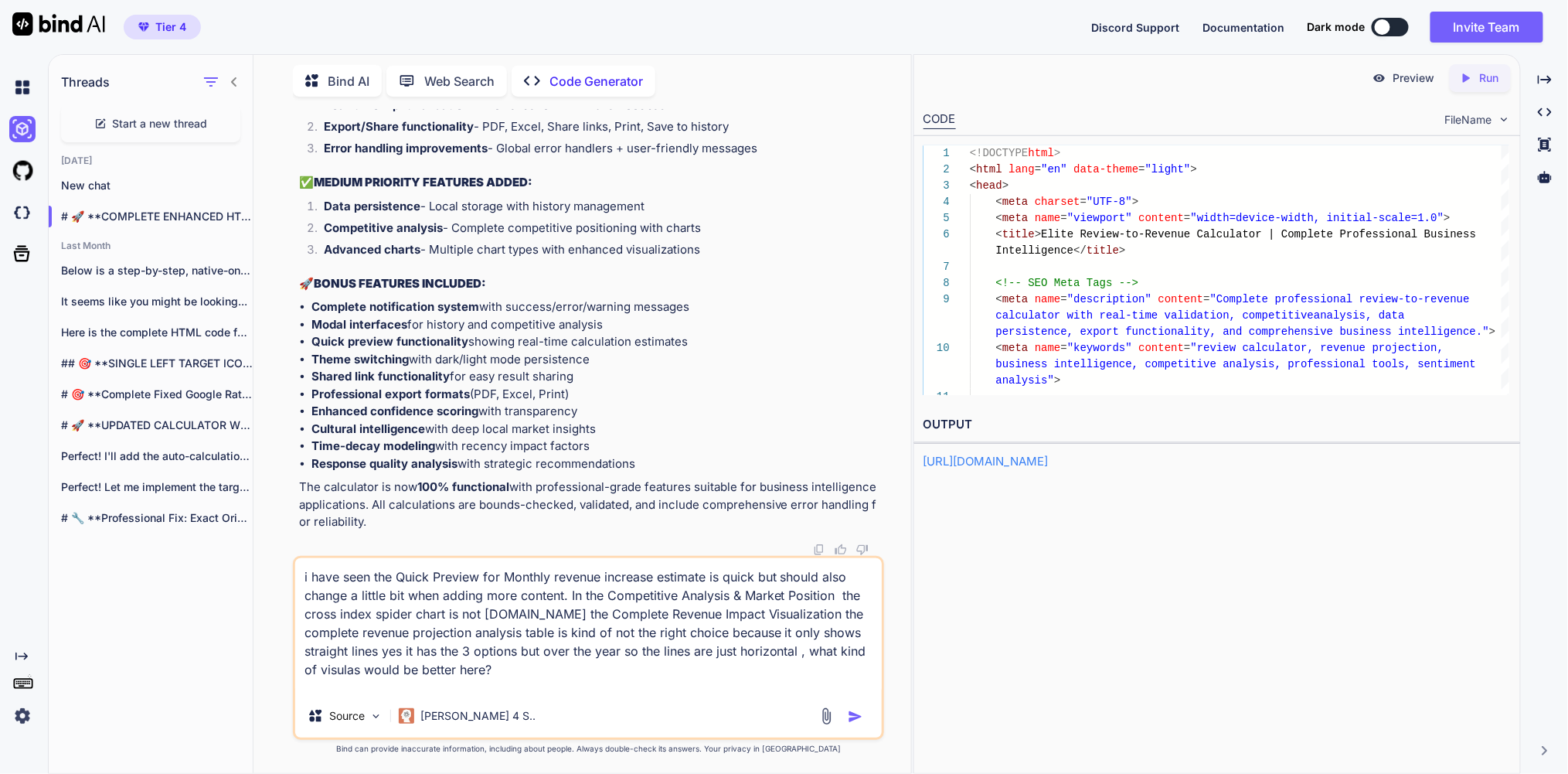
click at [660, 674] on textarea "i have seen the Quick Preview for Monthly revenue increase estimate is quick bu…" at bounding box center [588, 626] width 586 height 136
click at [667, 675] on textarea "i have seen the Quick Preview for Monthly revenue increase estimate is quick bu…" at bounding box center [588, 626] width 586 height 136
click at [694, 701] on div "Source Claude 4 S.." at bounding box center [588, 719] width 586 height 37
click at [834, 676] on textarea "i have seen the Quick Preview for Monthly revenue increase estimate is quick bu…" at bounding box center [588, 626] width 586 height 136
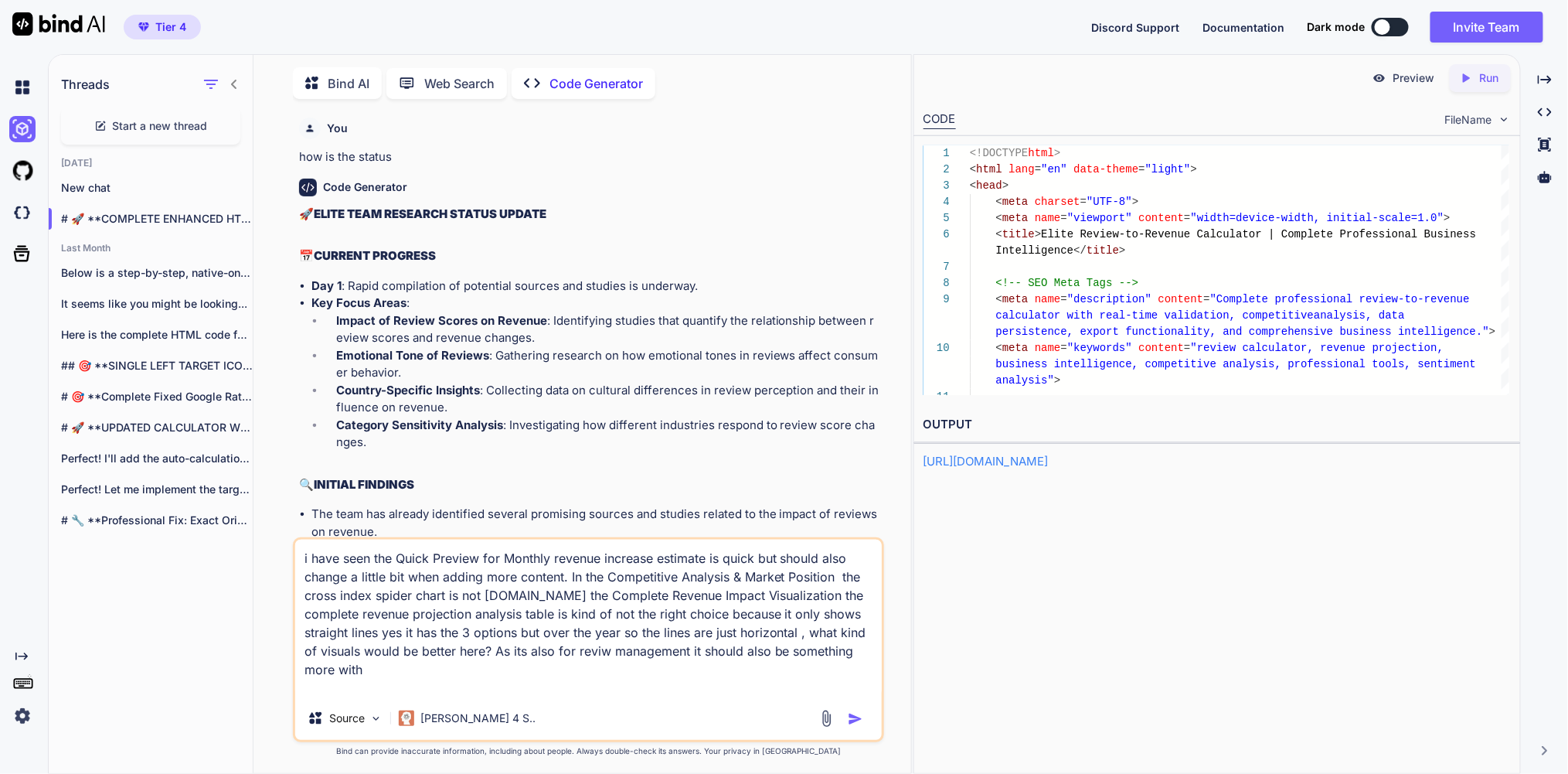
scroll to position [65, 0]
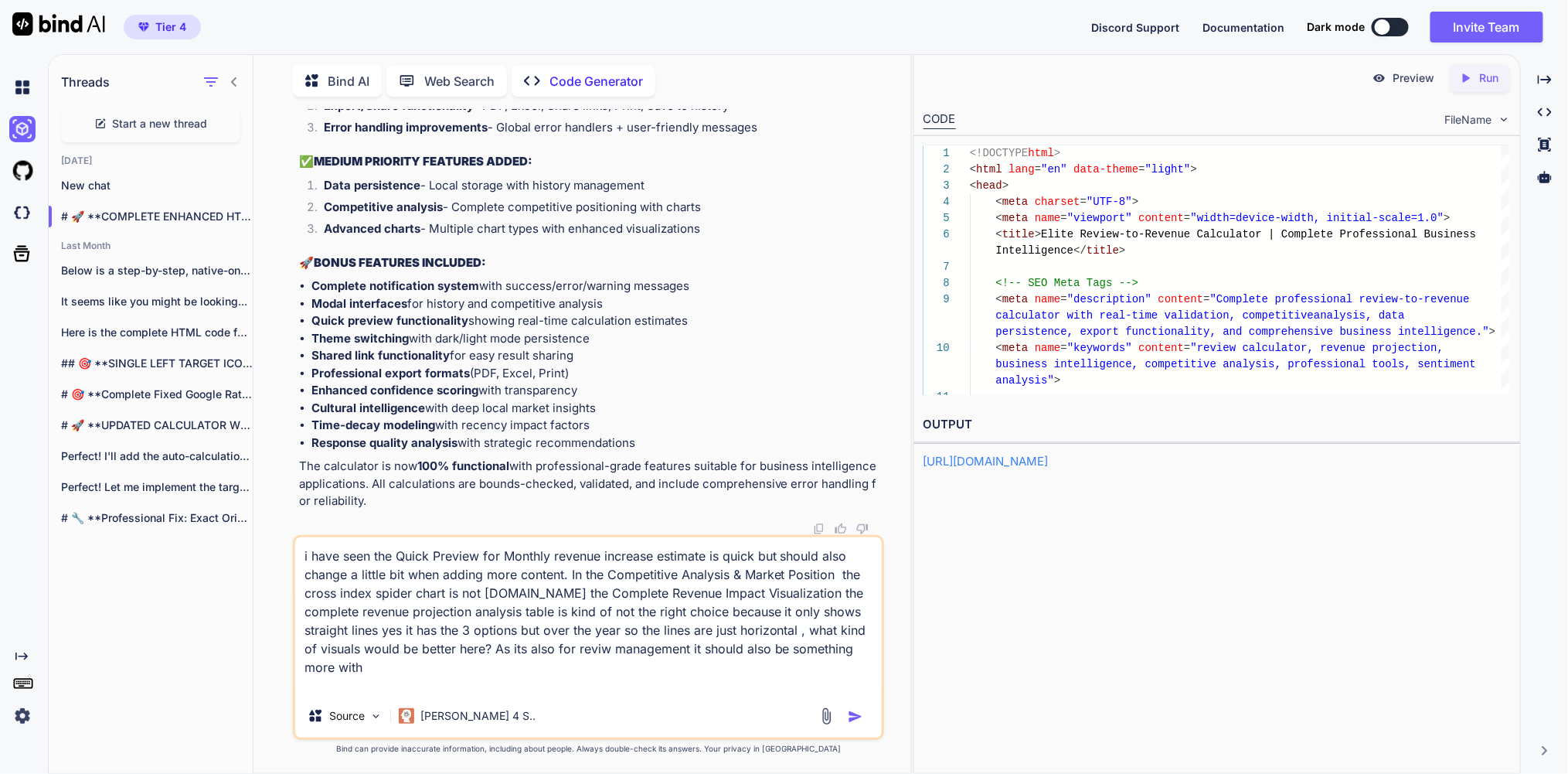
type textarea "i have seen the Quick Preview for Monthly revenue increase estimate is quick bu…"
type textarea "x"
type textarea "i have seen the Quick Preview for Monthly revenue increase estimate is quick bu…"
type textarea "x"
type textarea "i have seen the Quick Preview for Monthly revenue increase estimate is quick bu…"
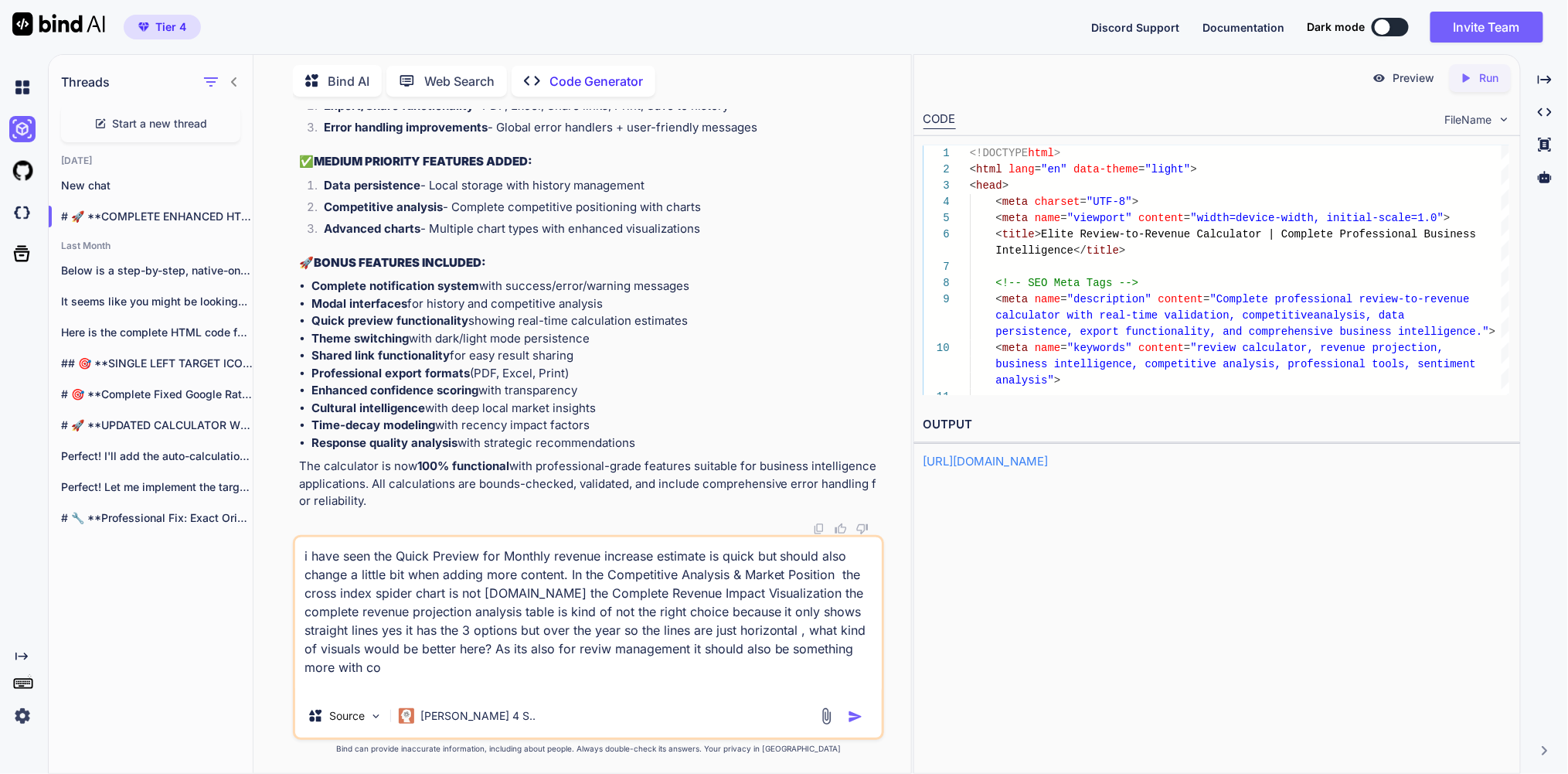
type textarea "x"
type textarea "i have seen the Quick Preview for Monthly revenue increase estimate is quick bu…"
type textarea "x"
type textarea "i have seen the Quick Preview for Monthly revenue increase estimate is quick bu…"
type textarea "x"
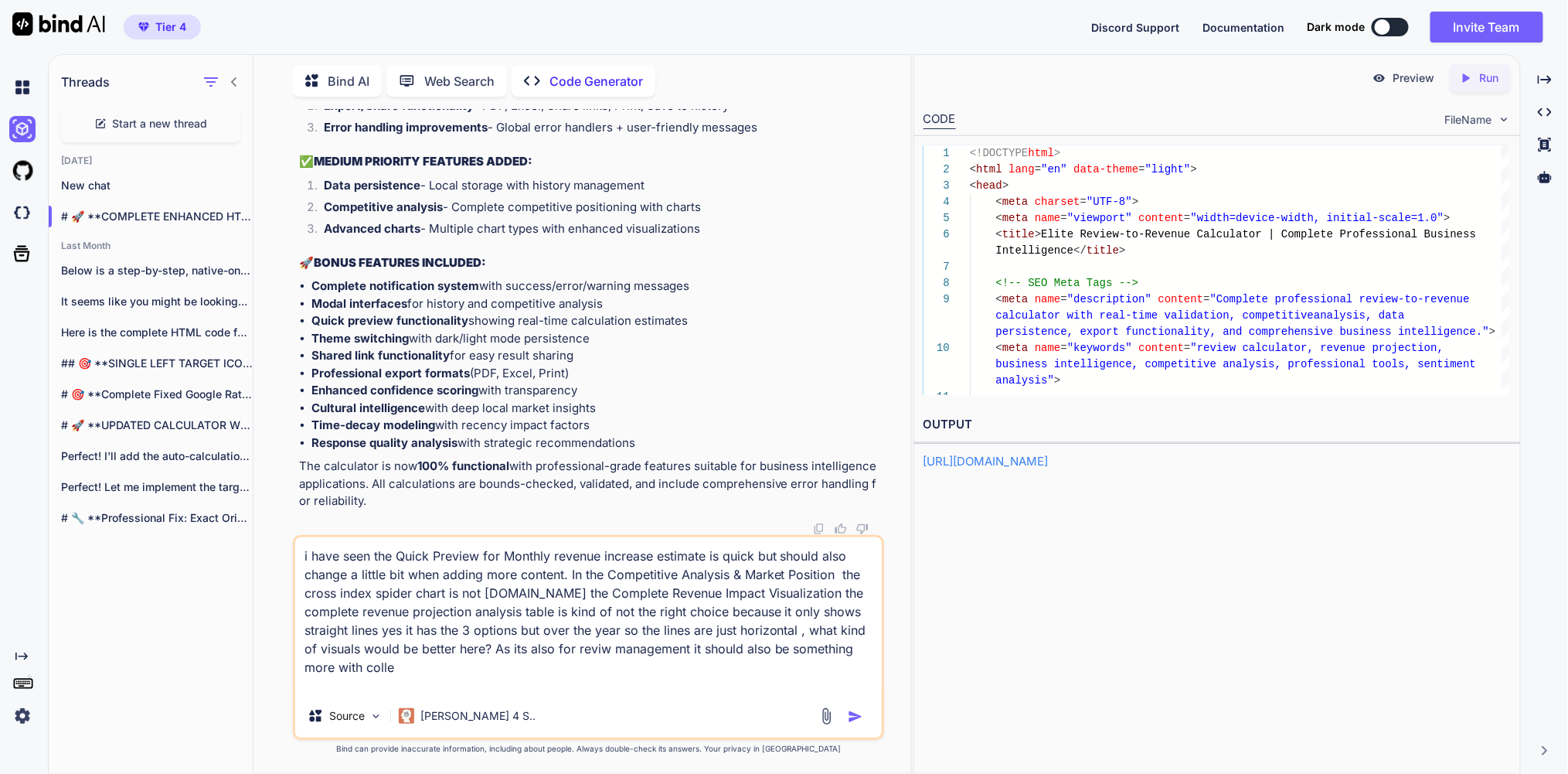
type textarea "i have seen the Quick Preview for Monthly revenue increase estimate is quick bu…"
type textarea "x"
type textarea "i have seen the Quick Preview for Monthly revenue increase estimate is quick bu…"
type textarea "x"
type textarea "i have seen the Quick Preview for Monthly revenue increase estimate is quick bu…"
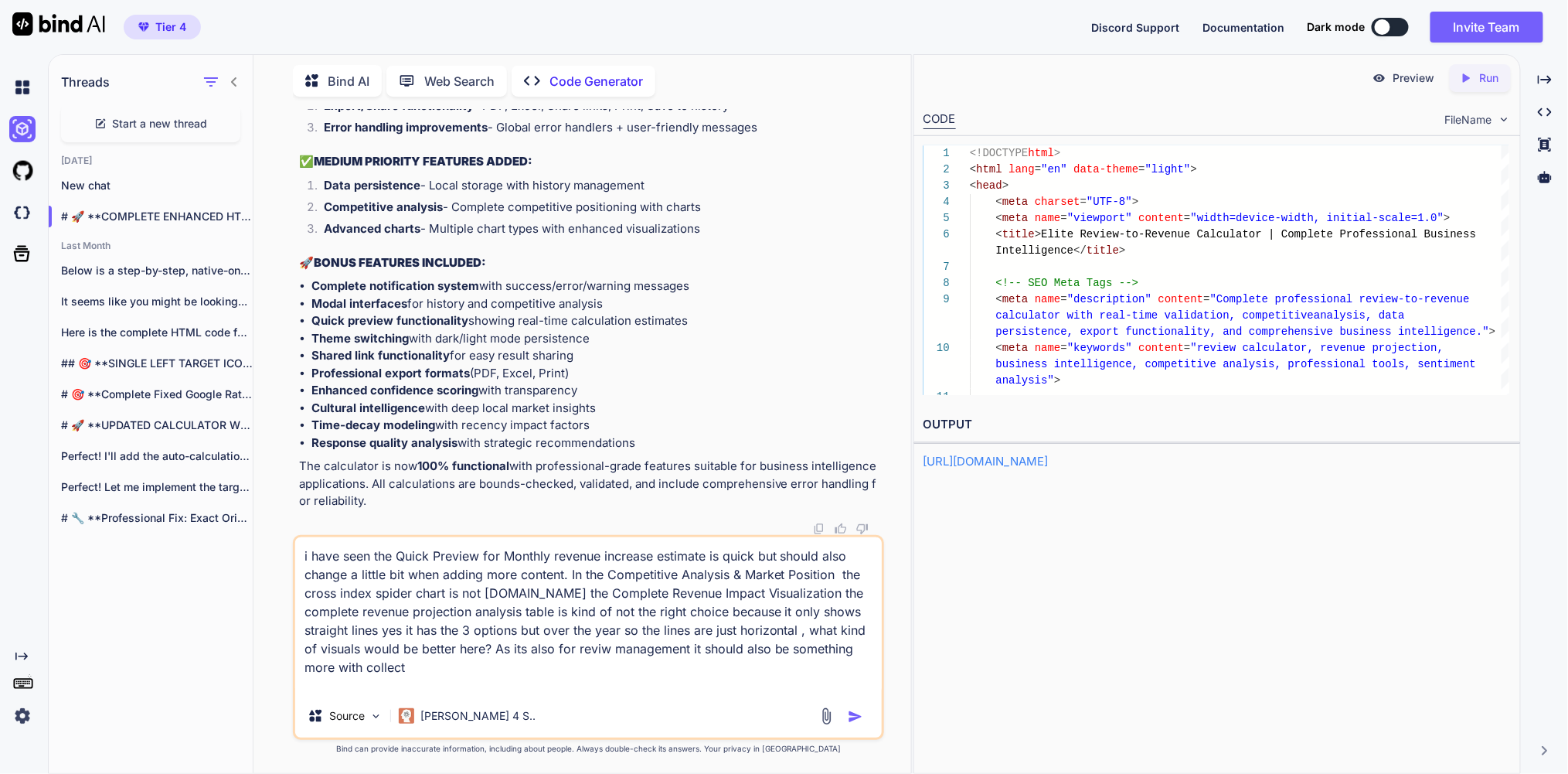
type textarea "x"
type textarea "i have seen the Quick Preview for Monthly revenue increase estimate is quick bu…"
type textarea "x"
type textarea "i have seen the Quick Preview for Monthly revenue increase estimate is quick bu…"
type textarea "x"
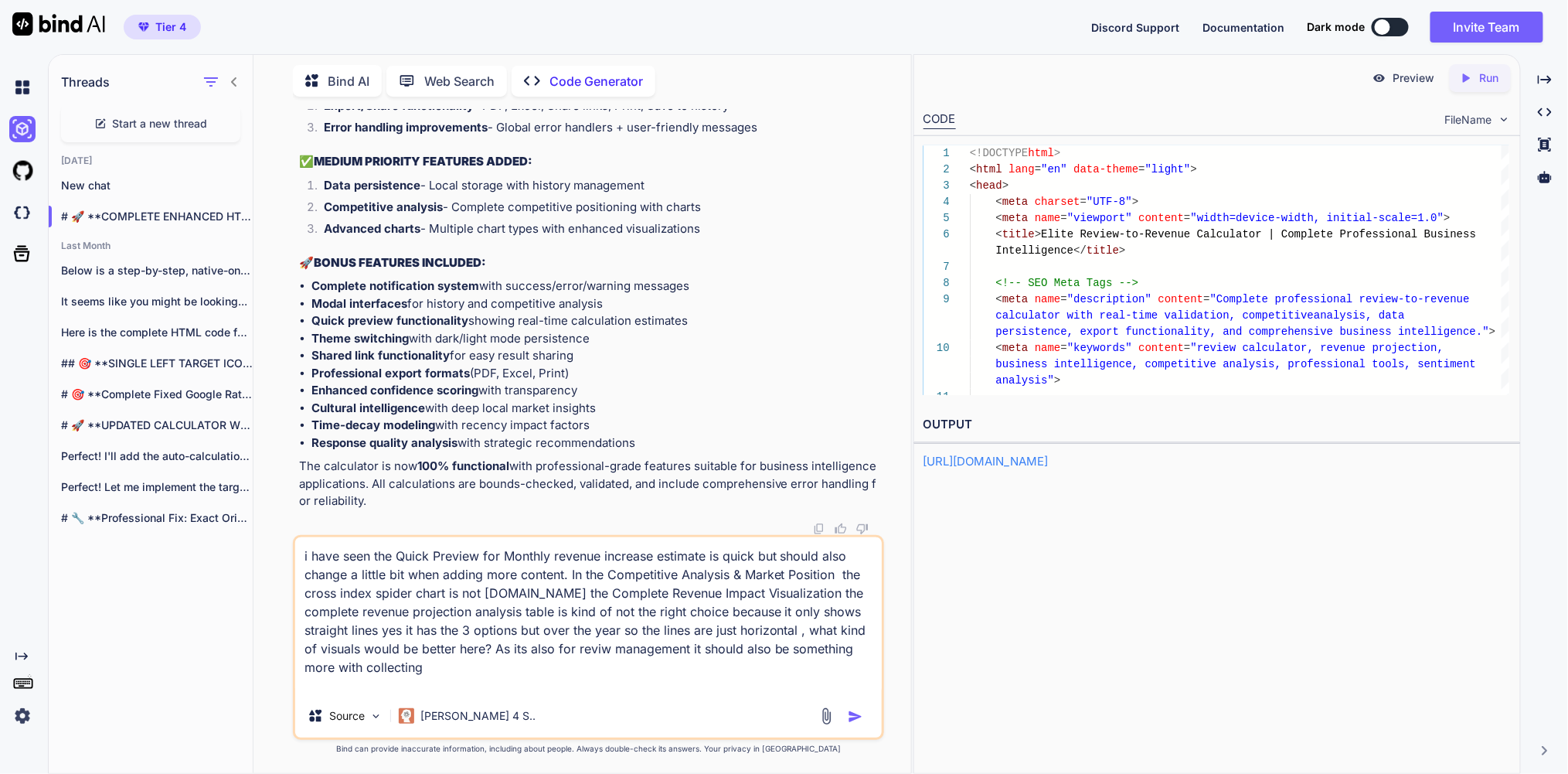
type textarea "i have seen the Quick Preview for Monthly revenue increase estimate is quick bu…"
type textarea "x"
type textarea "i have seen the Quick Preview for Monthly revenue increase estimate is quick bu…"
type textarea "x"
type textarea "i have seen the Quick Preview for Monthly revenue increase estimate is quick bu…"
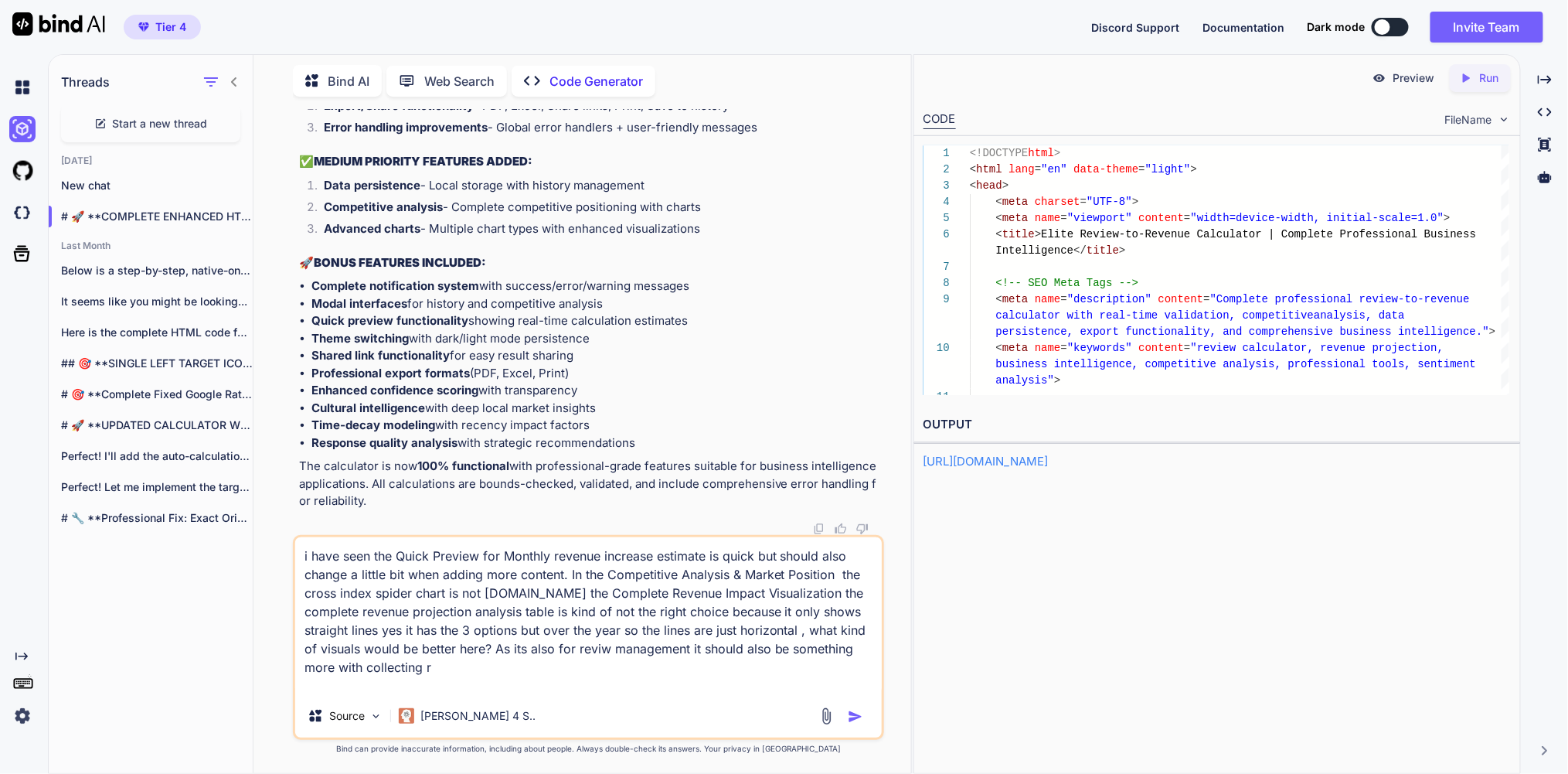
type textarea "x"
type textarea "i have seen the Quick Preview for Monthly revenue increase estimate is quick bu…"
type textarea "x"
type textarea "i have seen the Quick Preview for Monthly revenue increase estimate is quick bu…"
type textarea "x"
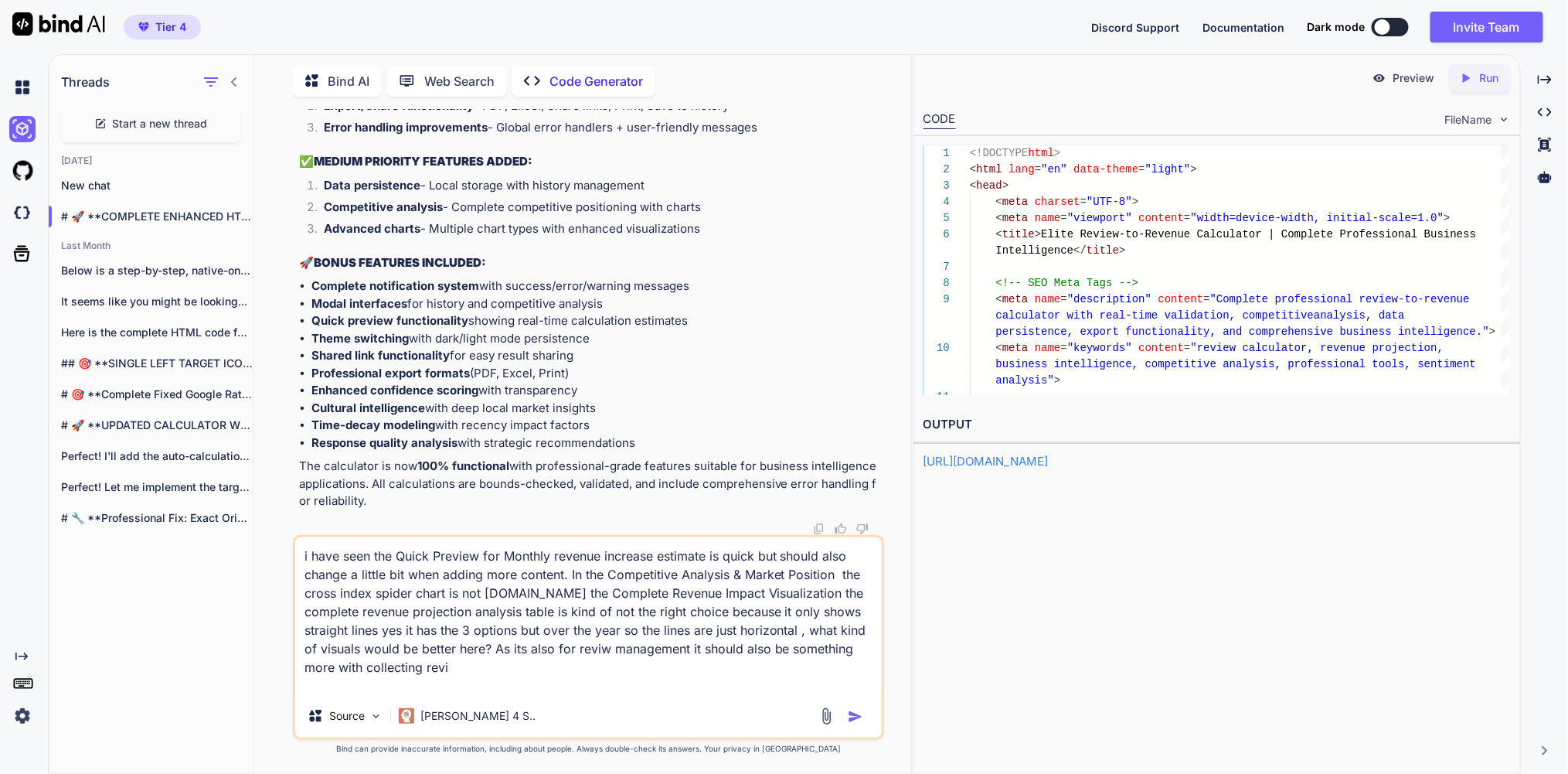
type textarea "i have seen the Quick Preview for Monthly revenue increase estimate is quick bu…"
type textarea "x"
type textarea "i have seen the Quick Preview for Monthly revenue increase estimate is quick bu…"
type textarea "x"
type textarea "i have seen the Quick Preview for Monthly revenue increase estimate is quick bu…"
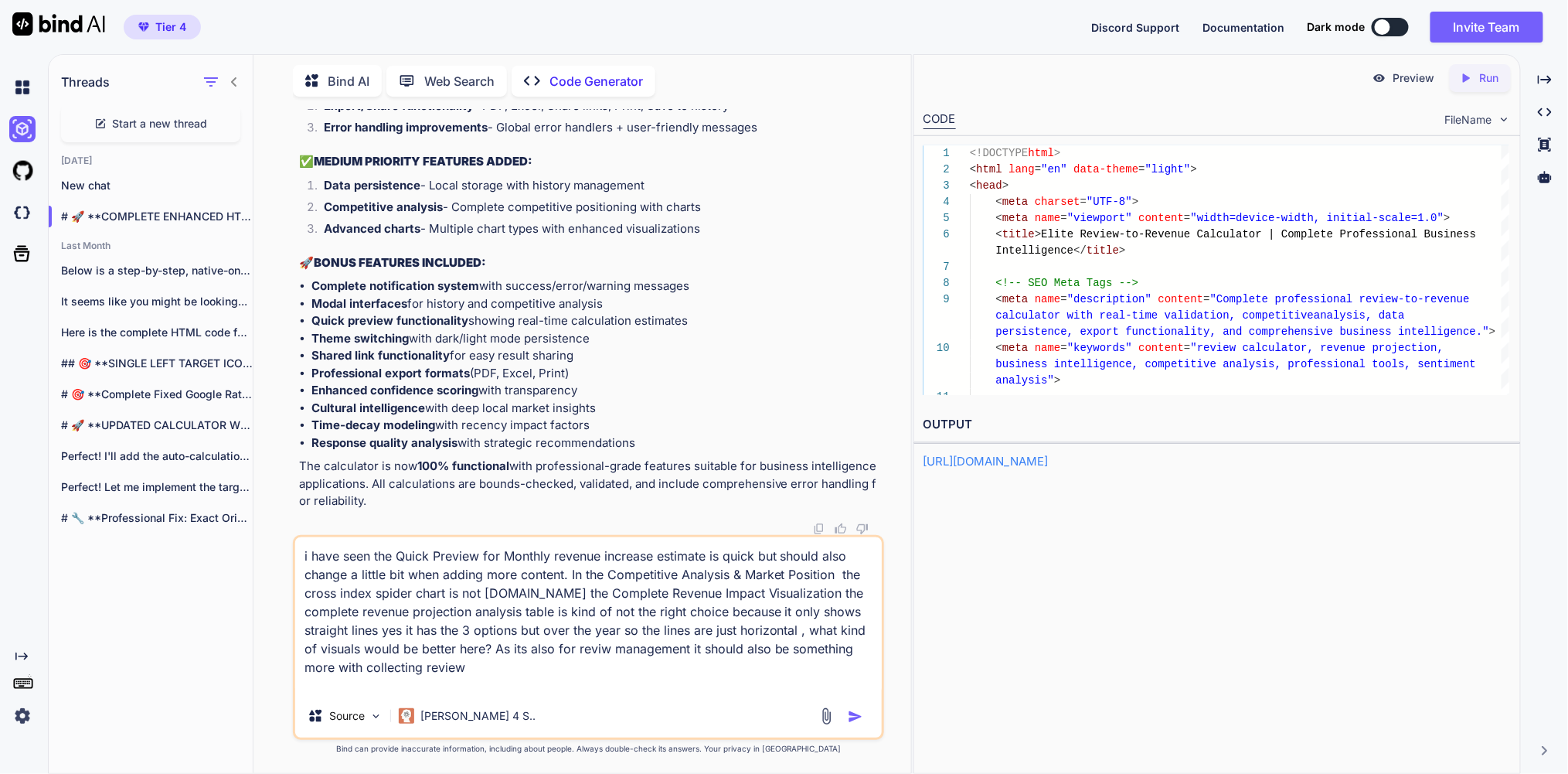
type textarea "x"
type textarea "i have seen the Quick Preview for Monthly revenue increase estimate is quick bu…"
type textarea "x"
type textarea "i have seen the Quick Preview for Monthly revenue increase estimate is quick bu…"
type textarea "x"
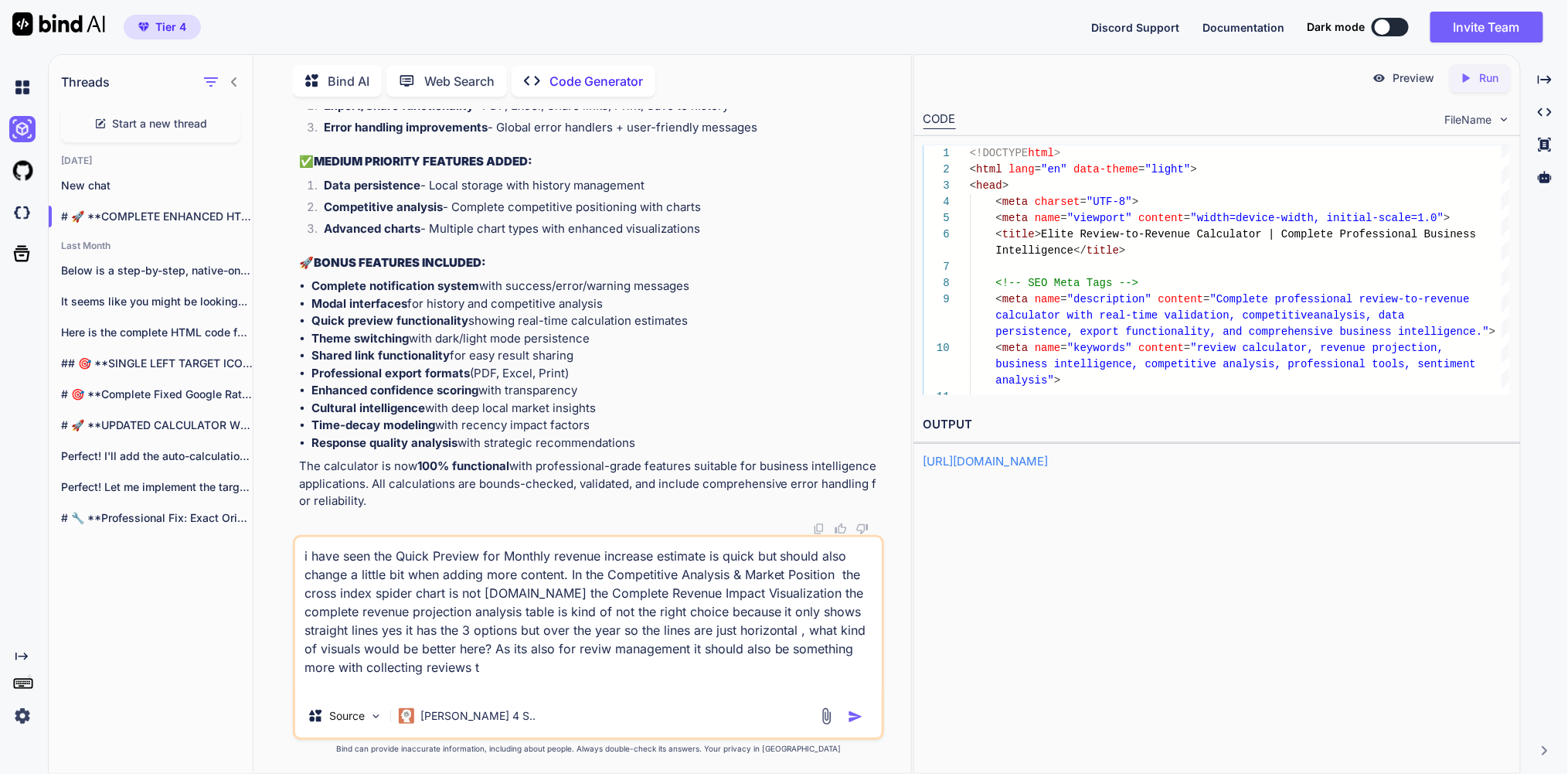
type textarea "i have seen the Quick Preview for Monthly revenue increase estimate is quick bu…"
type textarea "x"
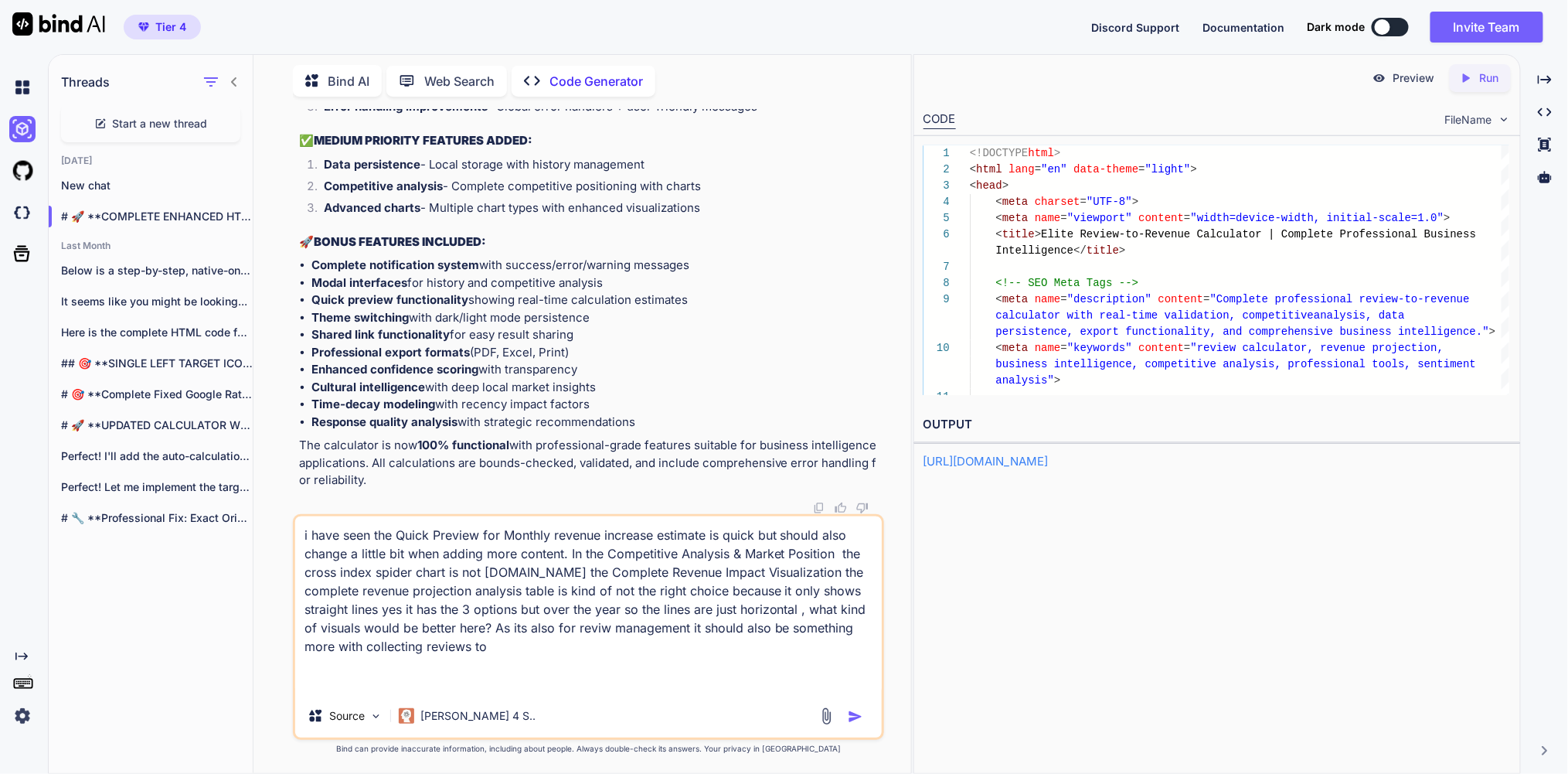
type textarea "i have seen the Quick Preview for Monthly revenue increase estimate is quick bu…"
type textarea "x"
type textarea "i have seen the Quick Preview for Monthly revenue increase estimate is quick bu…"
type textarea "x"
type textarea "i have seen the Quick Preview for Monthly revenue increase estimate is quick bu…"
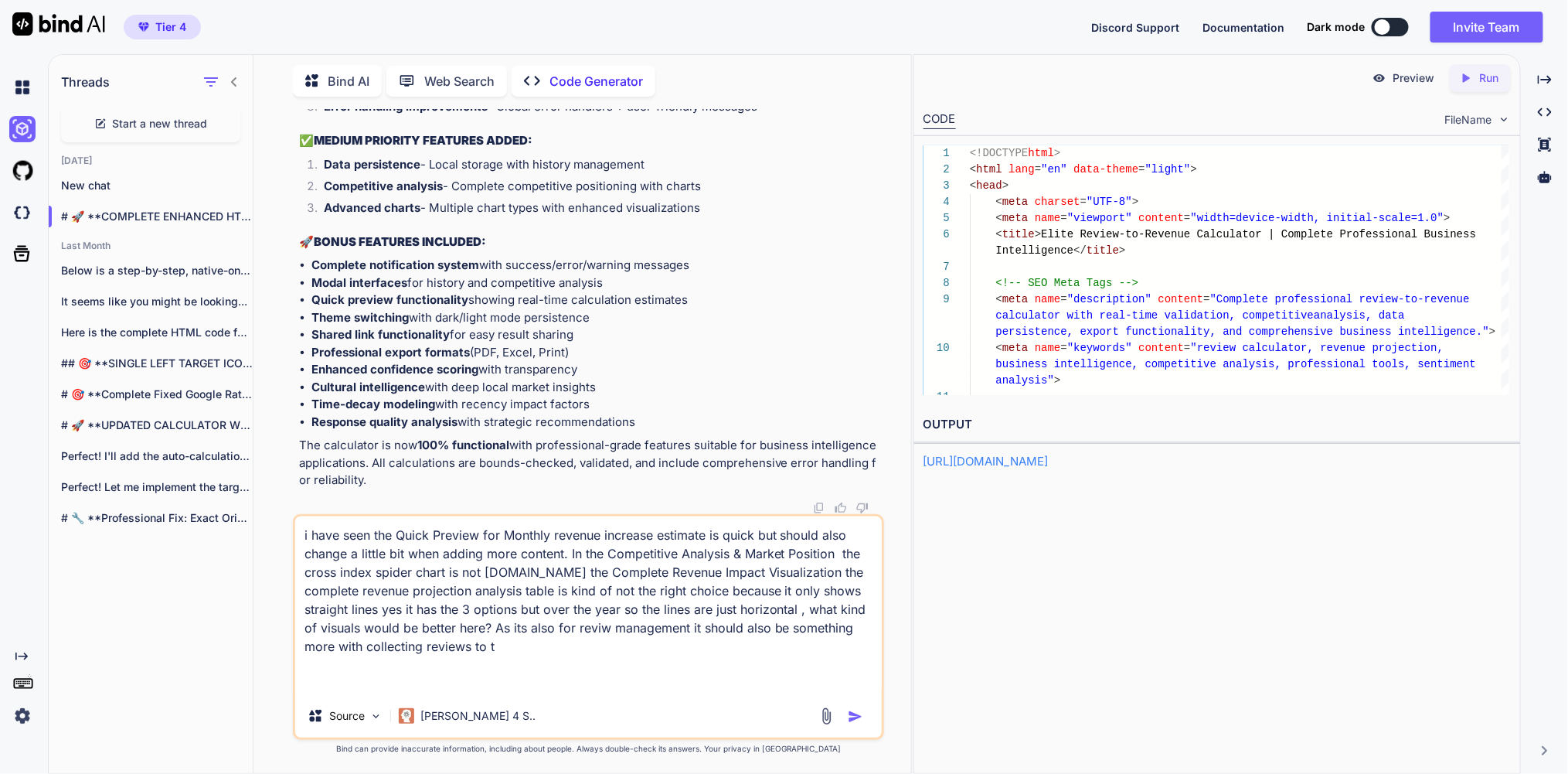
type textarea "x"
type textarea "i have seen the Quick Preview for Monthly revenue increase estimate is quick bu…"
type textarea "x"
type textarea "i have seen the Quick Preview for Monthly revenue increase estimate is quick bu…"
type textarea "x"
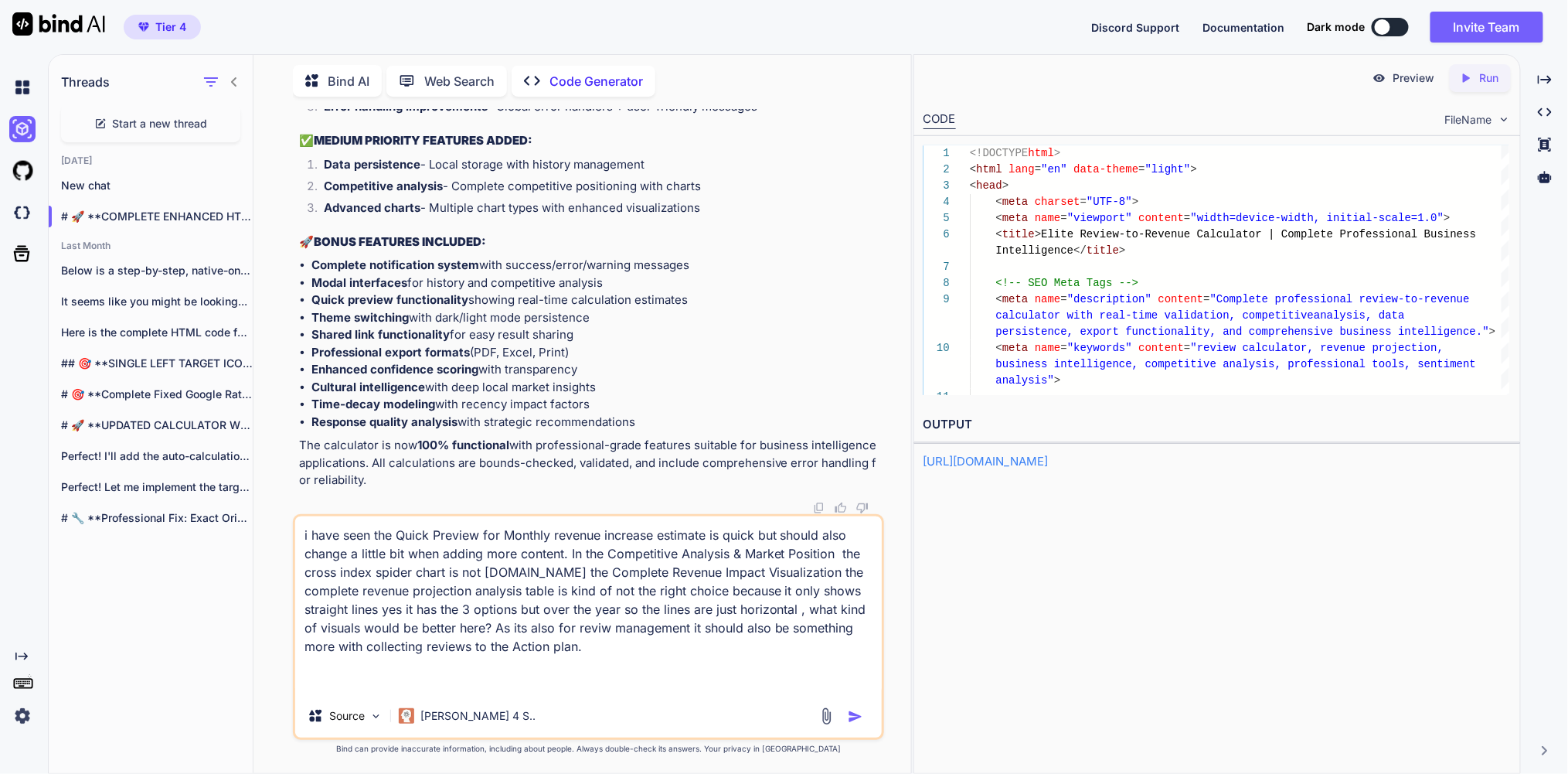
click at [383, 652] on textarea "i have seen the Quick Preview for Monthly revenue increase estimate is quick bu…" at bounding box center [588, 605] width 586 height 178
click at [451, 675] on textarea "i have seen the Quick Preview for Monthly revenue increase estimate is quick bu…" at bounding box center [588, 605] width 586 height 178
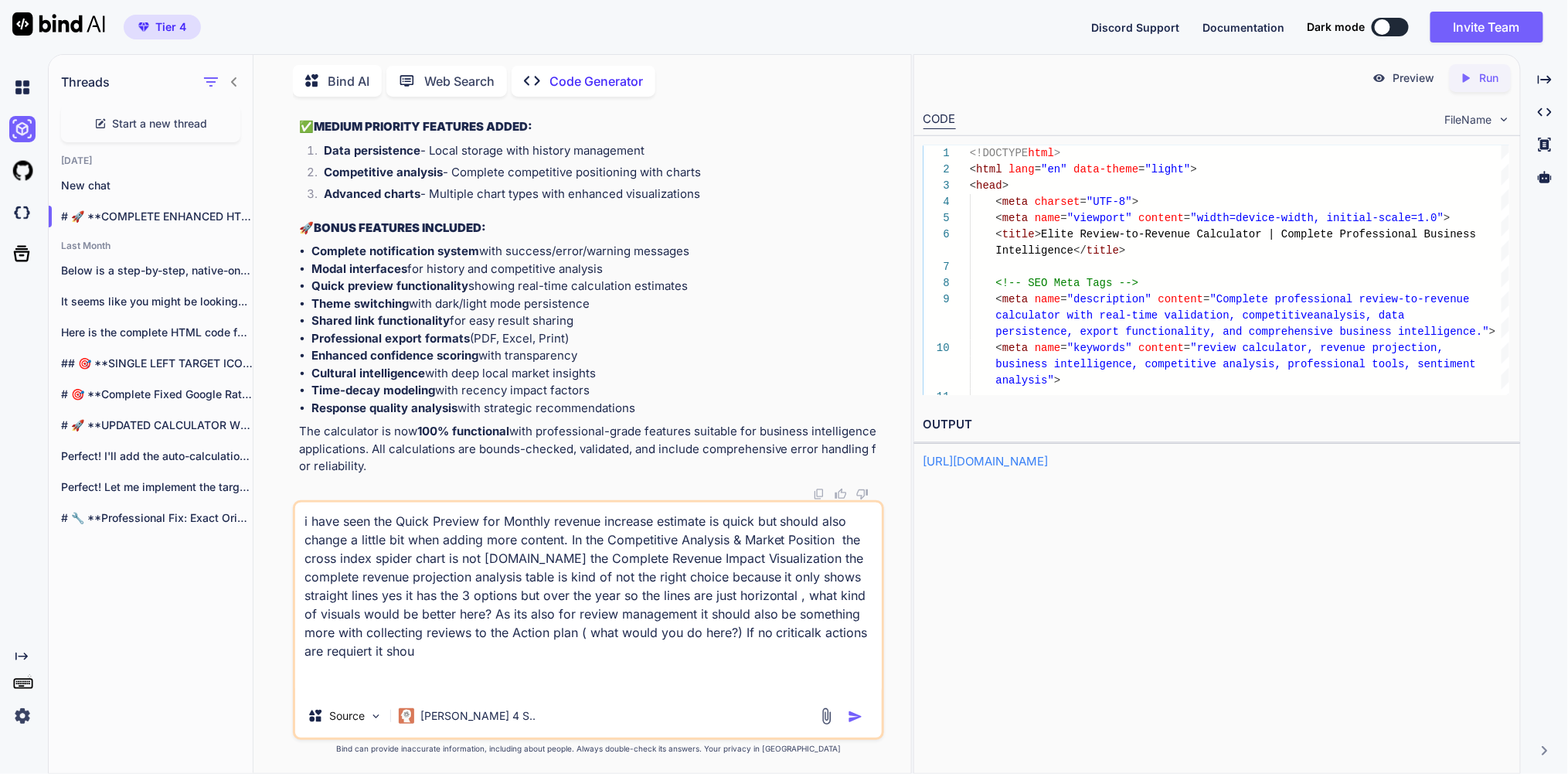
scroll to position [5, 0]
click at [847, 655] on textarea "i have seen the Quick Preview for Monthly revenue increase estimate is quick bu…" at bounding box center [588, 598] width 586 height 191
click at [727, 679] on textarea "i have seen the Quick Preview for Monthly revenue increase estimate is quick bu…" at bounding box center [588, 598] width 586 height 191
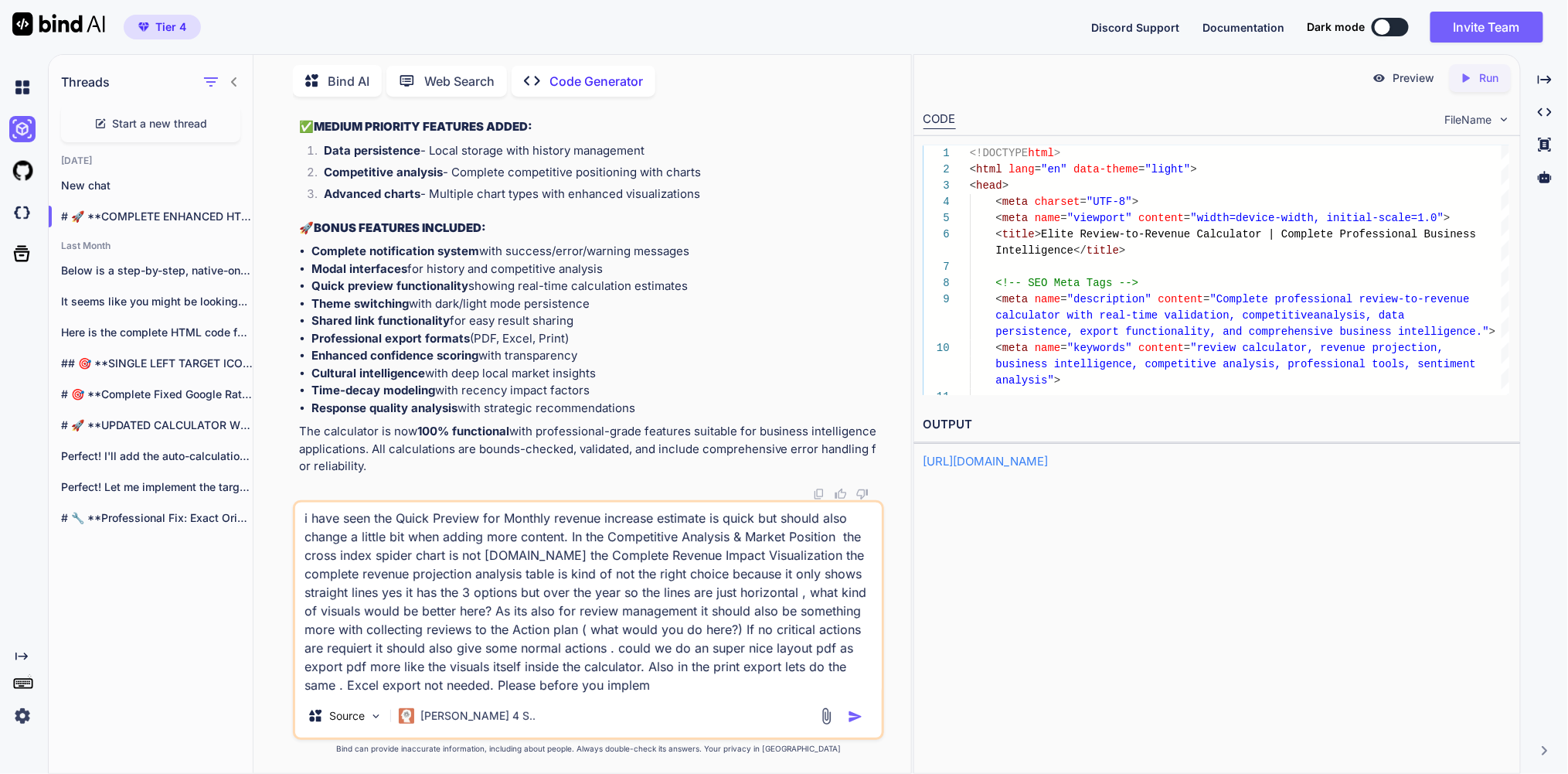
scroll to position [68, 0]
type textarea "i have seen the Quick Preview for Monthly revenue increase estimate is quick bu…"
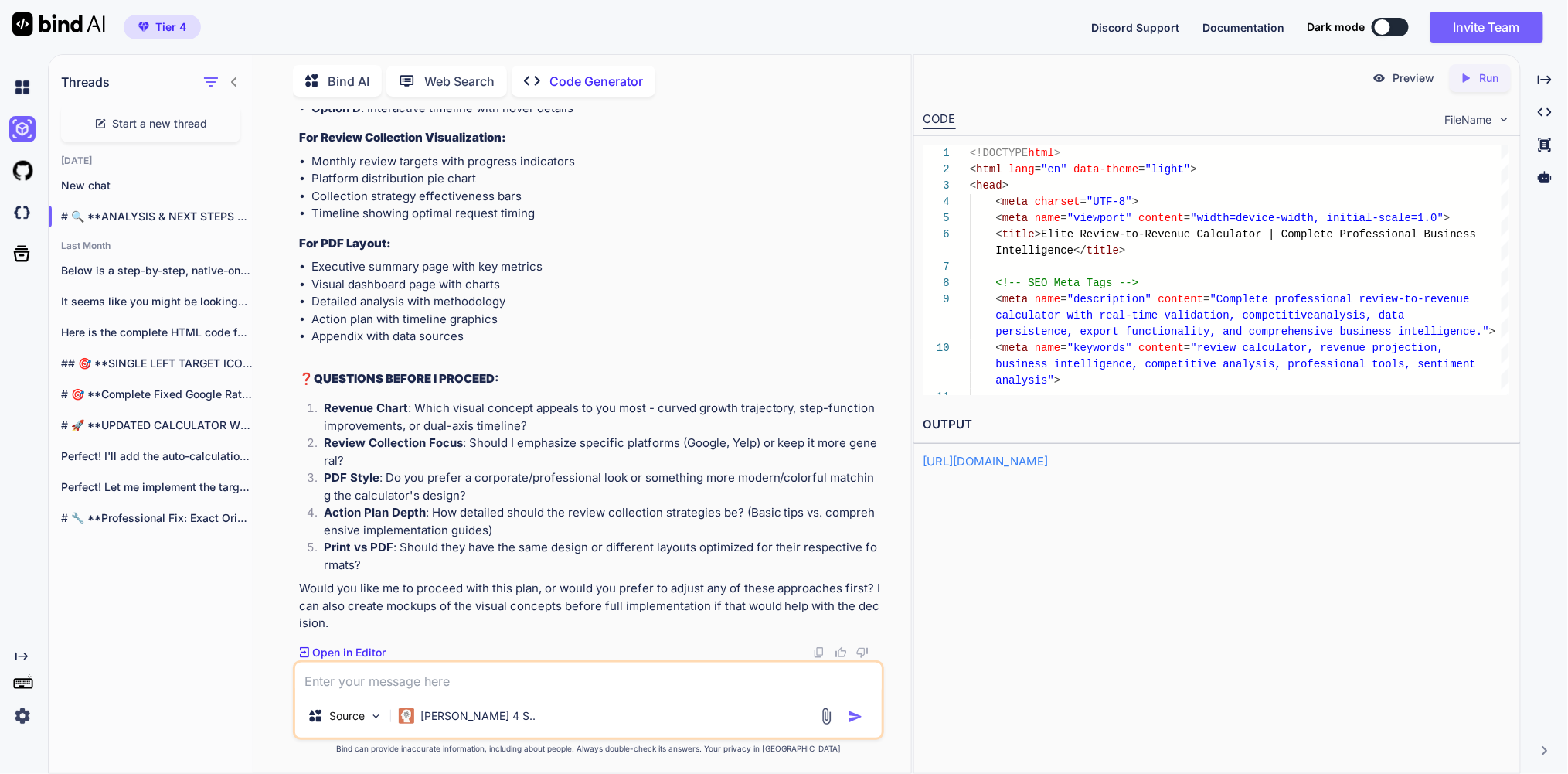
scroll to position [156001, 0]
type textarea "R"
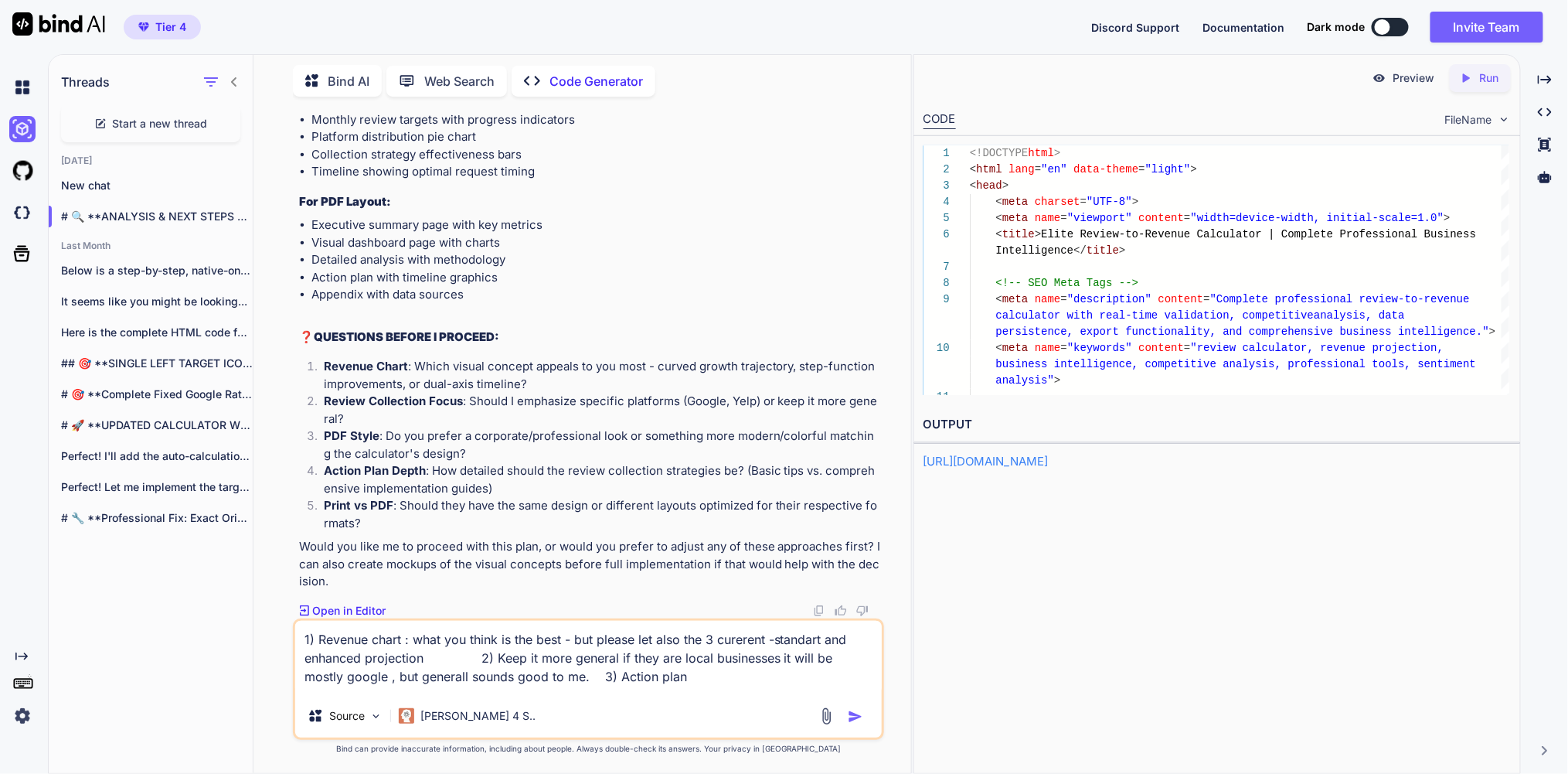
scroll to position [156046, 0]
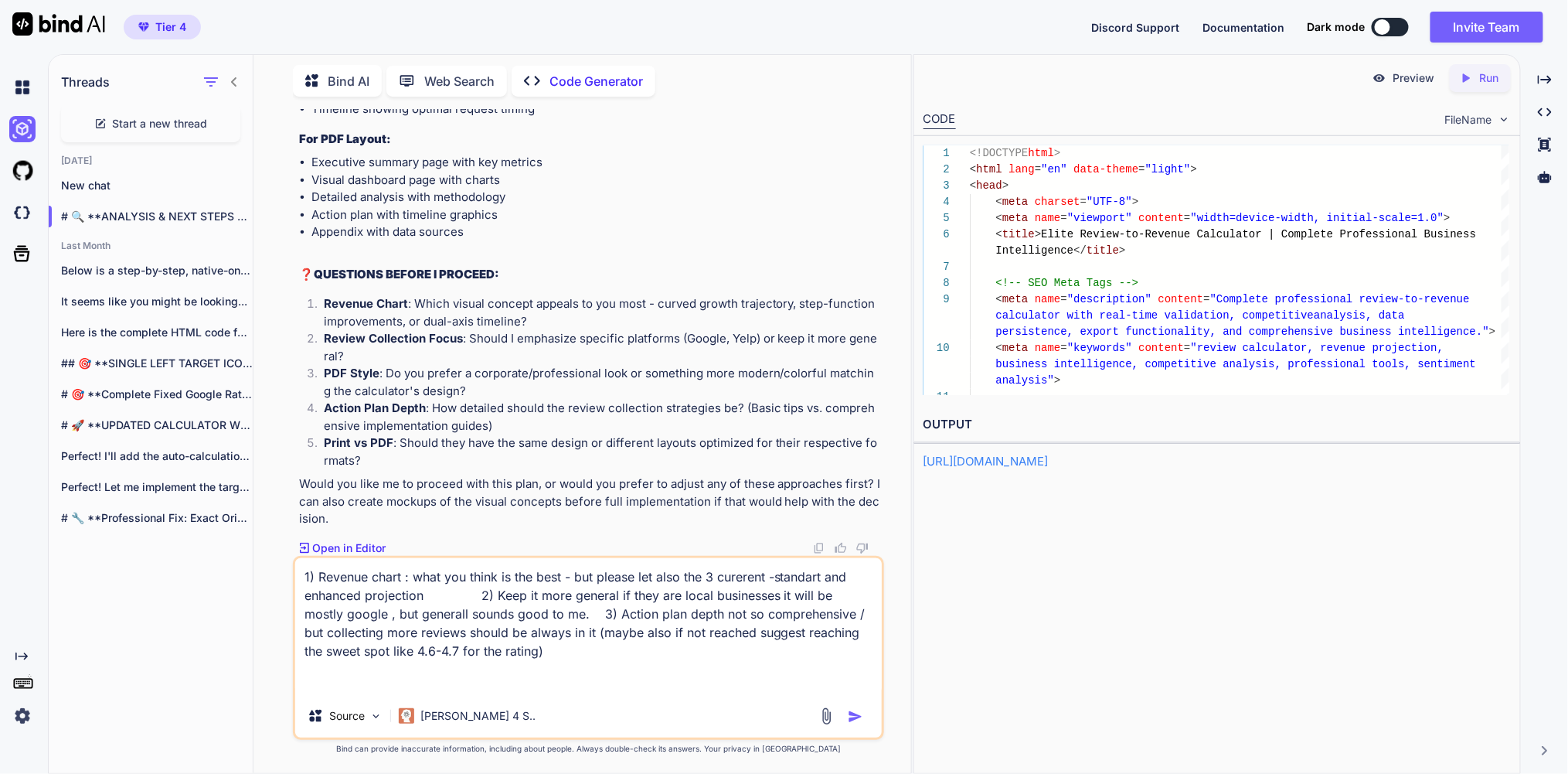
click at [752, 653] on textarea "1) Revenue chart : what you think is the best - but please let also the 3 curer…" at bounding box center [588, 626] width 586 height 136
click at [761, 653] on textarea "1) Revenue chart : what you think is the best - but please let also the 3 curer…" at bounding box center [588, 626] width 586 height 136
click at [374, 669] on textarea "1) Revenue chart : what you think is the best - but please let also the 3 curer…" at bounding box center [588, 626] width 586 height 136
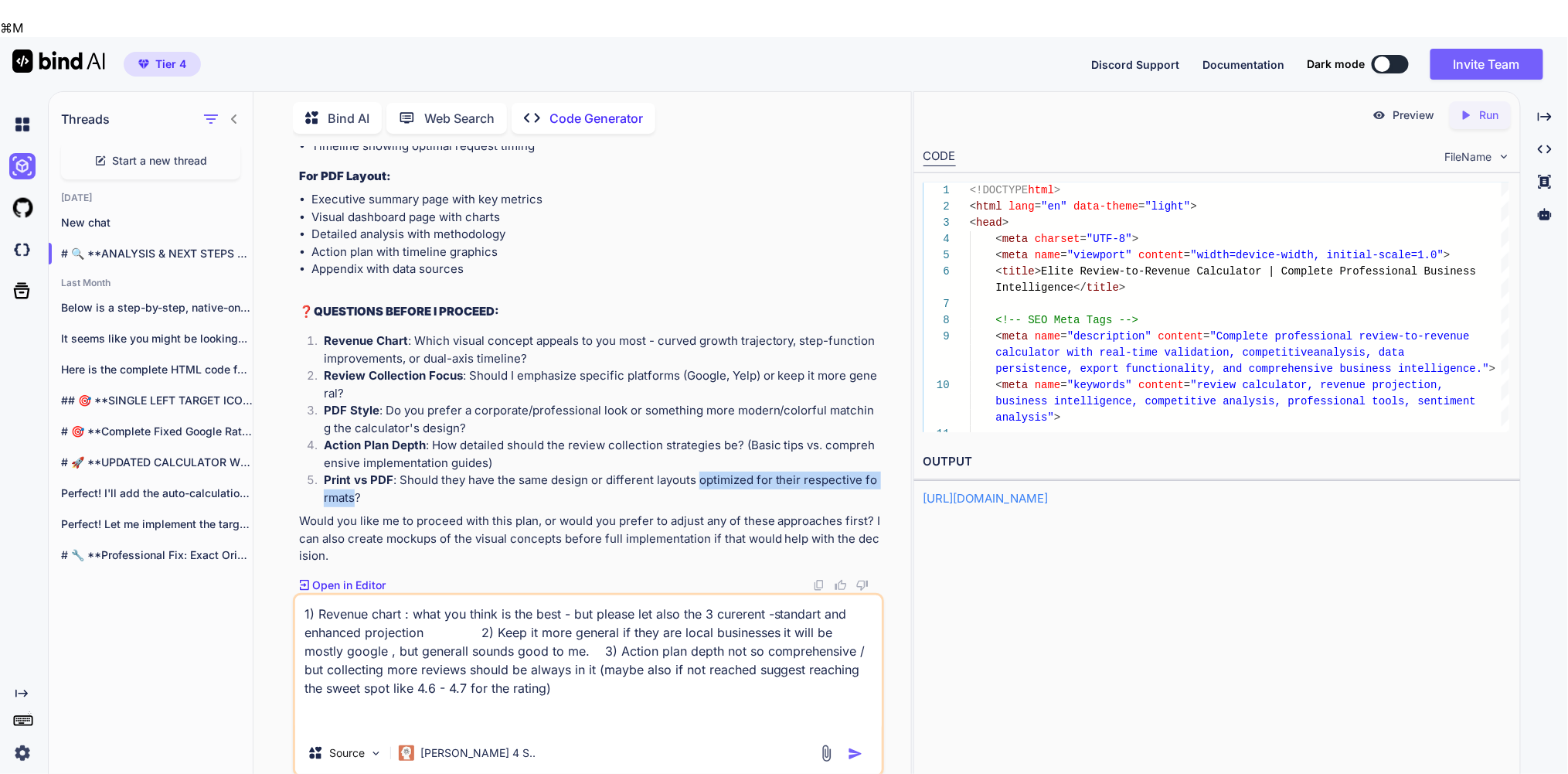
drag, startPoint x: 701, startPoint y: 429, endPoint x: 360, endPoint y: 448, distance: 341.5
click at [360, 472] on p "Print vs PDF : Should they have the same design or different layouts optimized …" at bounding box center [602, 489] width 557 height 35
copy p "optimized for their respective formats"
click at [388, 680] on textarea "1) Revenue chart : what you think is the best - but please let also the 3 curer…" at bounding box center [588, 663] width 586 height 136
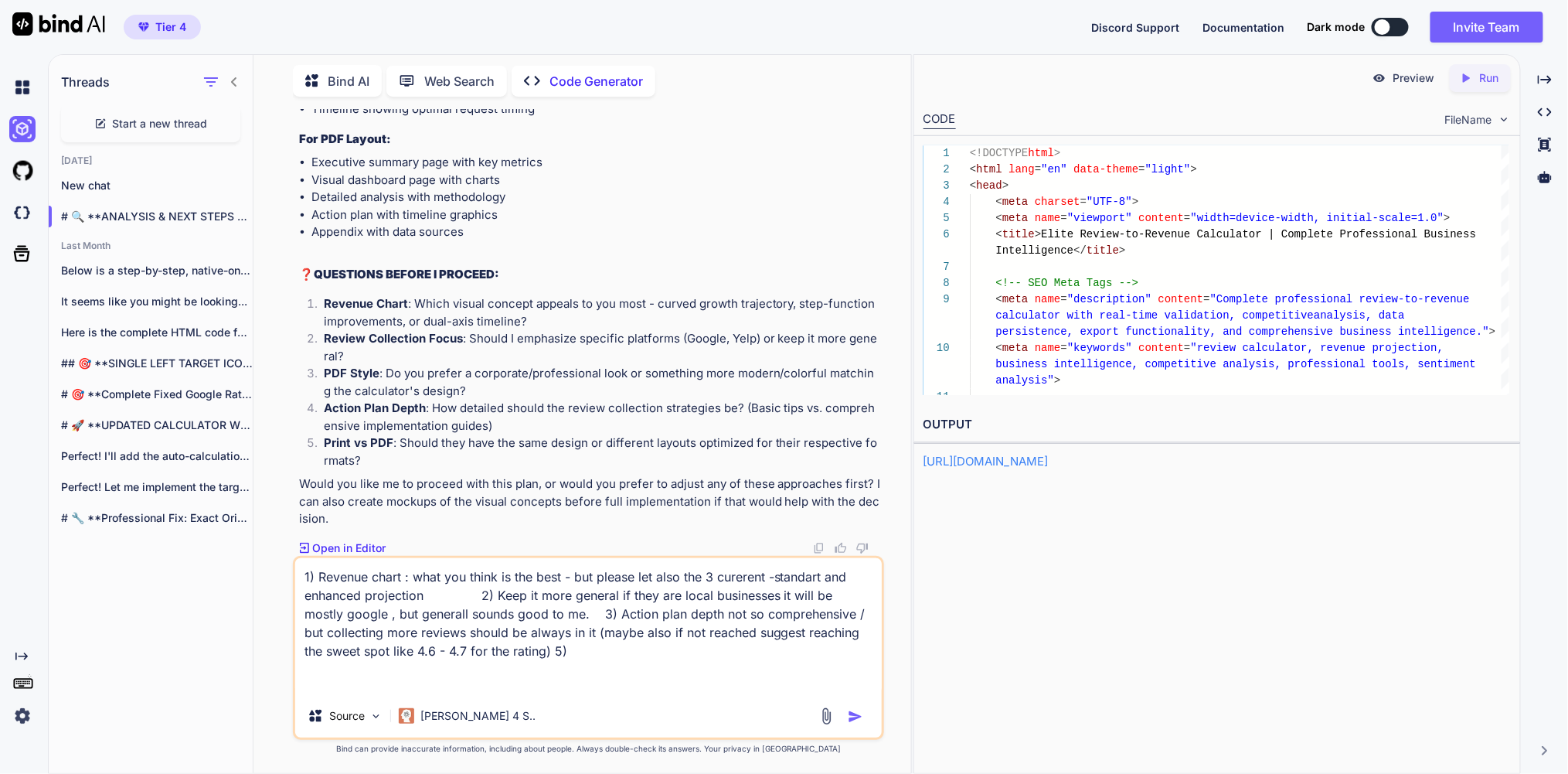
paste textarea "optimized for their respective formats"
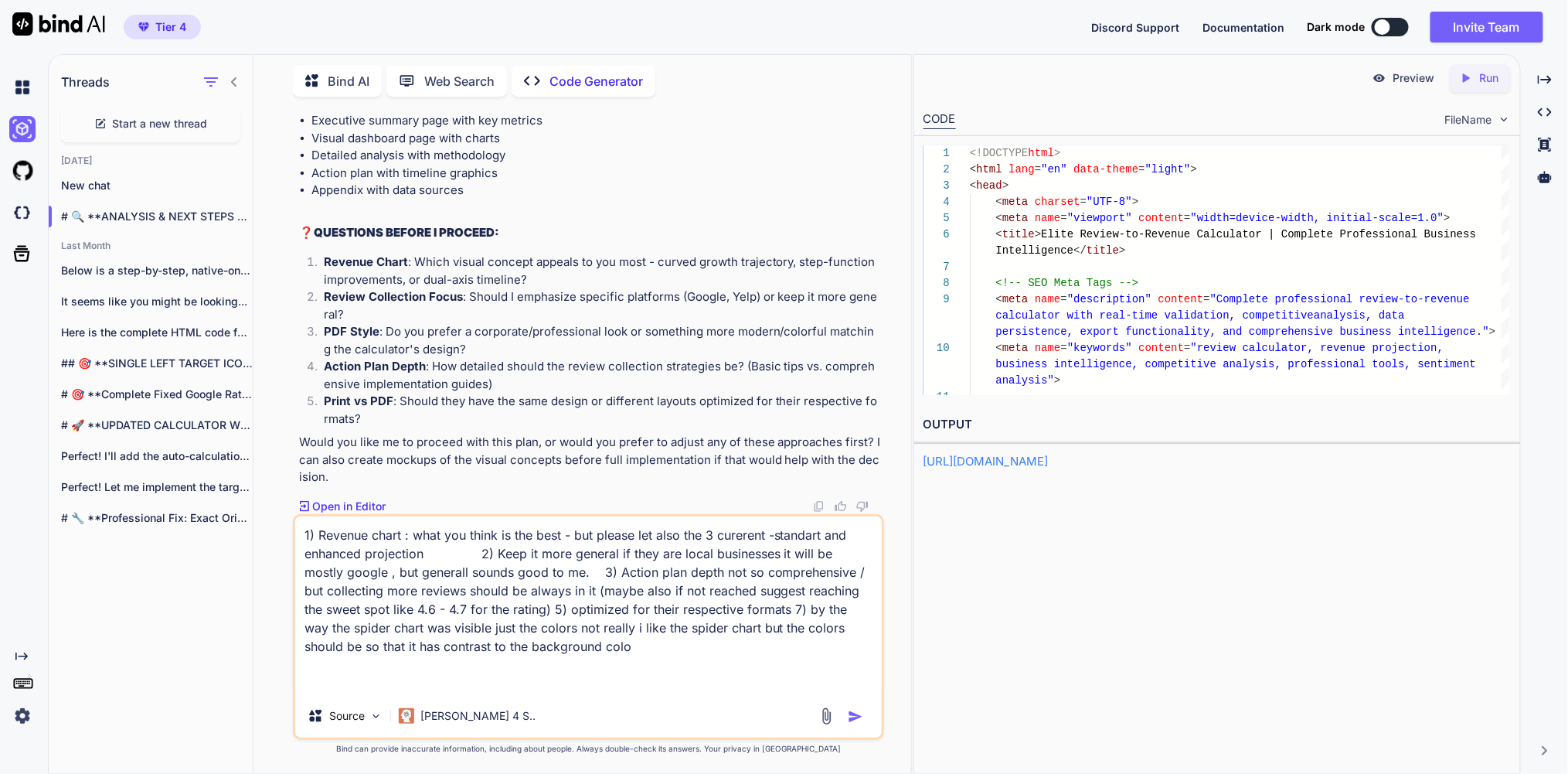
type textarea "1) Revenue chart : what you think is the best - but please let also the 3 curer…"
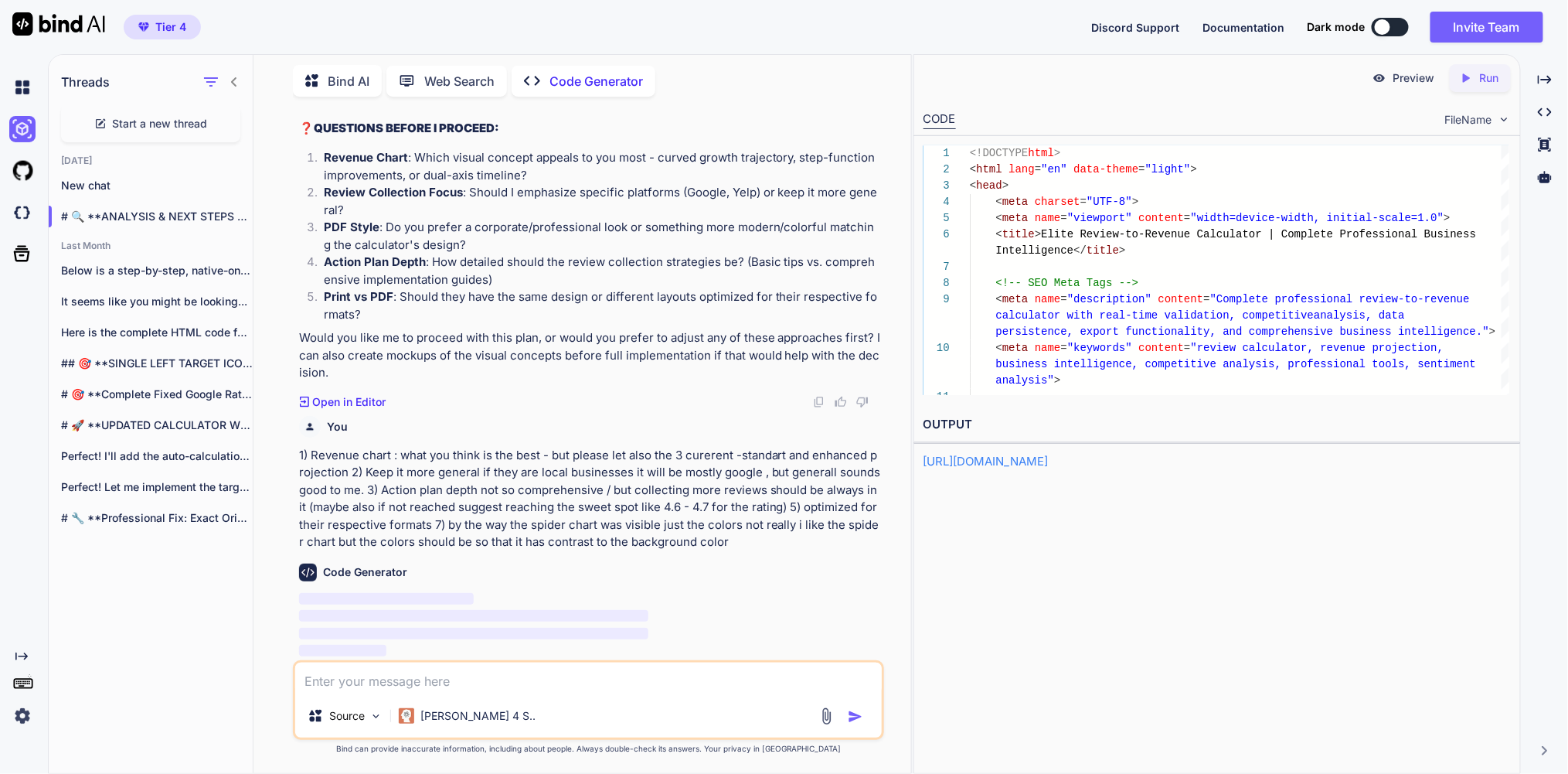
scroll to position [156261, 0]
